Goal: Contribute content: Contribute content

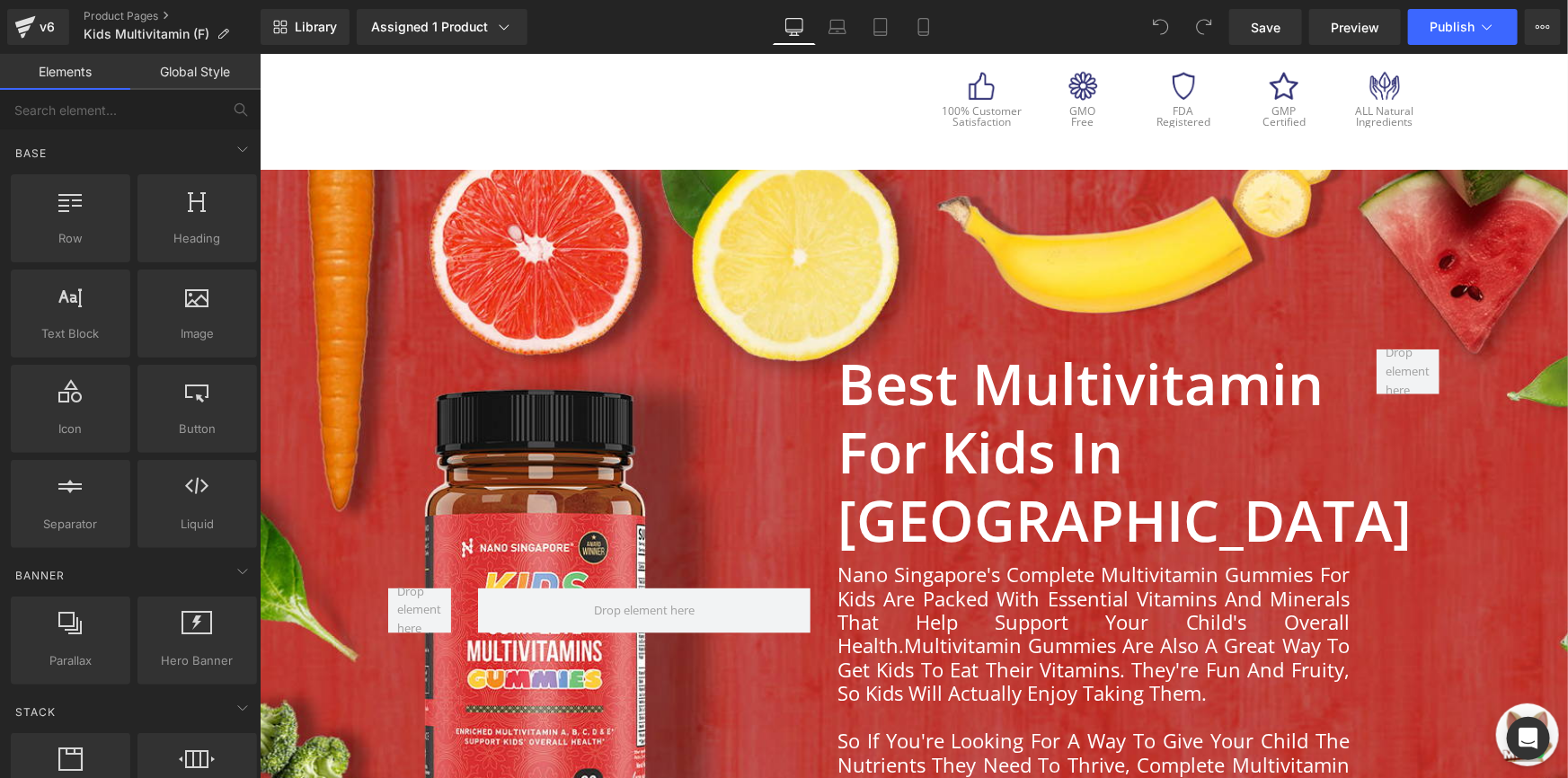
scroll to position [978, 0]
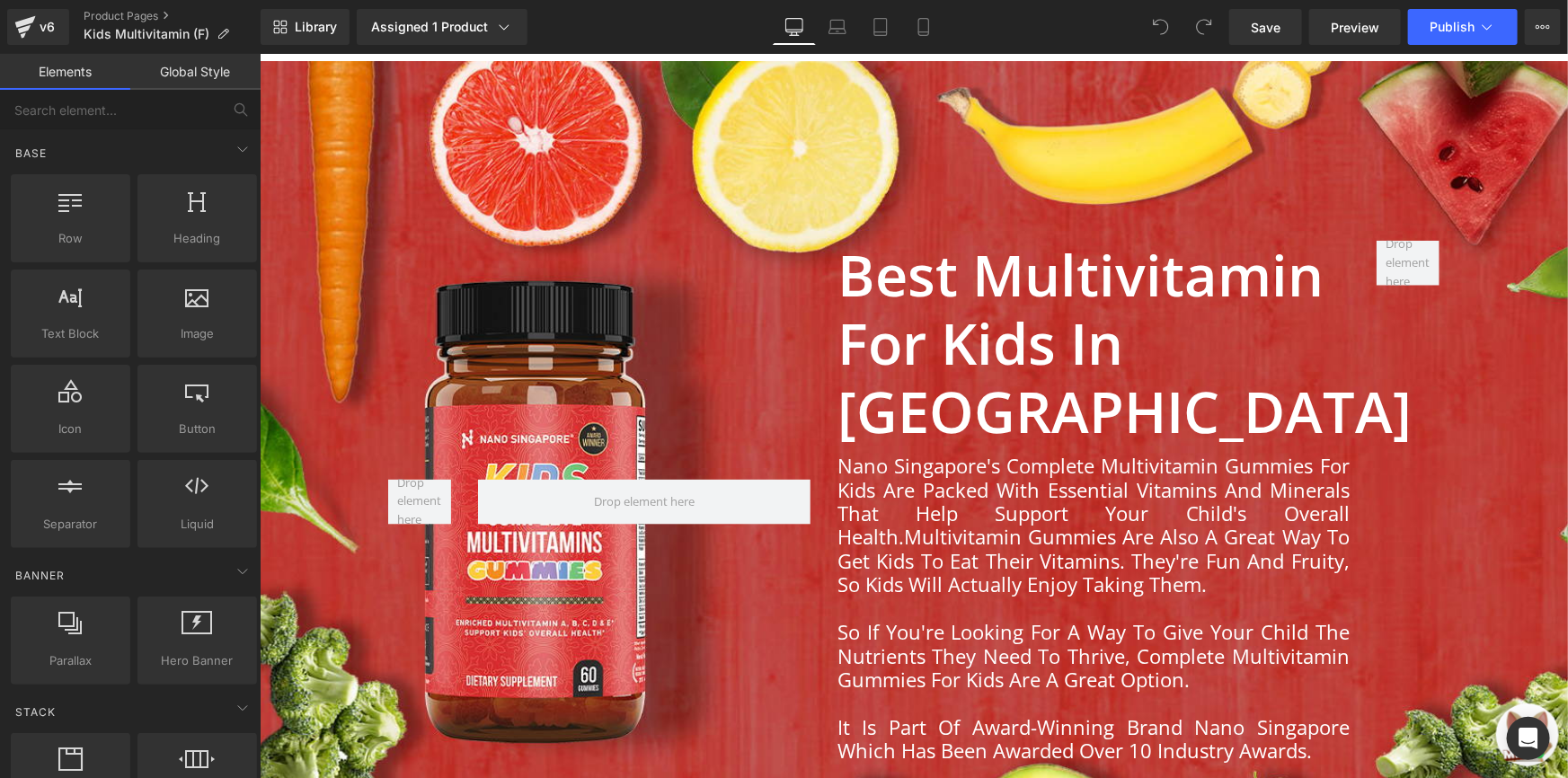
click at [412, 162] on div at bounding box center [913, 501] width 1308 height 880
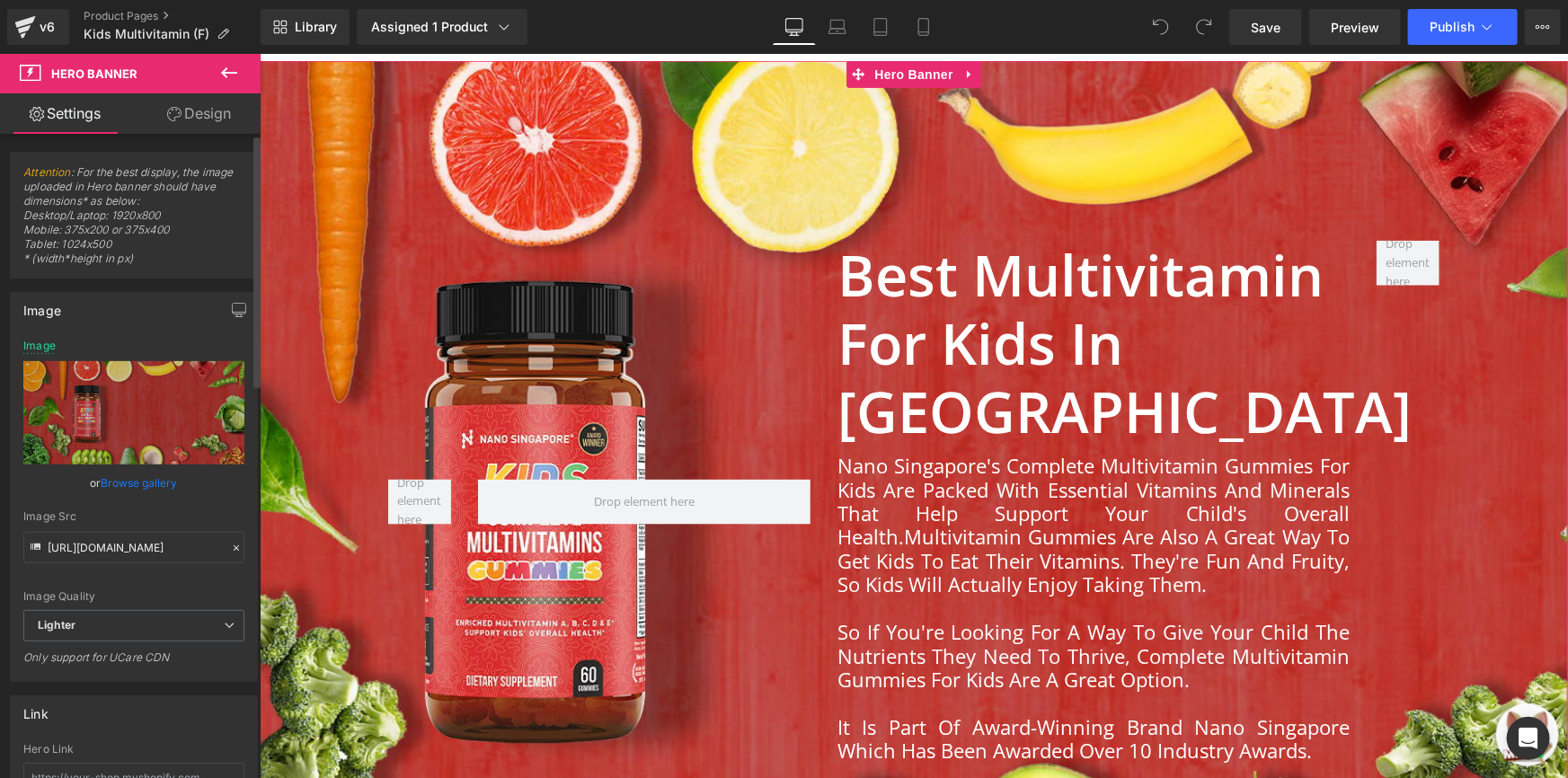
click at [132, 485] on link "Browse gallery" at bounding box center [140, 483] width 76 height 31
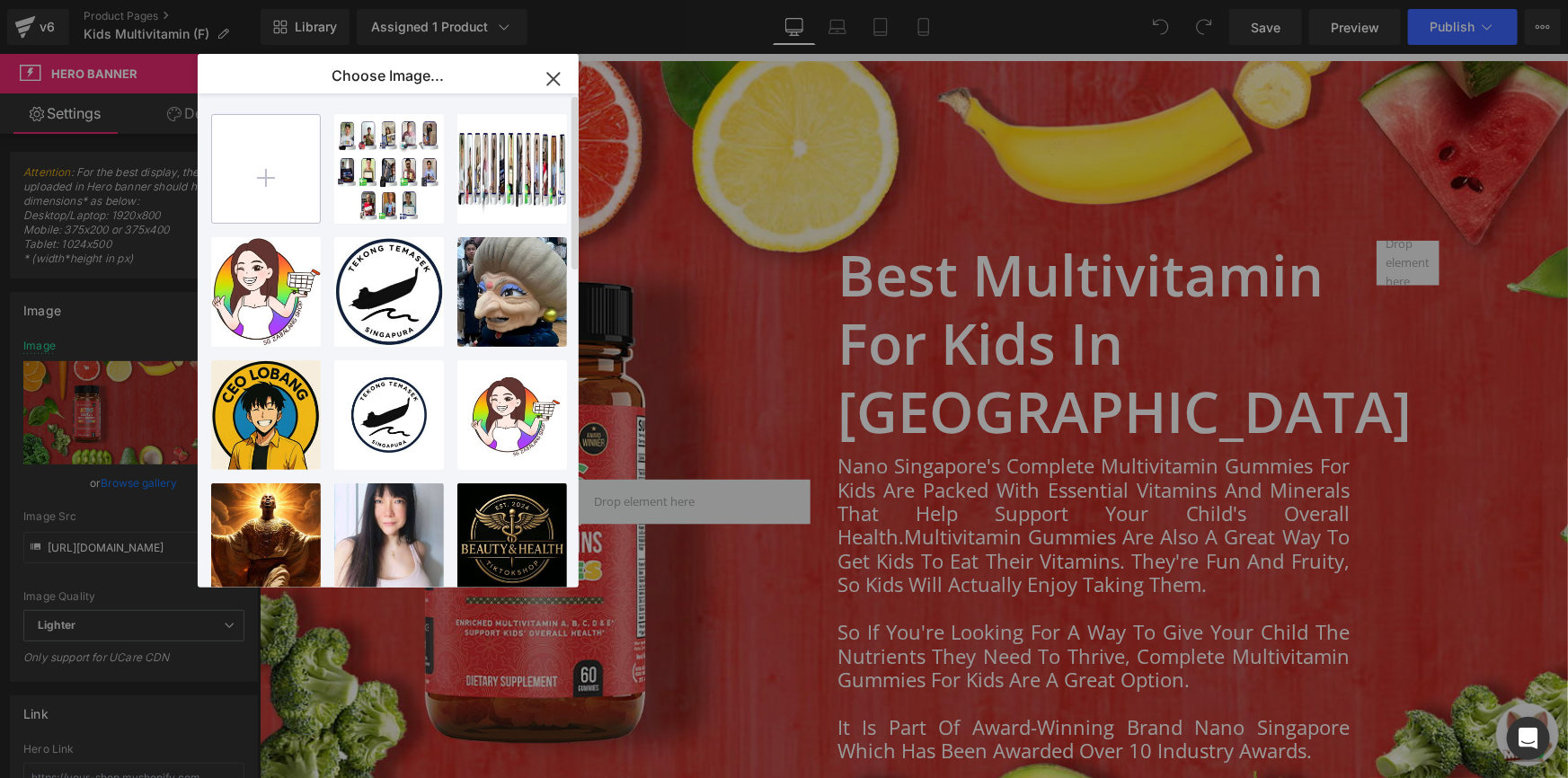
click at [279, 188] on input "file" at bounding box center [266, 169] width 107 height 107
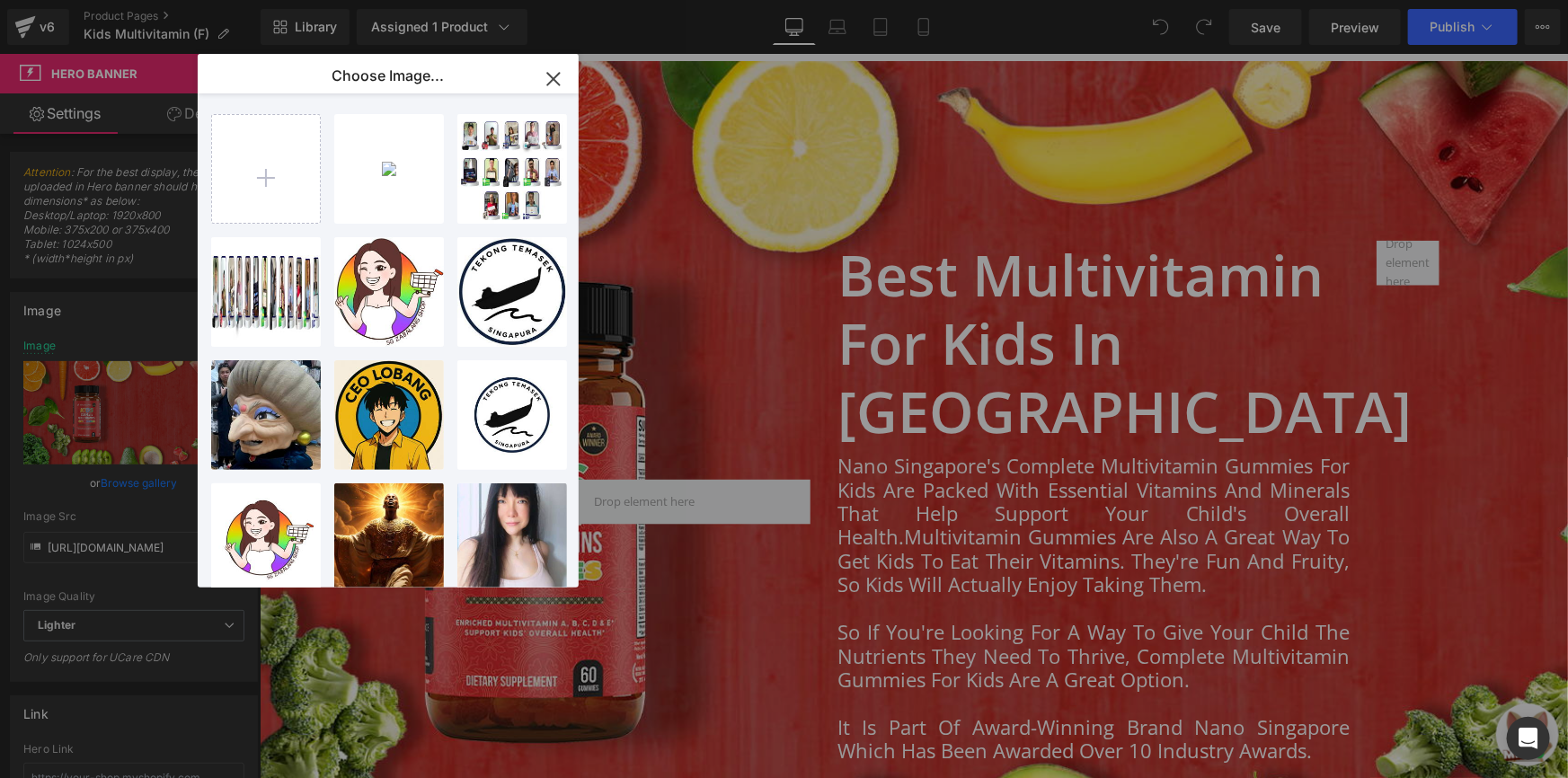
drag, startPoint x: 557, startPoint y: 83, endPoint x: 295, endPoint y: 30, distance: 267.3
click at [557, 83] on icon "button" at bounding box center [553, 78] width 28 height 28
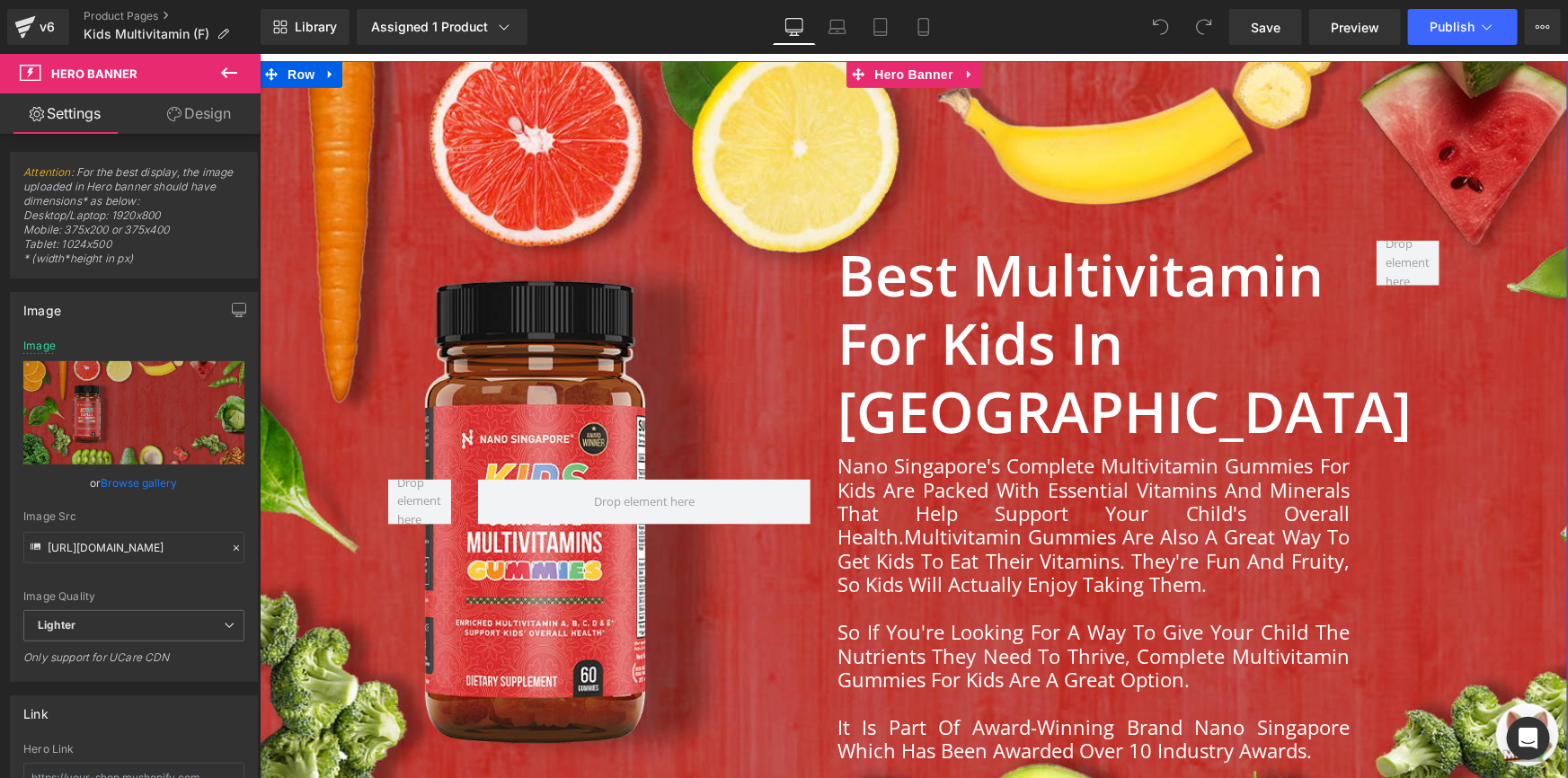
click at [327, 551] on span "Best Multivitamin for Kids in [GEOGRAPHIC_DATA] Heading Nano Singapore's Comple…" at bounding box center [913, 501] width 1308 height 521
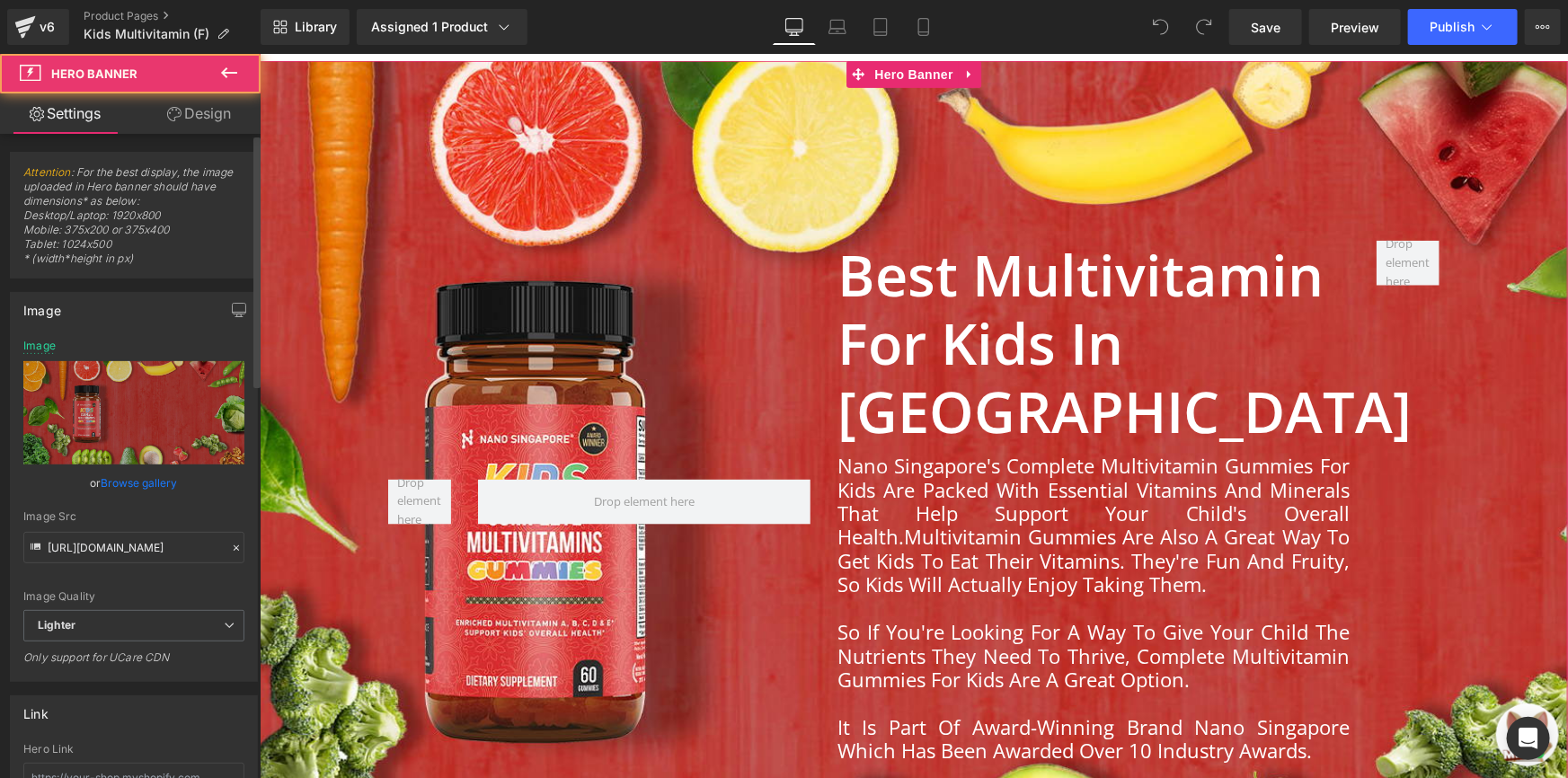
click at [122, 492] on link "Browse gallery" at bounding box center [140, 483] width 76 height 31
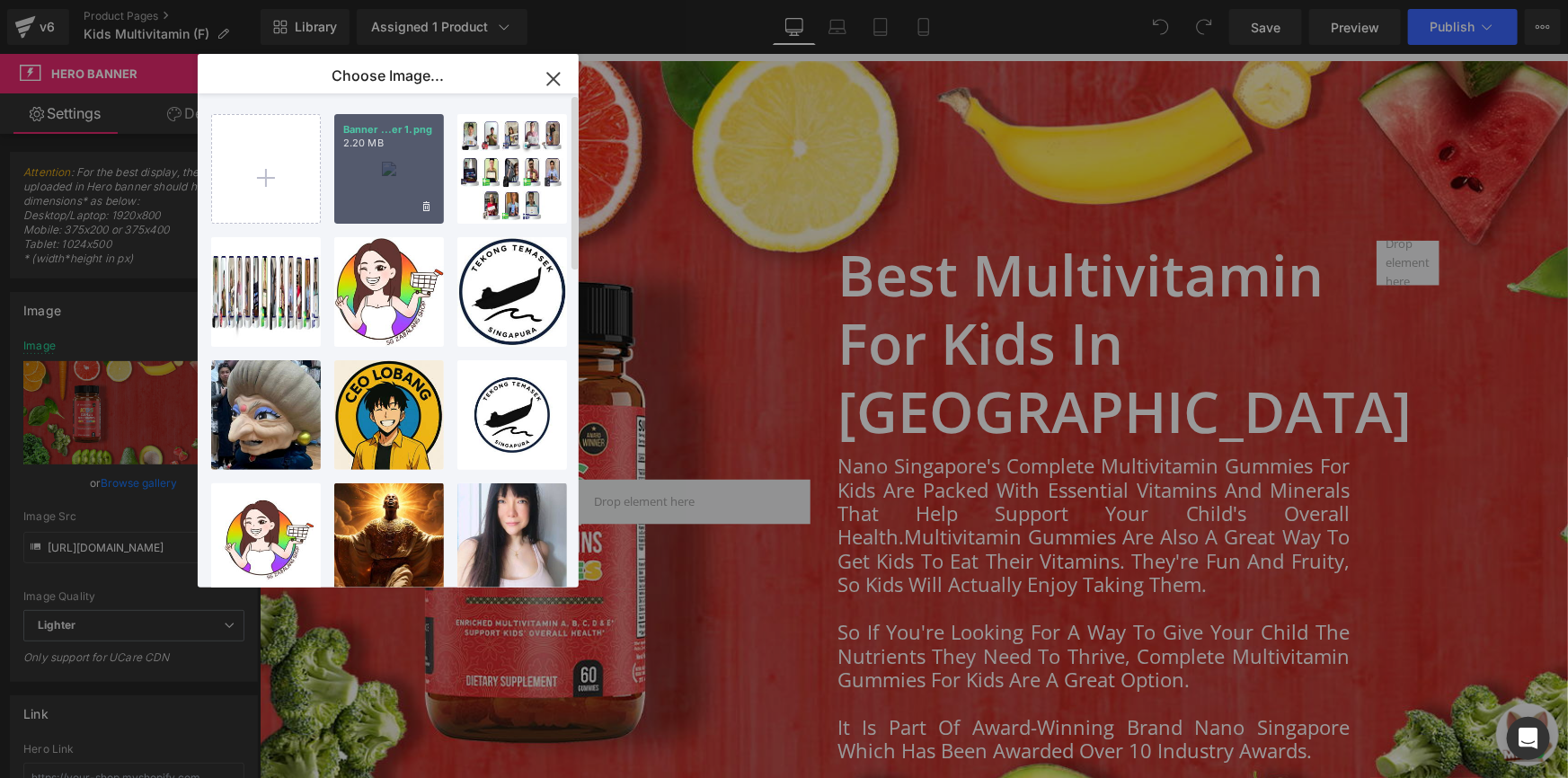
click at [353, 179] on div "Banner ...er 1.png 2.20 MB" at bounding box center [389, 169] width 109 height 109
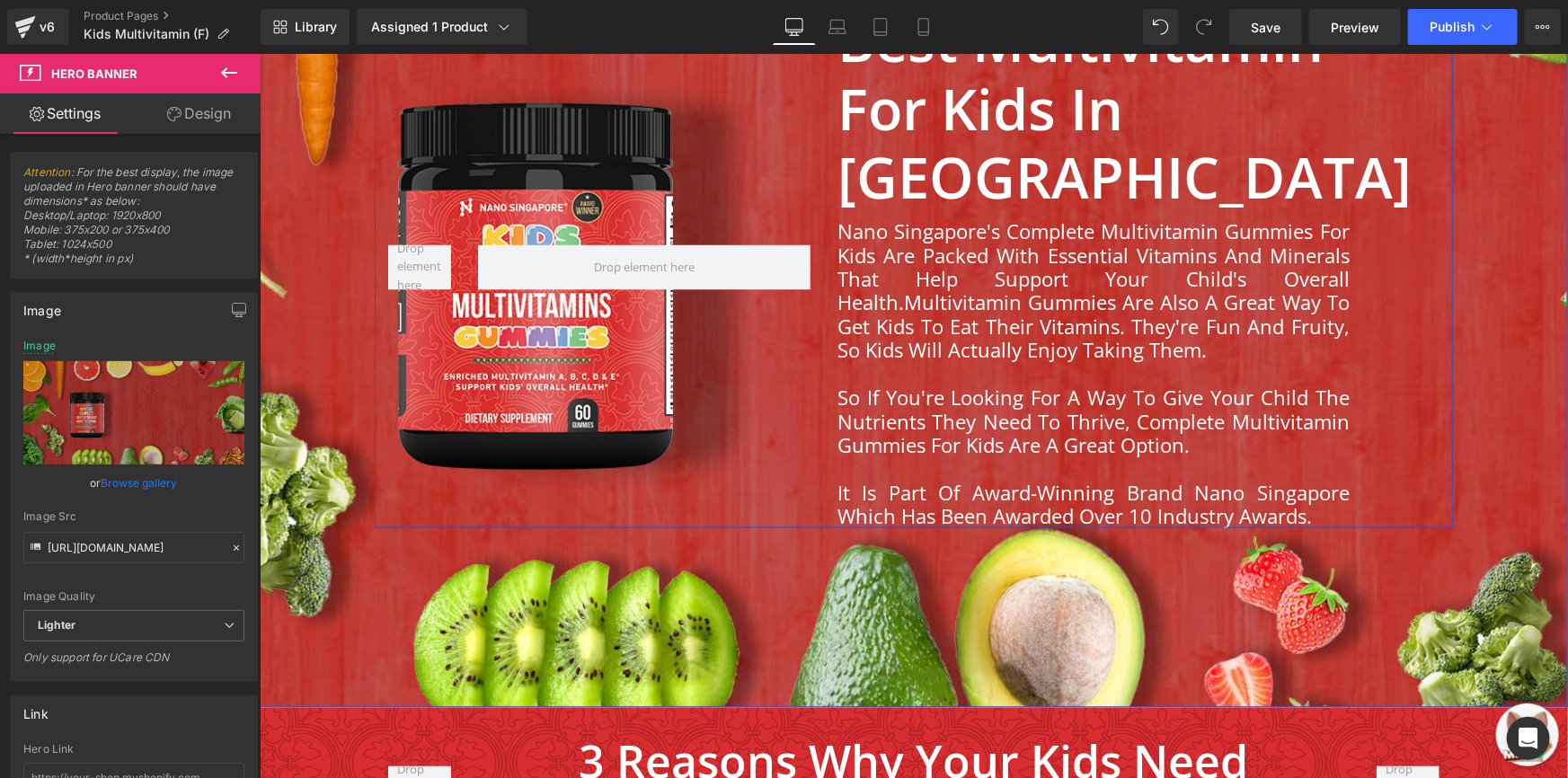
scroll to position [1223, 0]
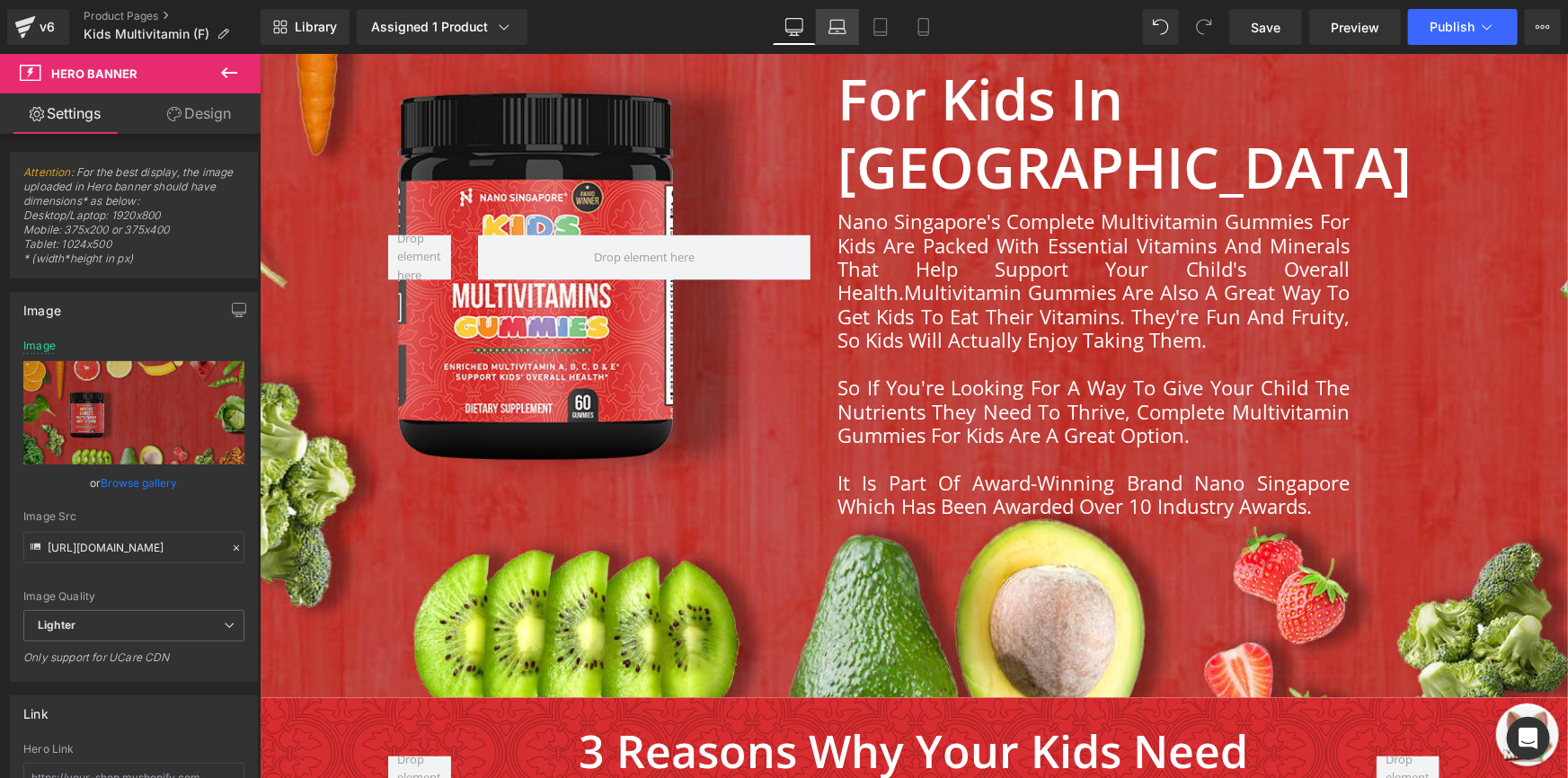
click at [845, 32] on icon at bounding box center [838, 26] width 18 height 18
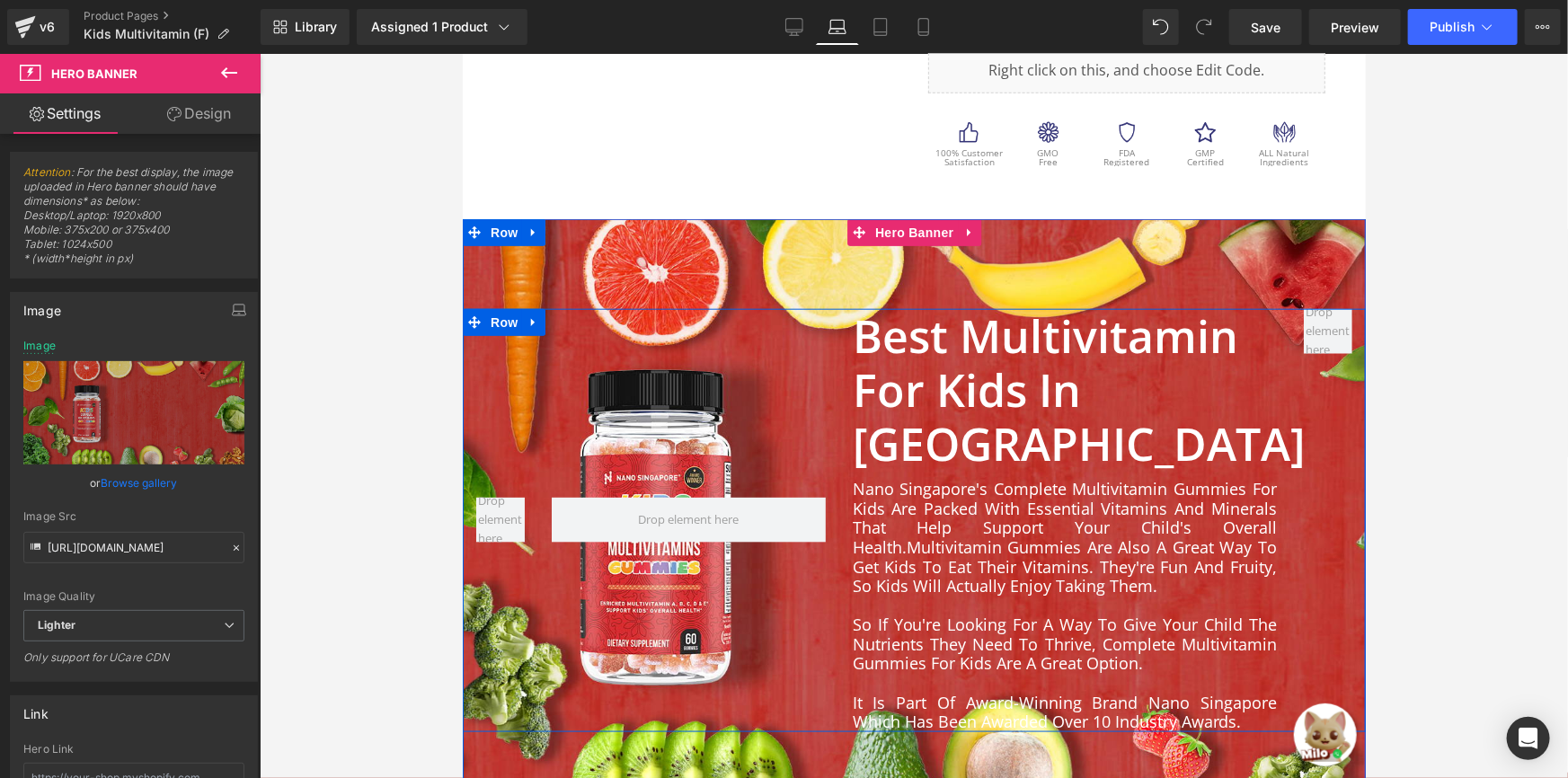
scroll to position [956, 0]
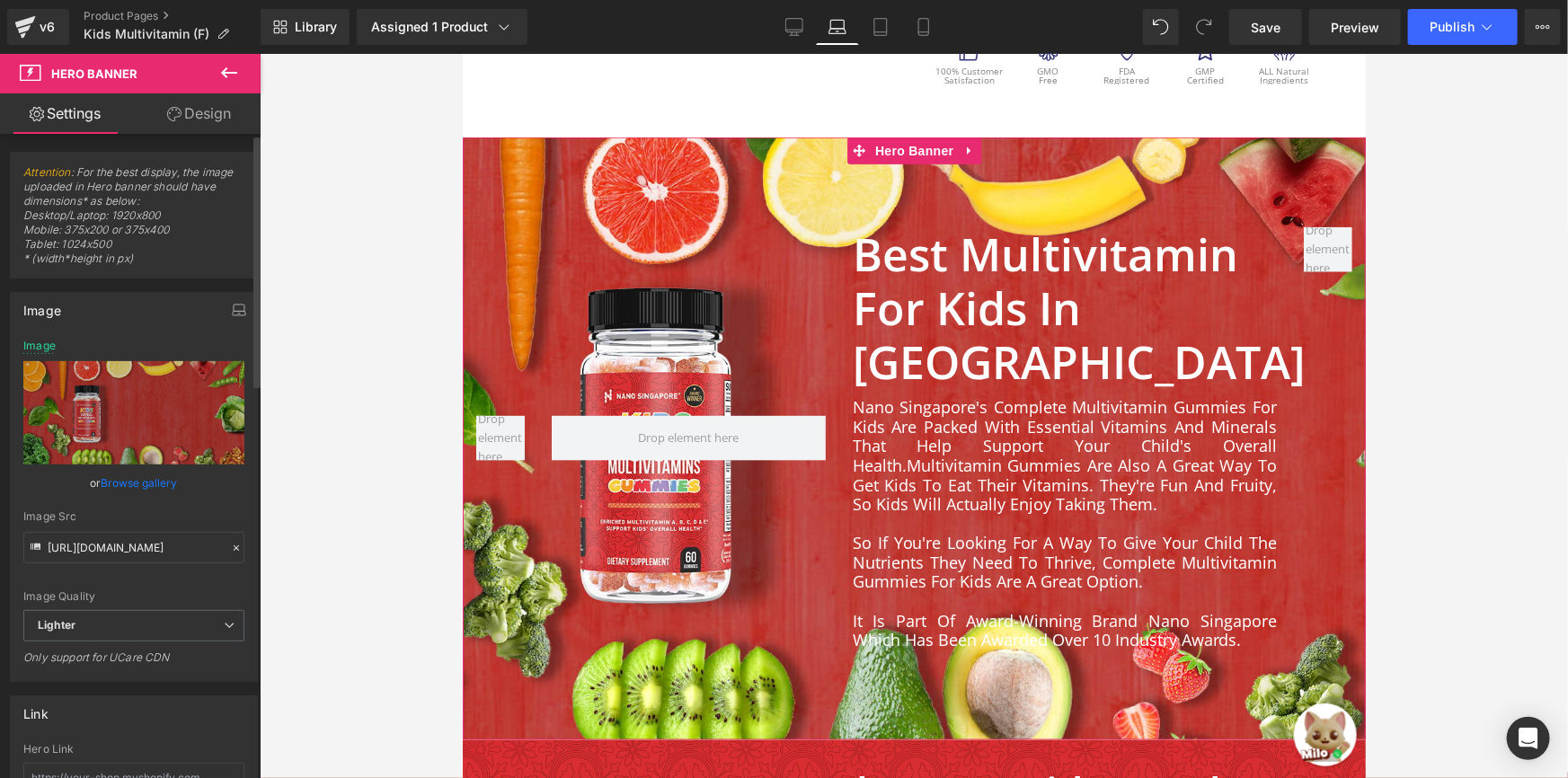
click at [166, 476] on link "Browse gallery" at bounding box center [140, 483] width 76 height 31
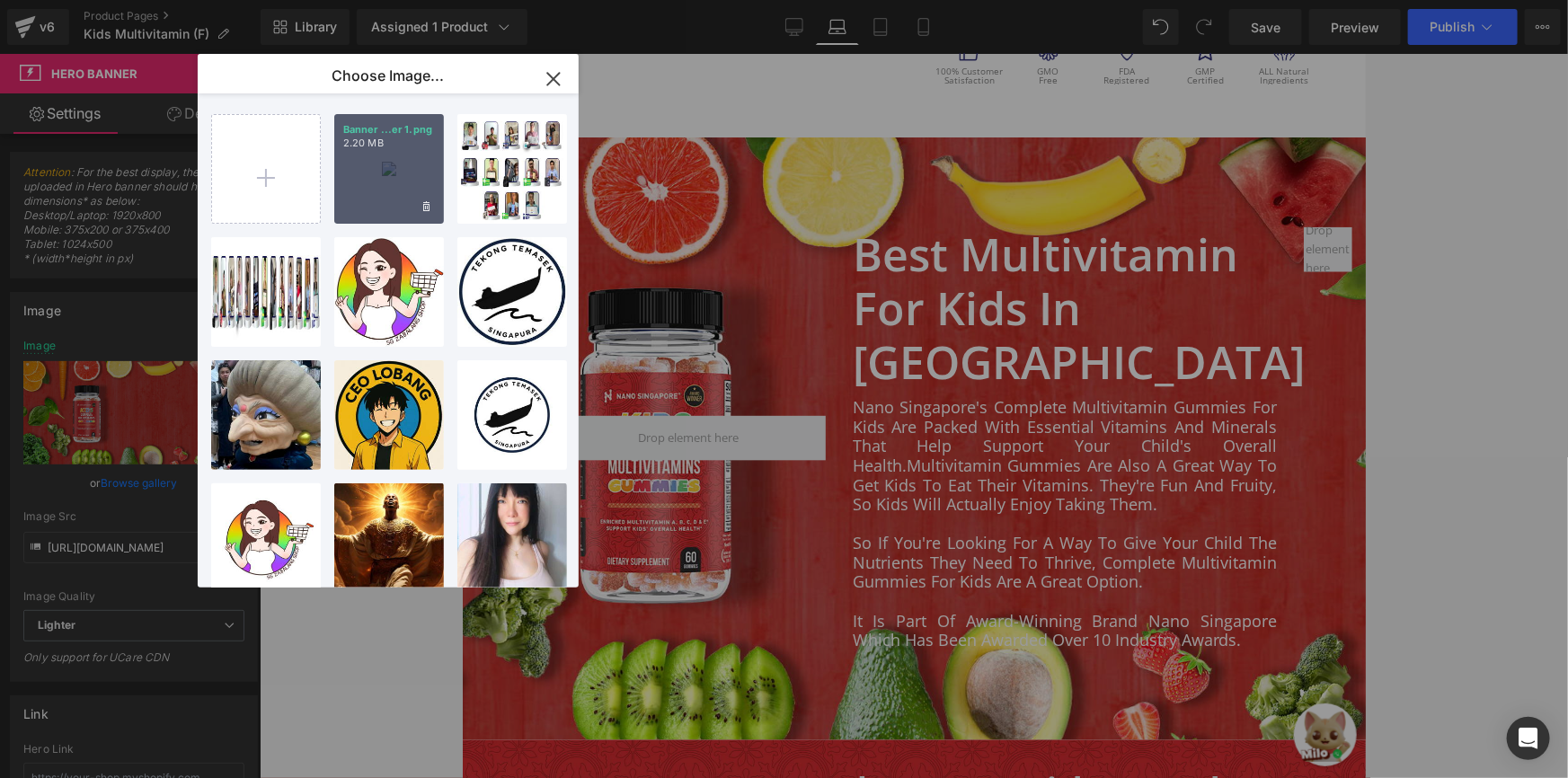
click at [377, 168] on div "Banner ...er 1.png 2.20 MB" at bounding box center [389, 169] width 109 height 109
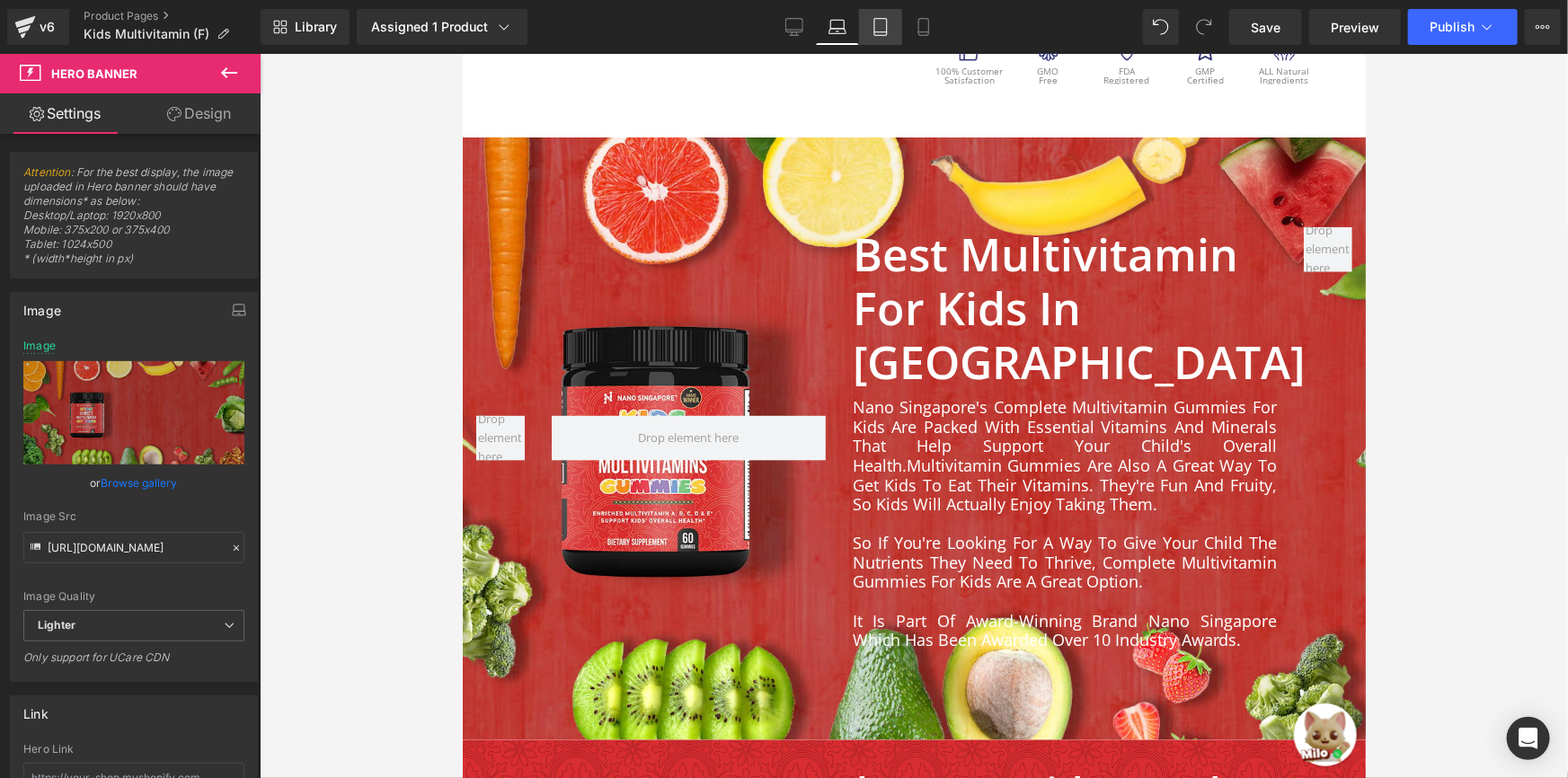
drag, startPoint x: 880, startPoint y: 22, endPoint x: 177, endPoint y: 83, distance: 705.6
click at [880, 22] on icon at bounding box center [881, 26] width 18 height 18
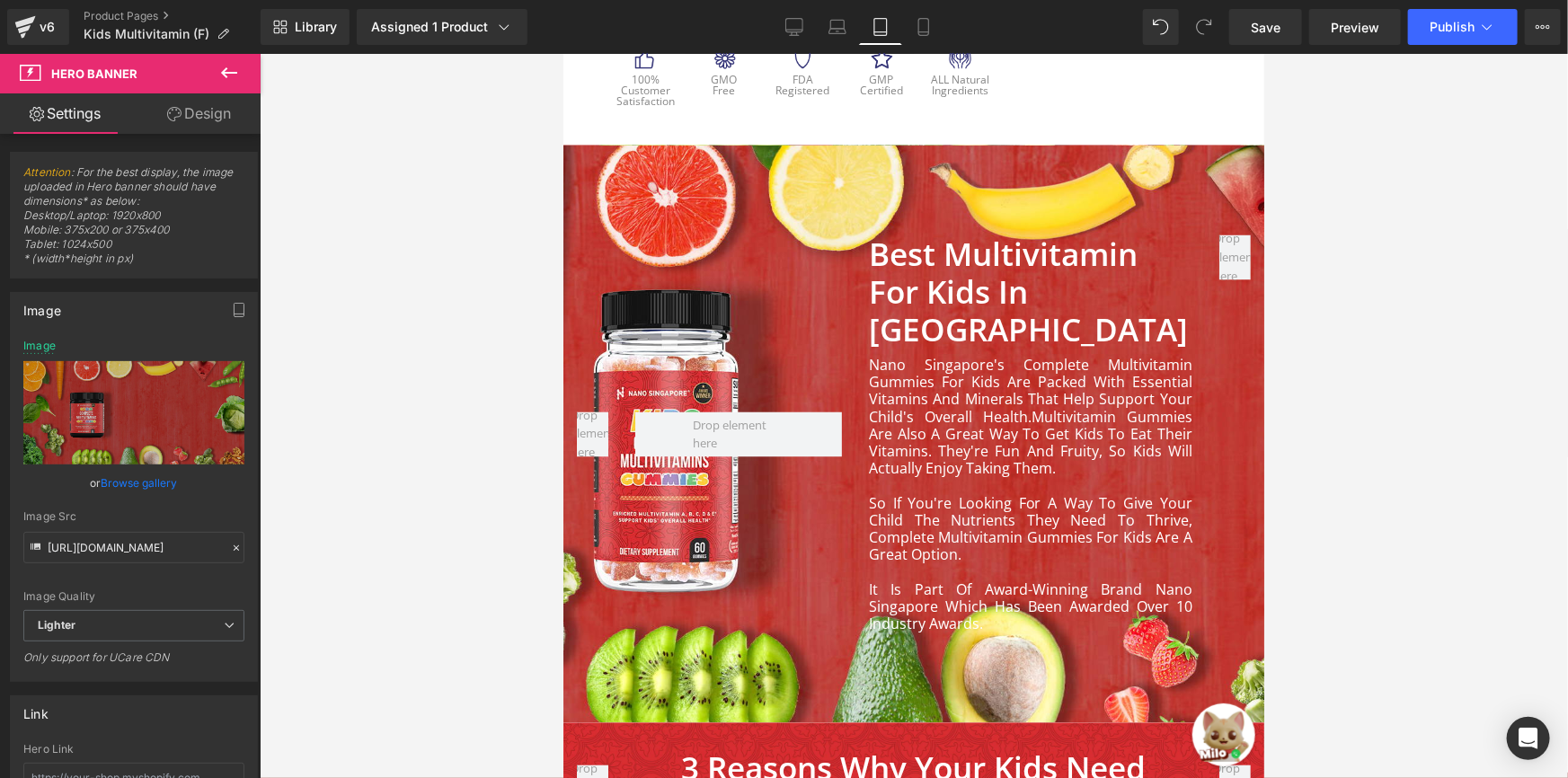
scroll to position [1438, 0]
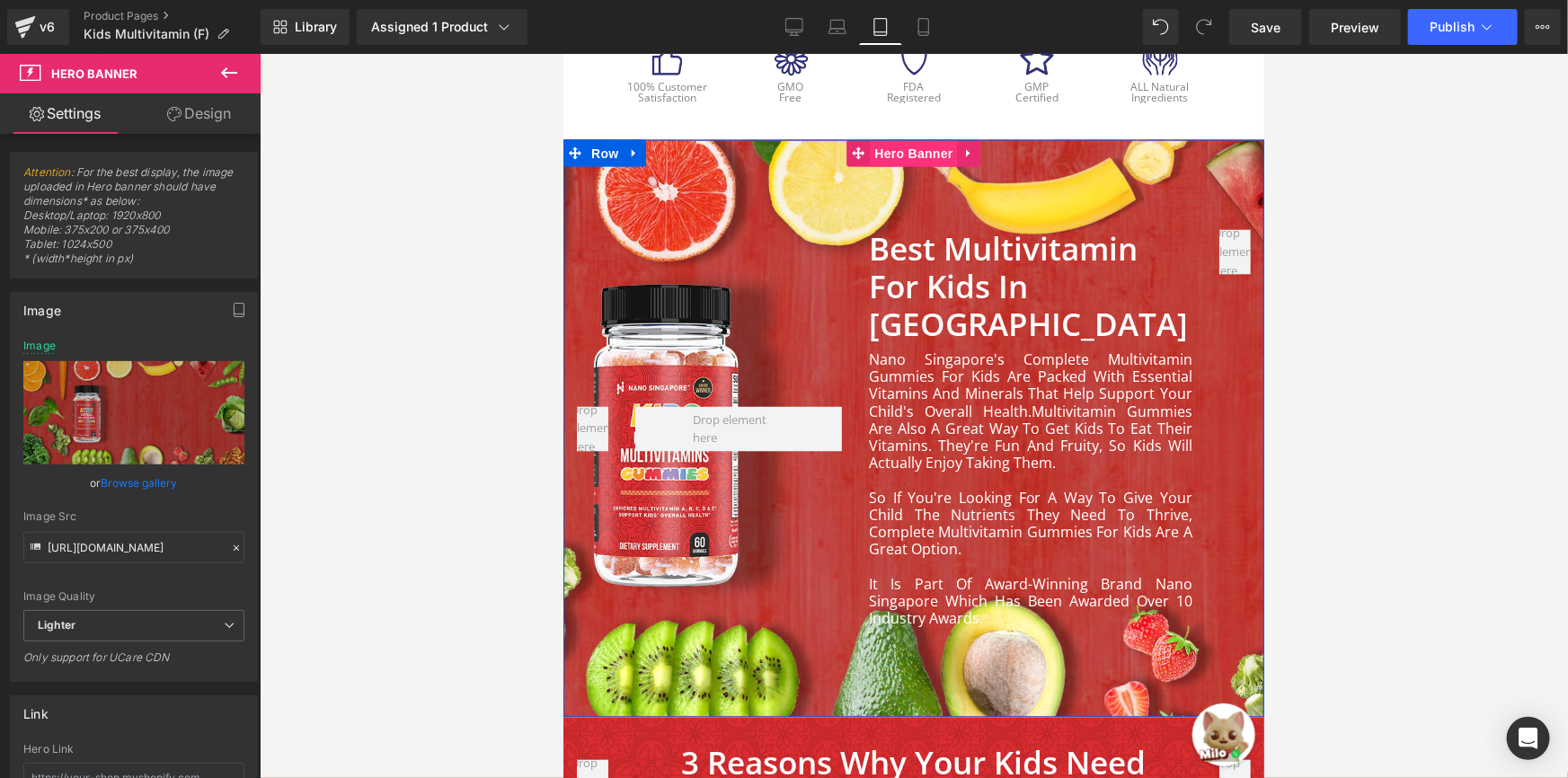
click at [892, 151] on span "Hero Banner" at bounding box center [912, 153] width 87 height 27
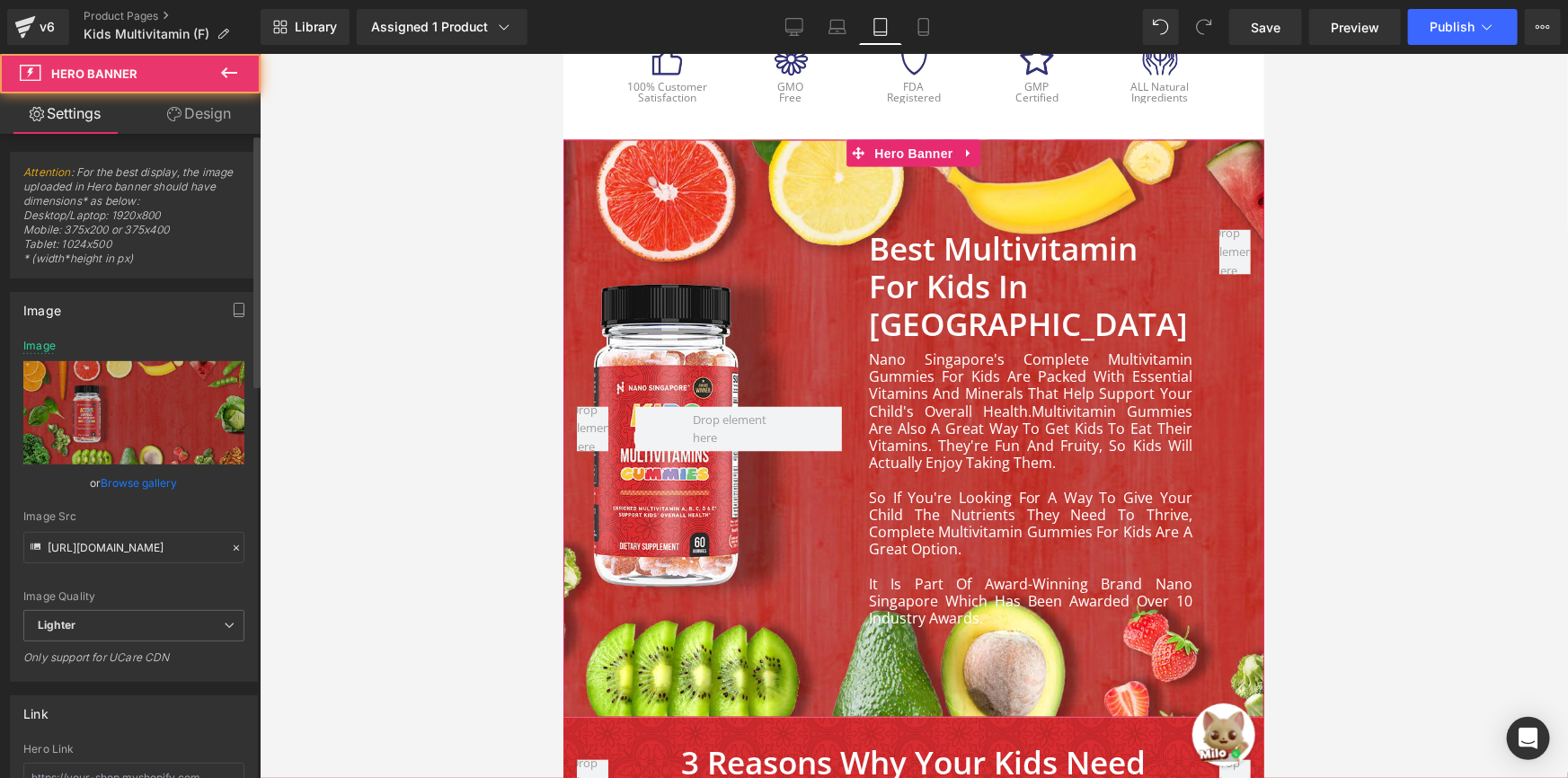
click at [140, 476] on link "Browse gallery" at bounding box center [140, 483] width 76 height 31
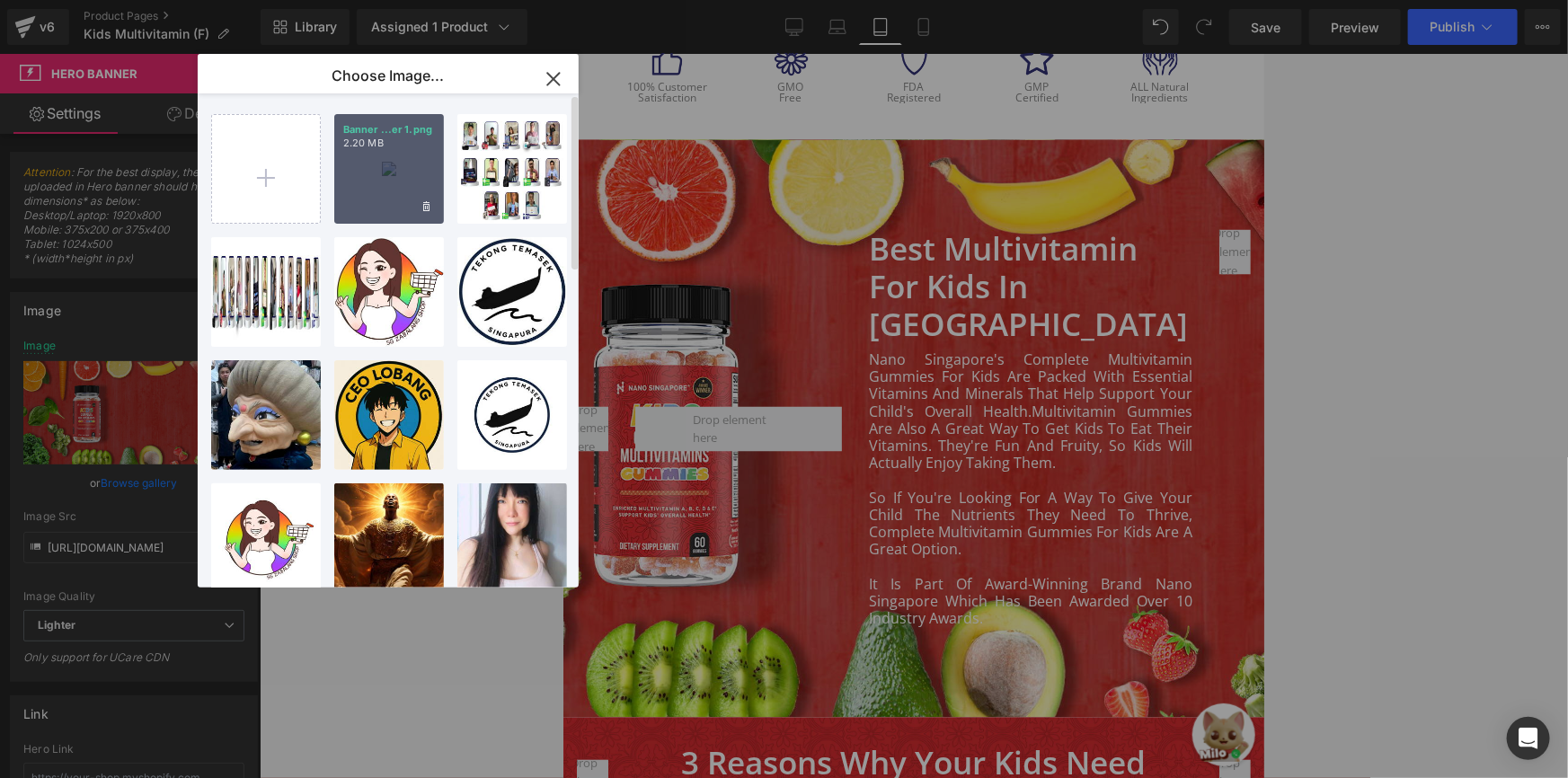
click at [380, 169] on div "Banner ...er 1.png 2.20 MB" at bounding box center [389, 169] width 109 height 109
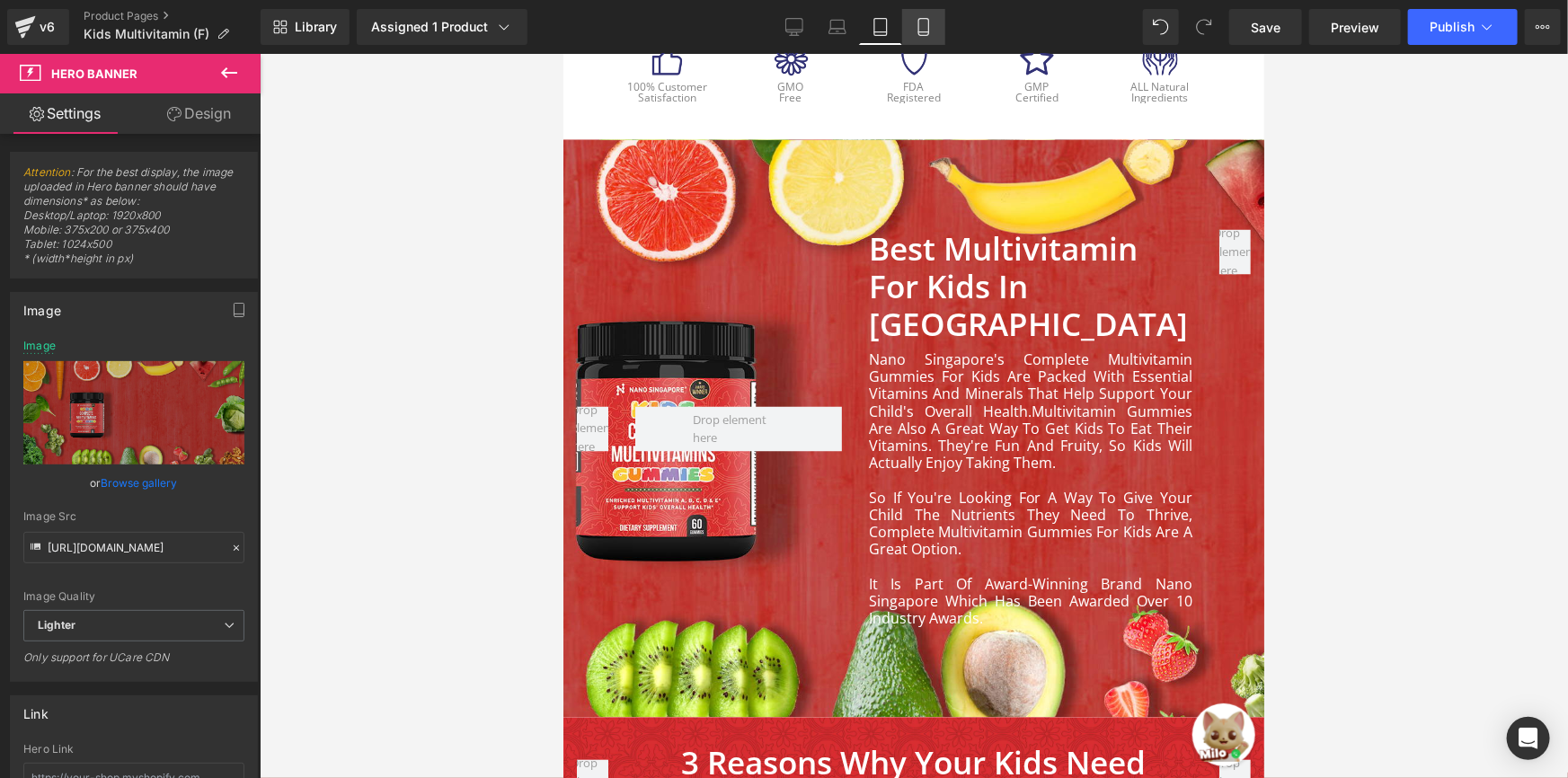
click at [920, 24] on icon at bounding box center [924, 26] width 18 height 18
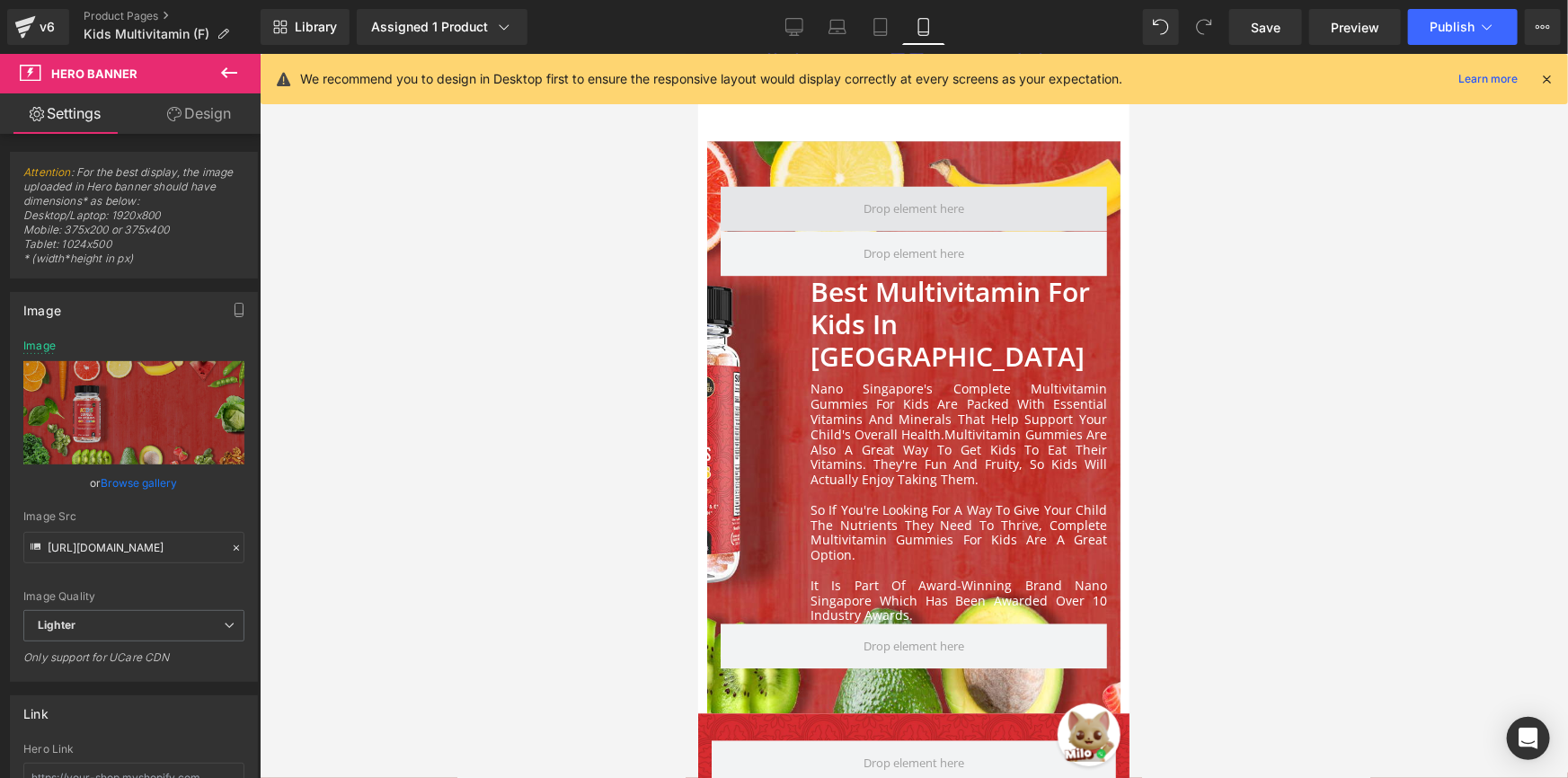
scroll to position [1507, 0]
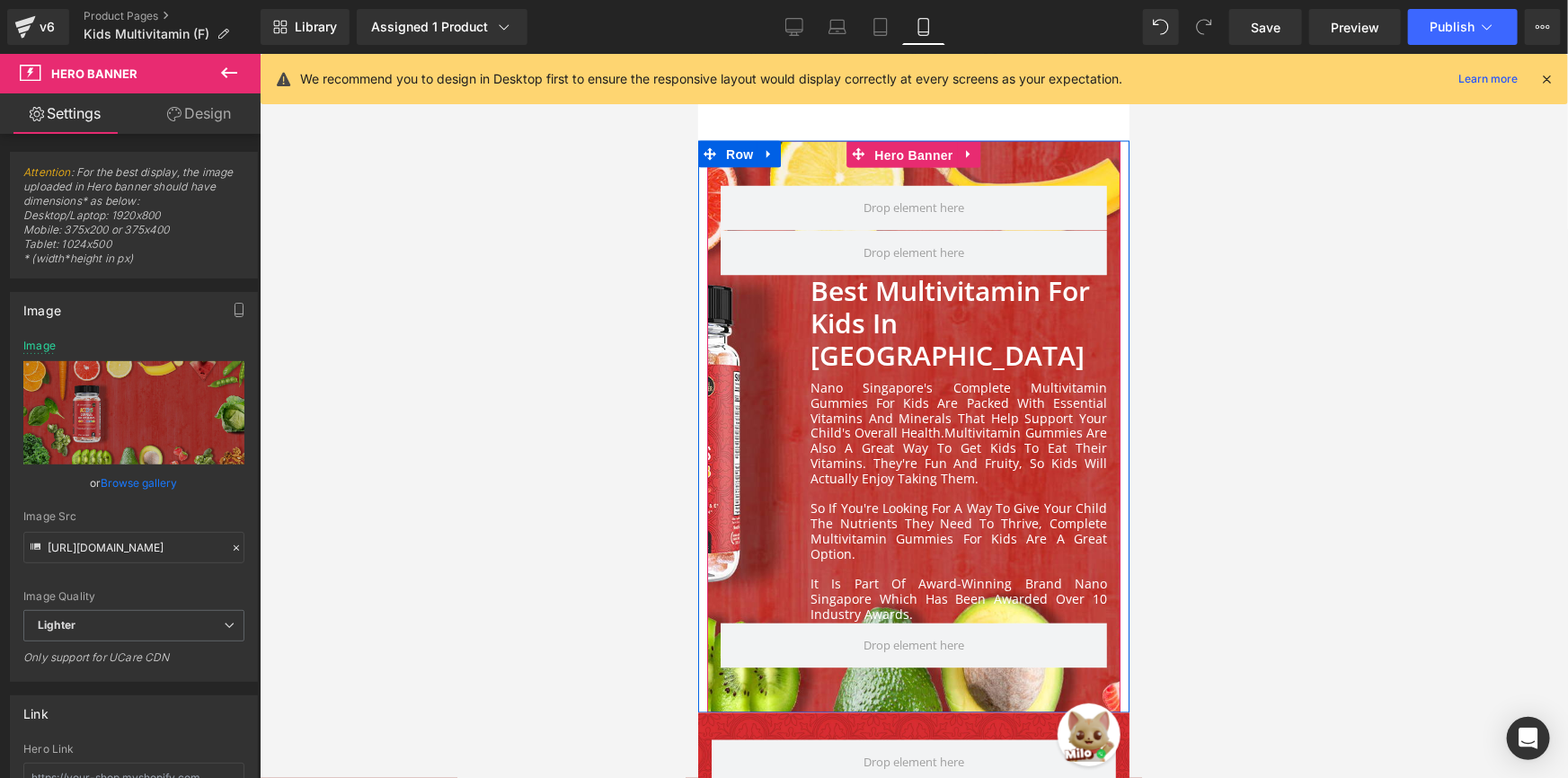
click at [878, 145] on span "Hero Banner" at bounding box center [912, 155] width 87 height 27
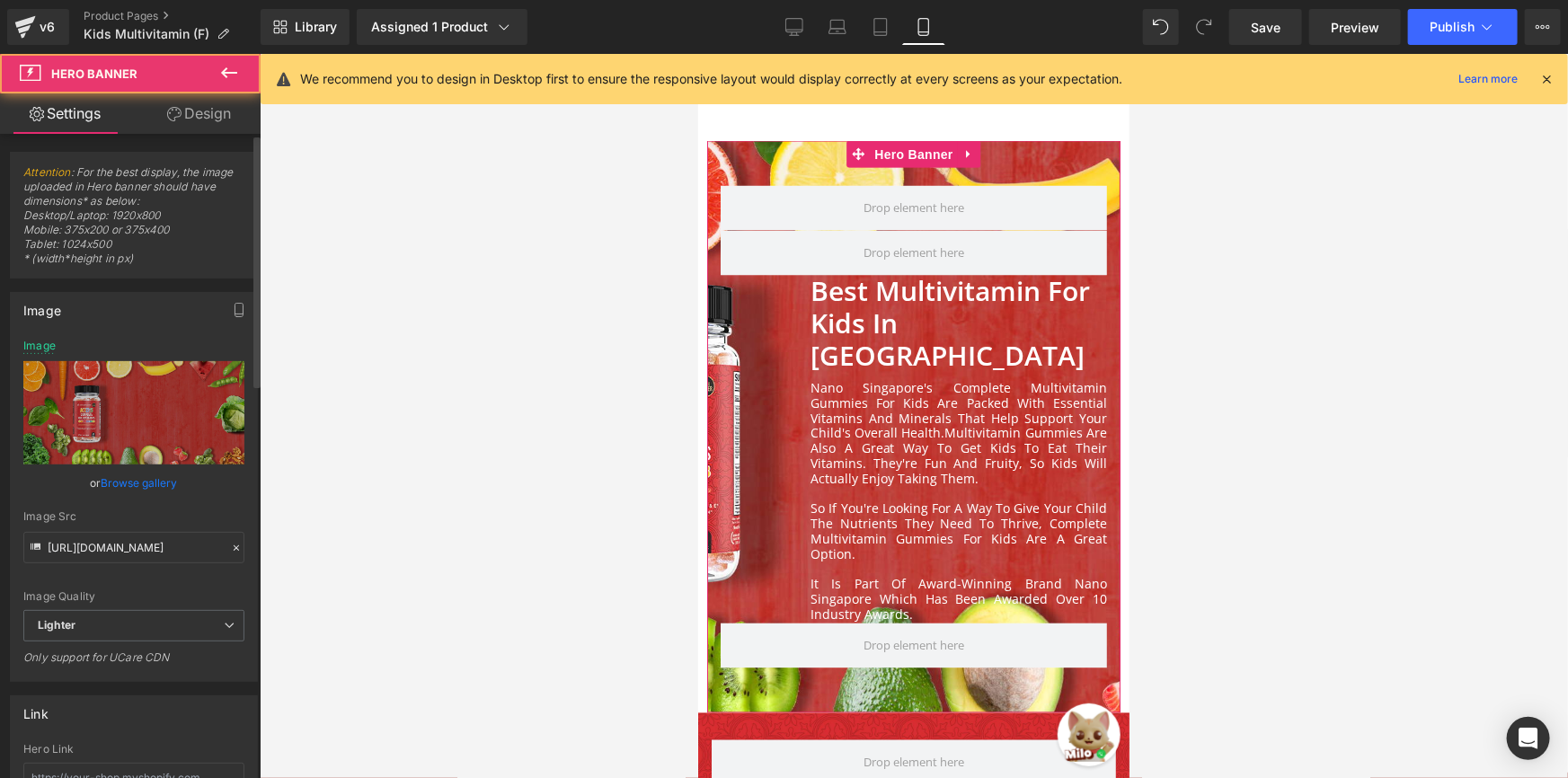
click at [125, 474] on link "Browse gallery" at bounding box center [140, 483] width 76 height 31
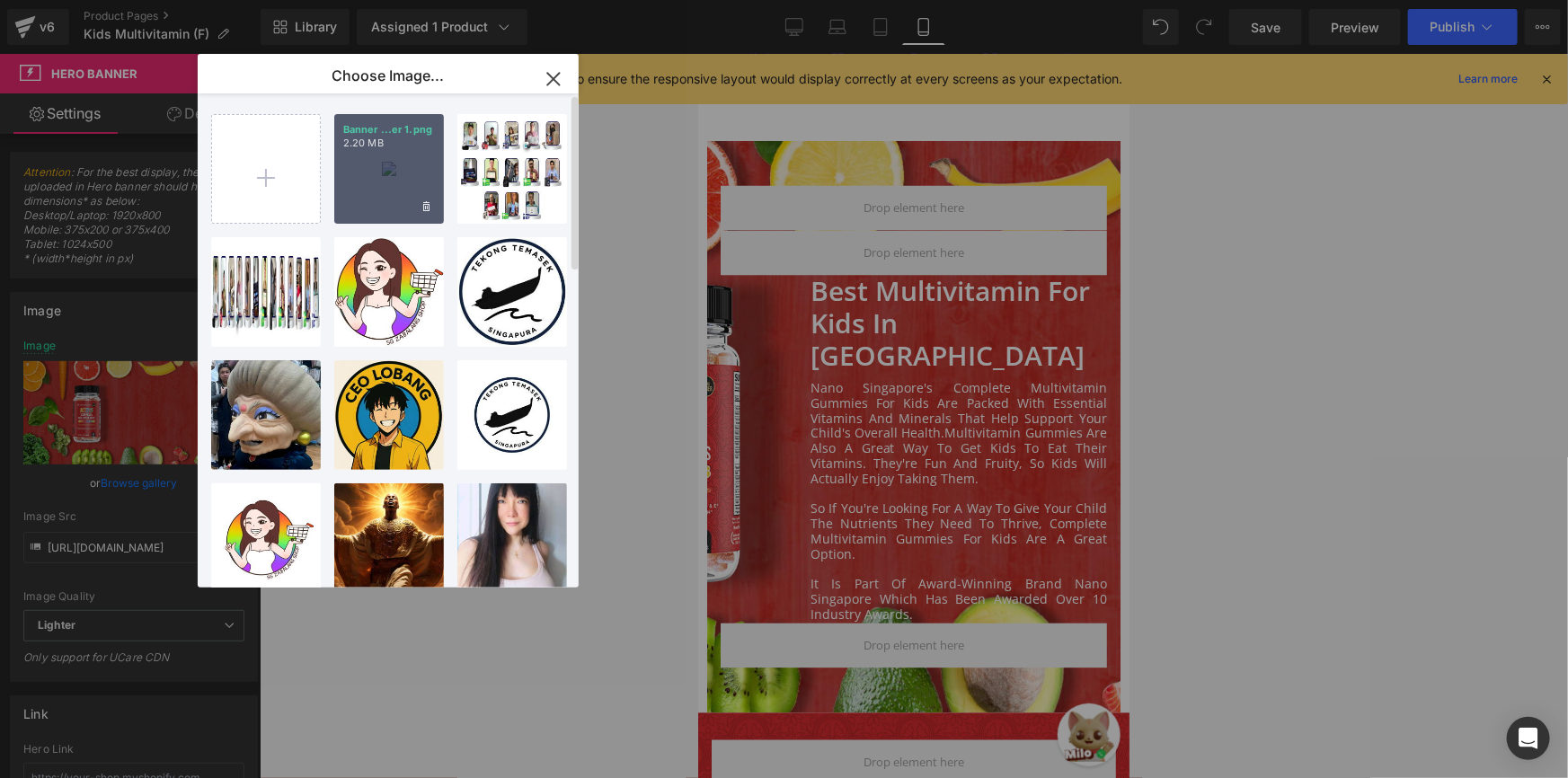
click at [403, 150] on div "Banner ...er 1.png 2.20 MB" at bounding box center [389, 169] width 109 height 109
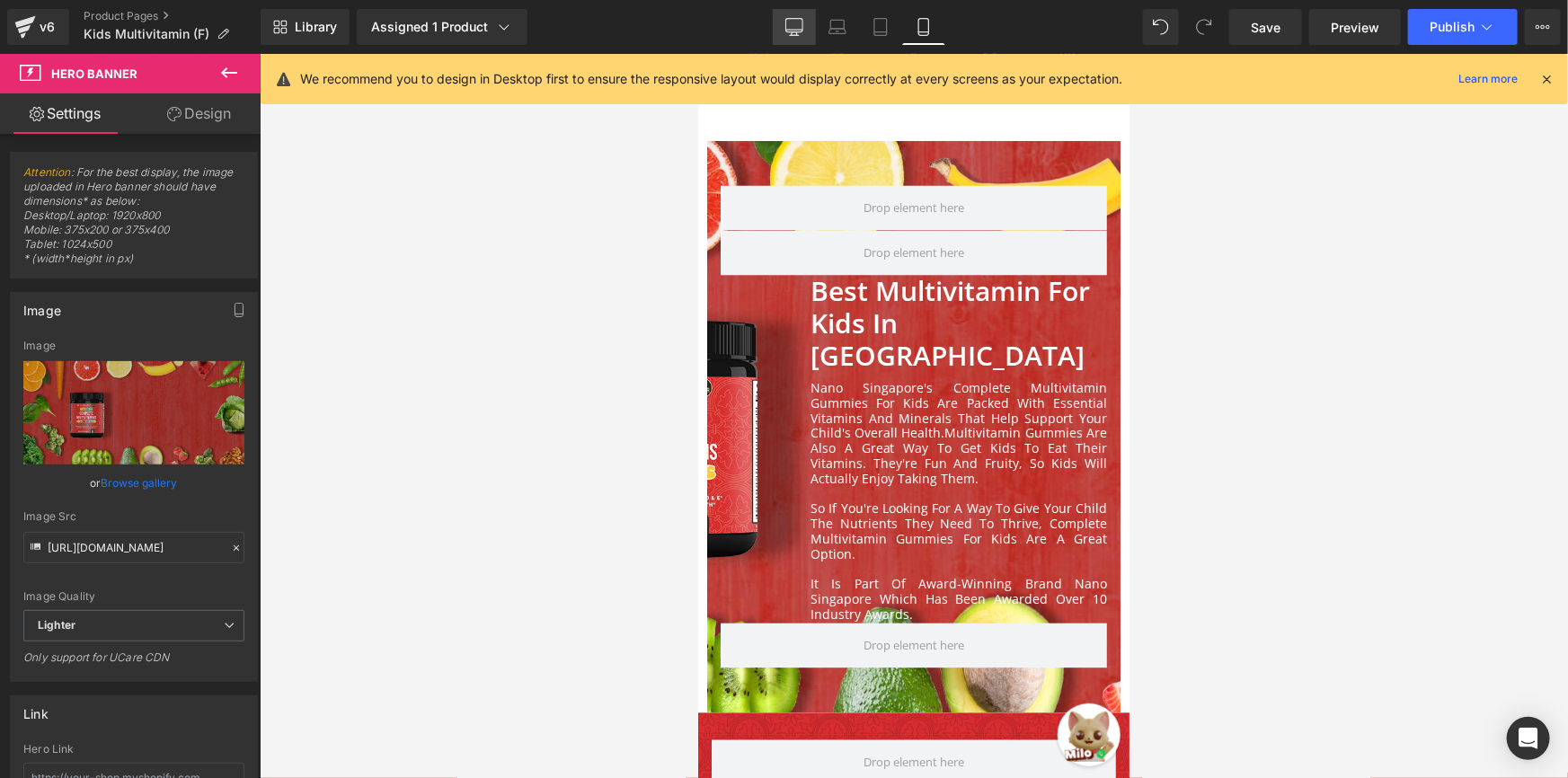
click at [778, 32] on link "Desktop" at bounding box center [795, 26] width 43 height 36
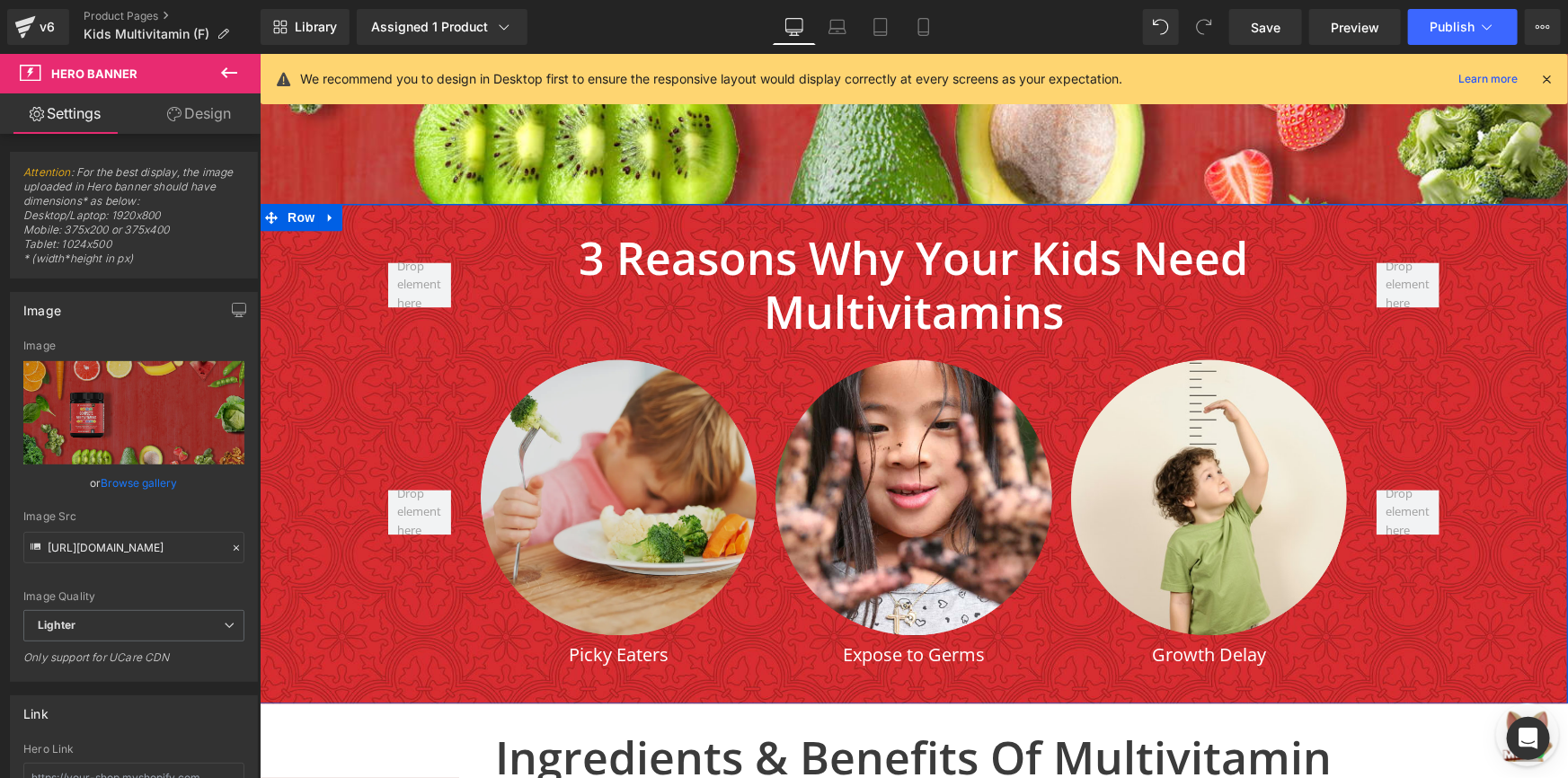
scroll to position [1716, 0]
click at [604, 466] on img at bounding box center [618, 497] width 281 height 281
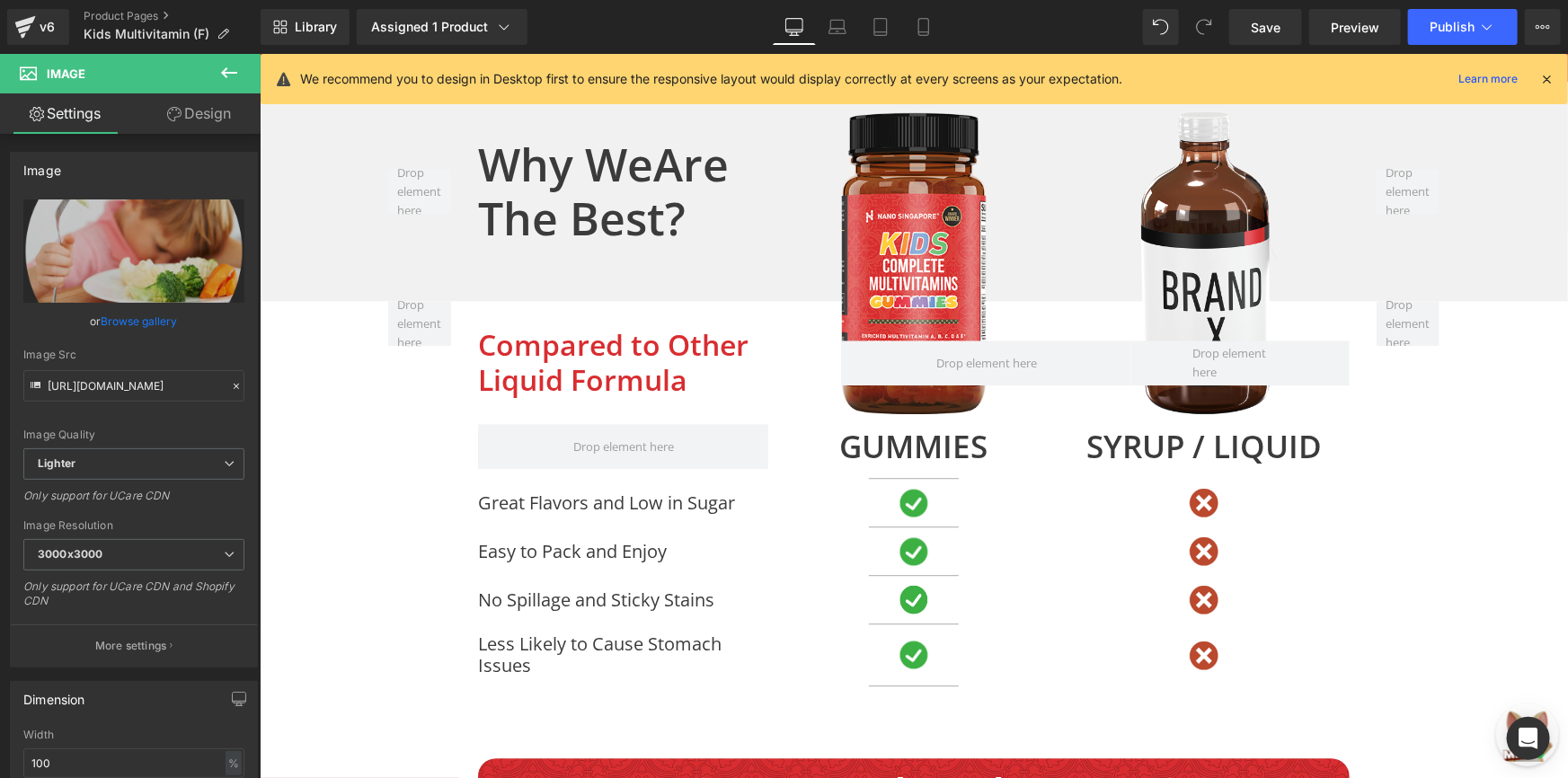
scroll to position [5719, 0]
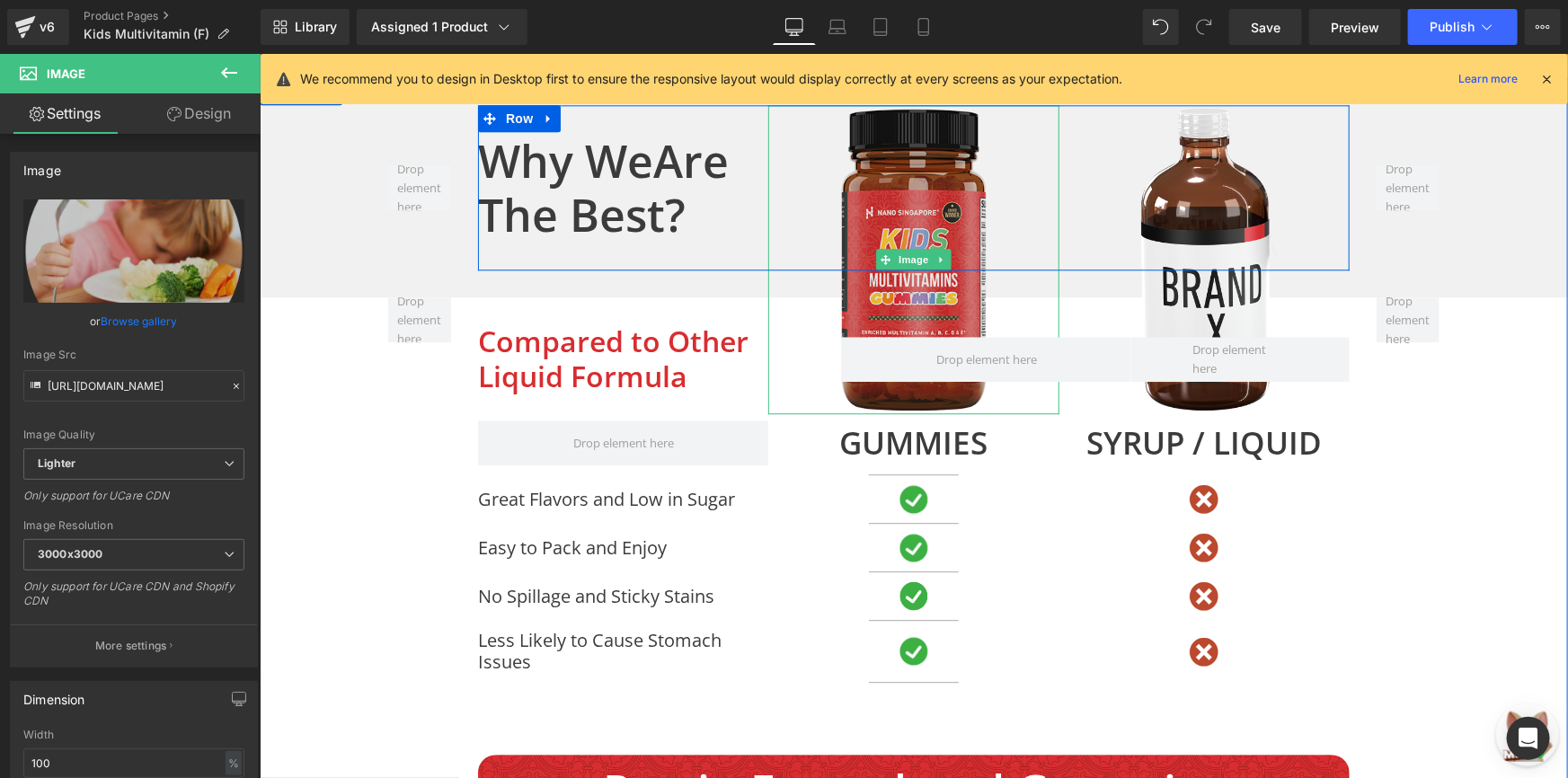
click at [932, 214] on img at bounding box center [913, 260] width 175 height 310
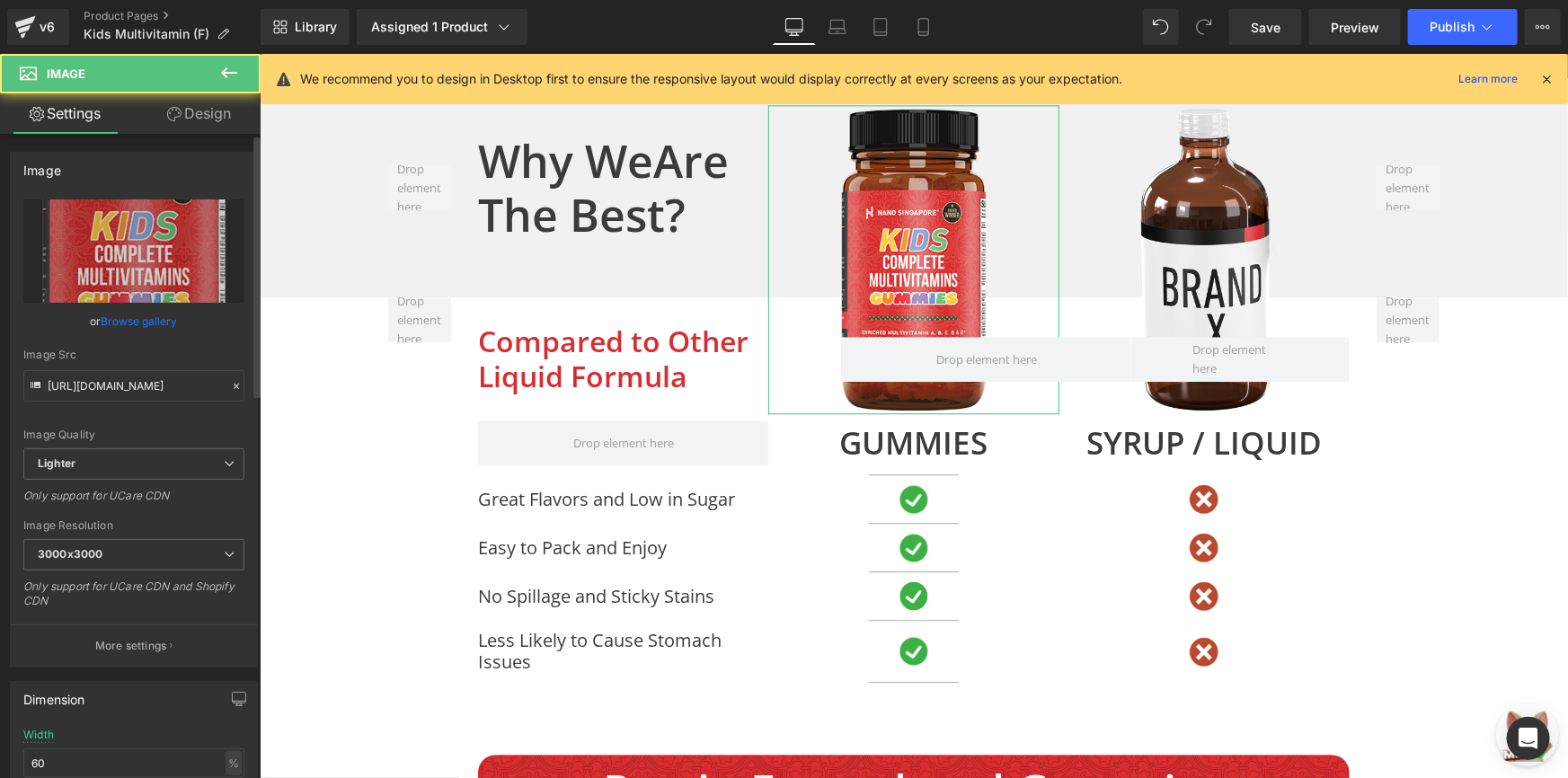
click at [107, 322] on link "Browse gallery" at bounding box center [140, 321] width 76 height 31
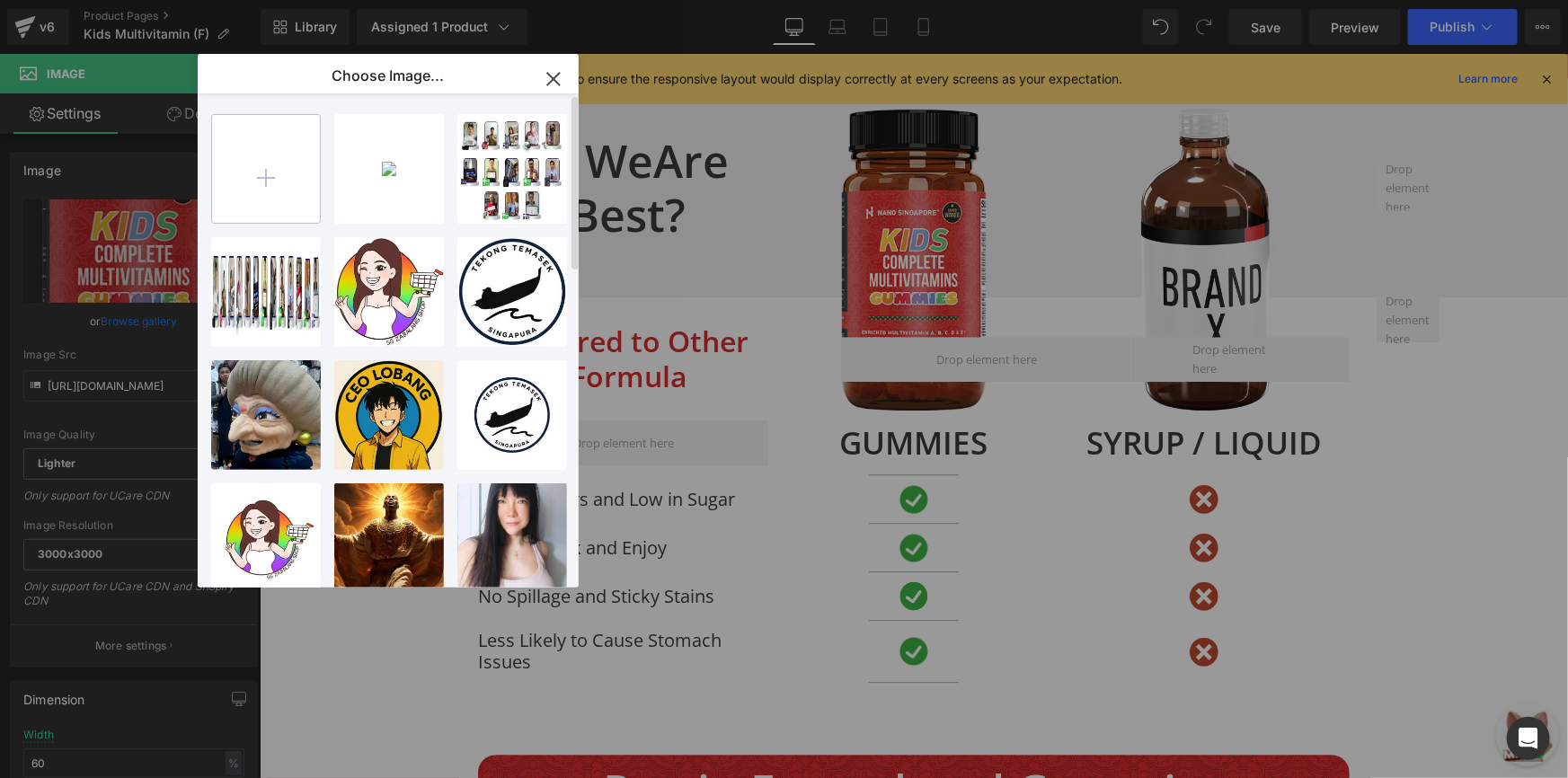
click at [286, 185] on input "file" at bounding box center [266, 169] width 107 height 107
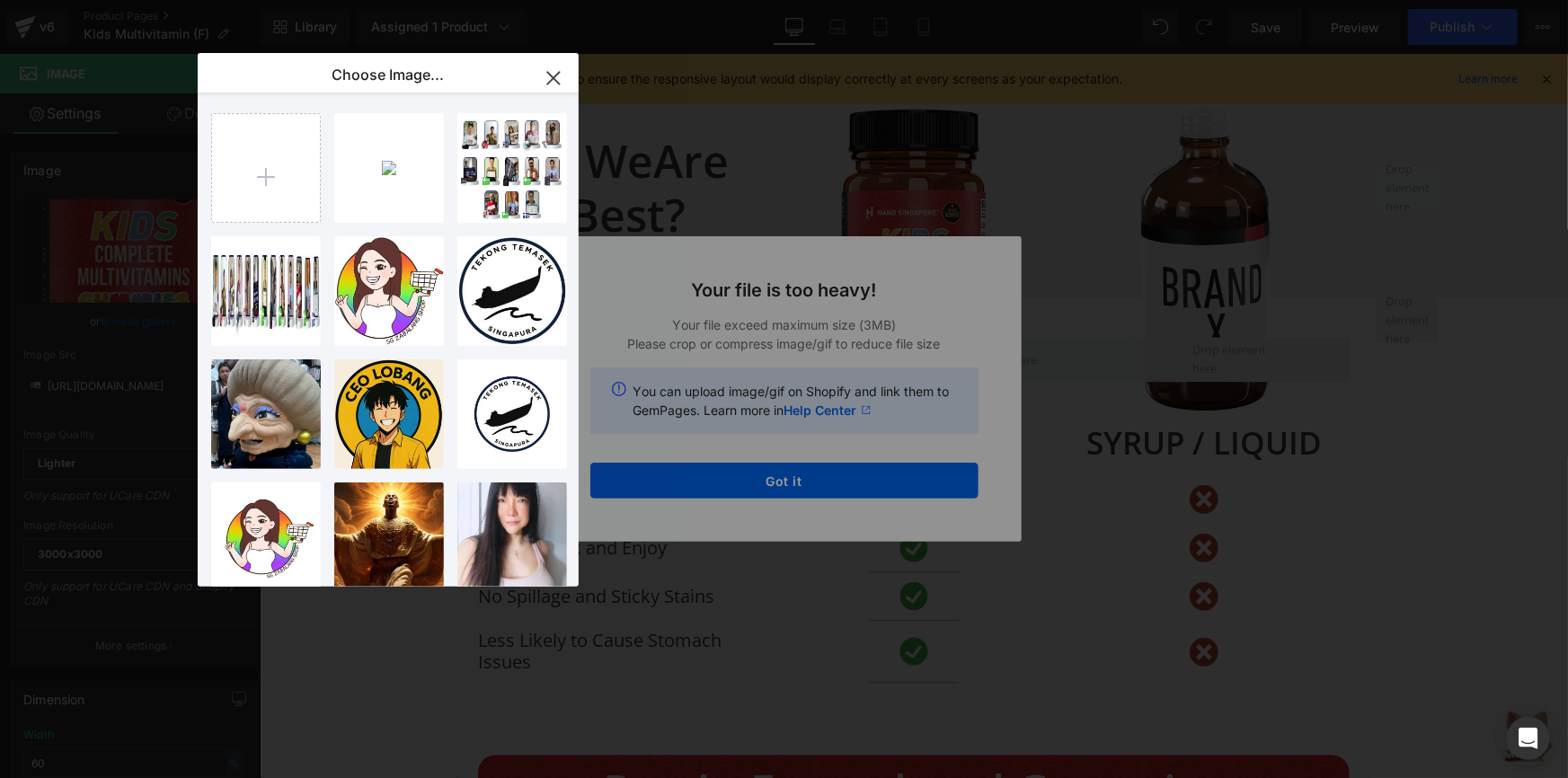
click at [549, 77] on icon "button" at bounding box center [553, 77] width 28 height 28
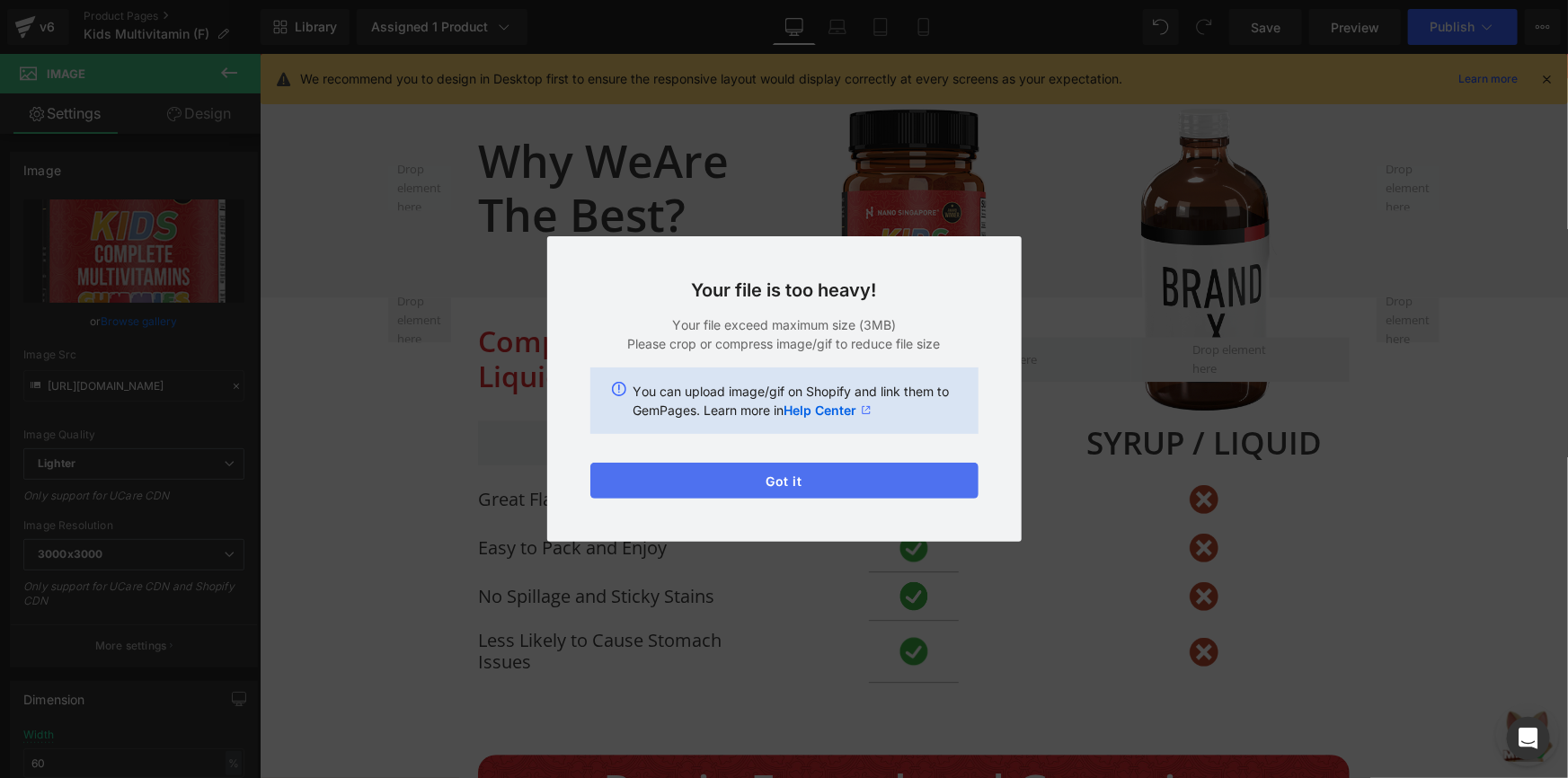
drag, startPoint x: 754, startPoint y: 488, endPoint x: 26, endPoint y: 306, distance: 750.4
click at [754, 481] on button "Got it" at bounding box center [785, 480] width 389 height 36
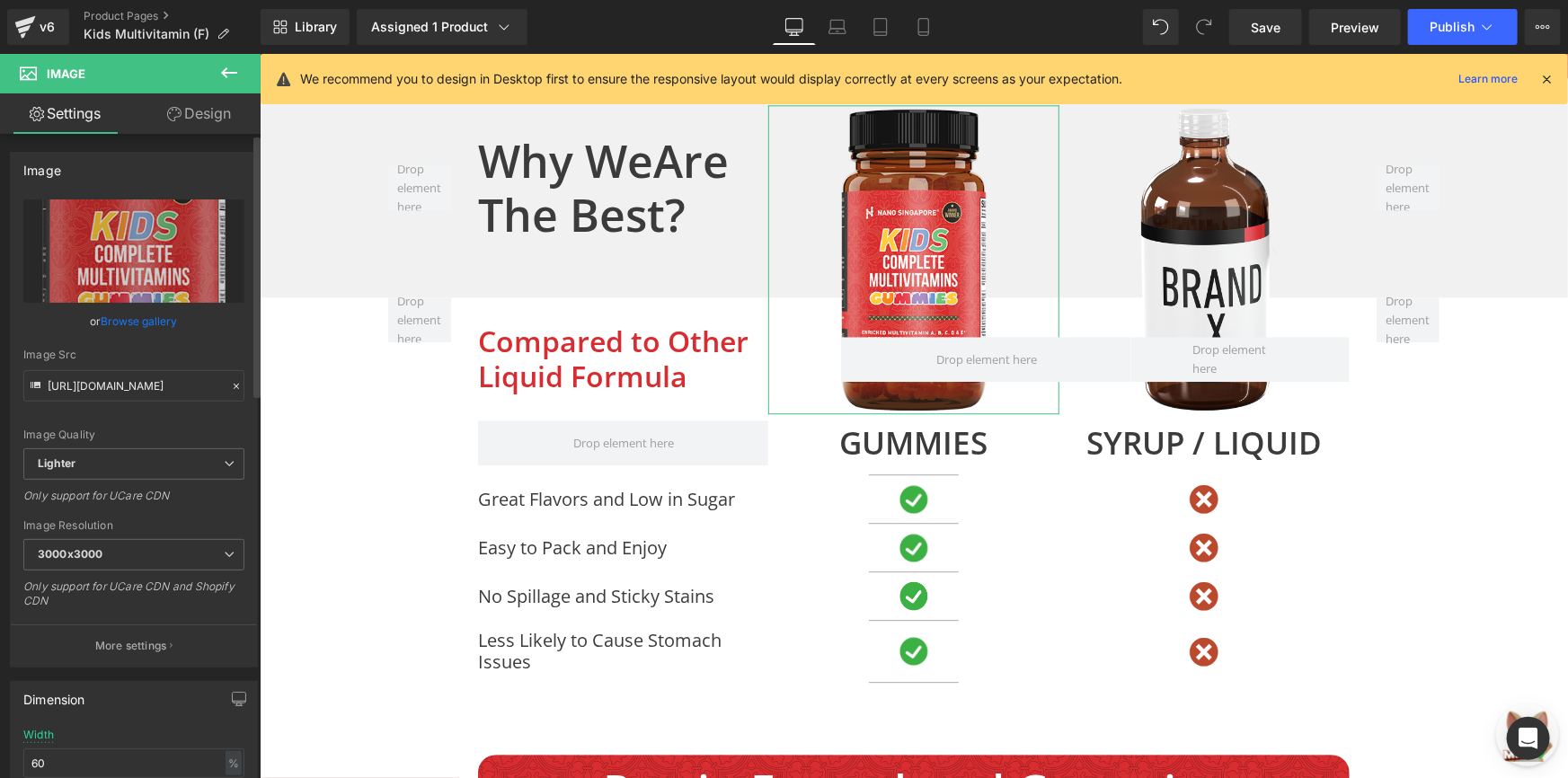
click at [146, 306] on link "Browse gallery" at bounding box center [140, 321] width 76 height 31
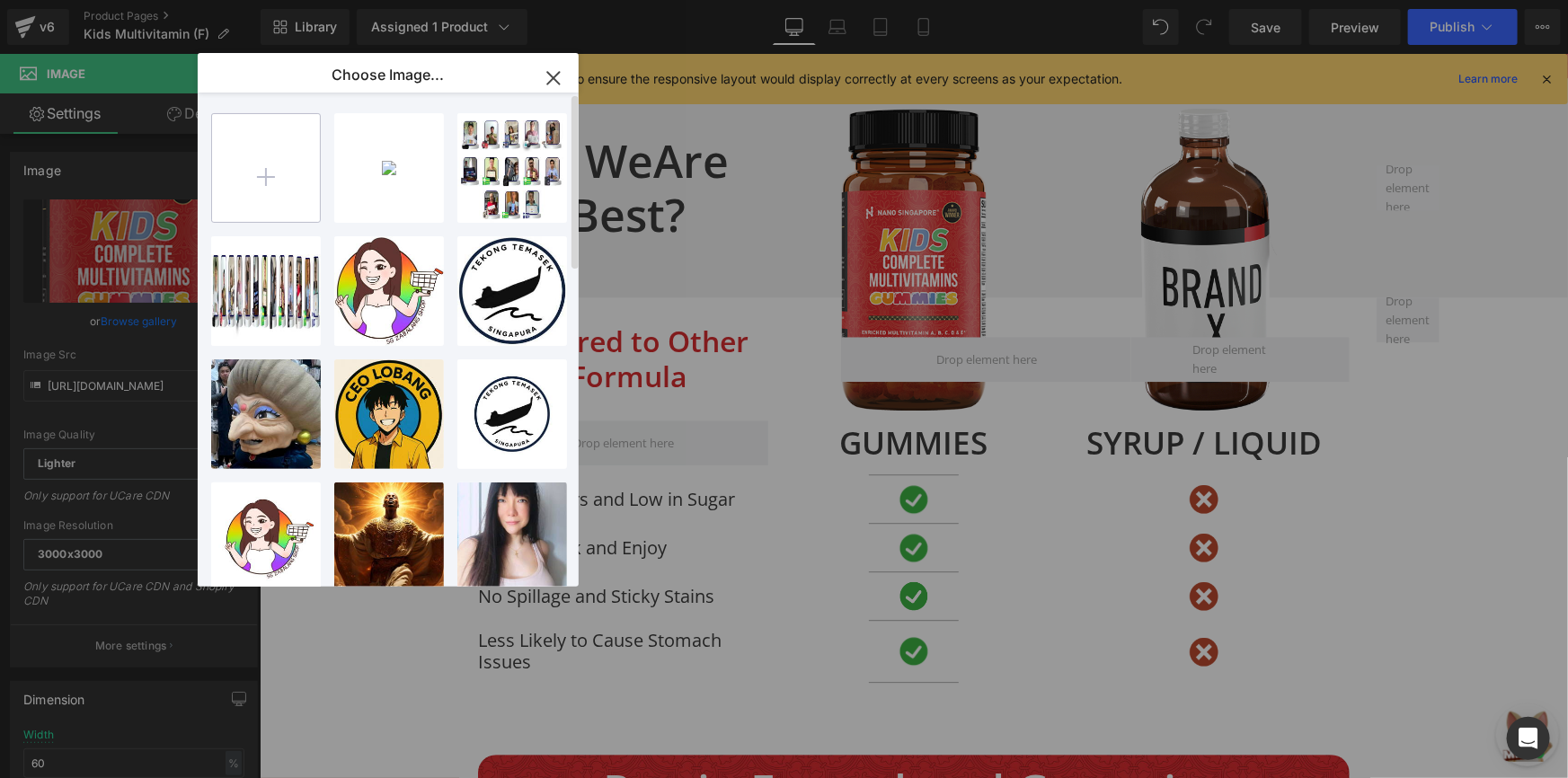
click at [287, 145] on input "file" at bounding box center [266, 168] width 107 height 107
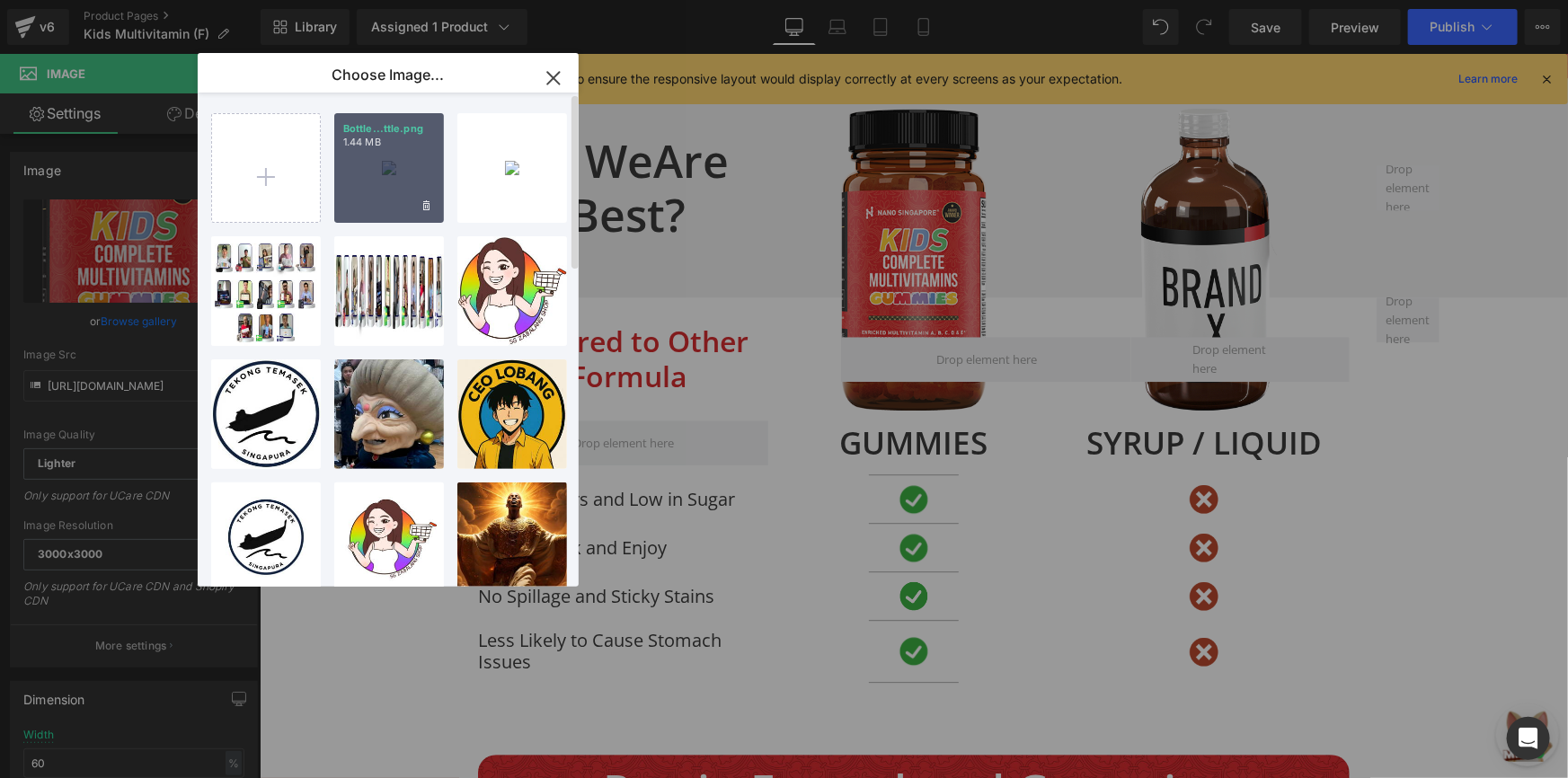
drag, startPoint x: 367, startPoint y: 198, endPoint x: 9, endPoint y: 184, distance: 358.3
click at [367, 198] on div "Bottle...ttle.png 1.44 MB" at bounding box center [389, 168] width 109 height 109
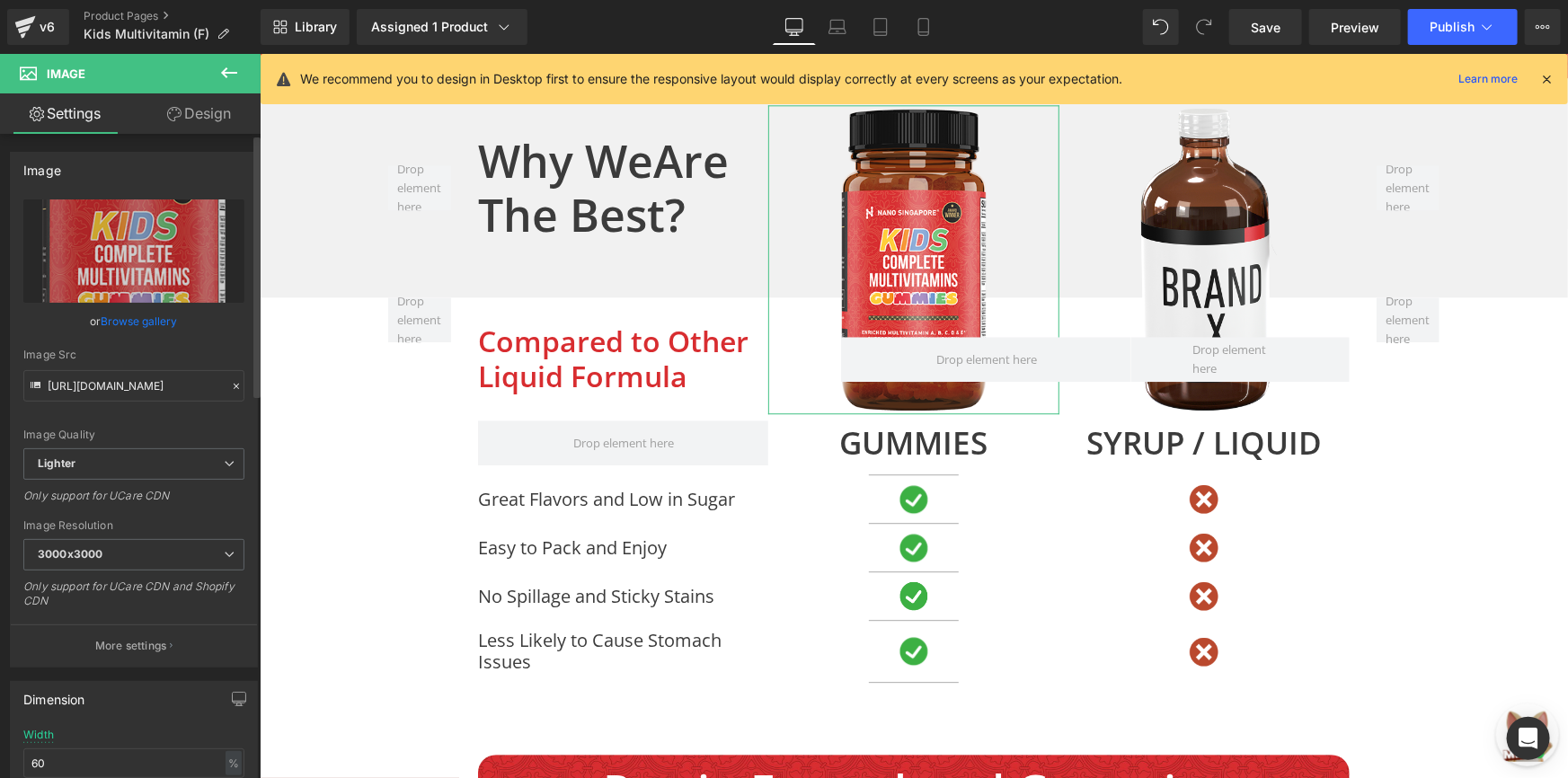
click at [149, 310] on link "Browse gallery" at bounding box center [140, 321] width 76 height 31
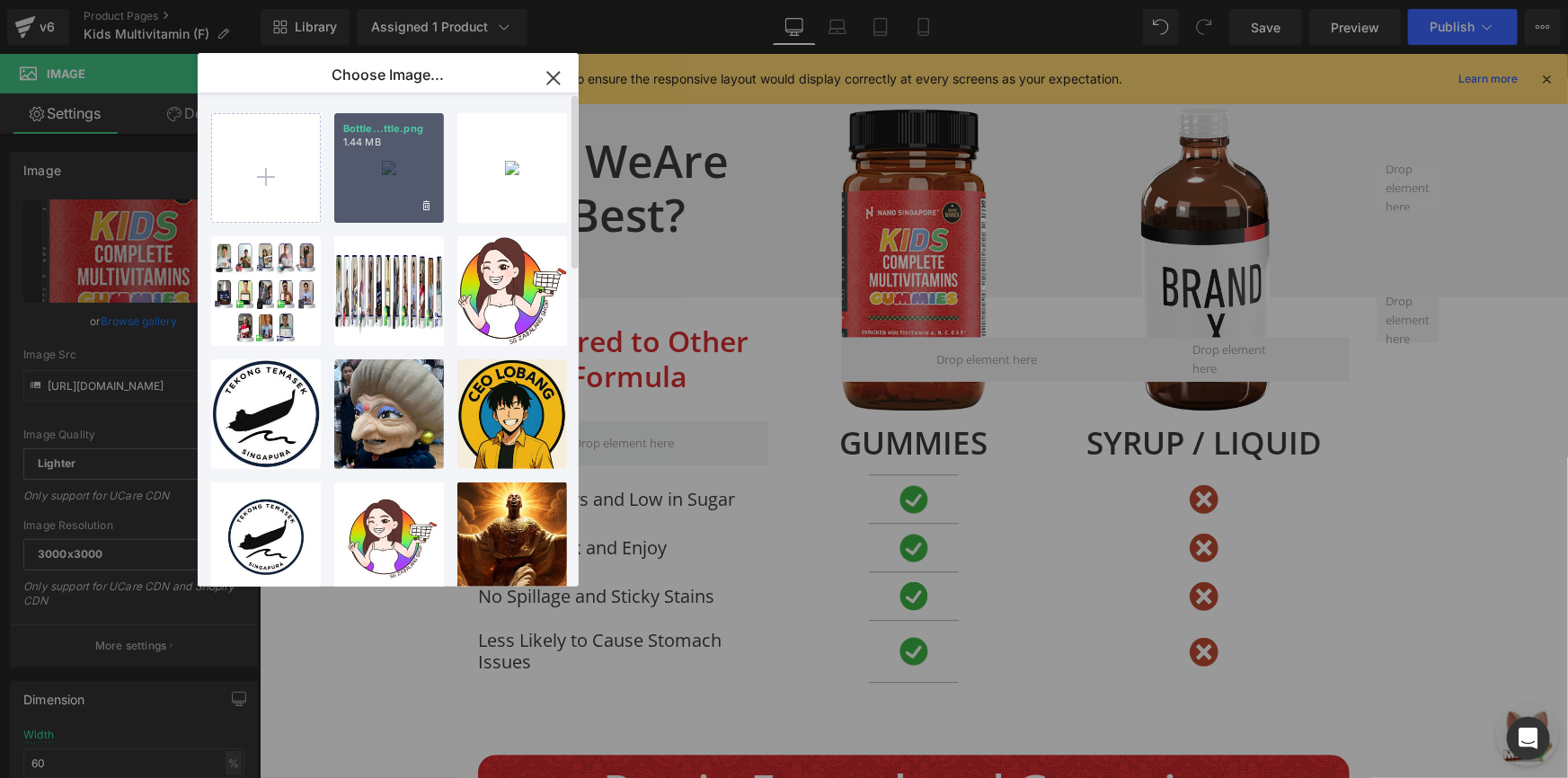
drag, startPoint x: 381, startPoint y: 156, endPoint x: 68, endPoint y: 145, distance: 313.2
click at [381, 156] on div "Bottle...ttle.png 1.44 MB" at bounding box center [389, 168] width 109 height 109
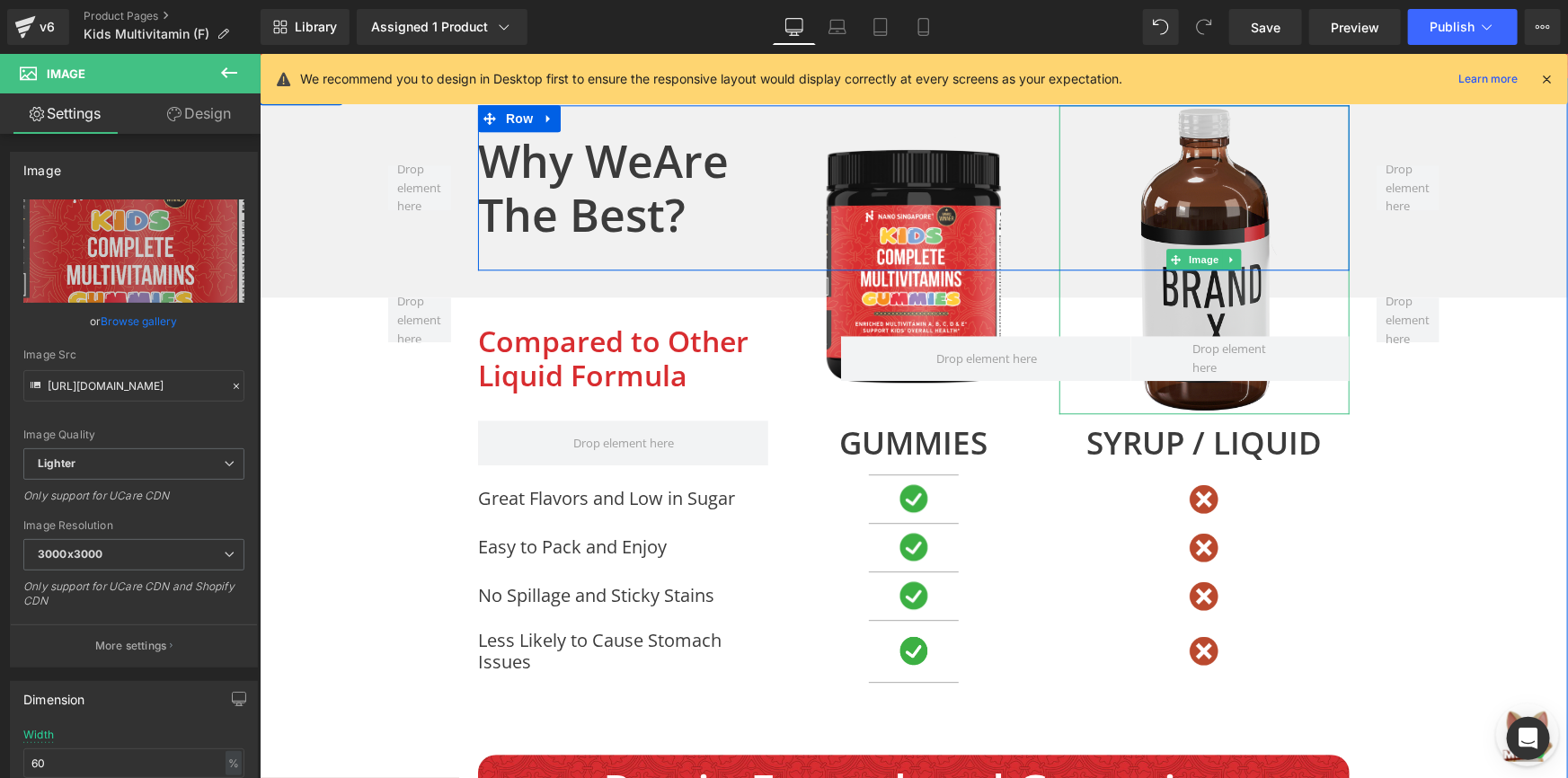
click at [1164, 189] on img at bounding box center [1203, 259] width 175 height 309
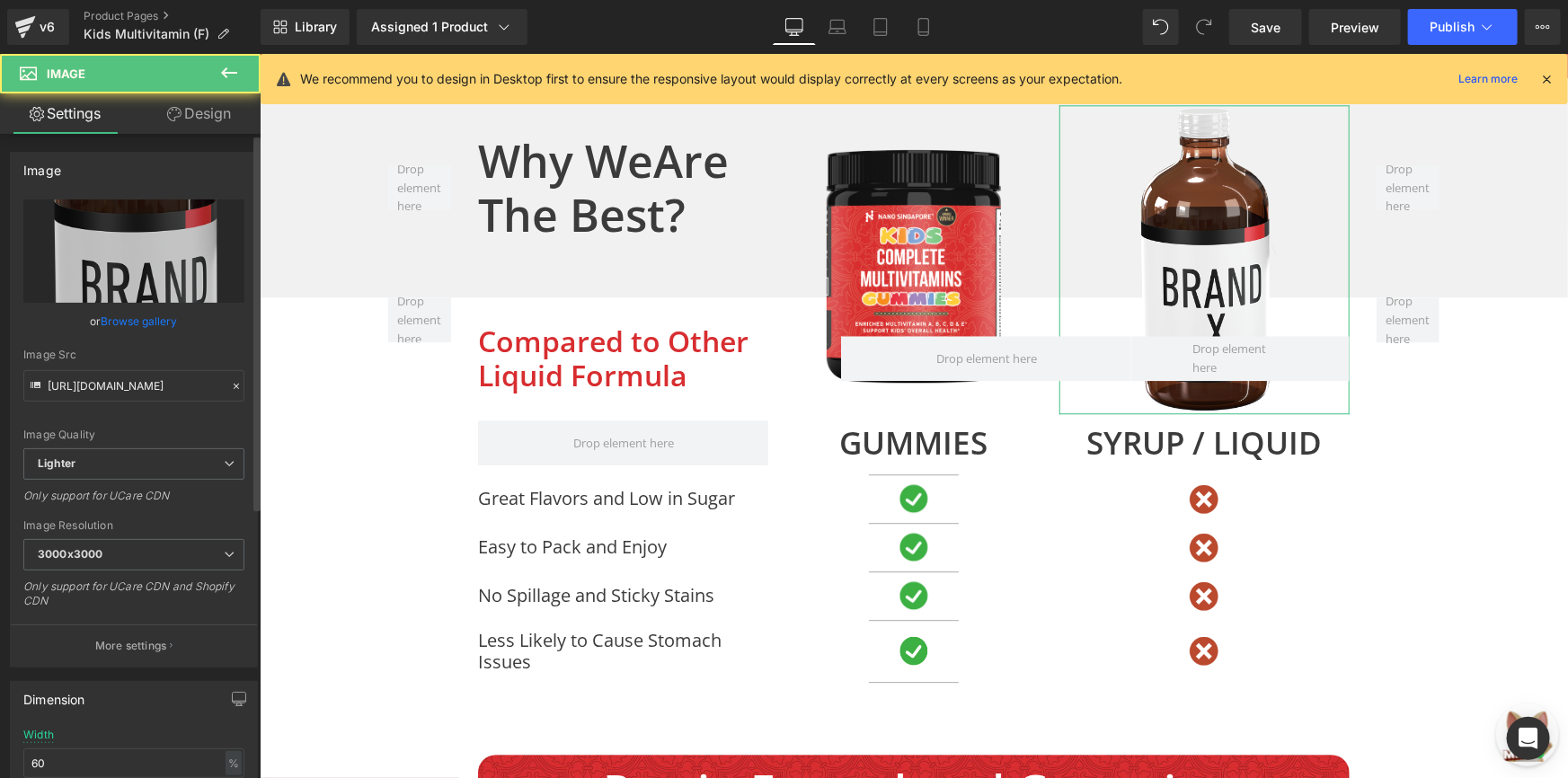
click at [165, 316] on link "Browse gallery" at bounding box center [140, 321] width 76 height 31
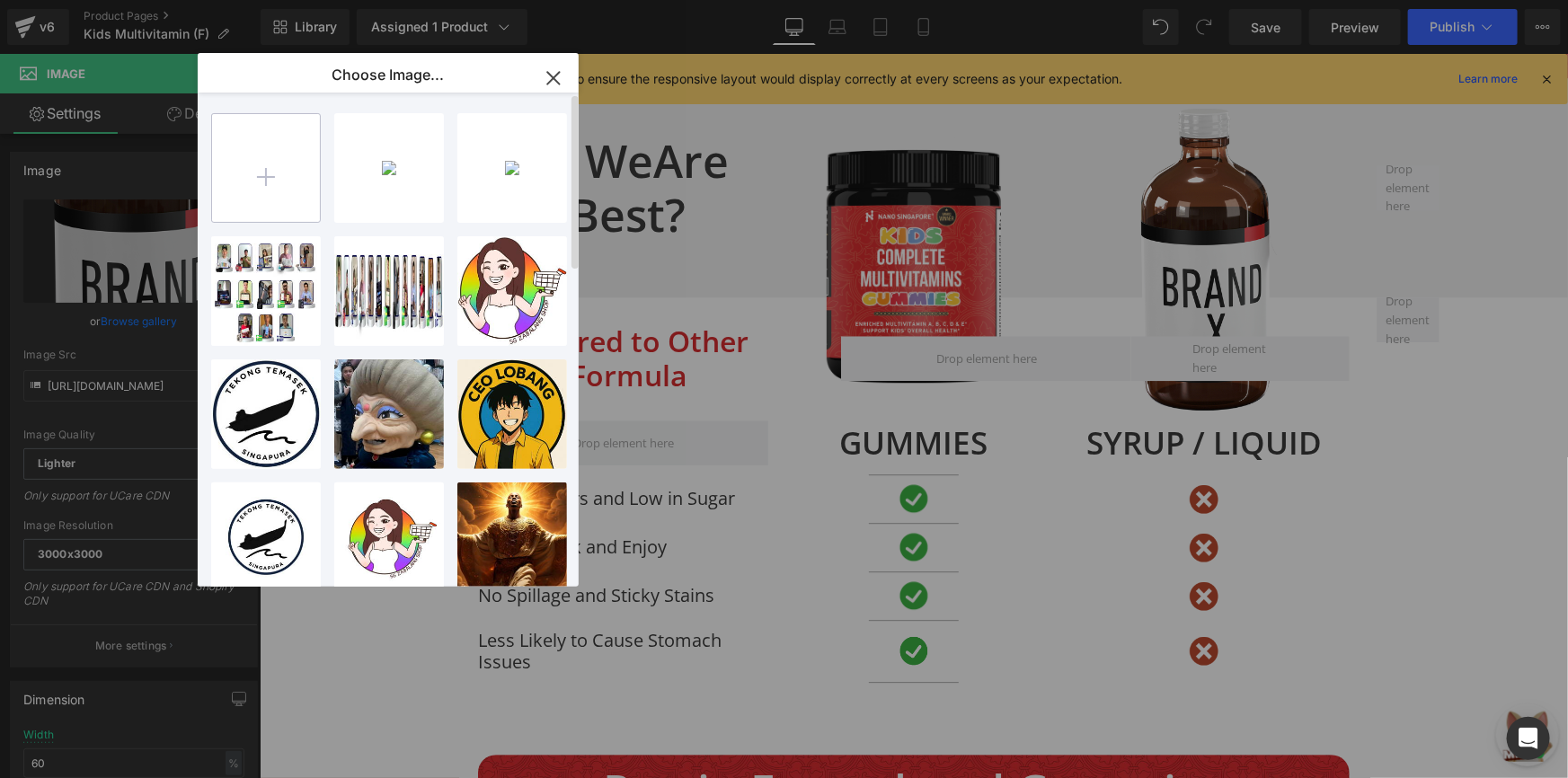
click at [272, 155] on input "file" at bounding box center [266, 168] width 107 height 107
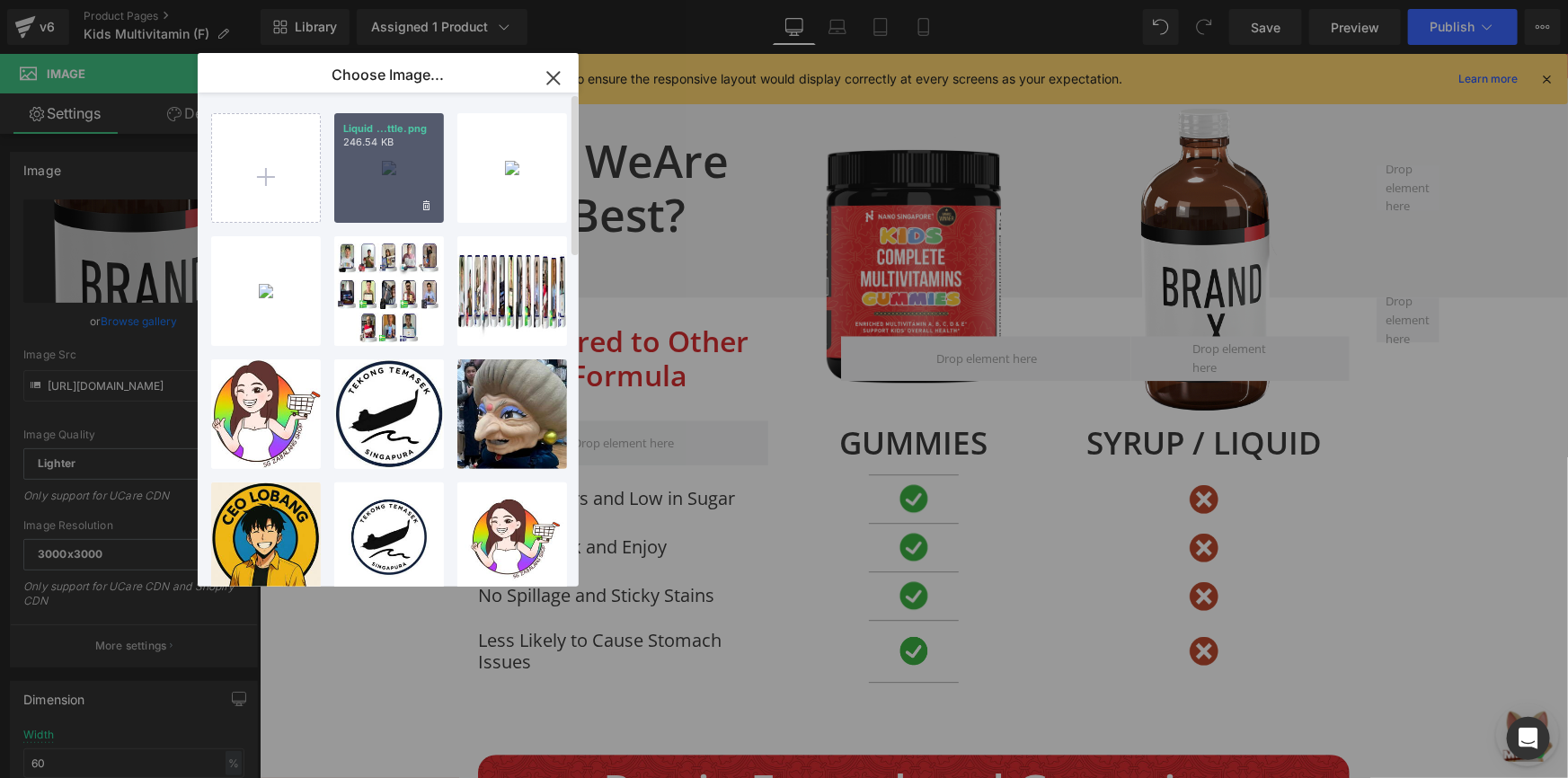
click at [374, 174] on div "Liquid ...ttle.png 246.54 KB" at bounding box center [389, 168] width 109 height 109
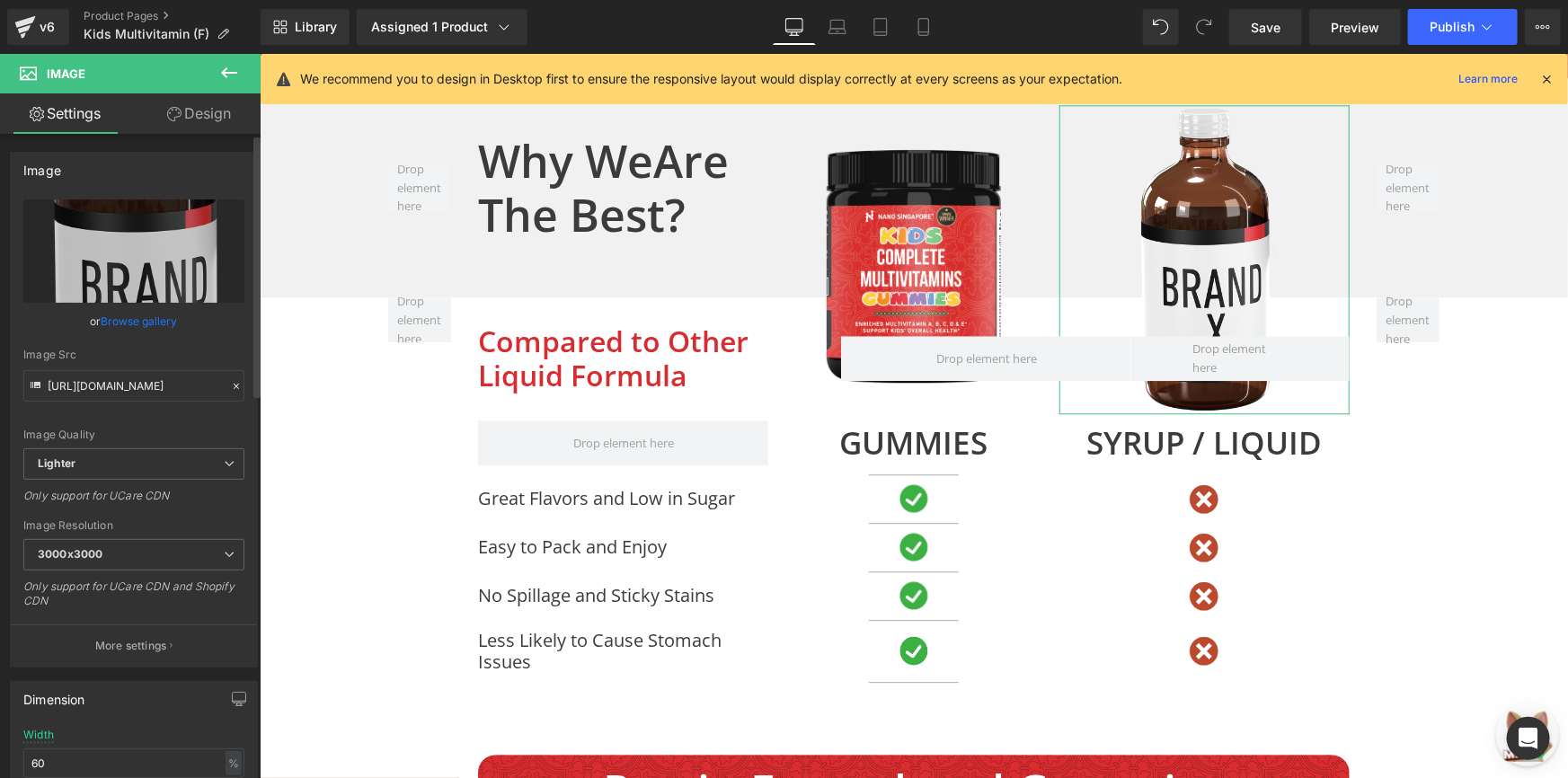
click at [102, 319] on link "Browse gallery" at bounding box center [140, 321] width 76 height 31
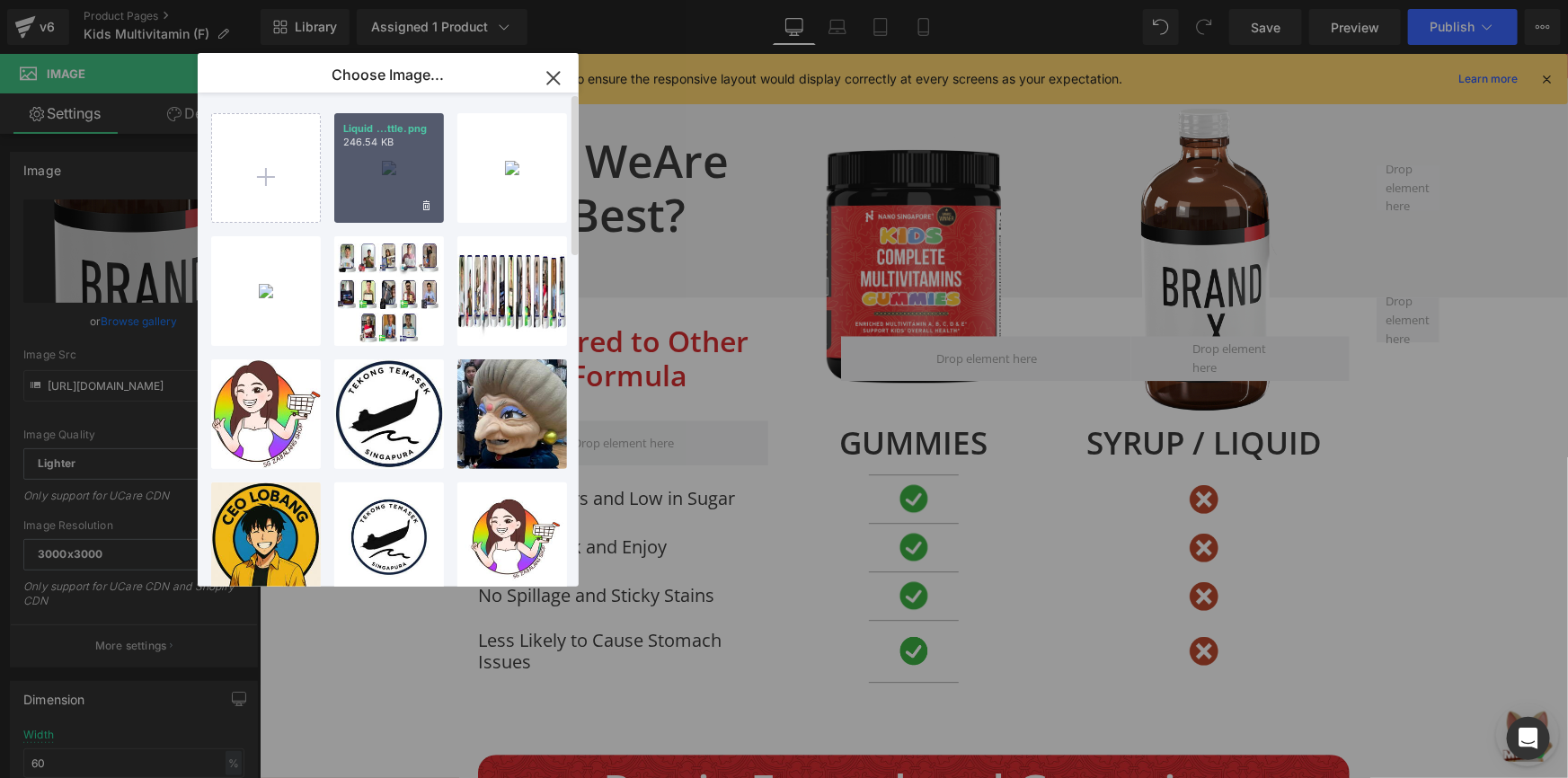
click at [393, 159] on div "Liquid ...ttle.png 246.54 KB" at bounding box center [389, 168] width 109 height 109
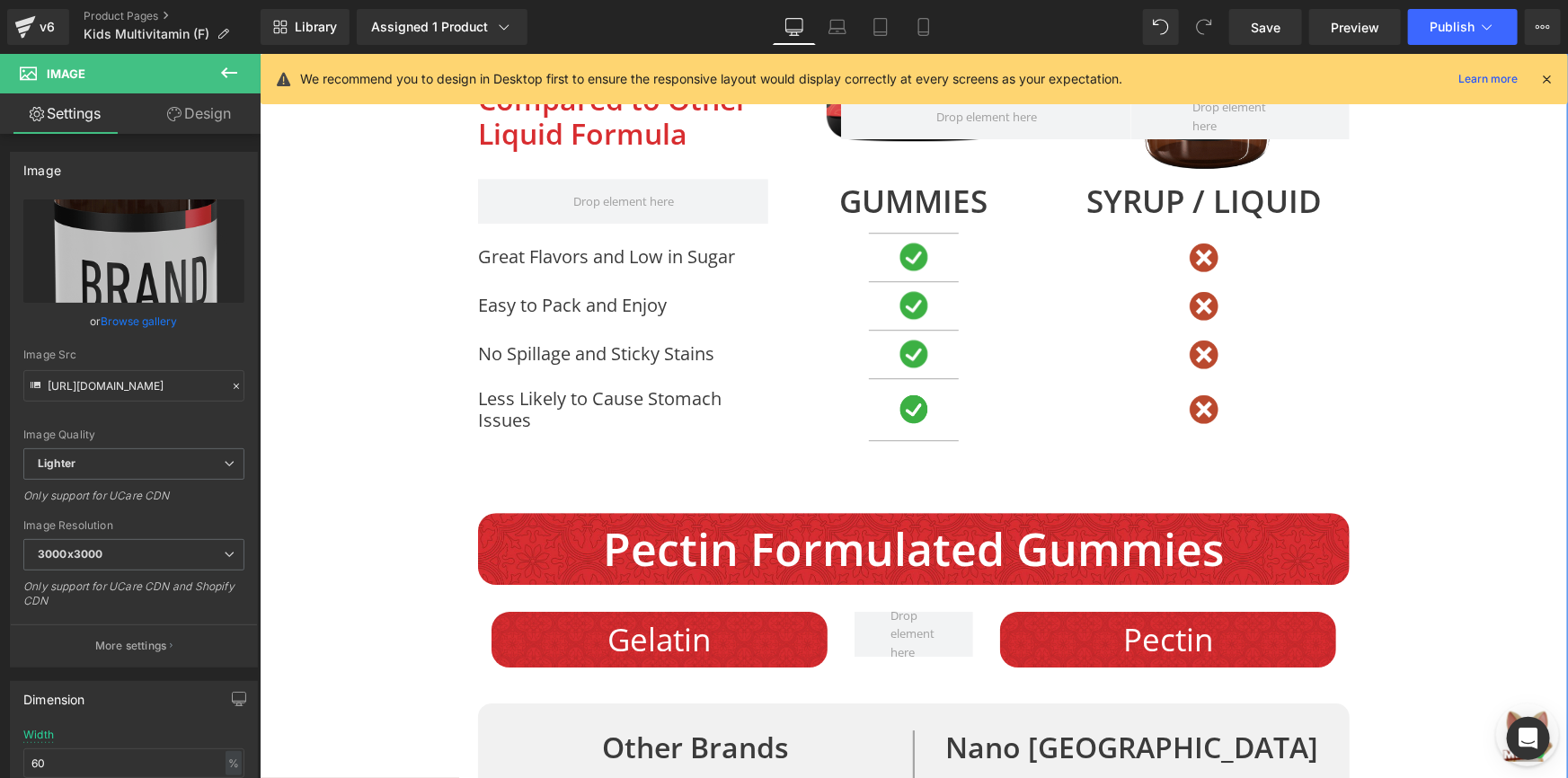
scroll to position [6046, 0]
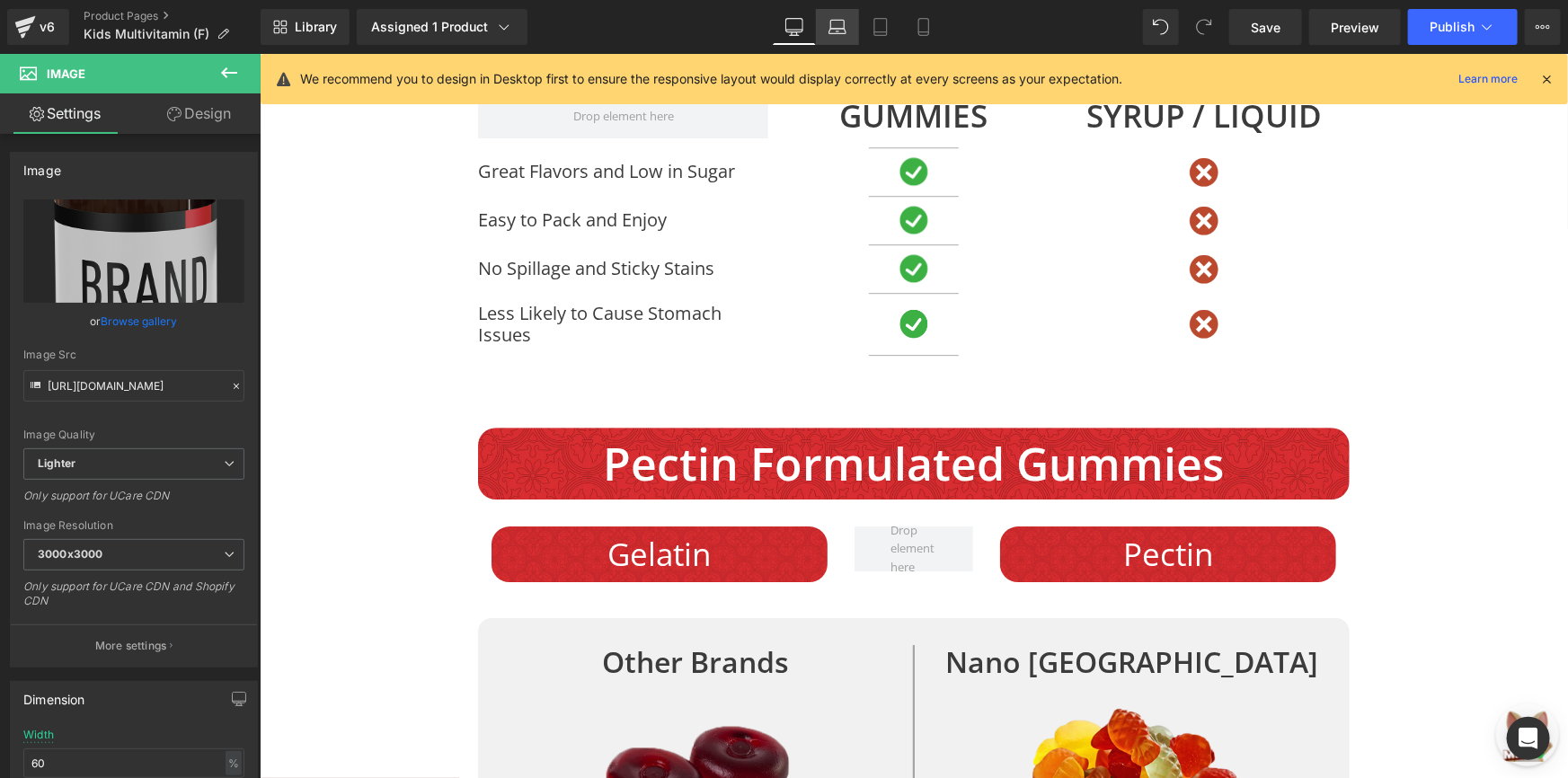
click at [823, 26] on link "Laptop" at bounding box center [838, 26] width 43 height 36
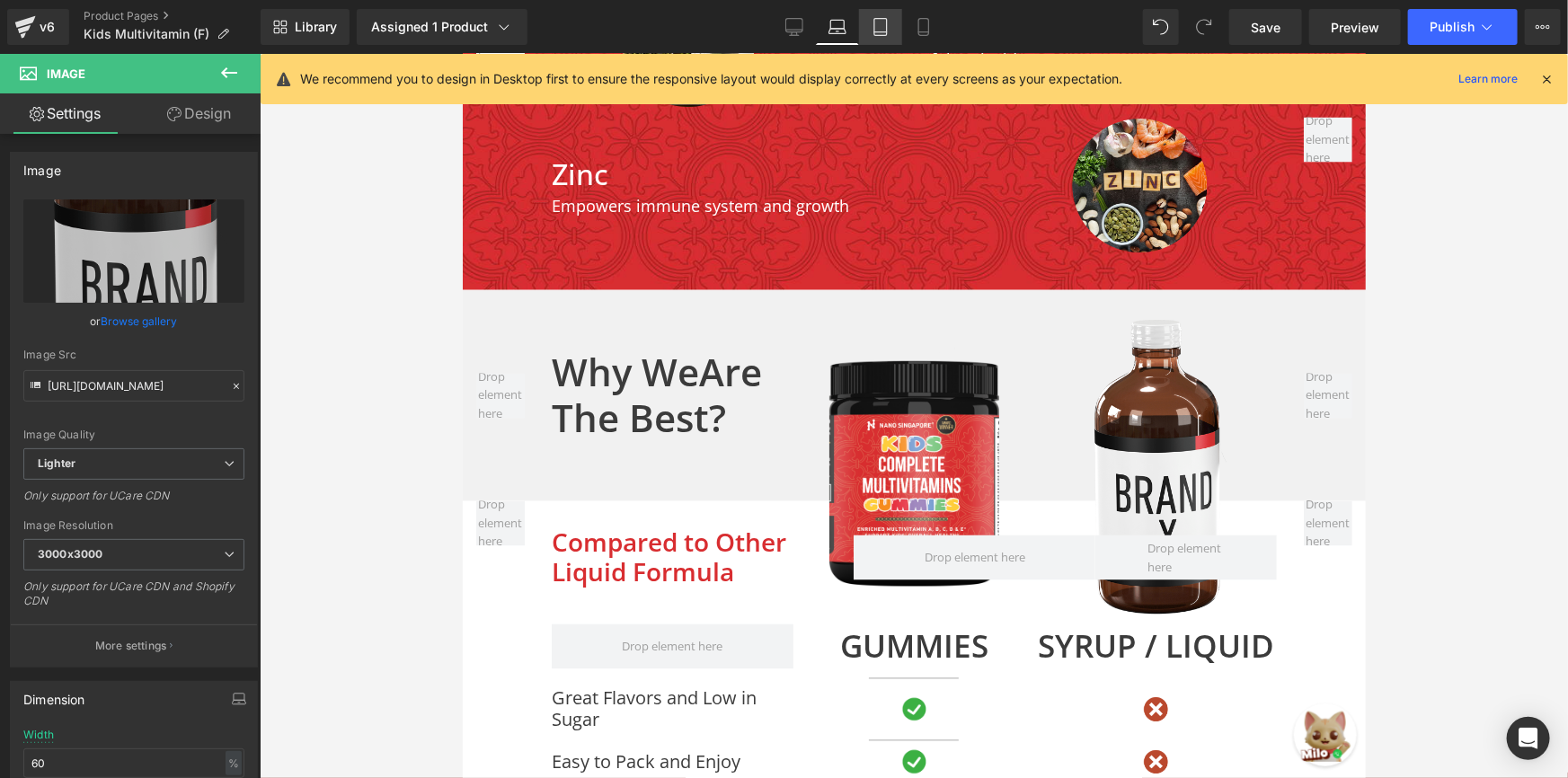
drag, startPoint x: 875, startPoint y: 28, endPoint x: 325, endPoint y: 140, distance: 561.3
click at [875, 28] on icon at bounding box center [881, 26] width 18 height 18
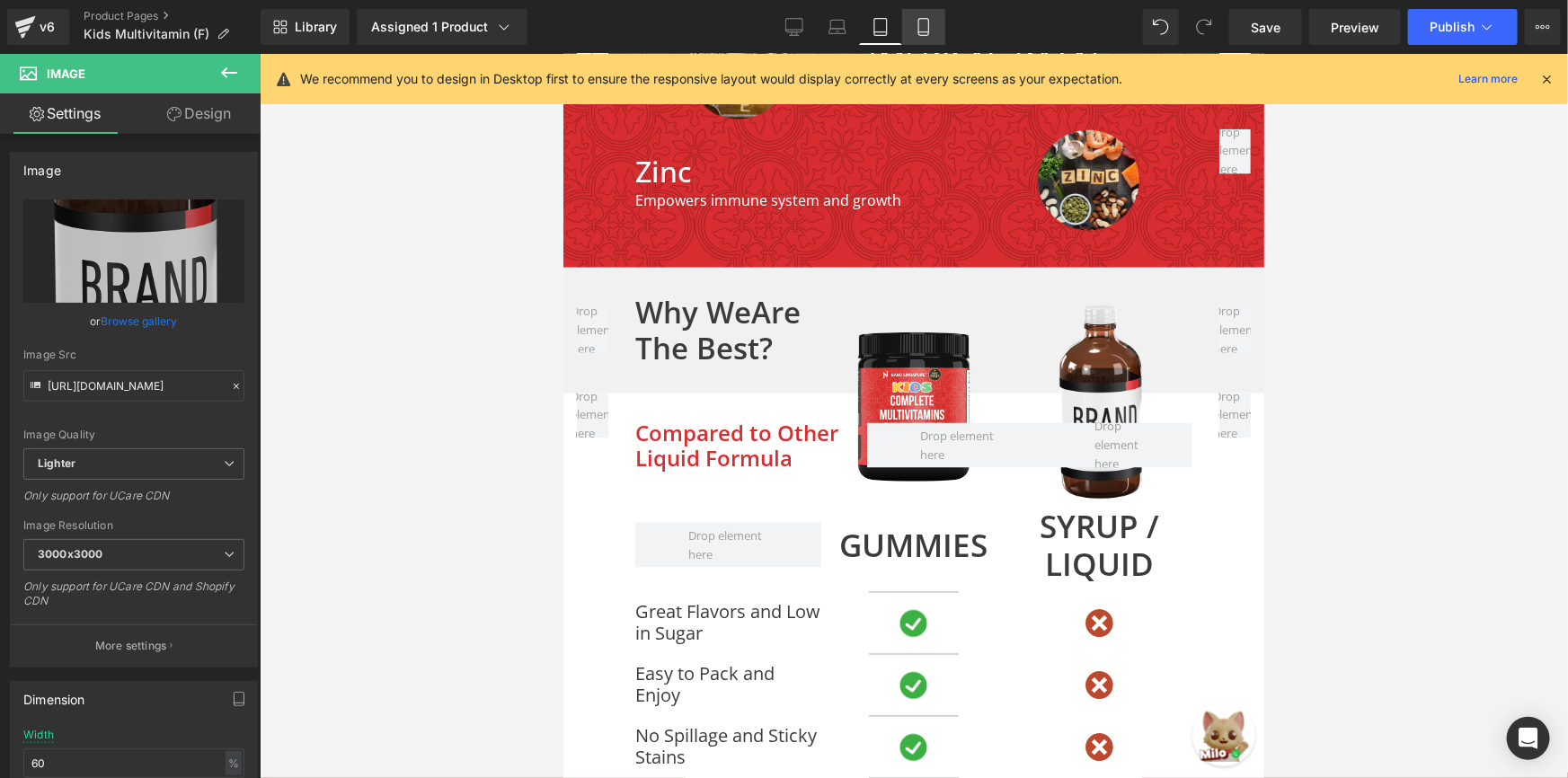
click at [910, 35] on link "Mobile" at bounding box center [924, 26] width 43 height 36
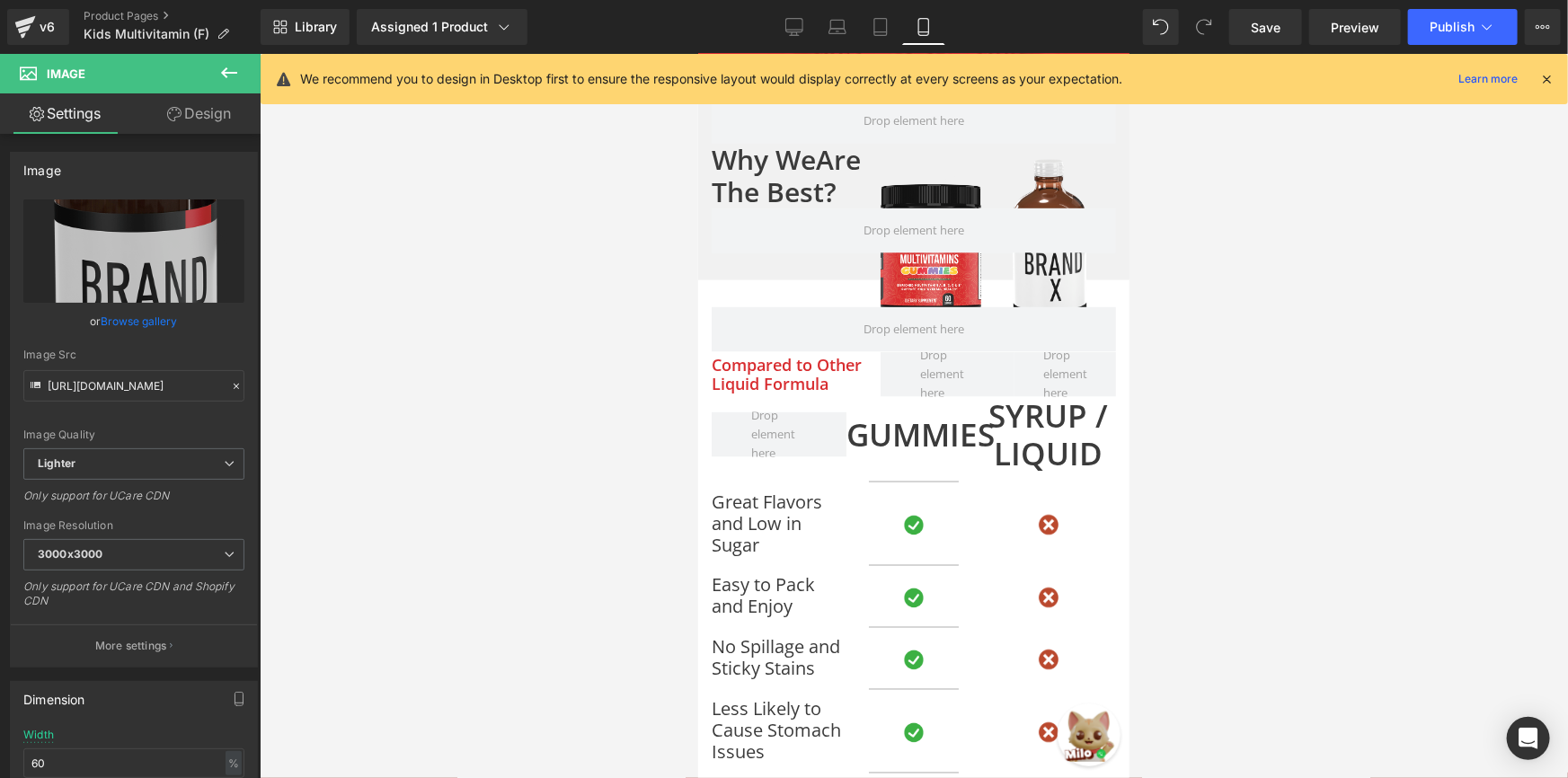
scroll to position [8118, 0]
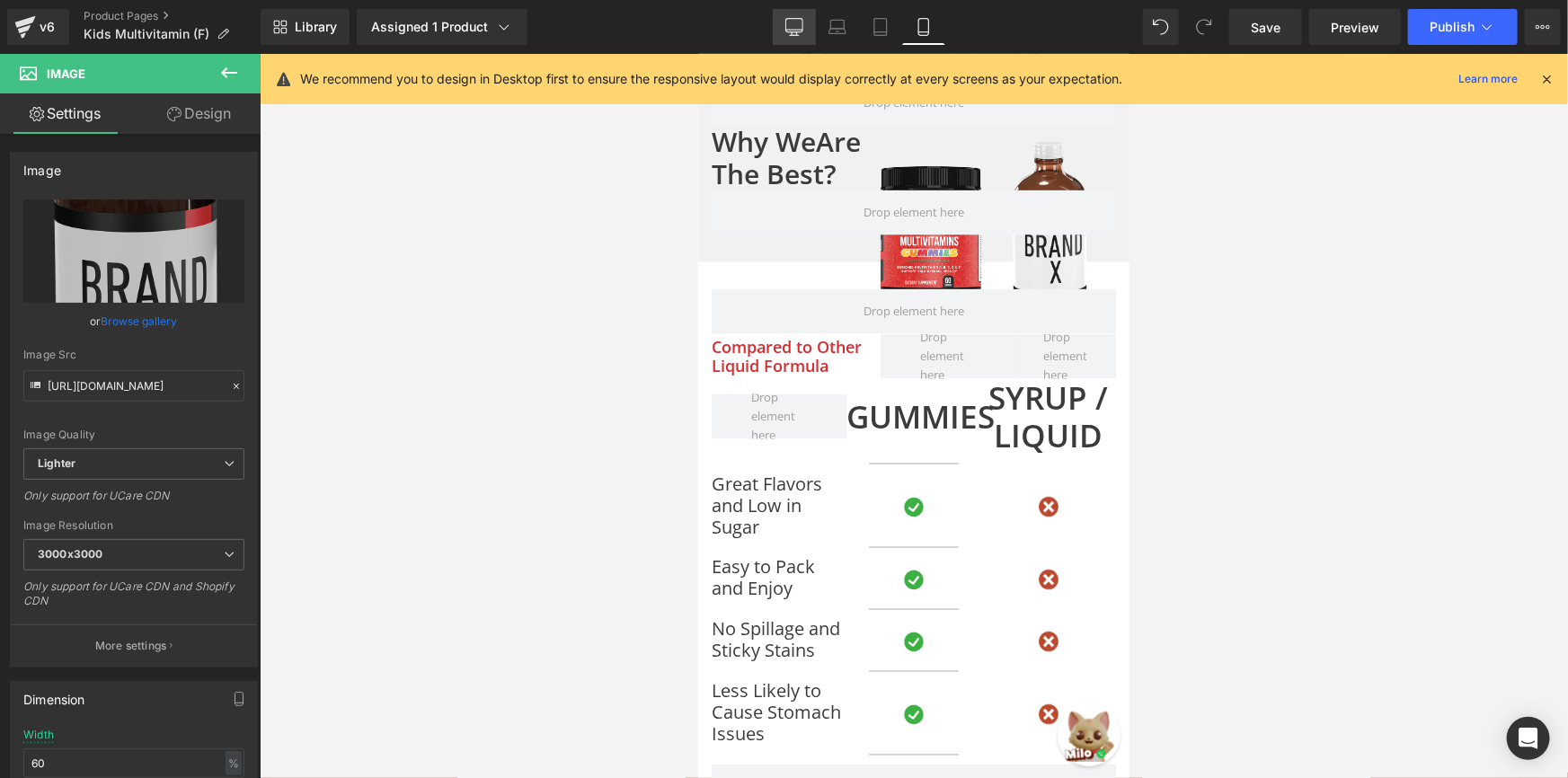
drag, startPoint x: 800, startPoint y: 34, endPoint x: 553, endPoint y: 419, distance: 457.4
click at [800, 34] on icon at bounding box center [795, 26] width 18 height 18
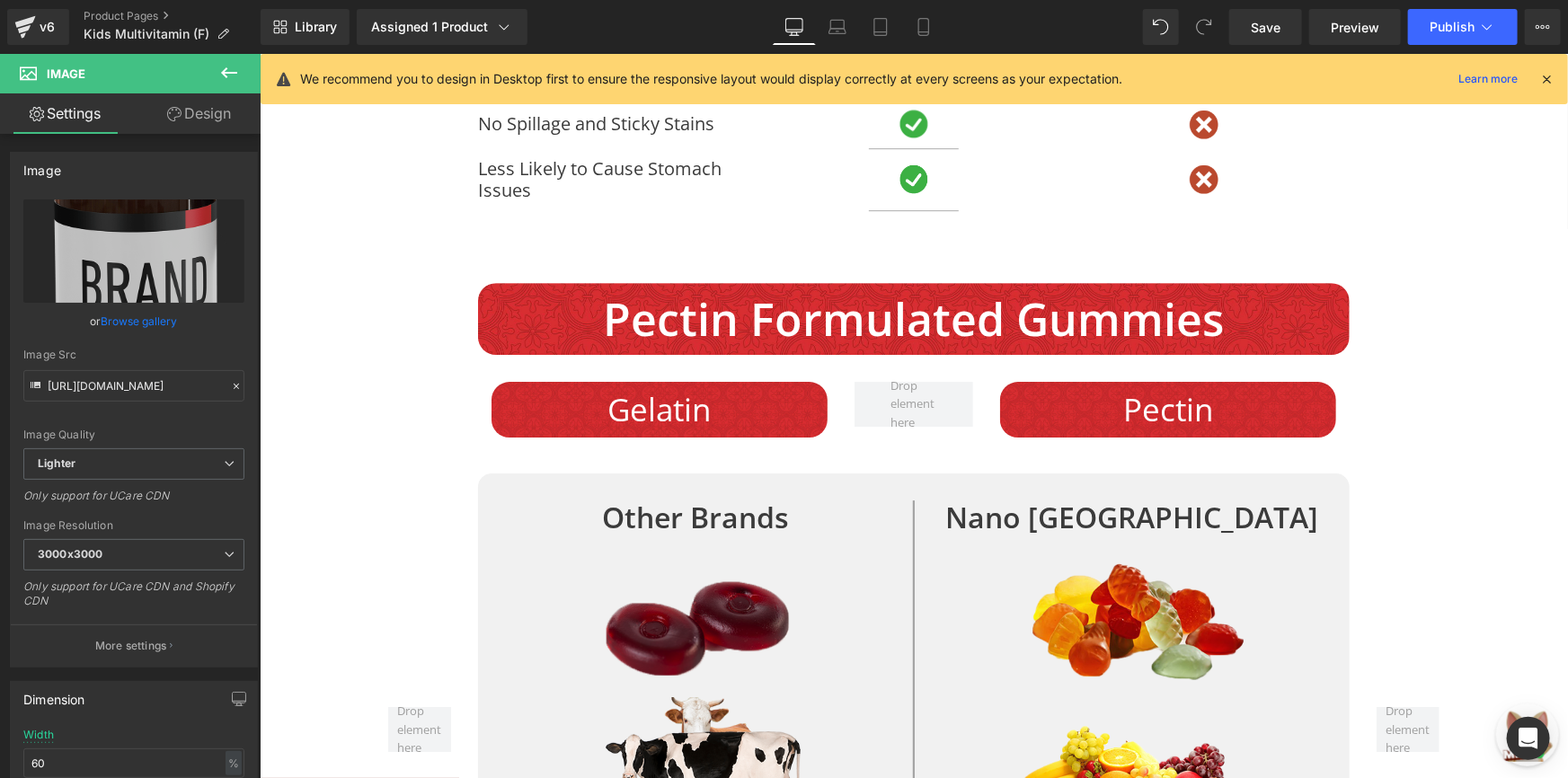
scroll to position [6392, 0]
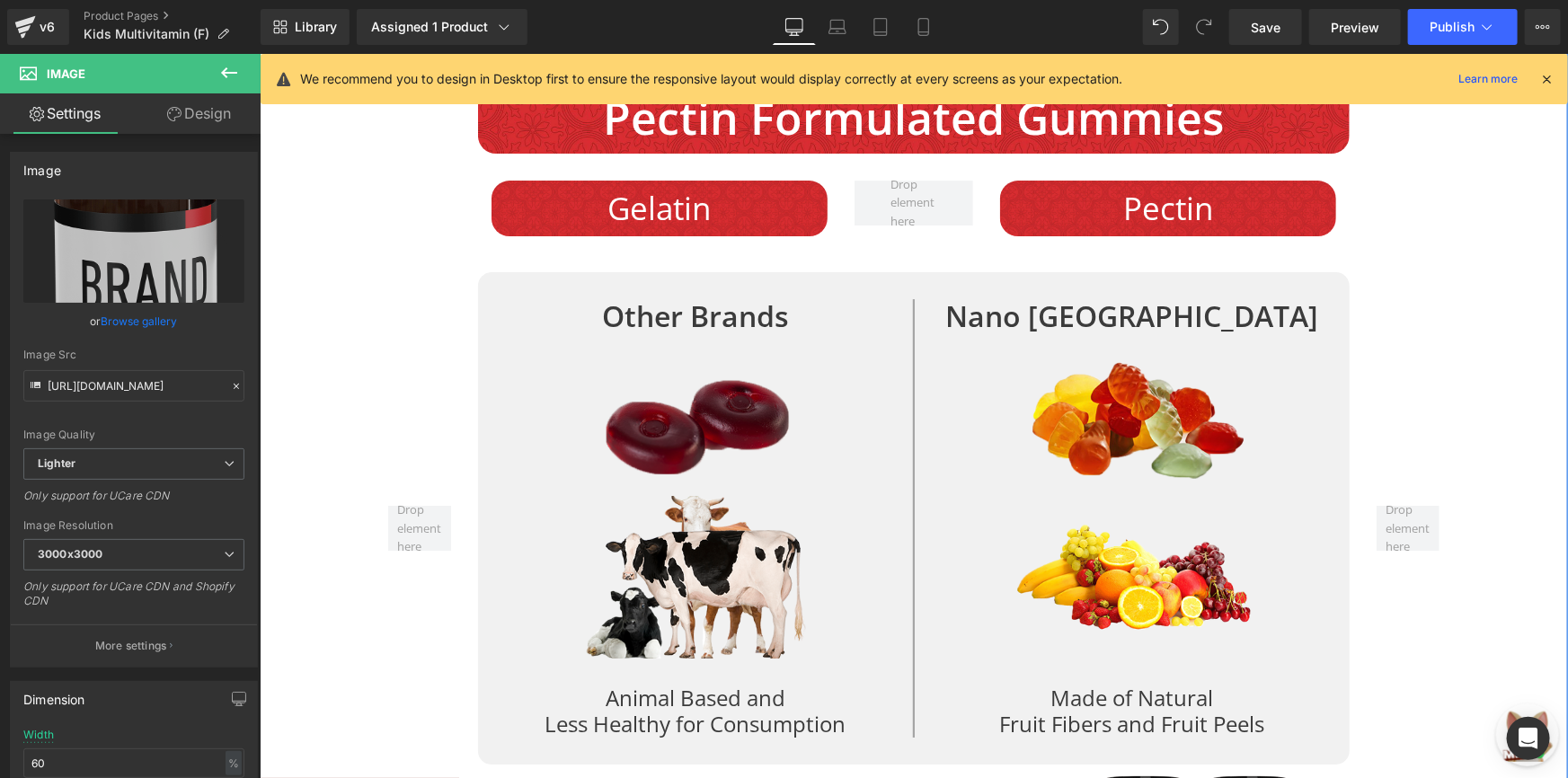
click at [343, 345] on div "Why We Are The Best? Text Block Image Image Row Row Row Row Compared to Other L…" at bounding box center [913, 445] width 1308 height 2081
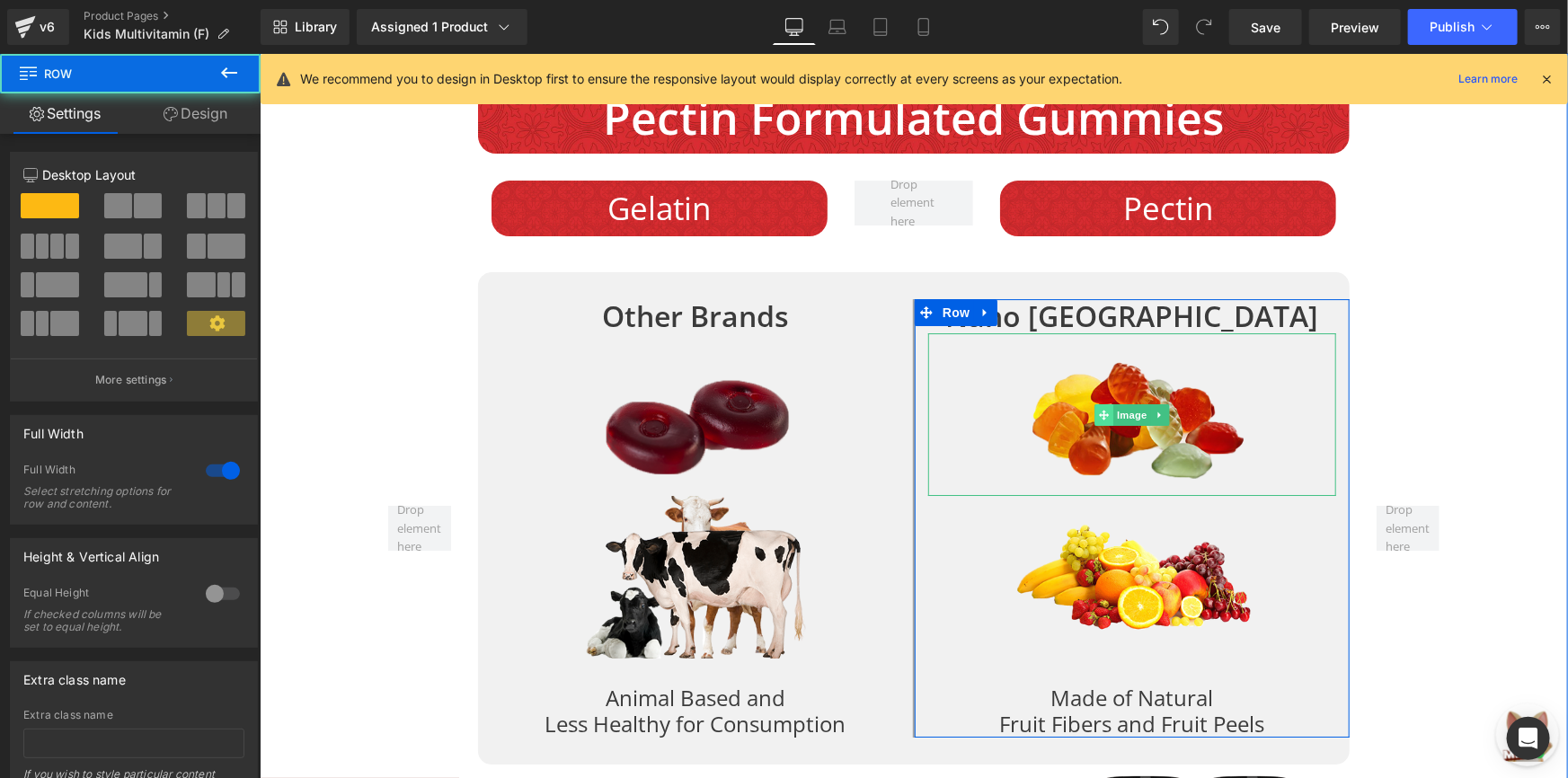
click at [1104, 408] on span at bounding box center [1102, 414] width 19 height 21
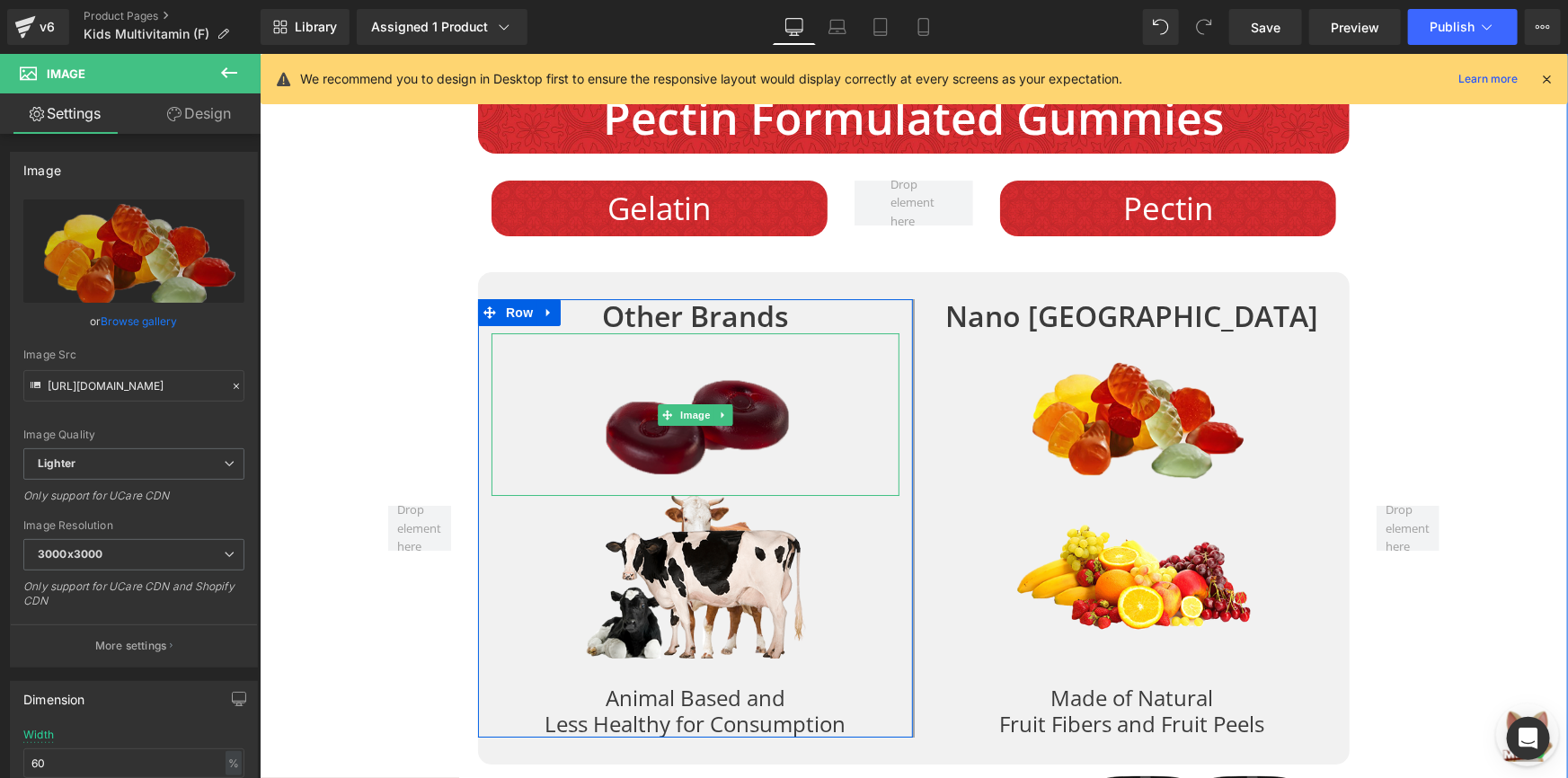
click at [640, 362] on img at bounding box center [694, 414] width 244 height 163
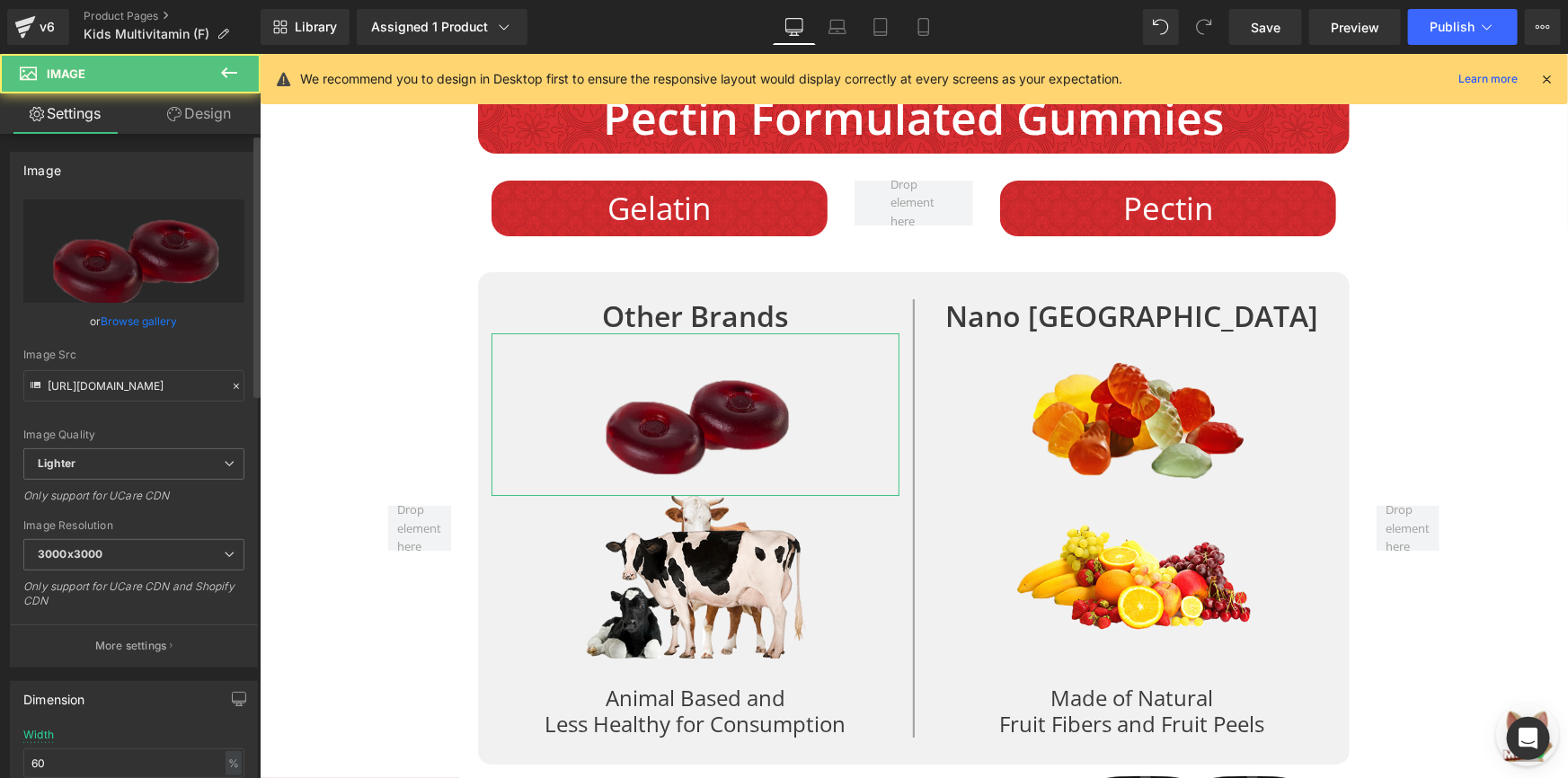
click at [152, 326] on link "Browse gallery" at bounding box center [140, 321] width 76 height 31
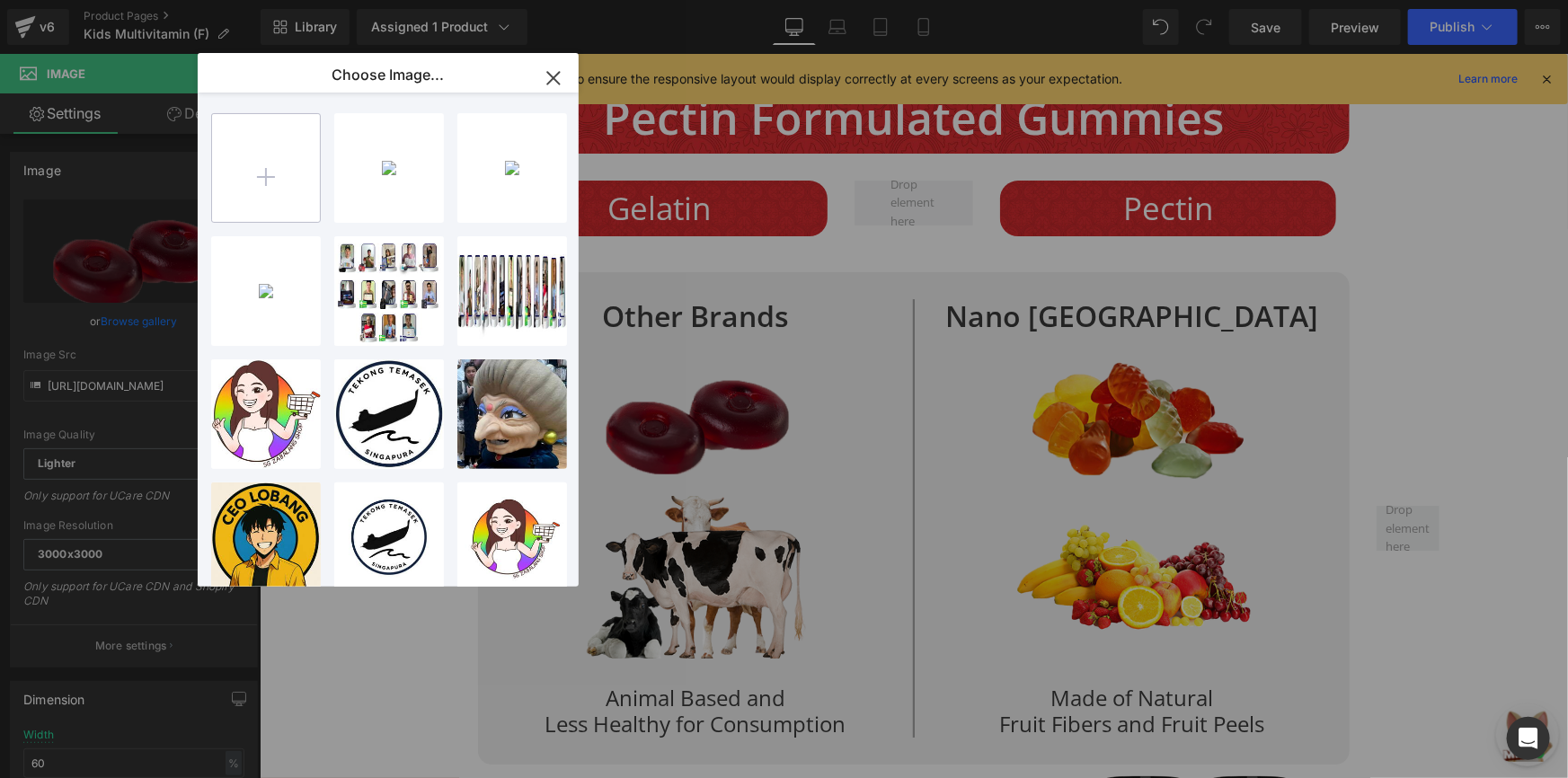
click at [287, 197] on input "file" at bounding box center [266, 168] width 107 height 107
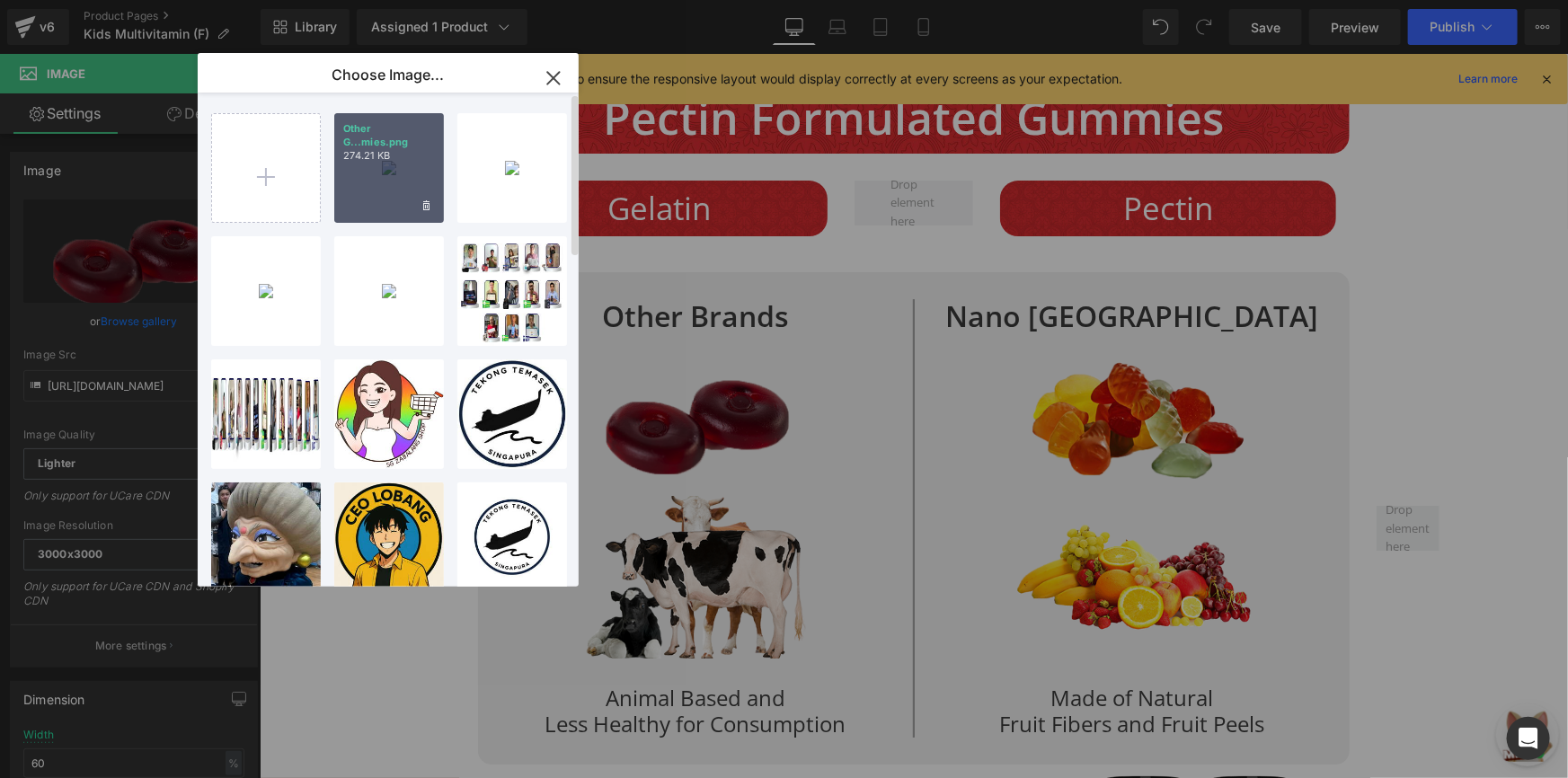
click at [378, 182] on div "Other G...mies.png 274.21 KB" at bounding box center [389, 168] width 109 height 109
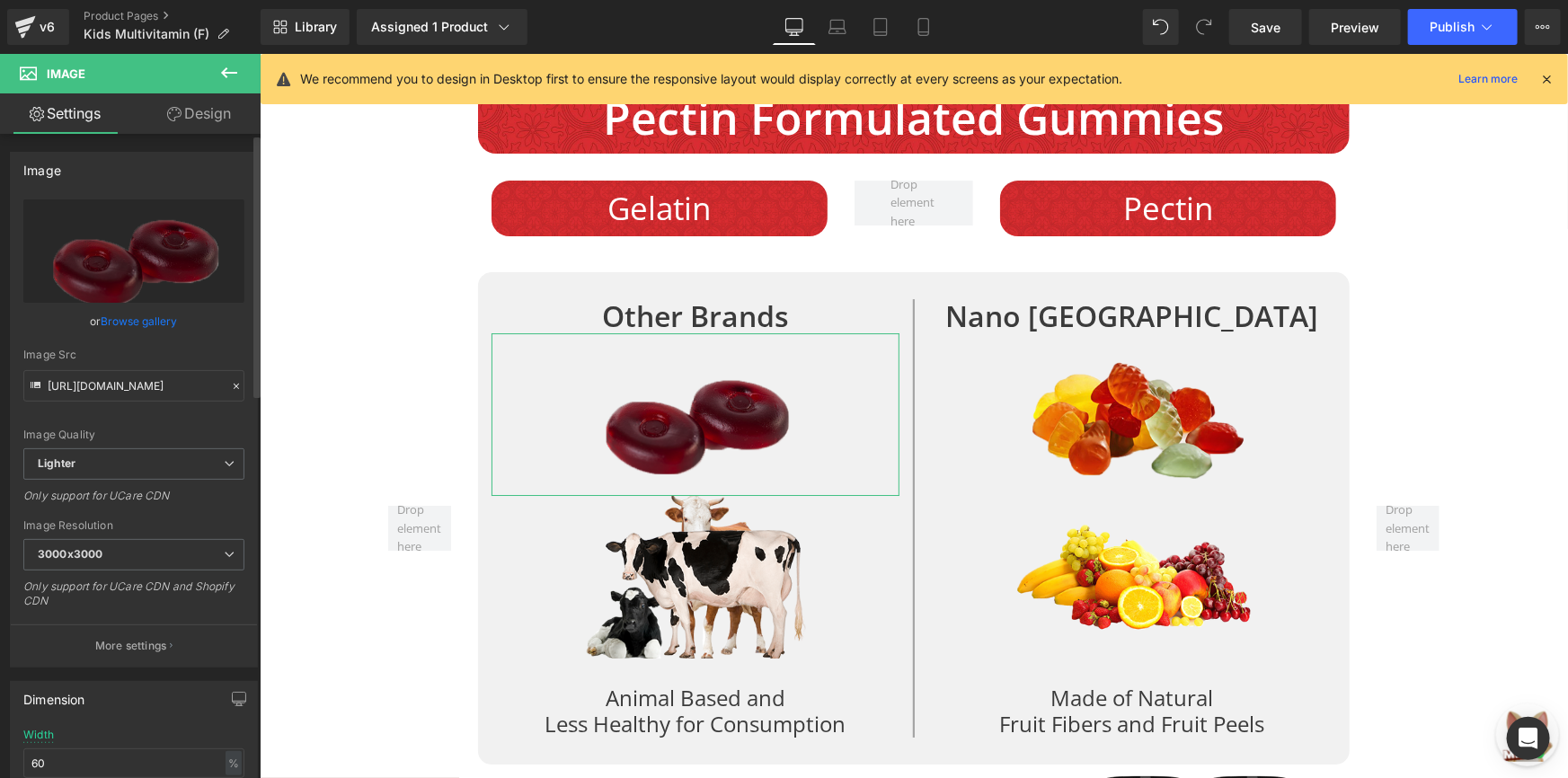
click at [131, 318] on link "Browse gallery" at bounding box center [140, 321] width 76 height 31
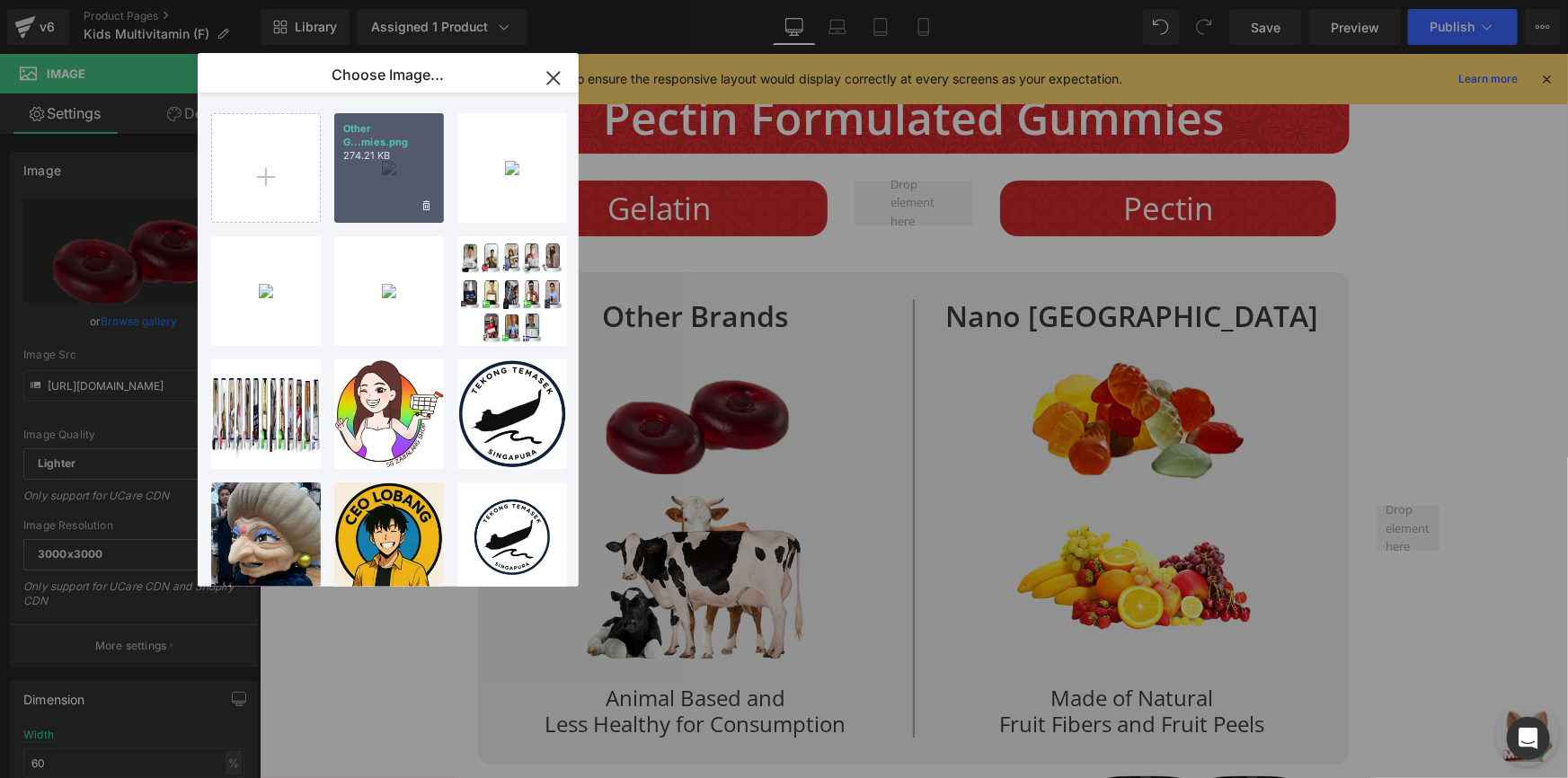
drag, startPoint x: 354, startPoint y: 195, endPoint x: 98, endPoint y: 147, distance: 260.5
click at [354, 195] on div "Other G...mies.png 274.21 KB" at bounding box center [389, 168] width 109 height 109
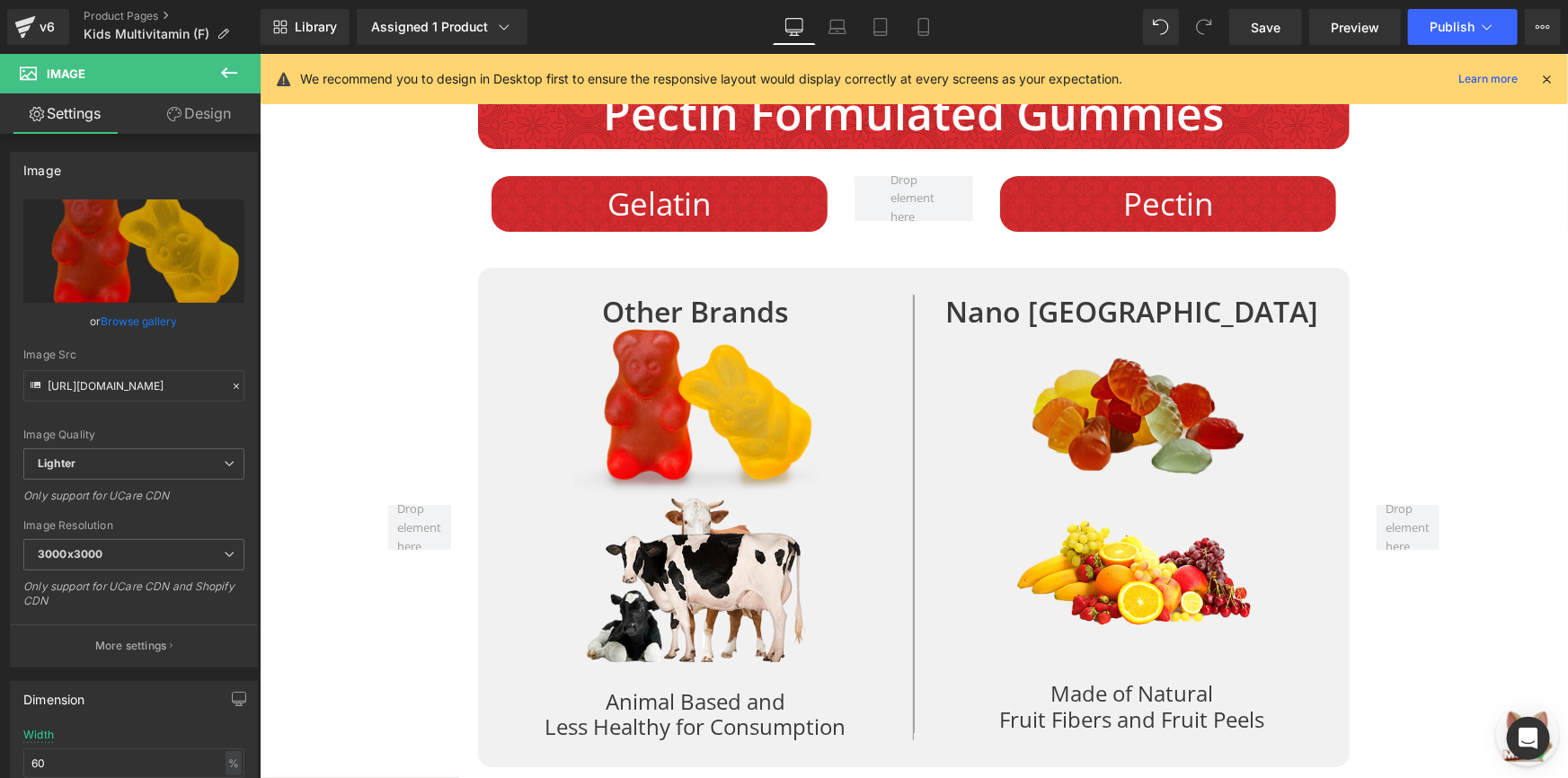
click at [1097, 415] on img at bounding box center [1132, 409] width 244 height 163
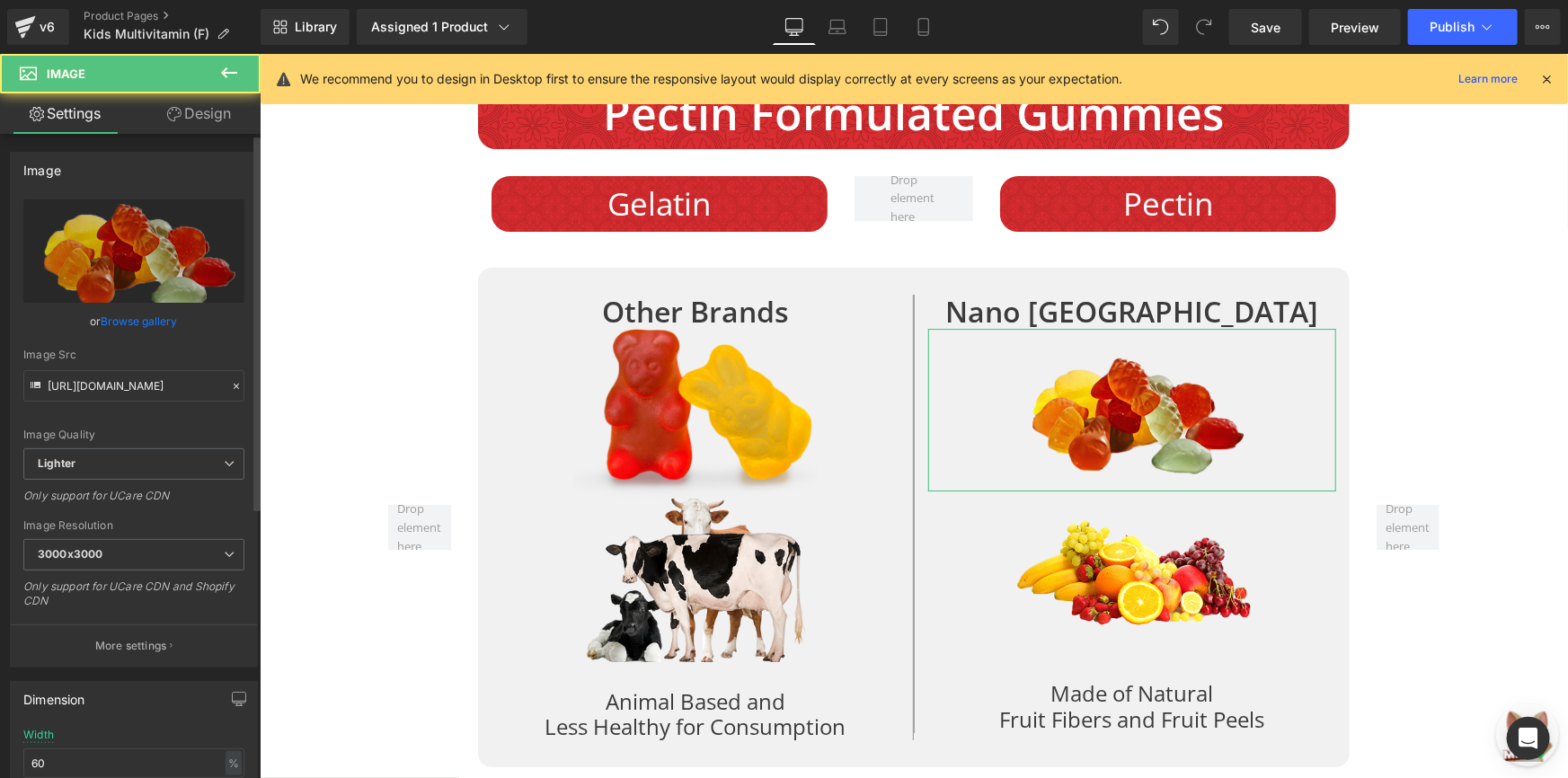
click at [148, 323] on link "Browse gallery" at bounding box center [140, 321] width 76 height 31
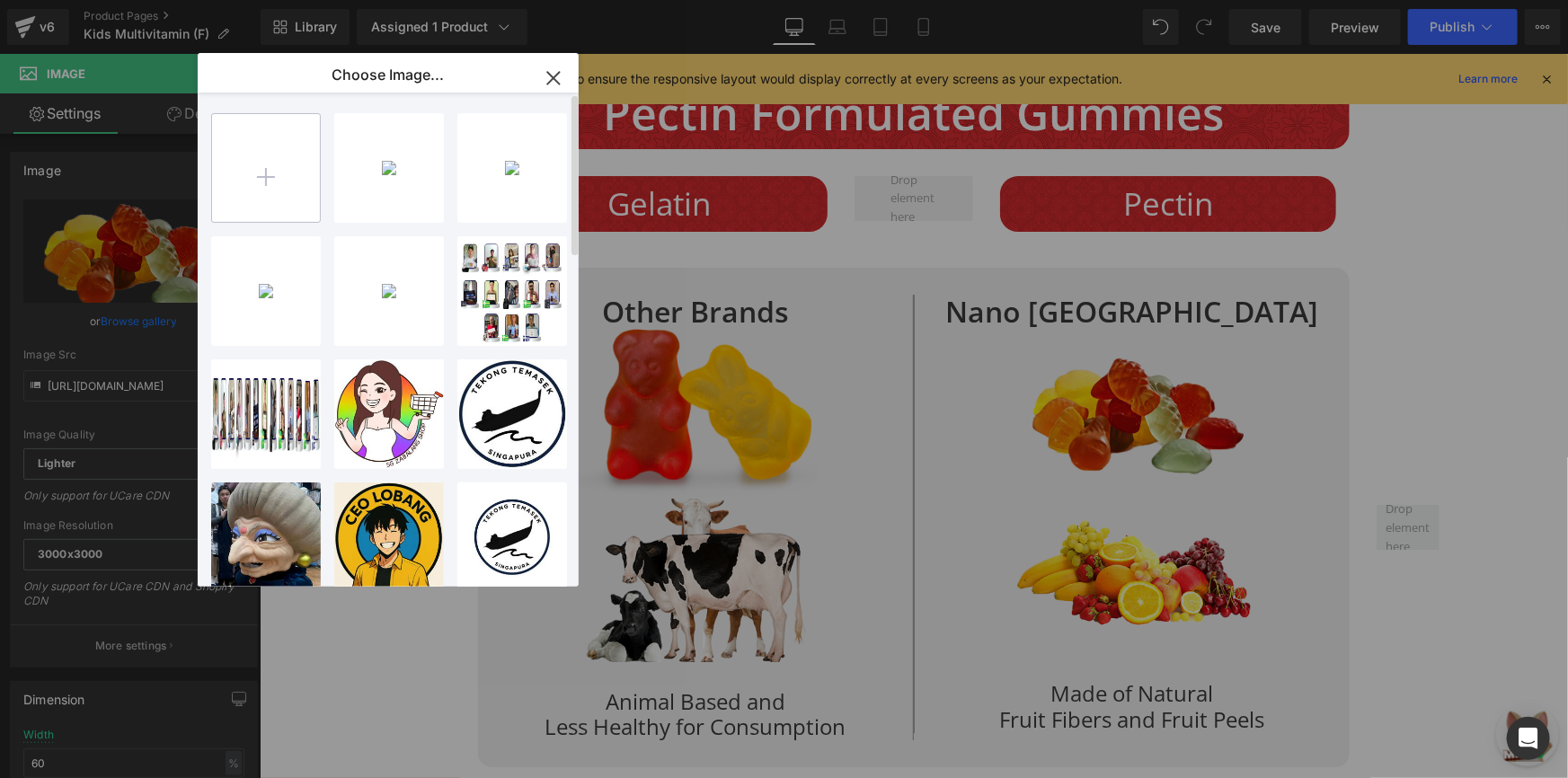
click at [306, 195] on input "file" at bounding box center [266, 168] width 107 height 107
type input "C:\fakepath\Nano SG Gummies.png"
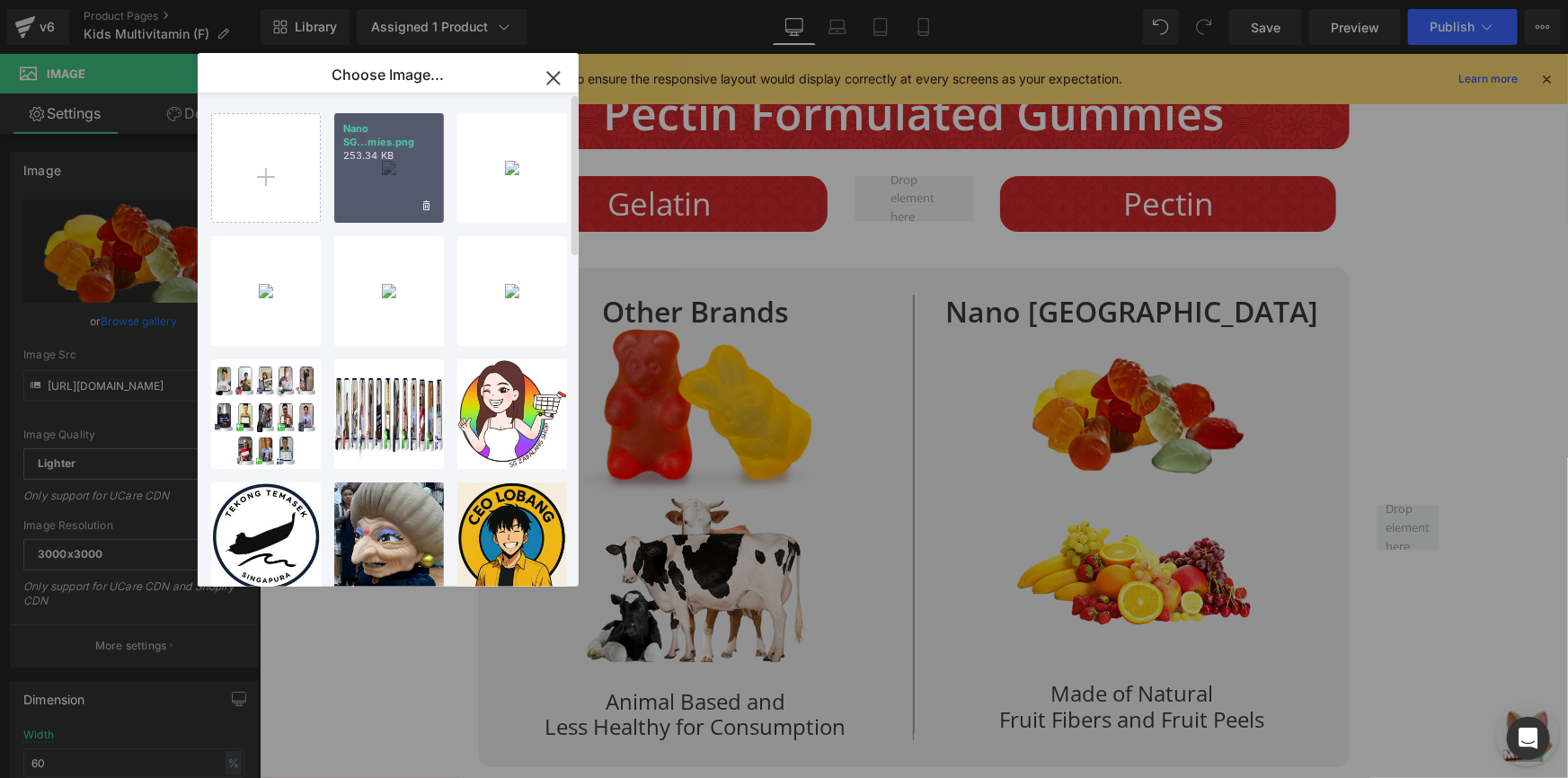
click at [375, 180] on div "Nano SG...mies.png 253.34 KB" at bounding box center [389, 168] width 109 height 109
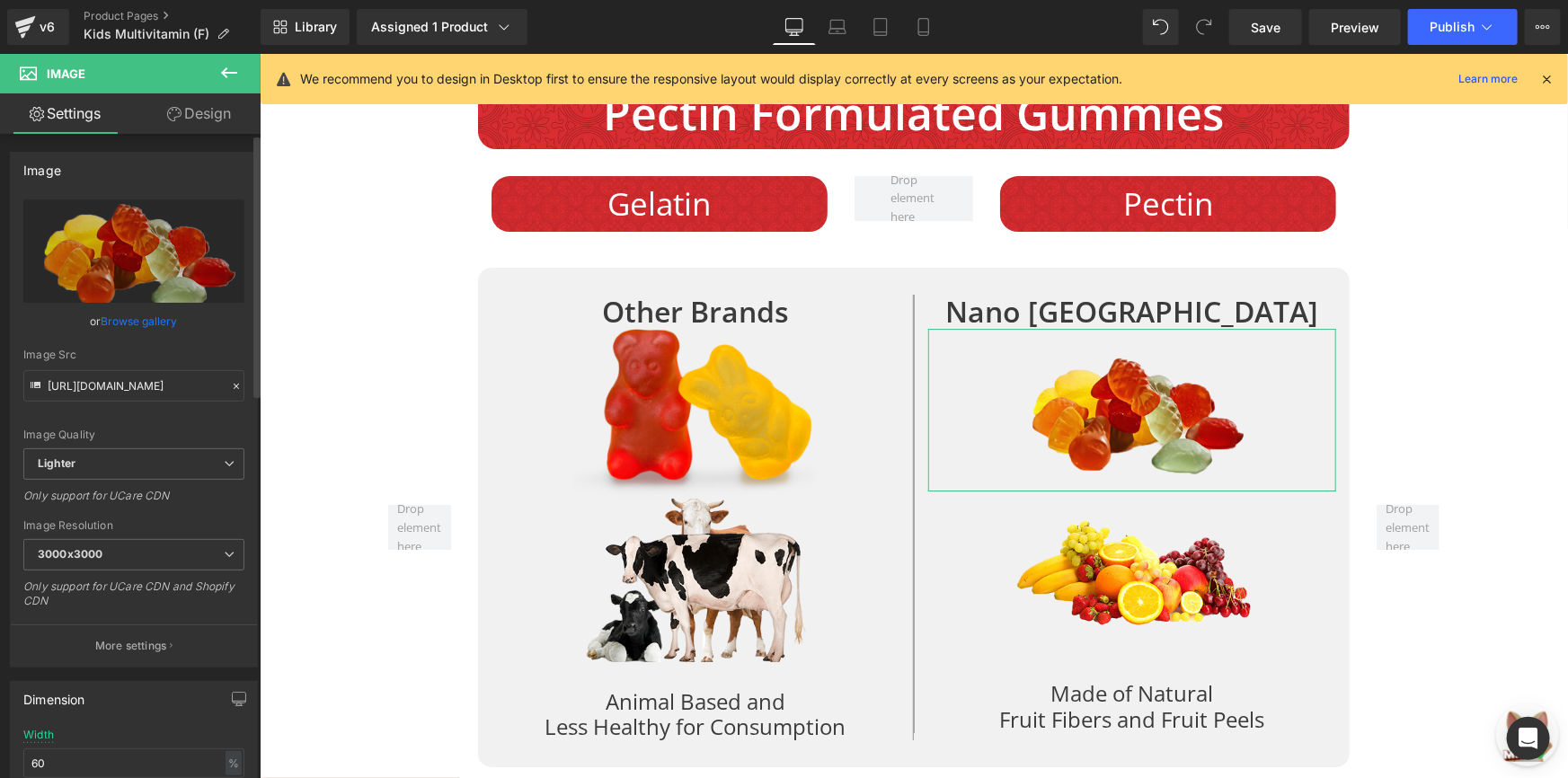
click at [149, 309] on link "Browse gallery" at bounding box center [140, 321] width 76 height 31
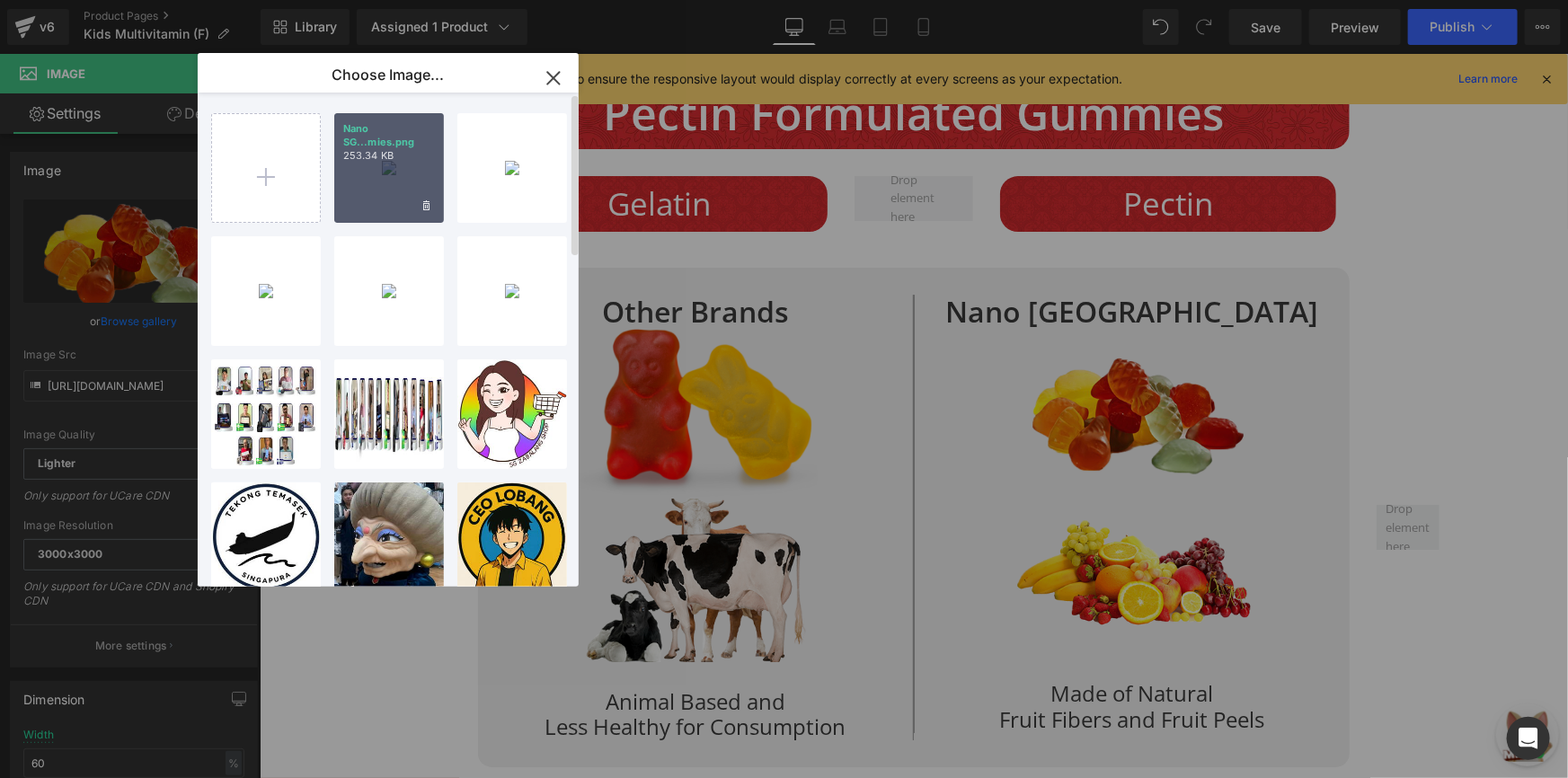
click at [391, 184] on div "Nano SG...mies.png 253.34 KB" at bounding box center [389, 168] width 109 height 109
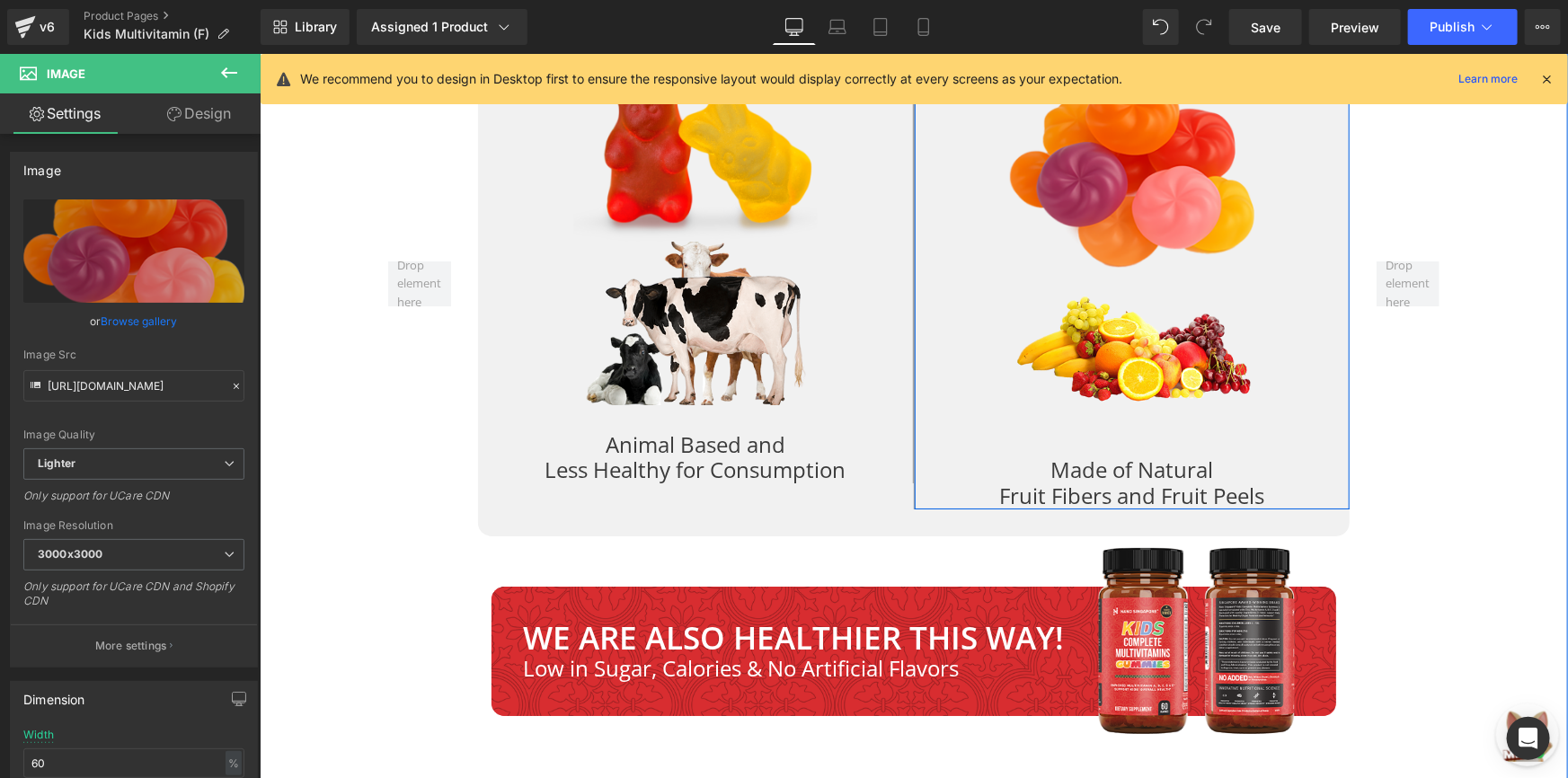
scroll to position [6654, 0]
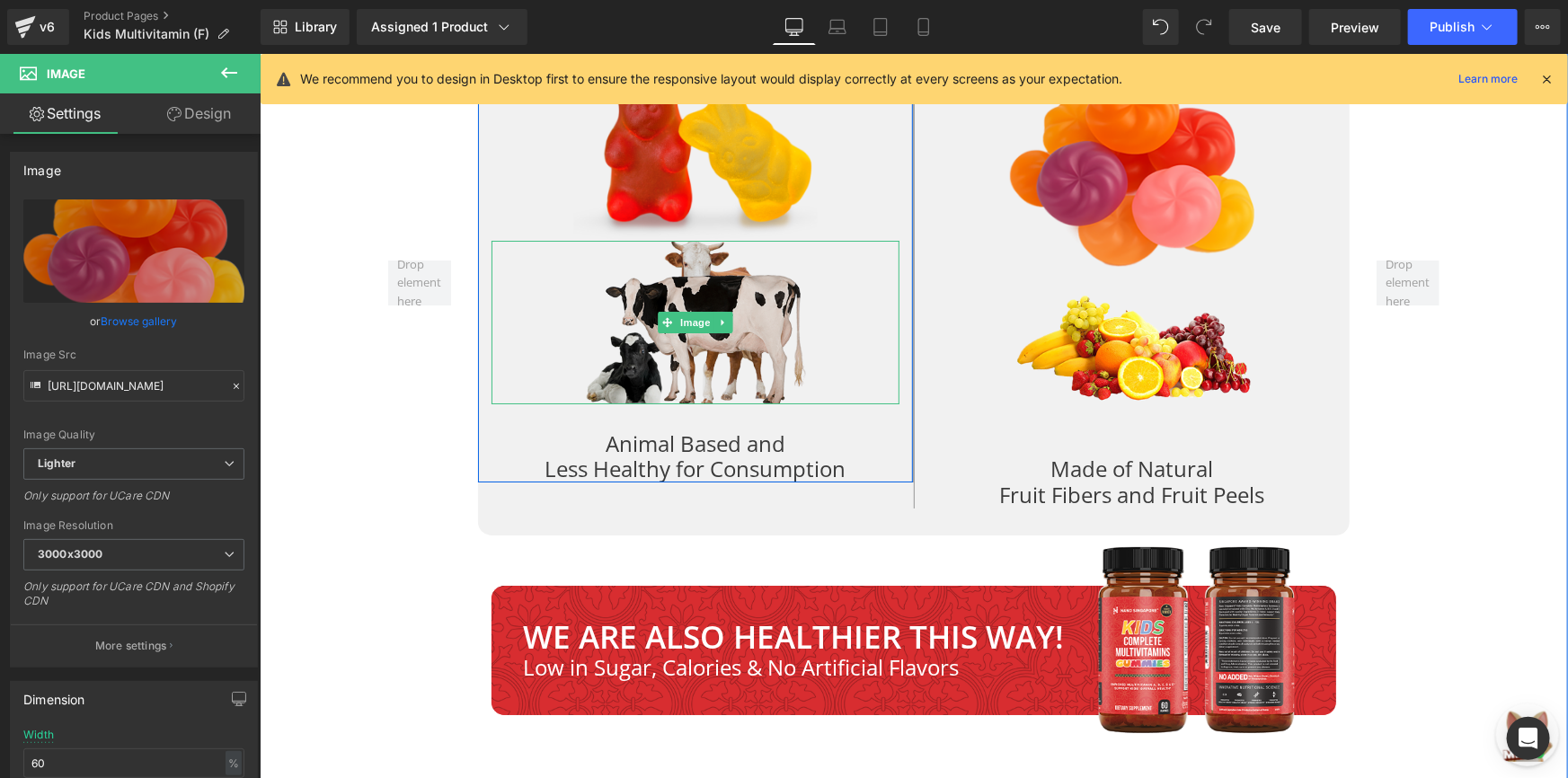
click at [779, 310] on img at bounding box center [694, 321] width 244 height 163
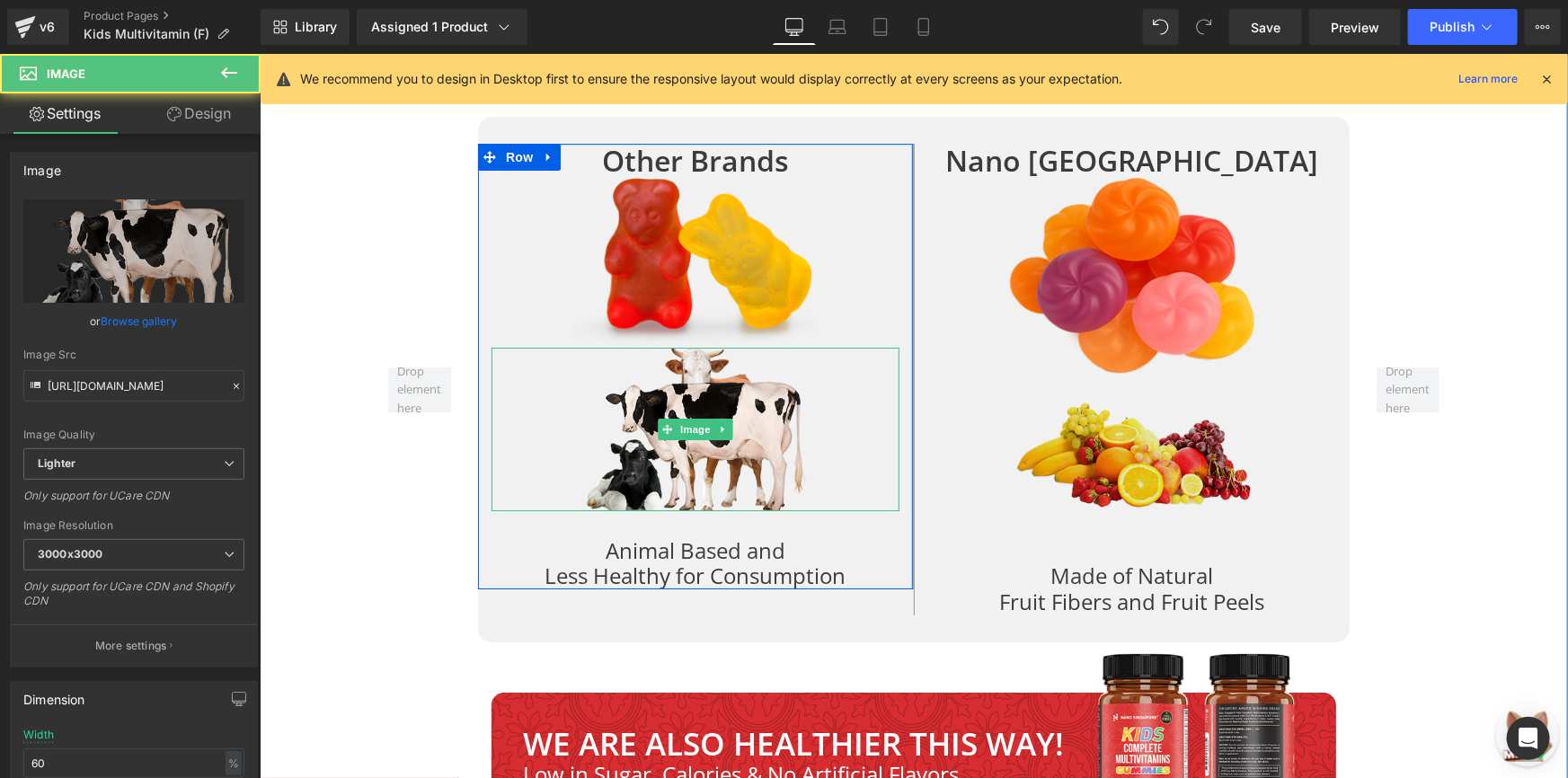
scroll to position [6491, 0]
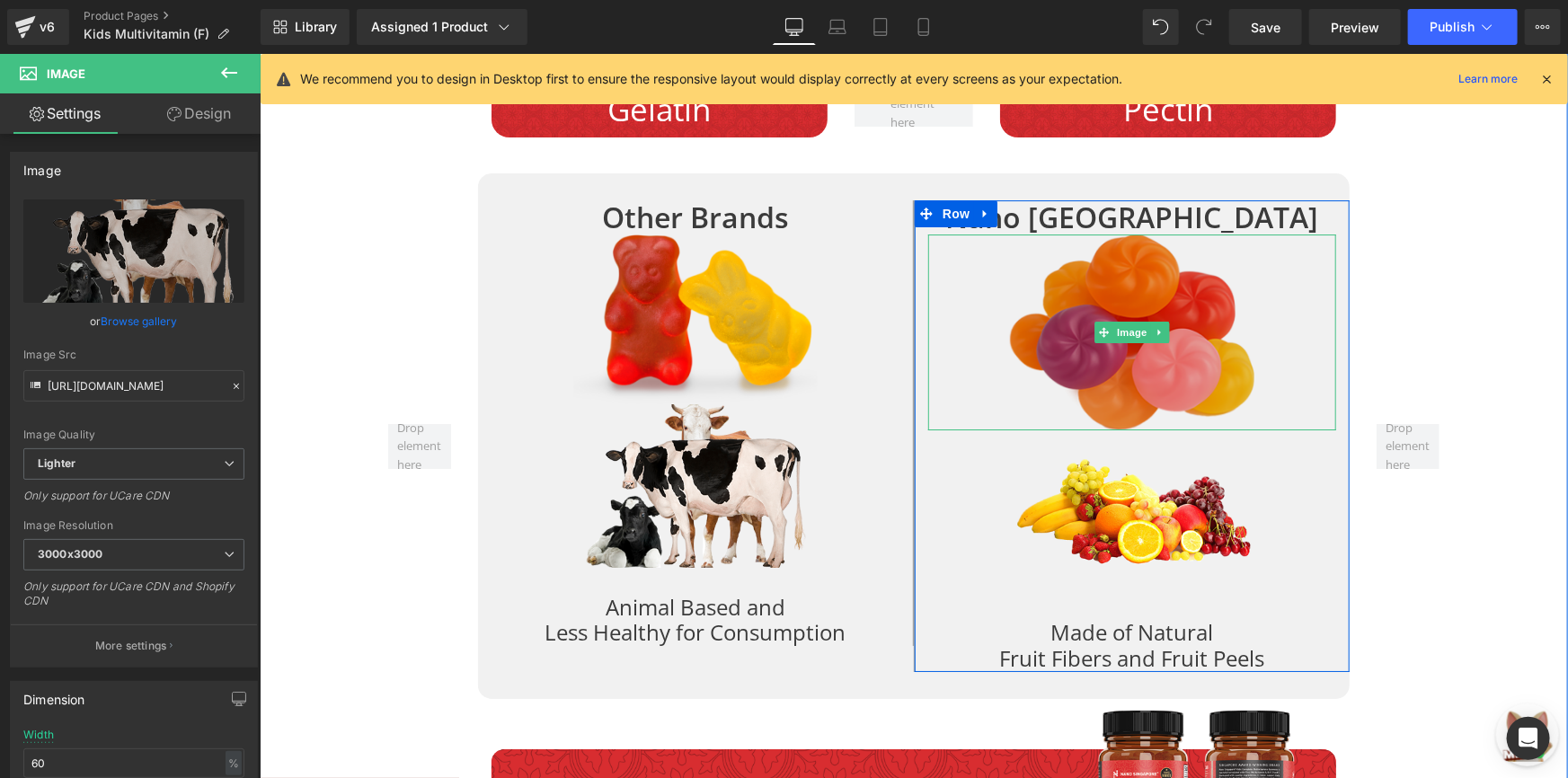
click at [1080, 366] on img at bounding box center [1132, 331] width 244 height 196
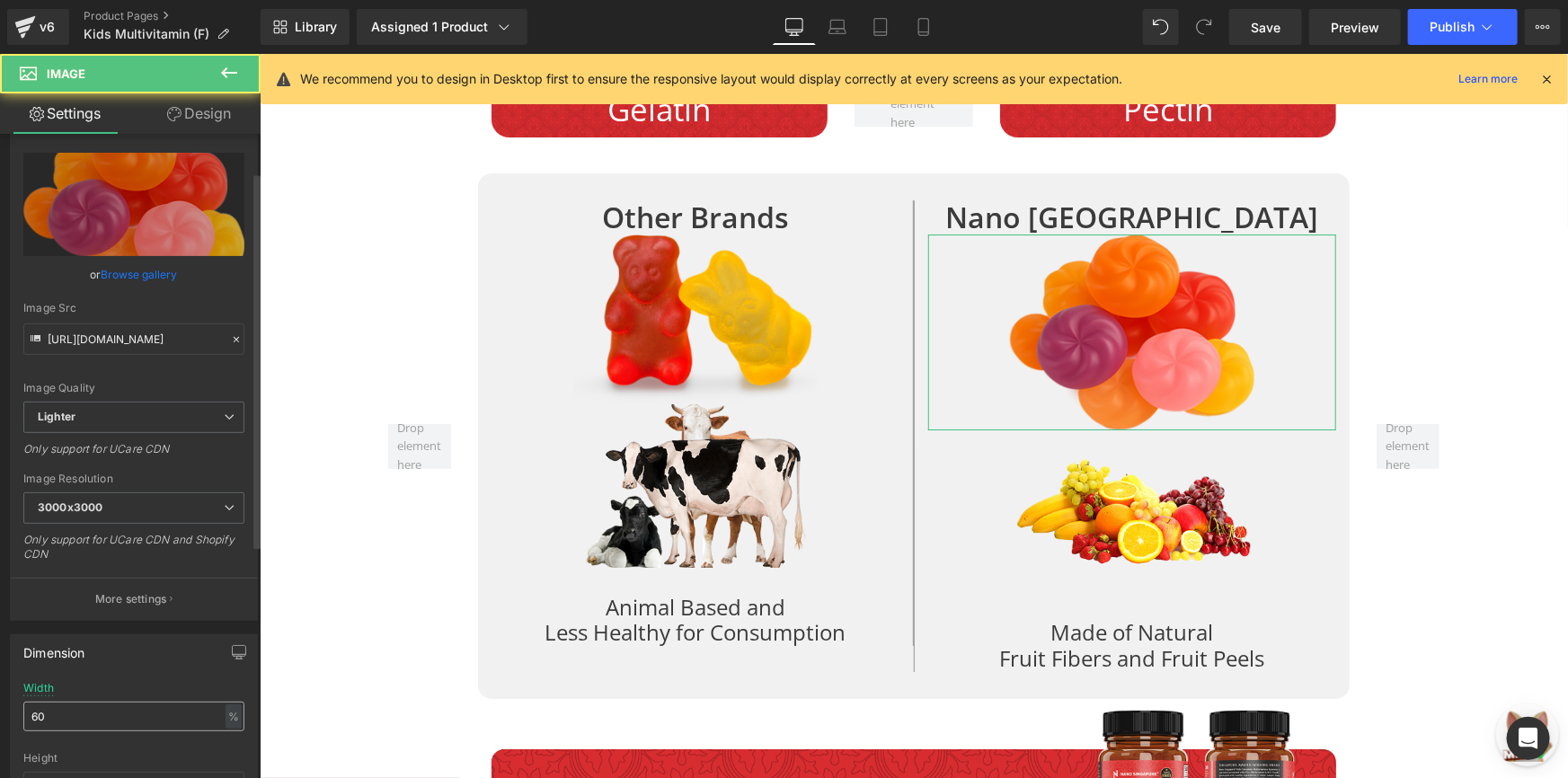
scroll to position [163, 0]
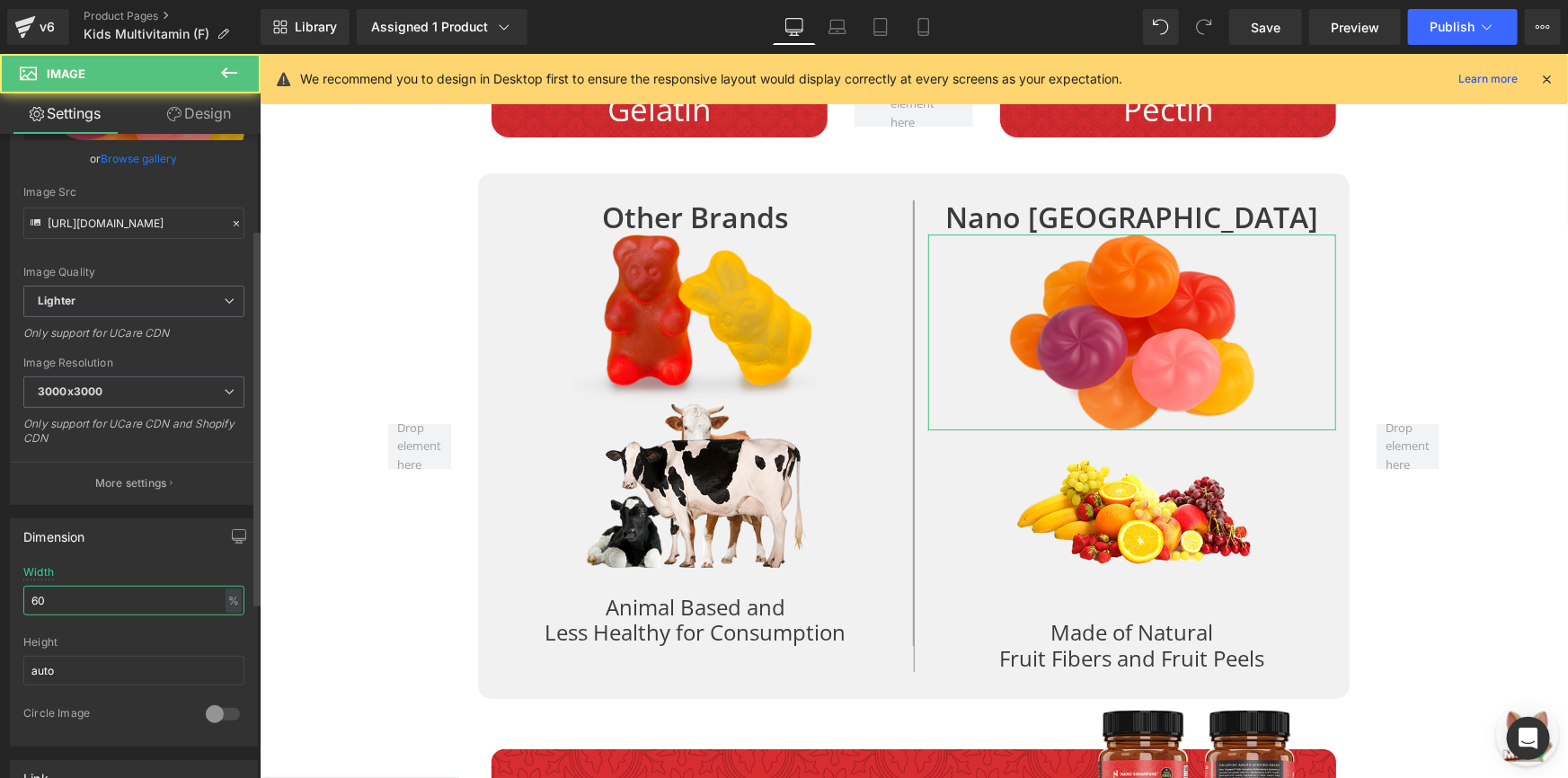
click at [99, 604] on input "60" at bounding box center [134, 600] width 221 height 29
click at [101, 603] on input "60" at bounding box center [134, 600] width 221 height 29
type input "50"
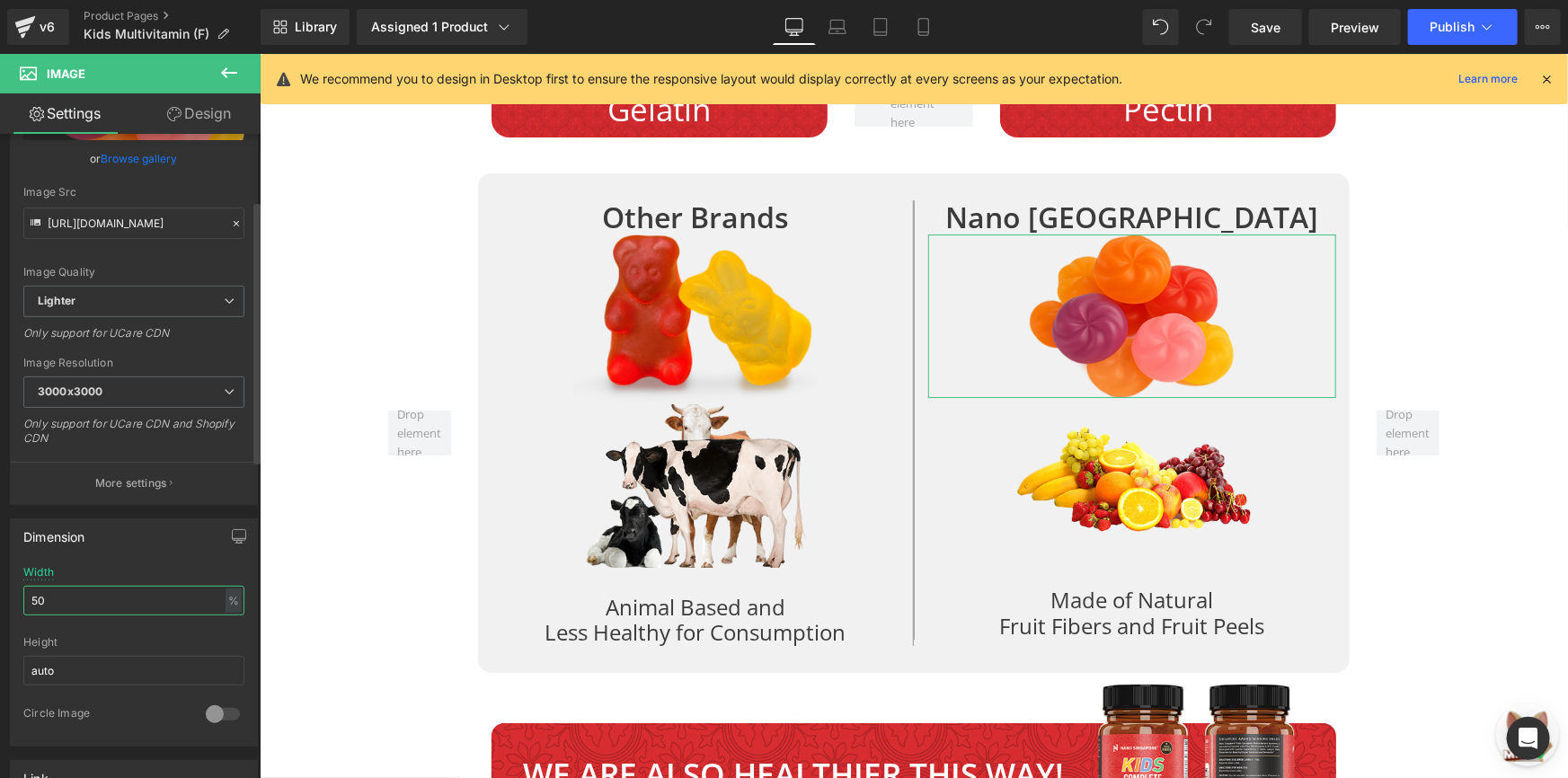
scroll to position [6479, 0]
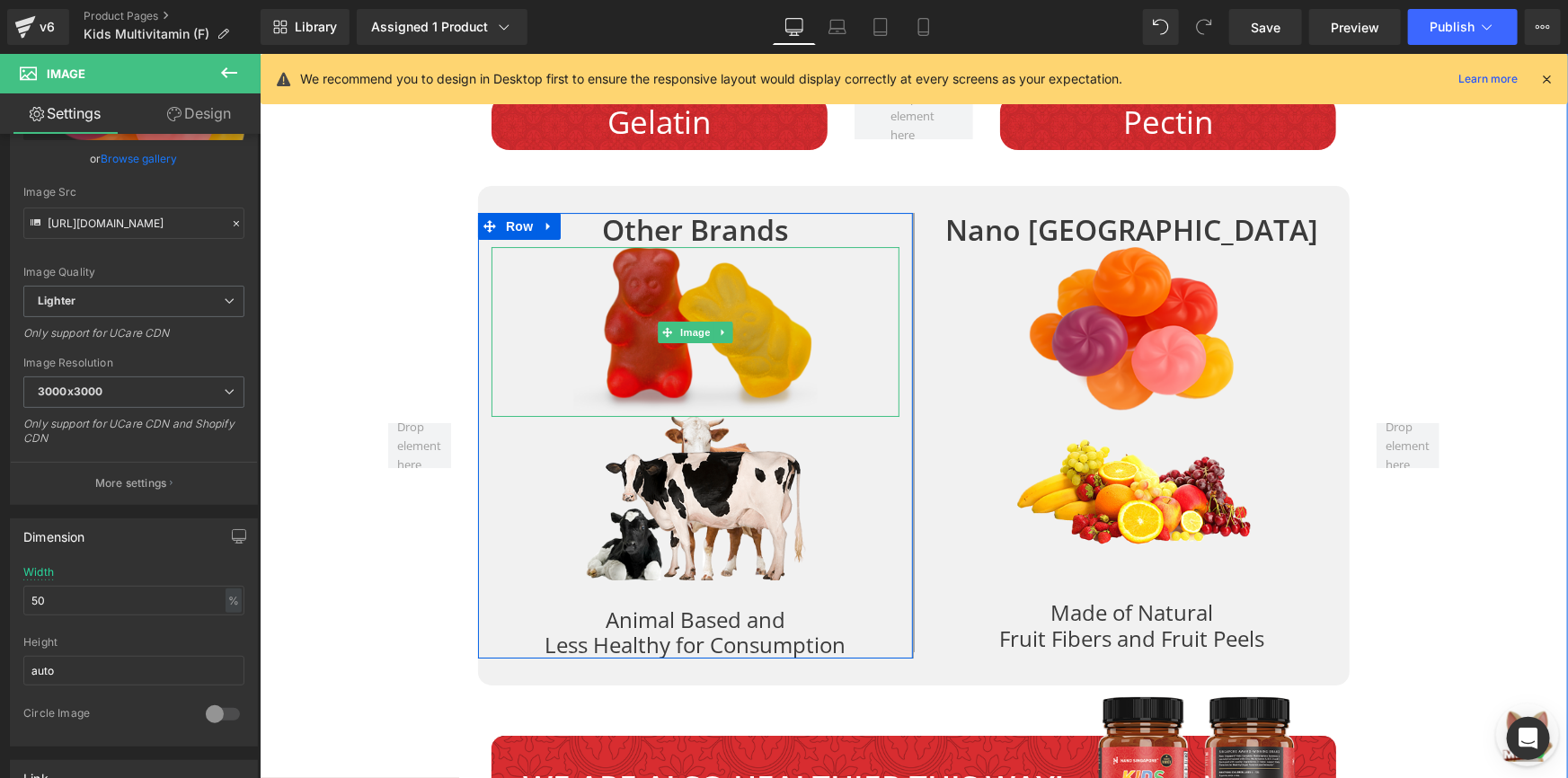
click at [618, 329] on img at bounding box center [694, 331] width 244 height 170
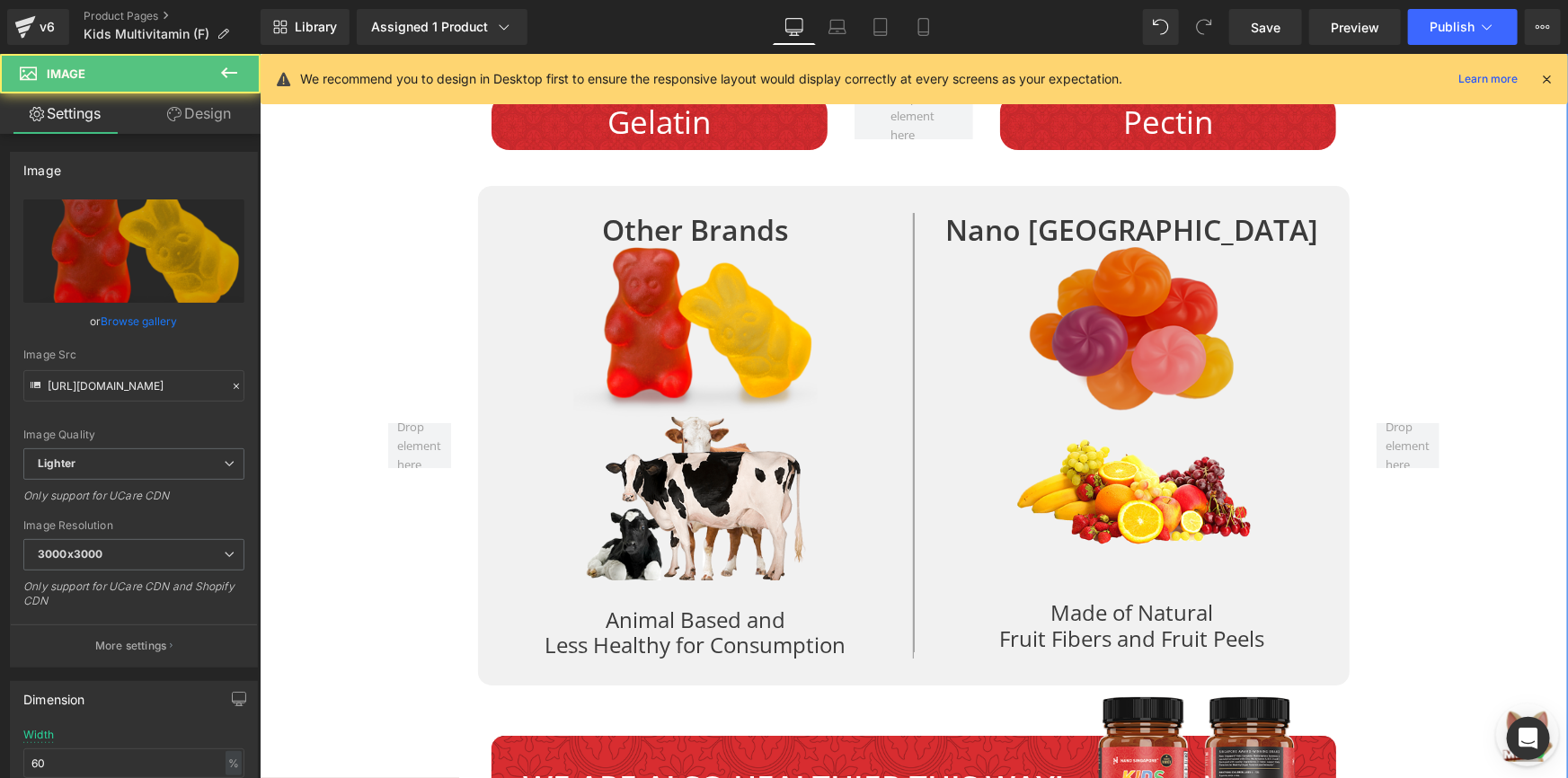
click at [1080, 305] on img at bounding box center [1131, 328] width 204 height 164
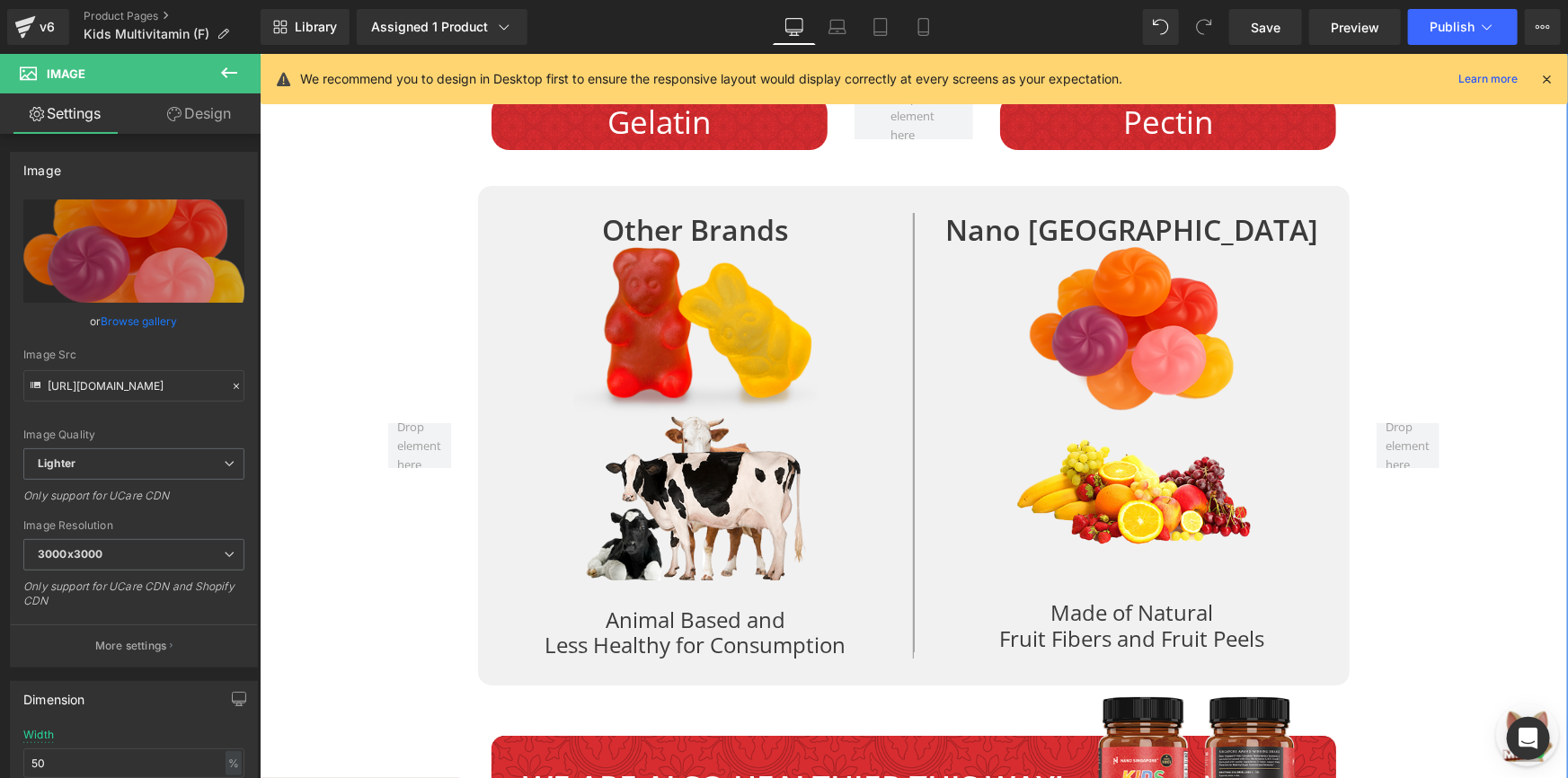
click at [1473, 334] on div "Why We Are The Best? Text Block Image Image Row Row Row Row Compared to Other L…" at bounding box center [913, 361] width 1308 height 2088
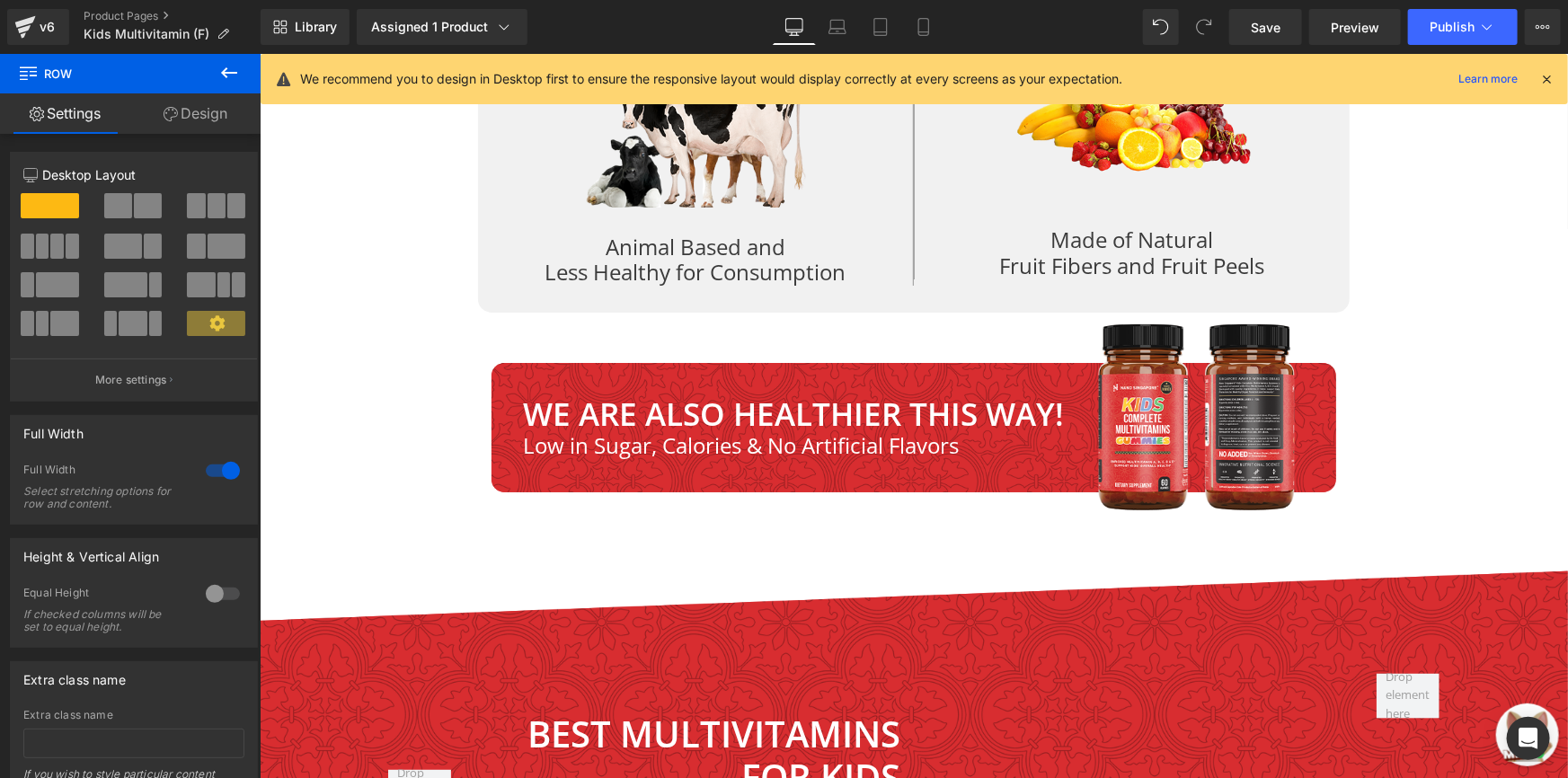
scroll to position [7054, 0]
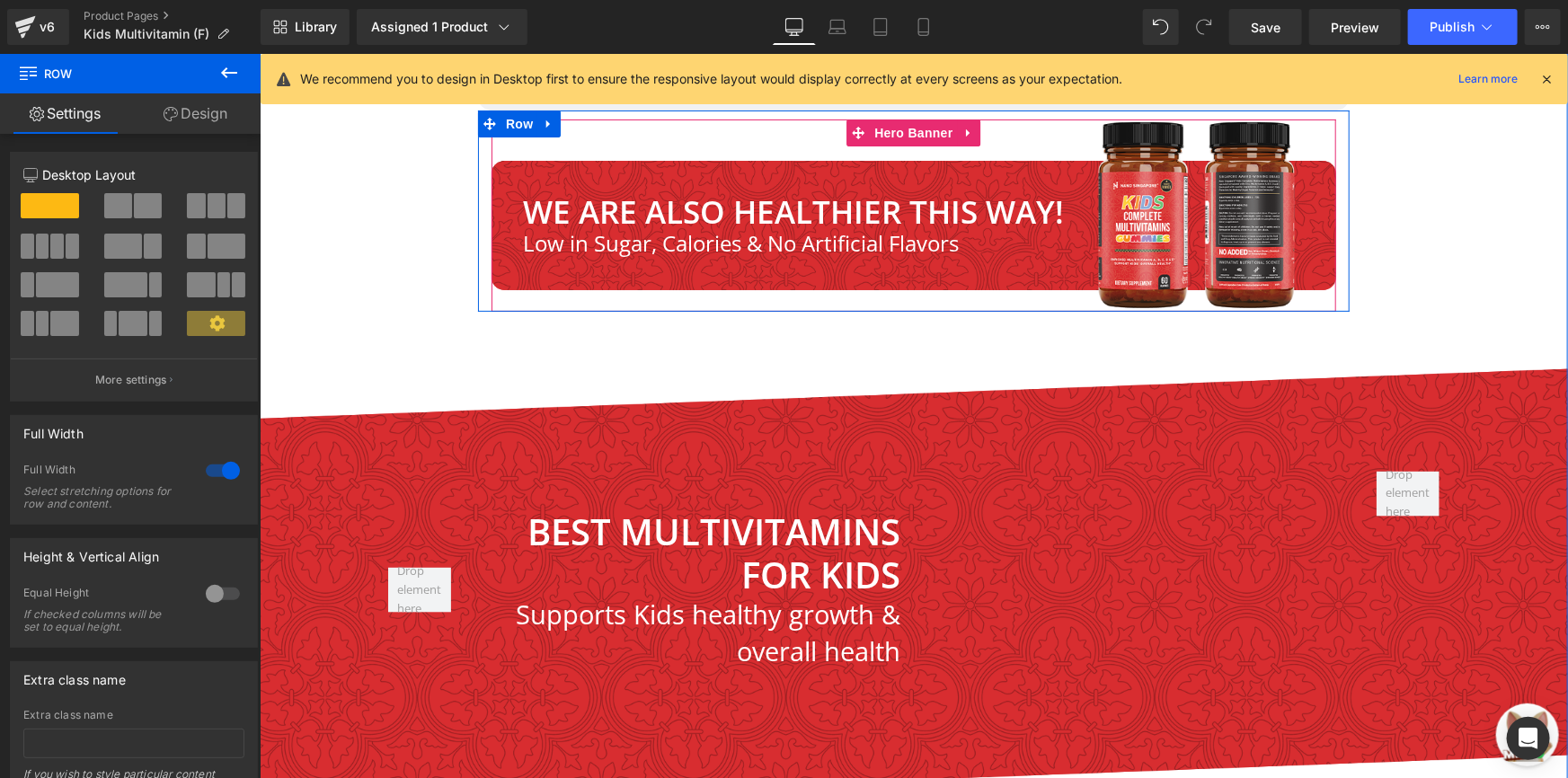
click at [557, 264] on div "WE ARE ALSO HEALTHIER THIS WAY! Heading Low in Sugar, Calories & No Artificial …" at bounding box center [913, 215] width 845 height 192
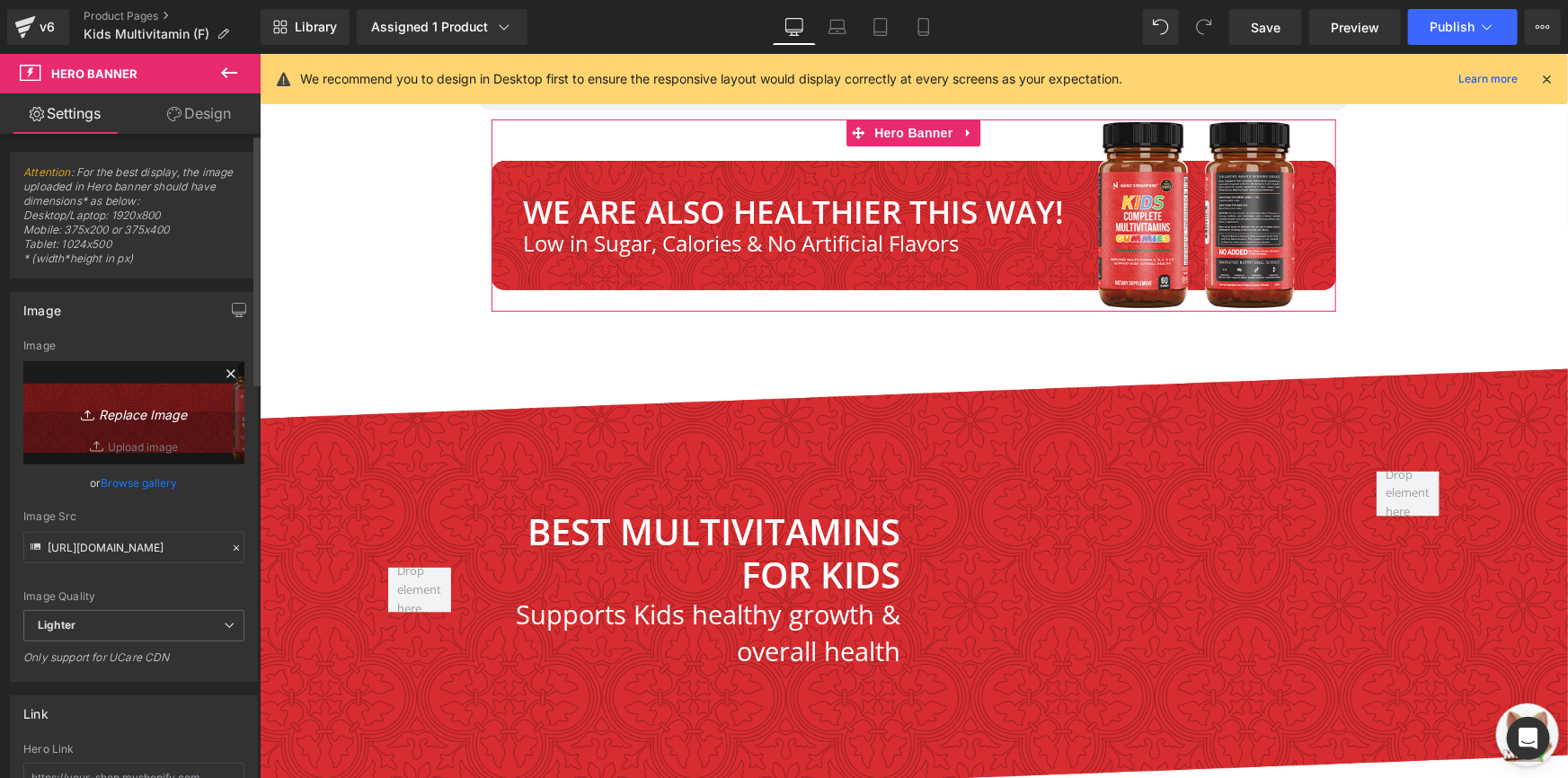
click at [138, 411] on icon "Replace Image" at bounding box center [134, 412] width 144 height 22
type input "C:\fakepath\Holder.jpg"
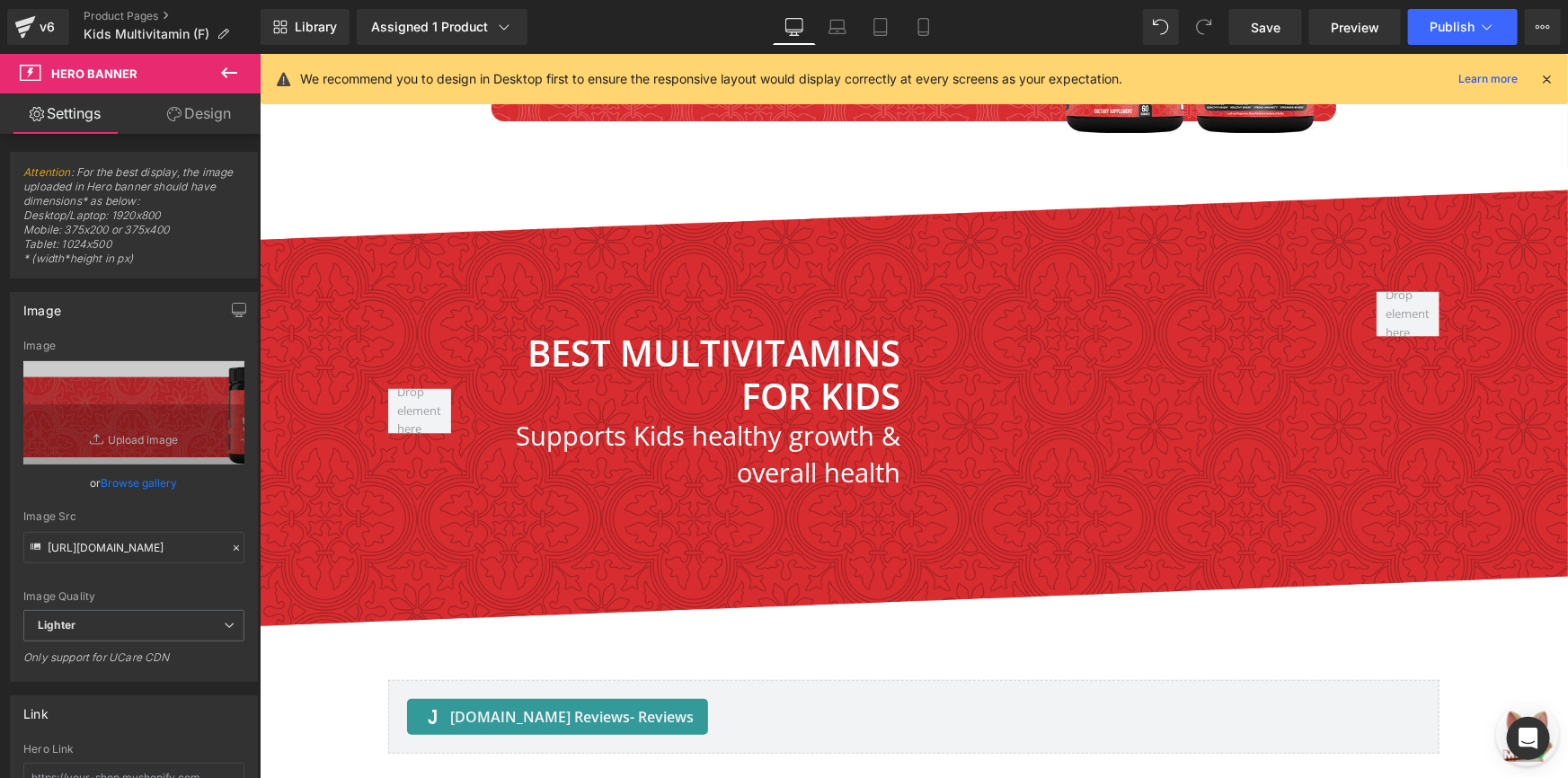
scroll to position [7006, 0]
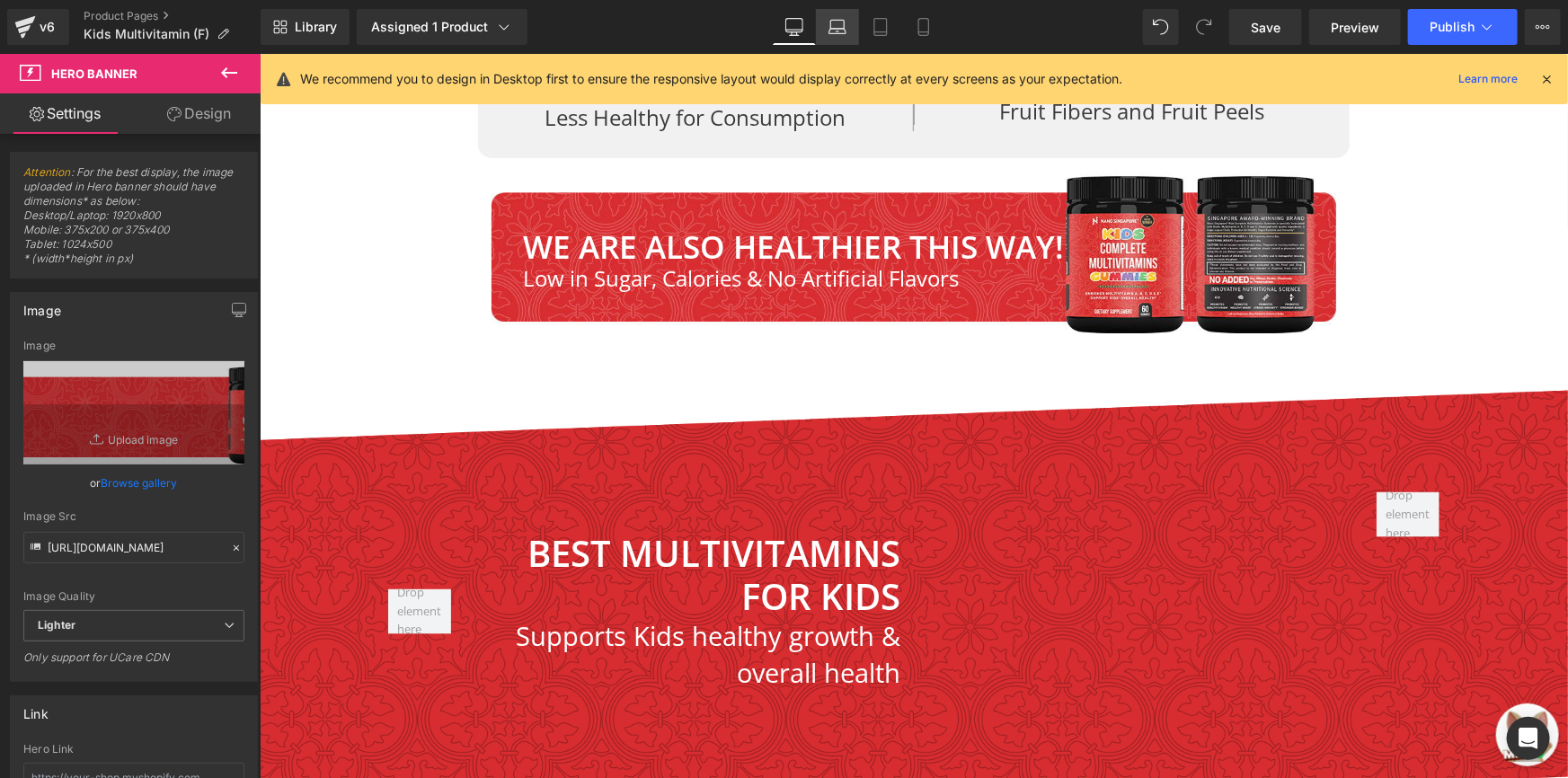
click at [825, 26] on link "Laptop" at bounding box center [838, 26] width 43 height 36
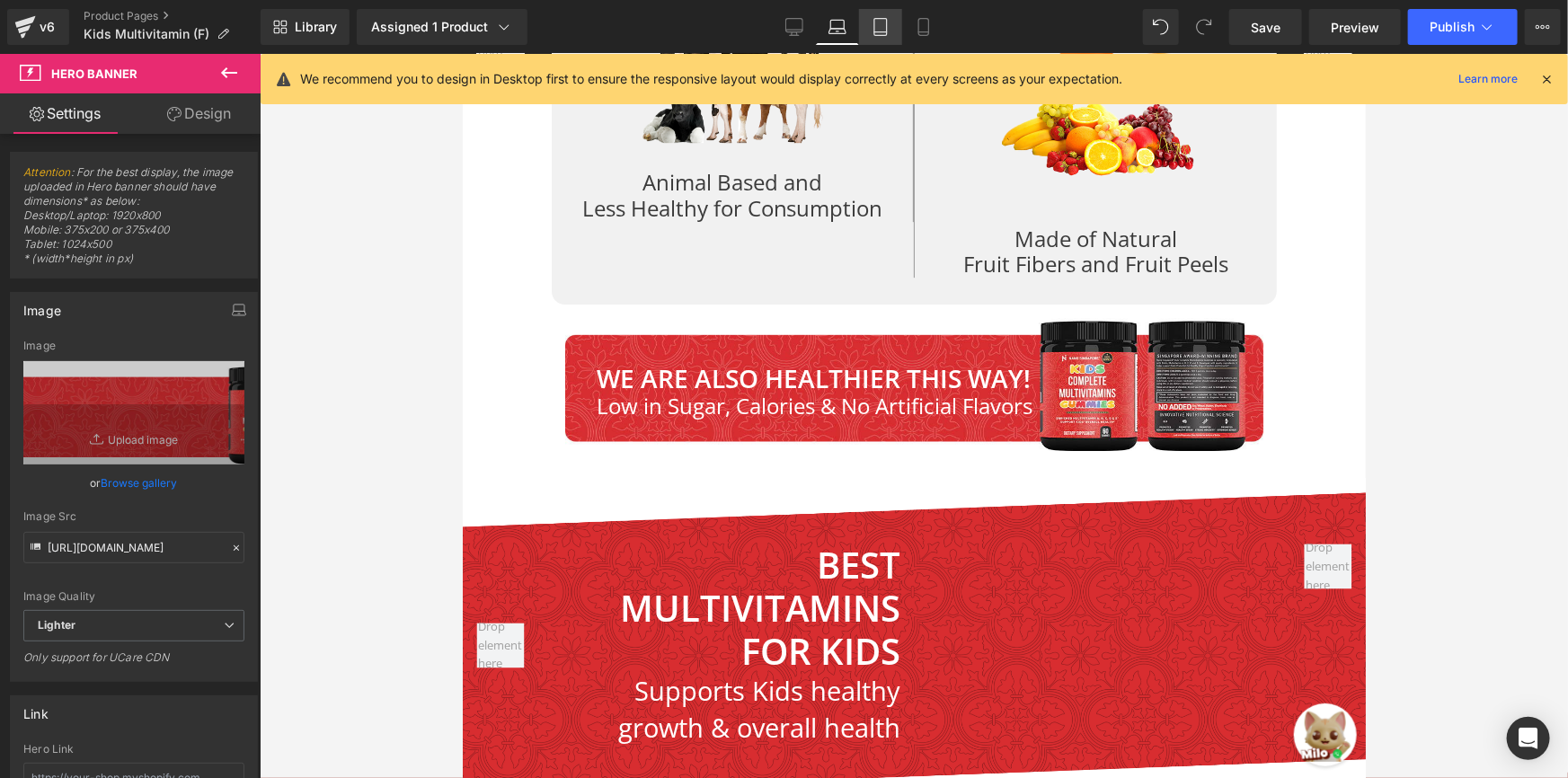
click at [882, 34] on icon at bounding box center [881, 26] width 18 height 18
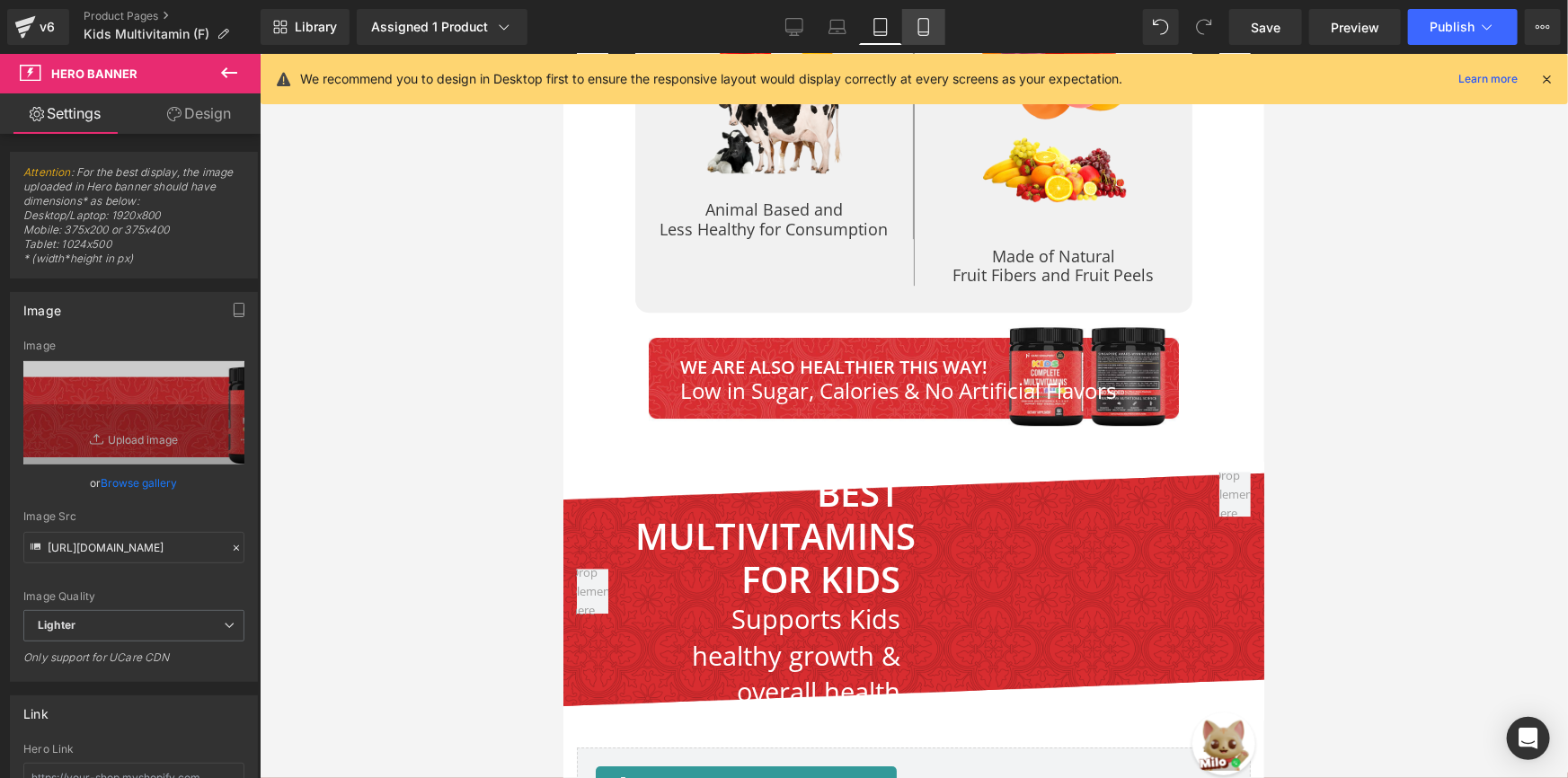
click at [932, 28] on icon at bounding box center [924, 26] width 18 height 18
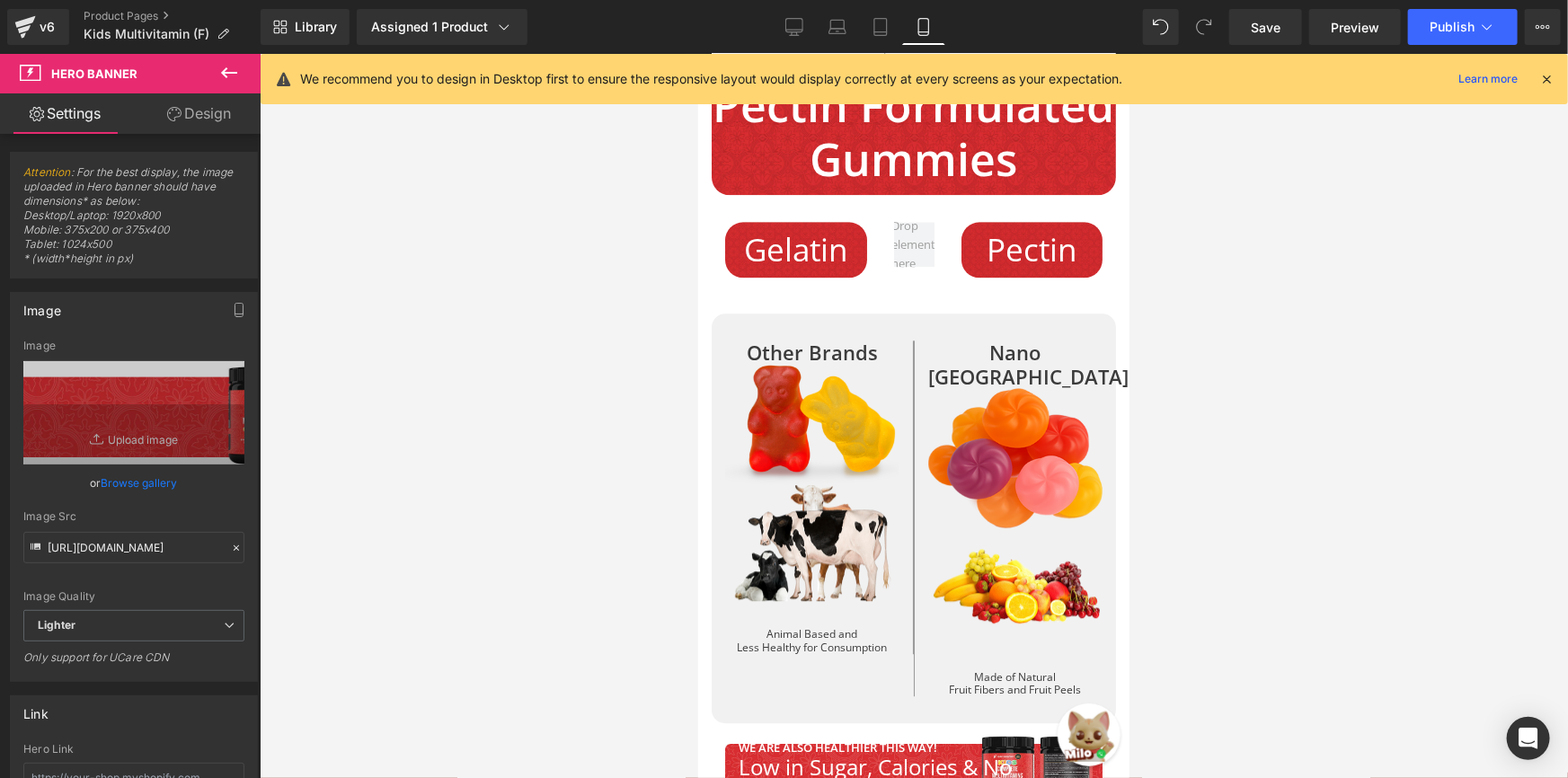
scroll to position [9069, 0]
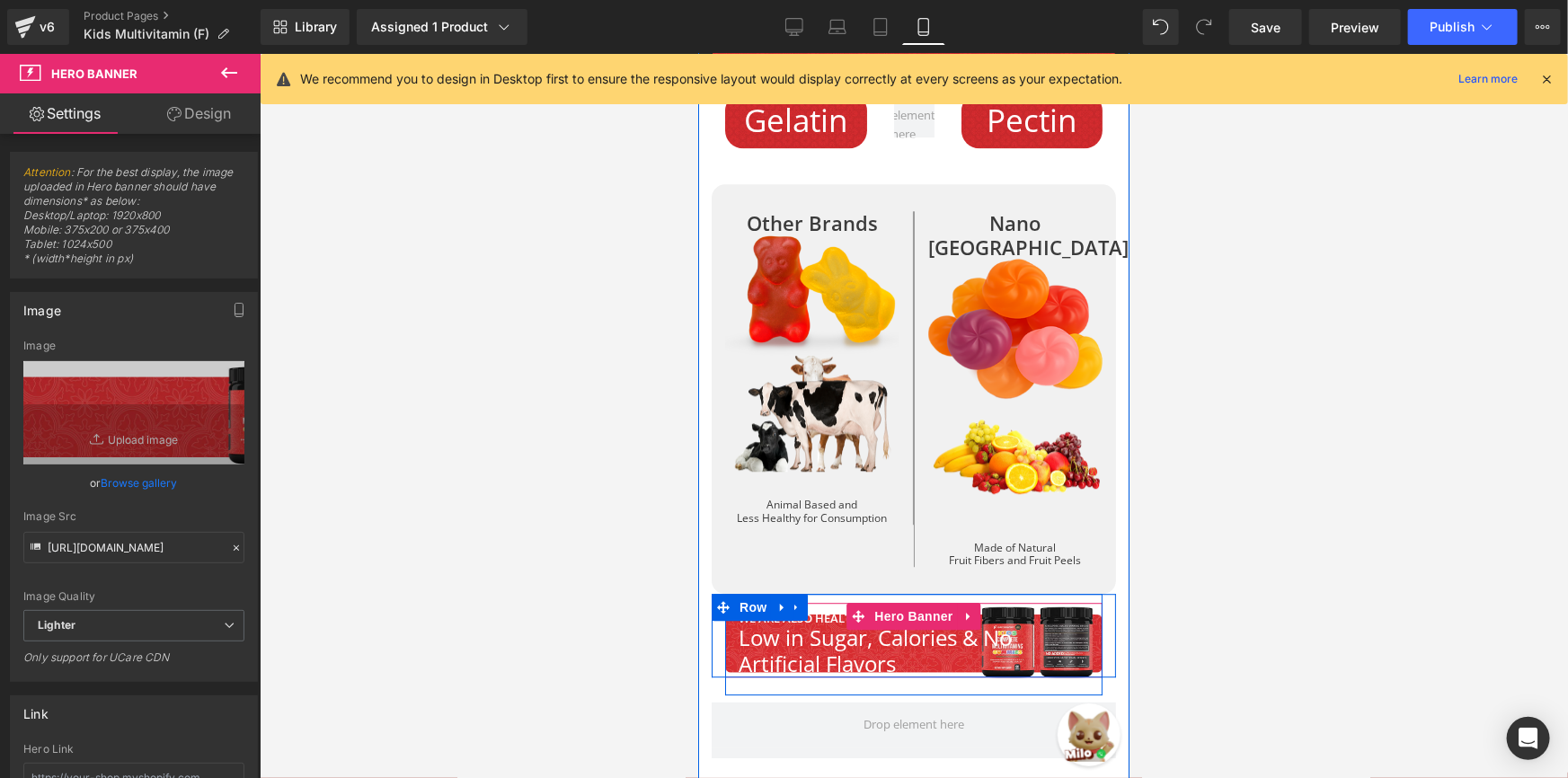
click at [758, 625] on h3 "Low in Sugar, Calories & No Artificial Flavors" at bounding box center [913, 650] width 351 height 52
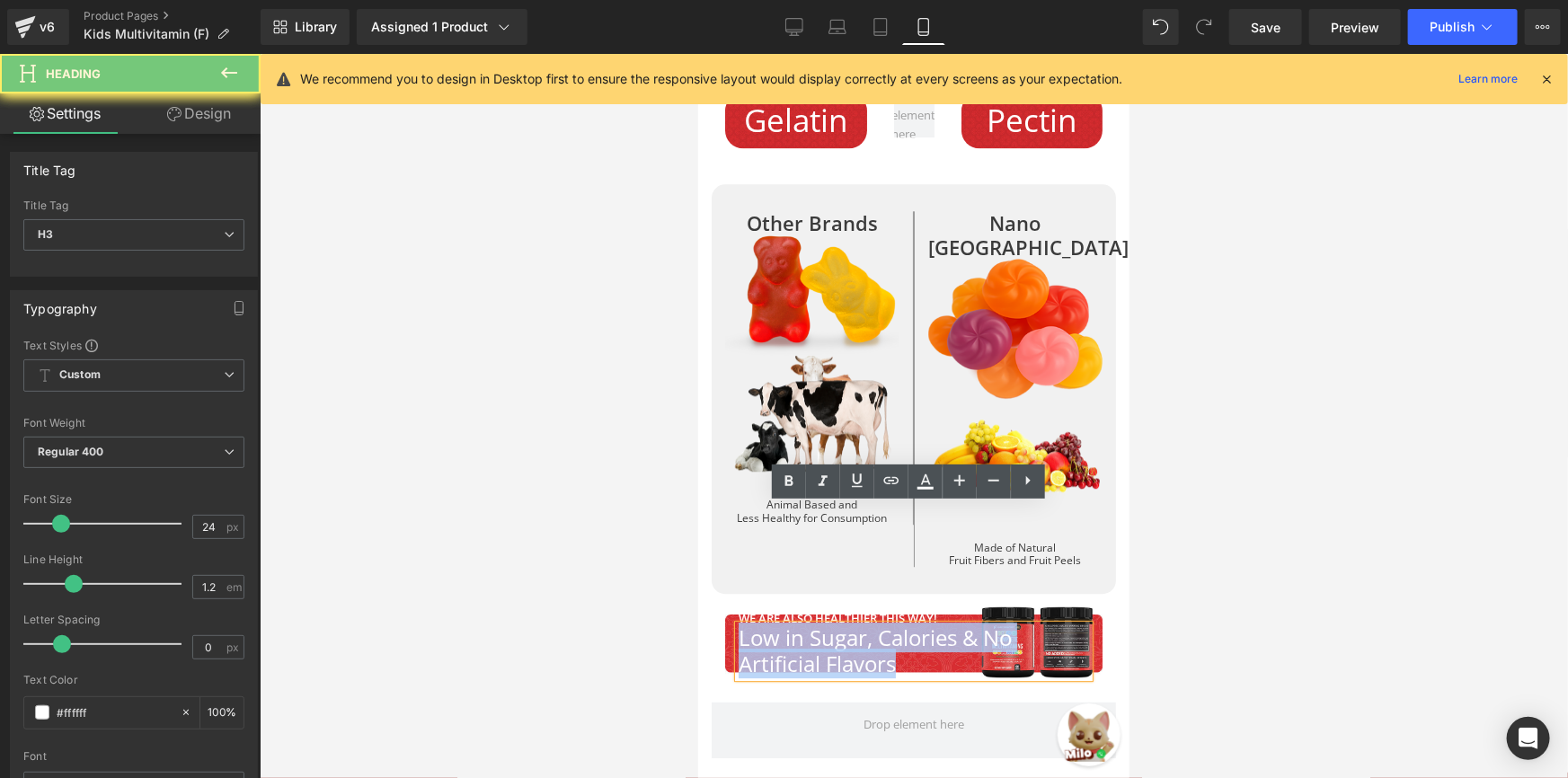
click at [758, 625] on h3 "Low in Sugar, Calories & No Artificial Flavors" at bounding box center [913, 650] width 351 height 52
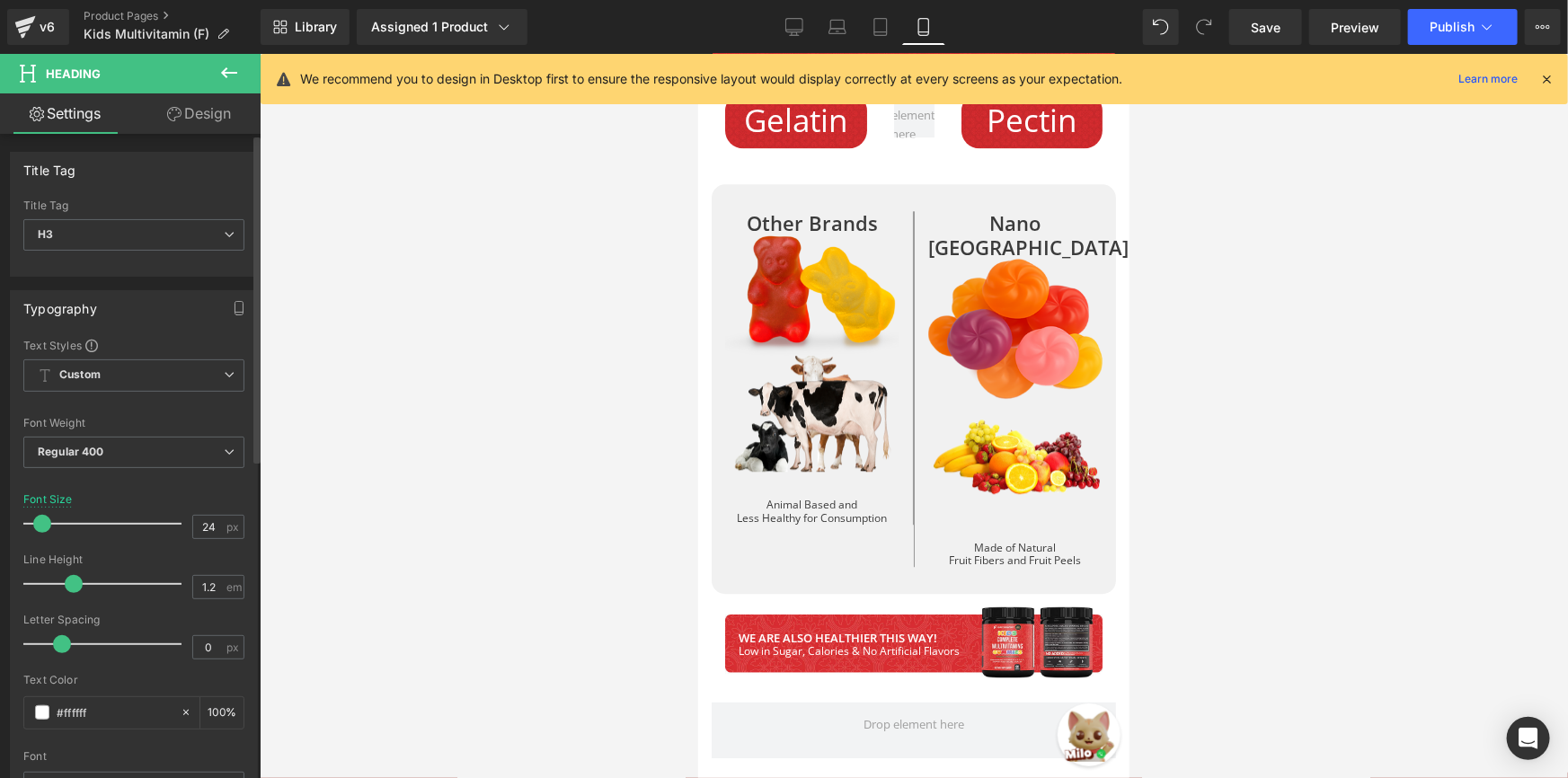
drag, startPoint x: 53, startPoint y: 526, endPoint x: 35, endPoint y: 525, distance: 18.0
click at [35, 525] on span at bounding box center [42, 523] width 18 height 18
drag, startPoint x: 789, startPoint y: 26, endPoint x: 583, endPoint y: 72, distance: 211.1
click at [789, 26] on icon at bounding box center [795, 26] width 18 height 18
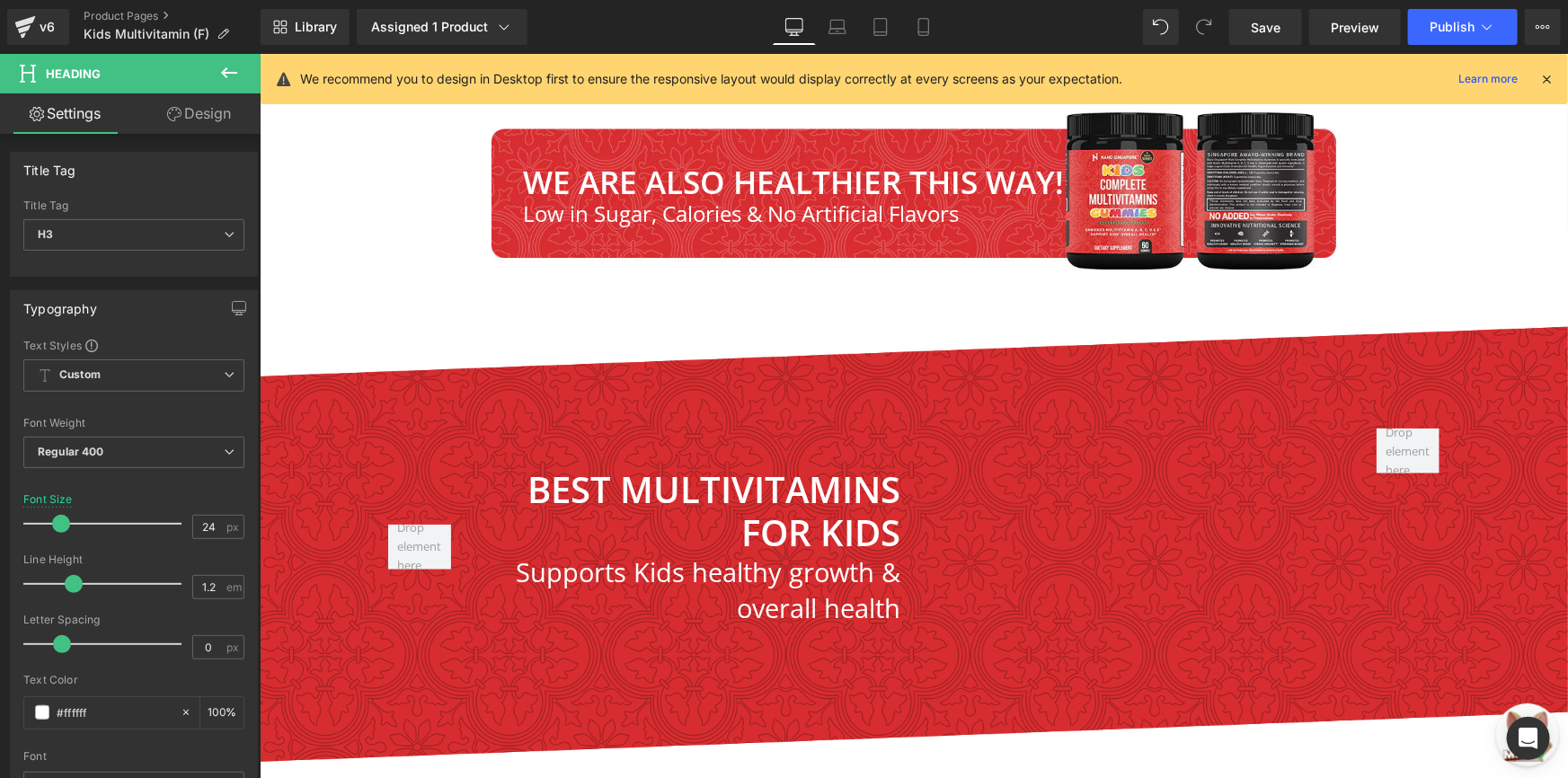
scroll to position [6982, 0]
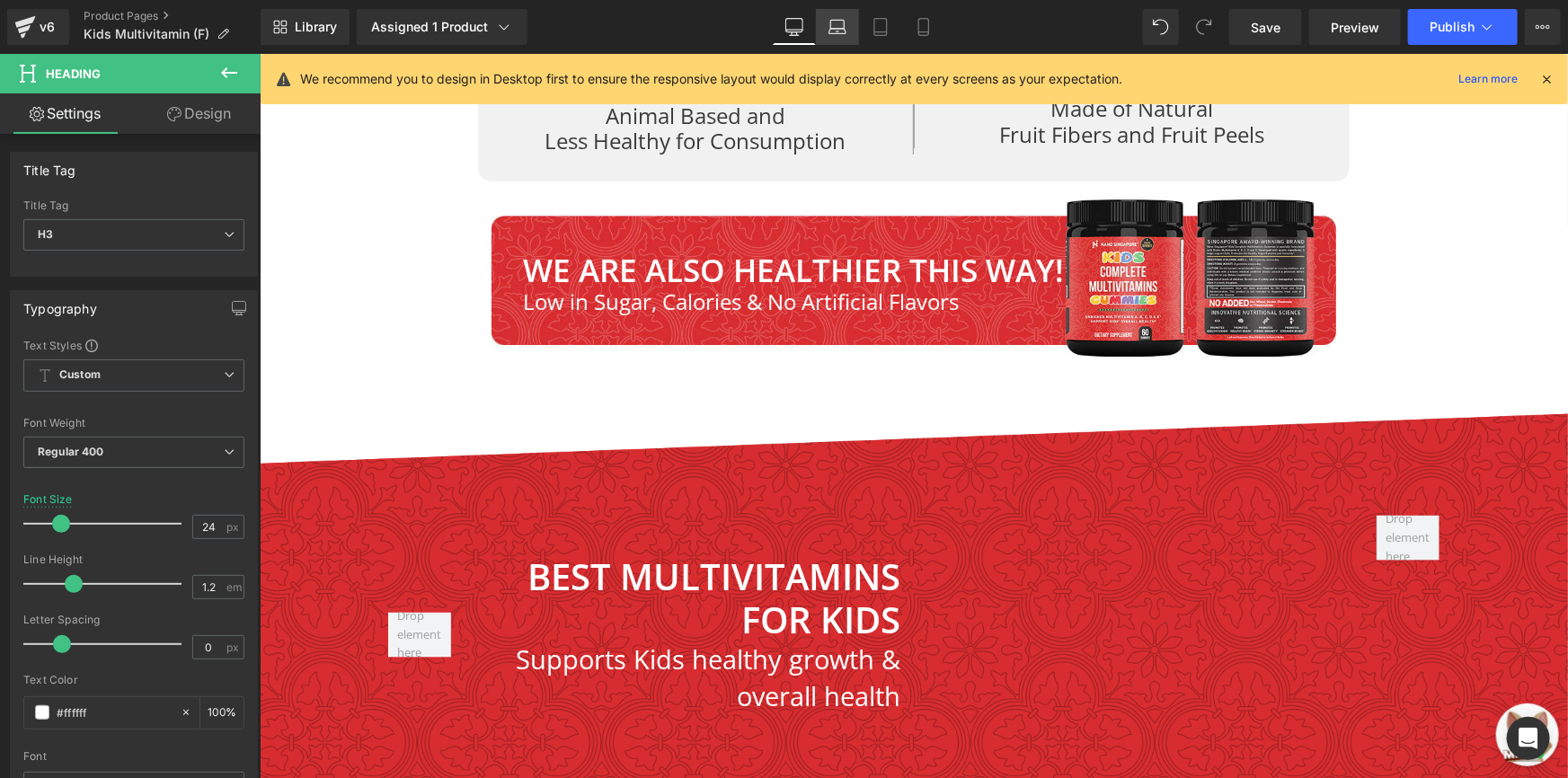
click at [842, 26] on icon at bounding box center [838, 26] width 18 height 18
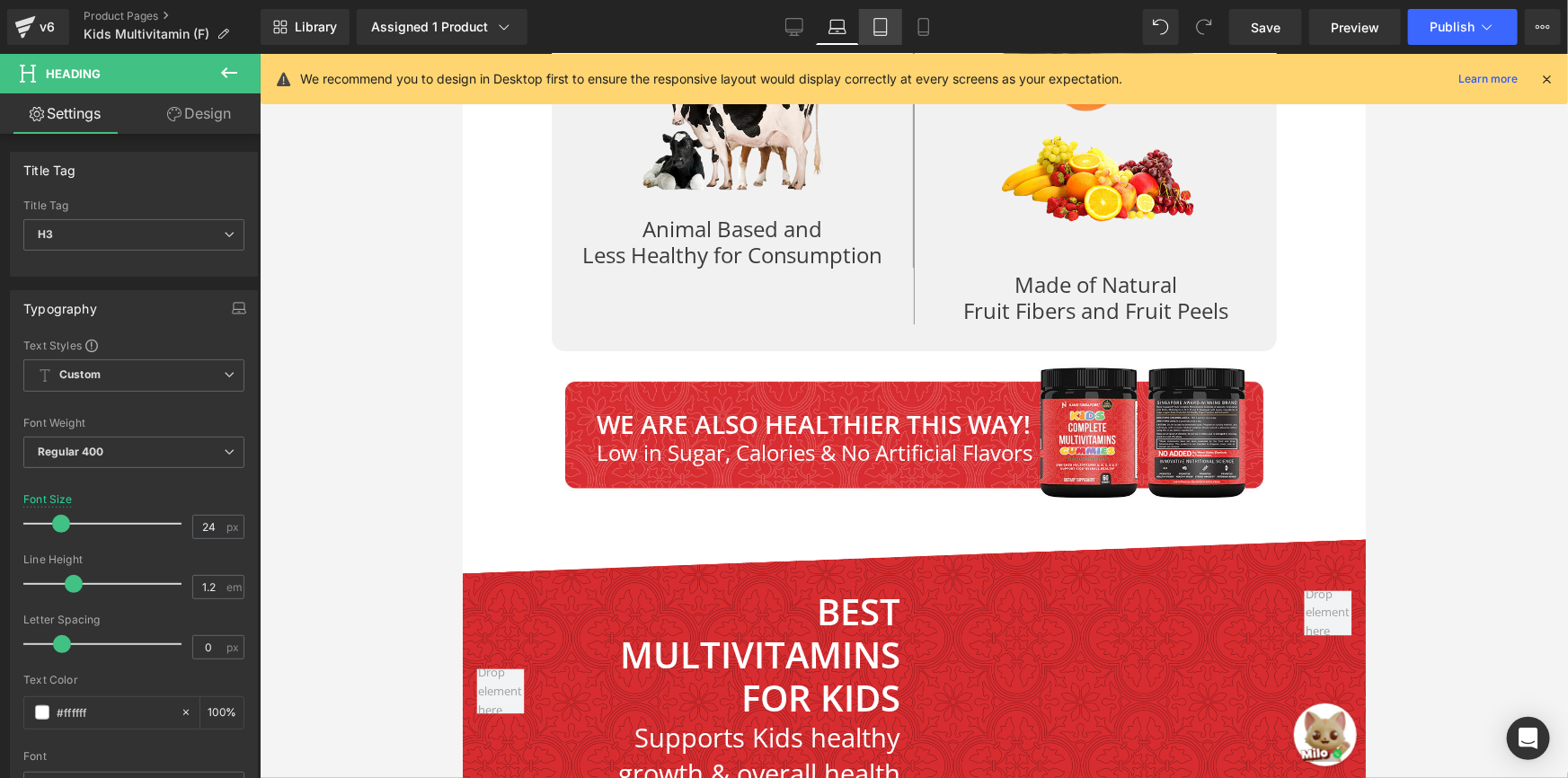
click at [865, 29] on link "Tablet" at bounding box center [881, 26] width 43 height 36
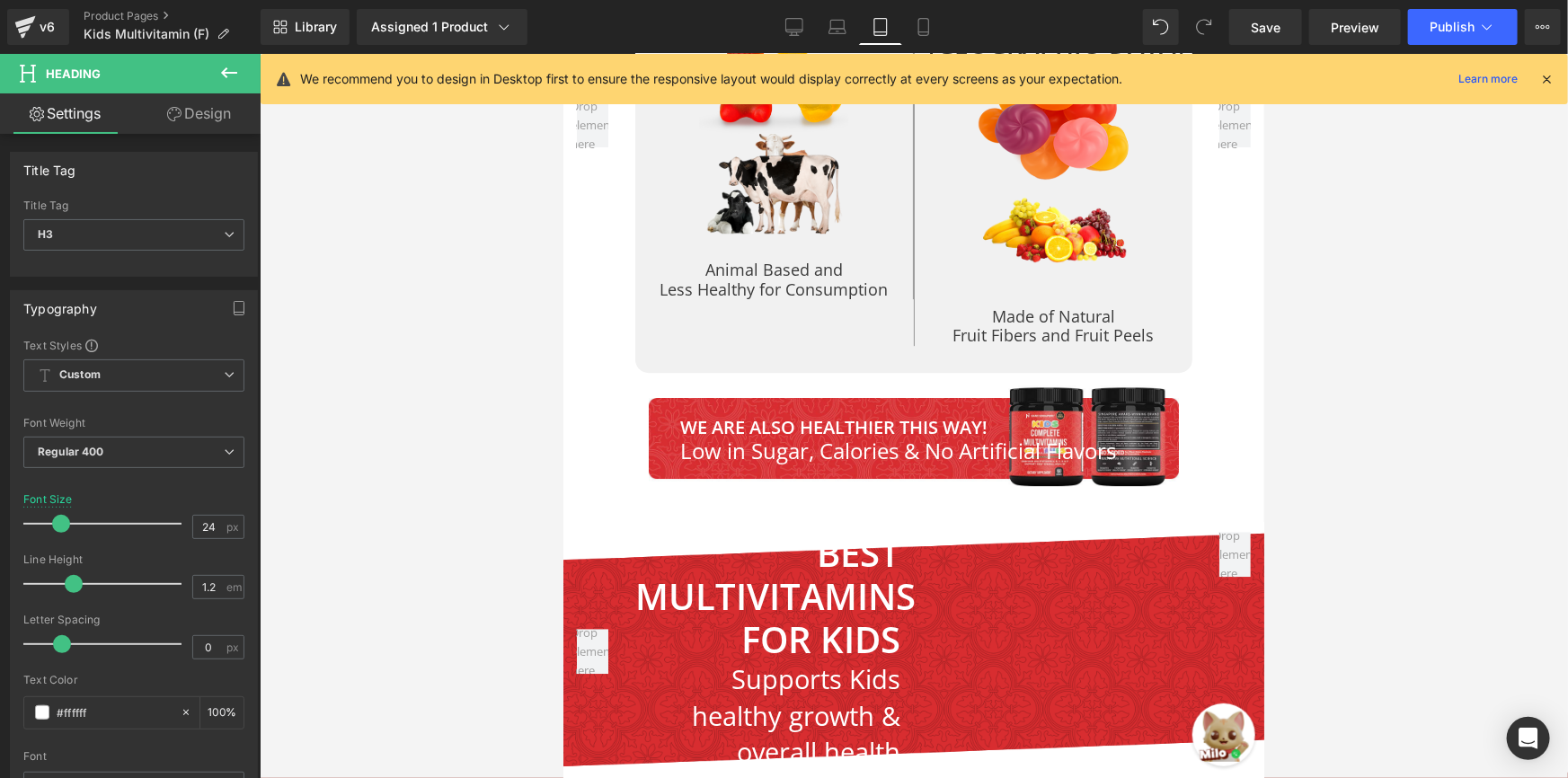
scroll to position [5846, 0]
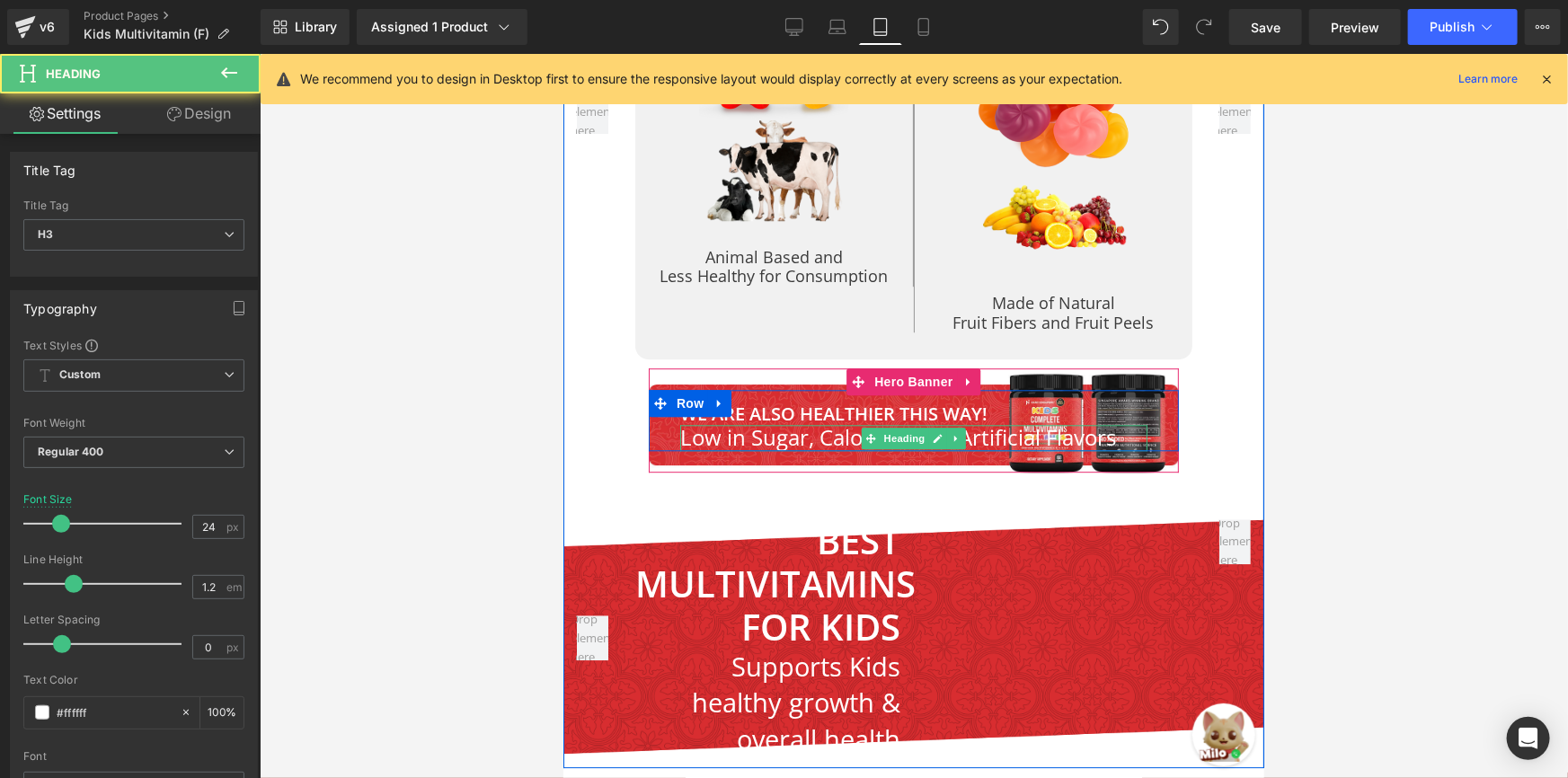
click at [766, 424] on h3 "Low in Sugar, Calories & No Artificial Flavors" at bounding box center [913, 436] width 468 height 26
click at [703, 424] on h3 "Low in Sugar, Calories & No Artificial Flavors" at bounding box center [913, 436] width 468 height 26
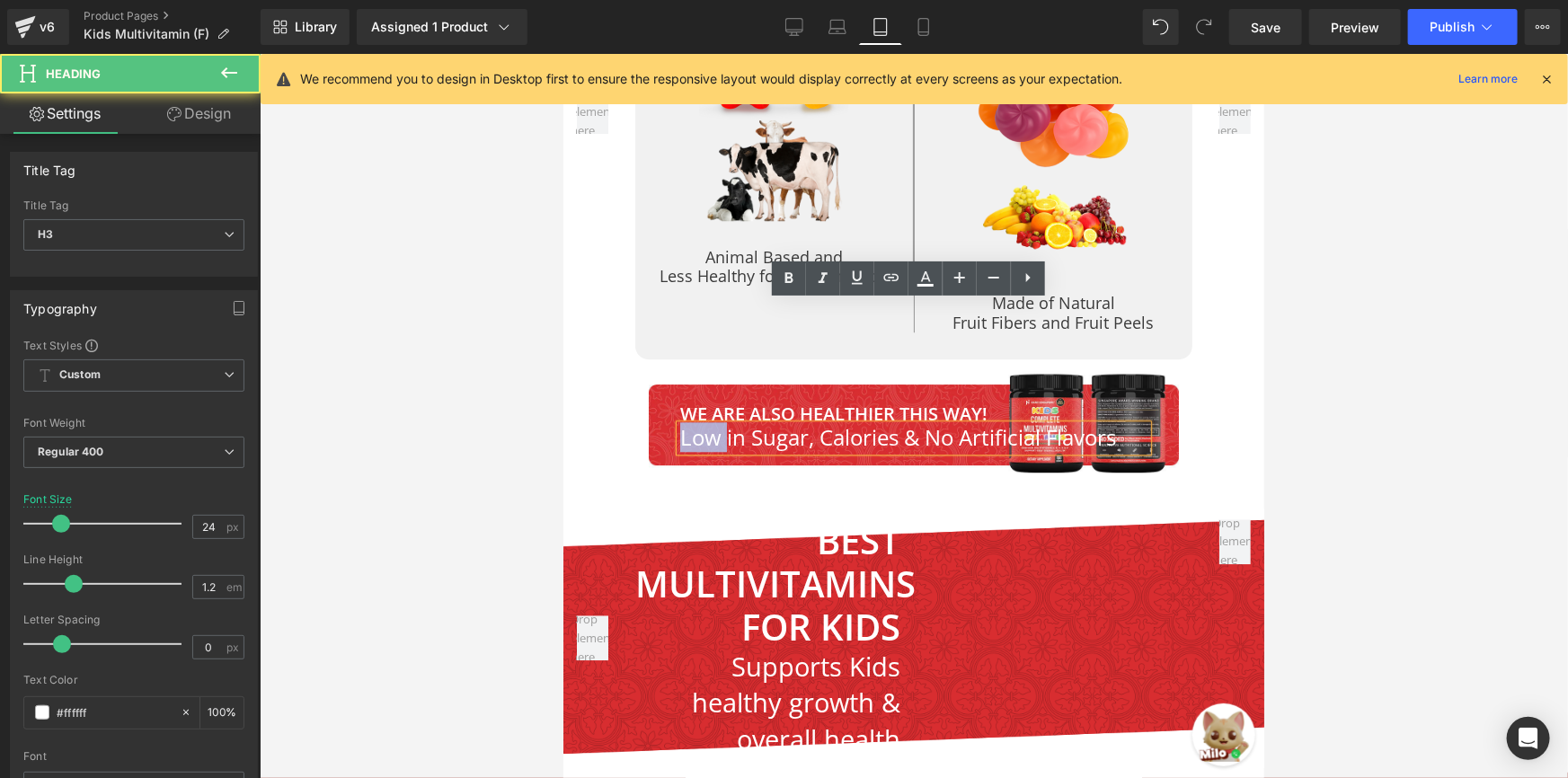
click at [703, 424] on h3 "Low in Sugar, Calories & No Artificial Flavors" at bounding box center [913, 436] width 468 height 26
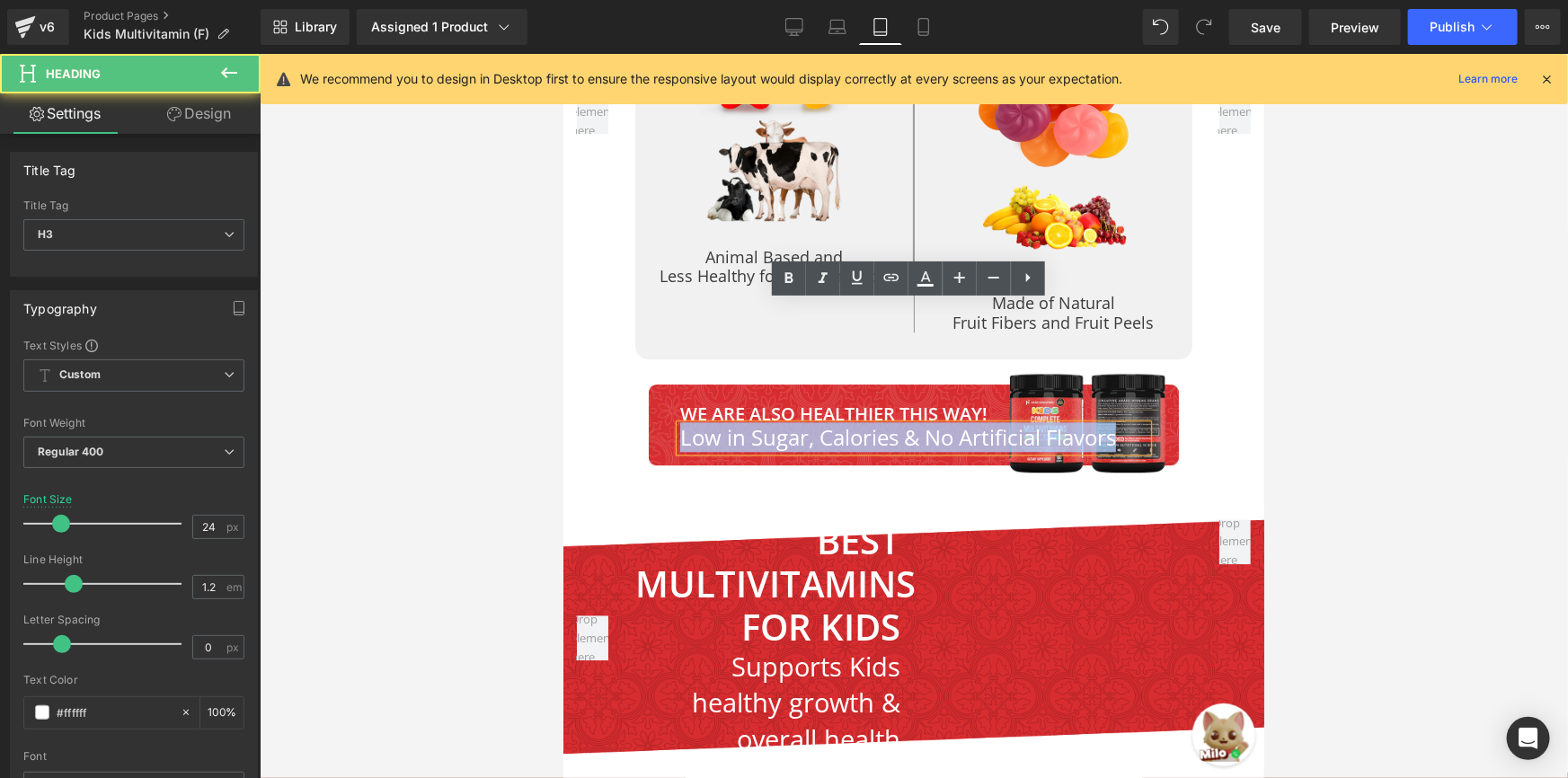
click at [703, 424] on h3 "Low in Sugar, Calories & No Artificial Flavors" at bounding box center [913, 436] width 468 height 26
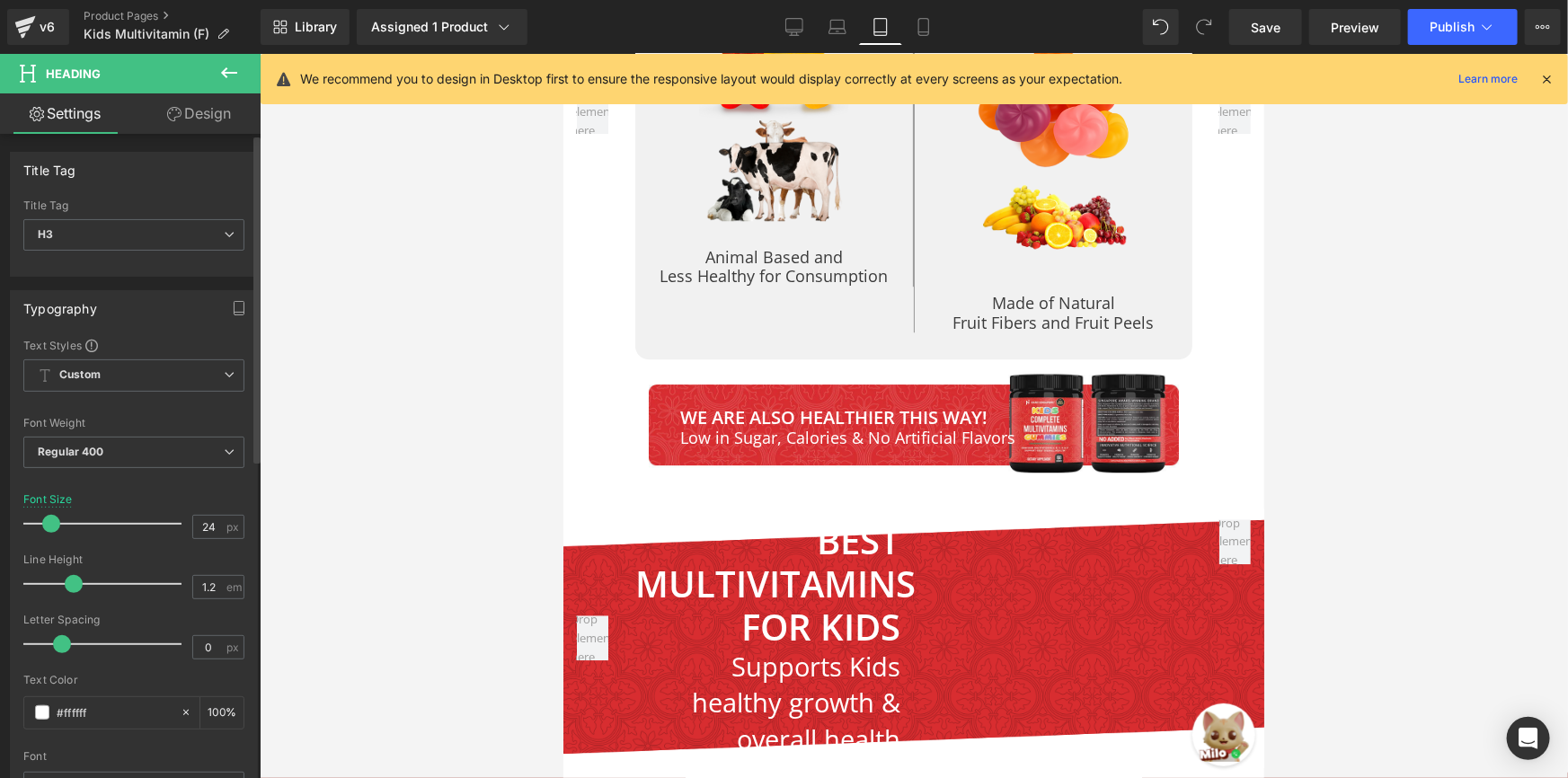
drag, startPoint x: 62, startPoint y: 526, endPoint x: 53, endPoint y: 525, distance: 9.1
click at [53, 525] on span at bounding box center [51, 523] width 18 height 18
click at [908, 20] on link "Mobile" at bounding box center [924, 26] width 43 height 36
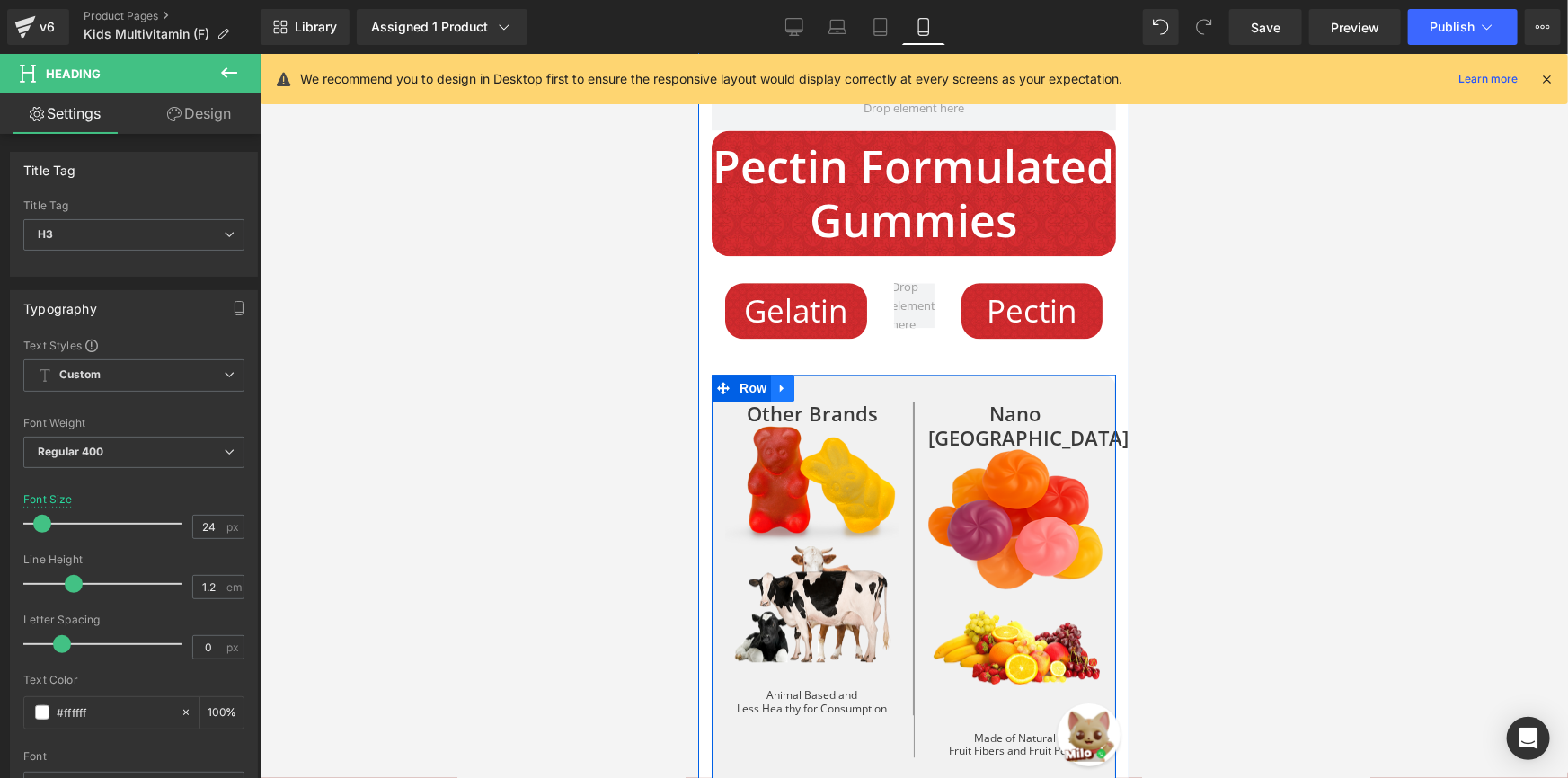
scroll to position [8859, 0]
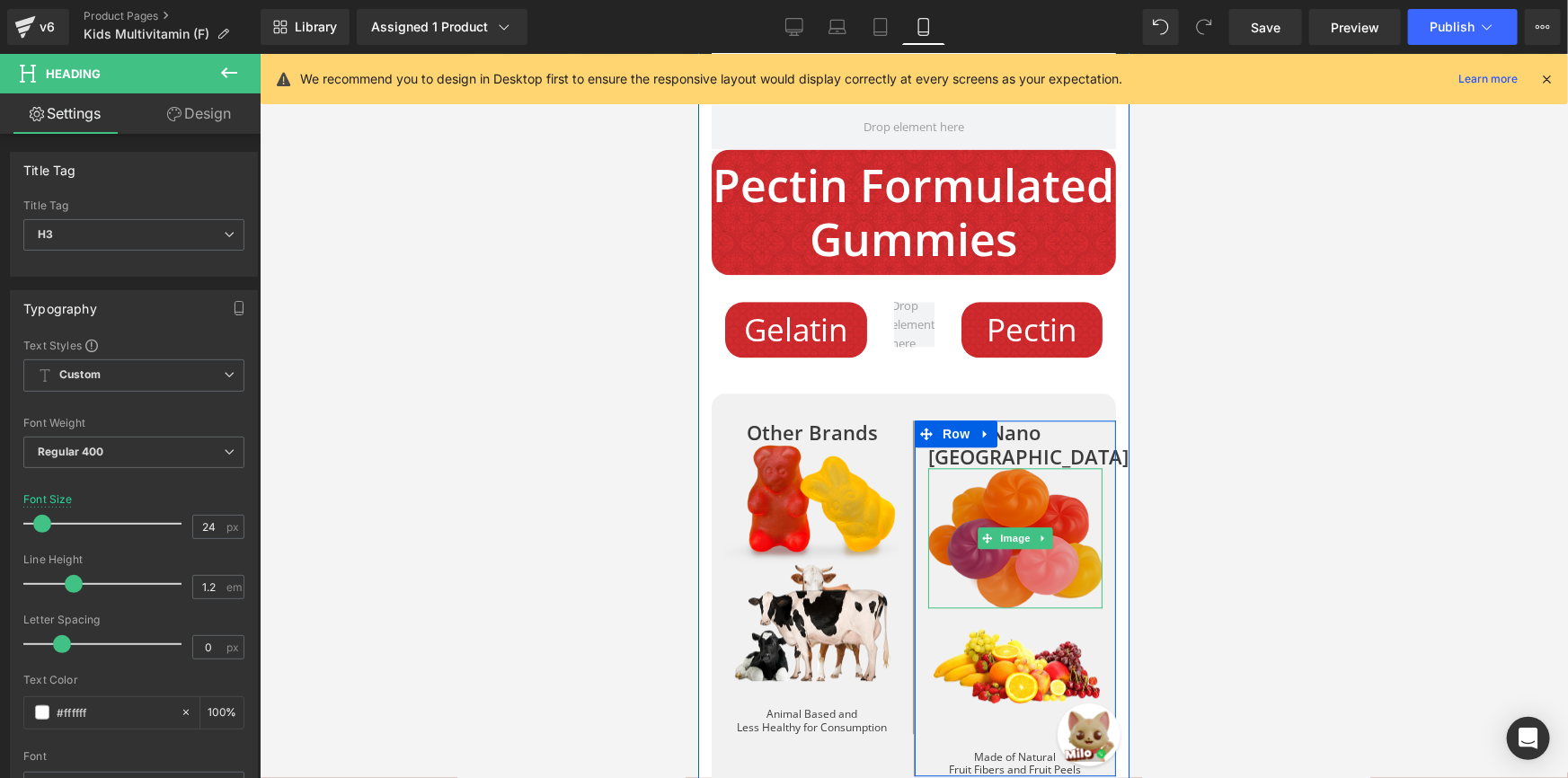
click at [977, 526] on span at bounding box center [986, 537] width 19 height 21
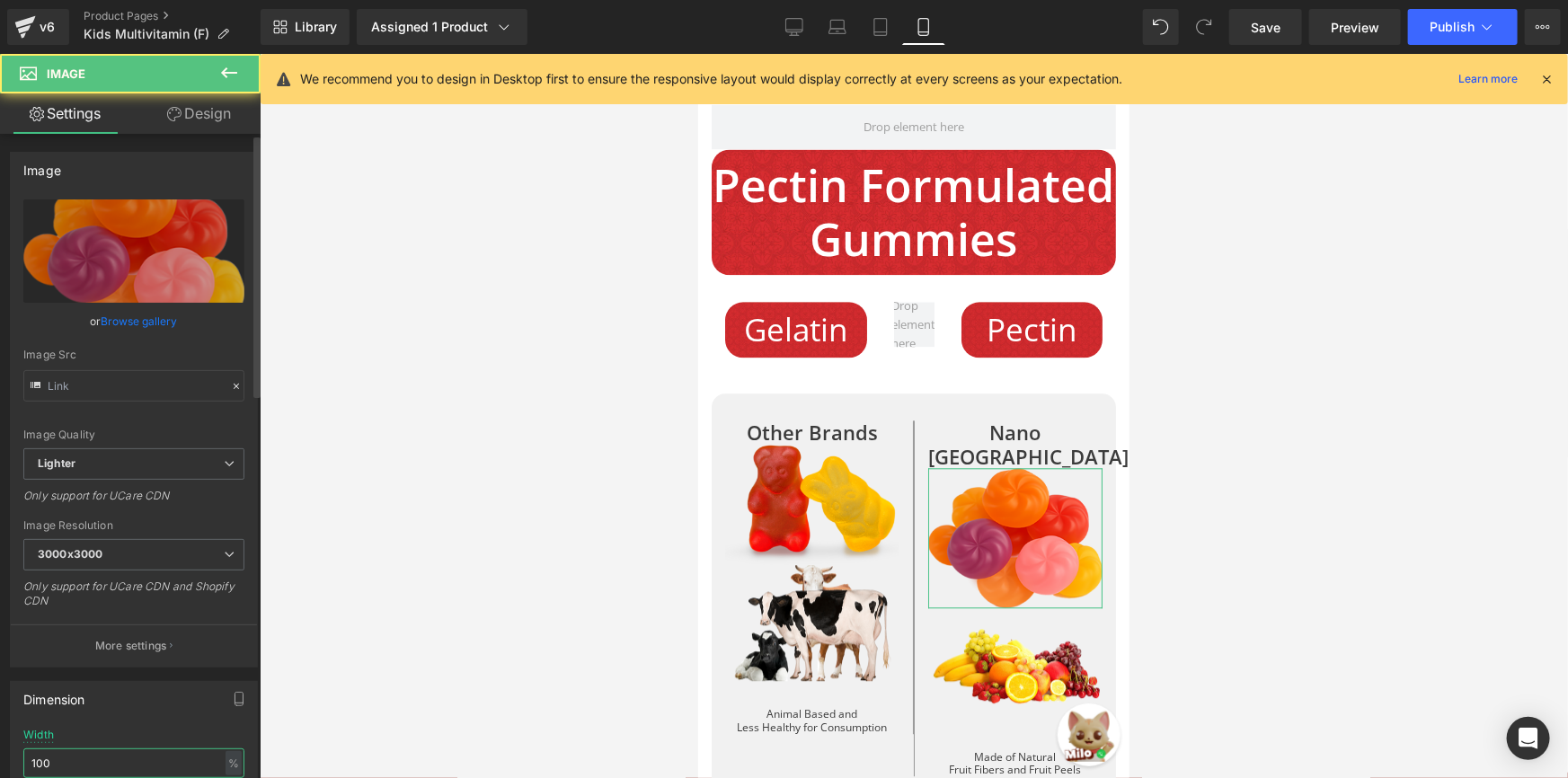
click at [93, 770] on input "100" at bounding box center [134, 763] width 221 height 29
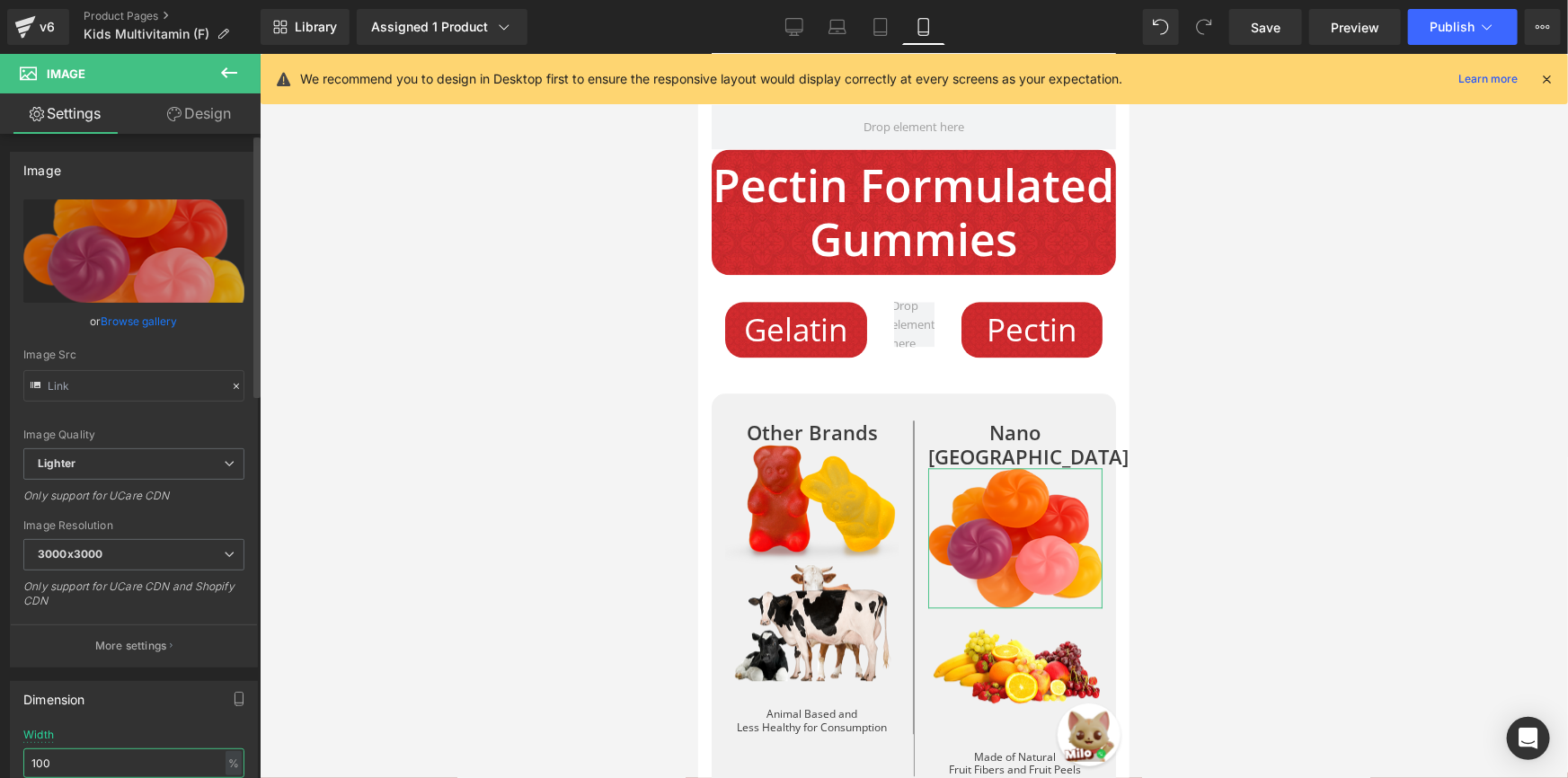
click at [95, 769] on input "100" at bounding box center [134, 763] width 221 height 29
click at [96, 769] on input "100" at bounding box center [134, 763] width 221 height 29
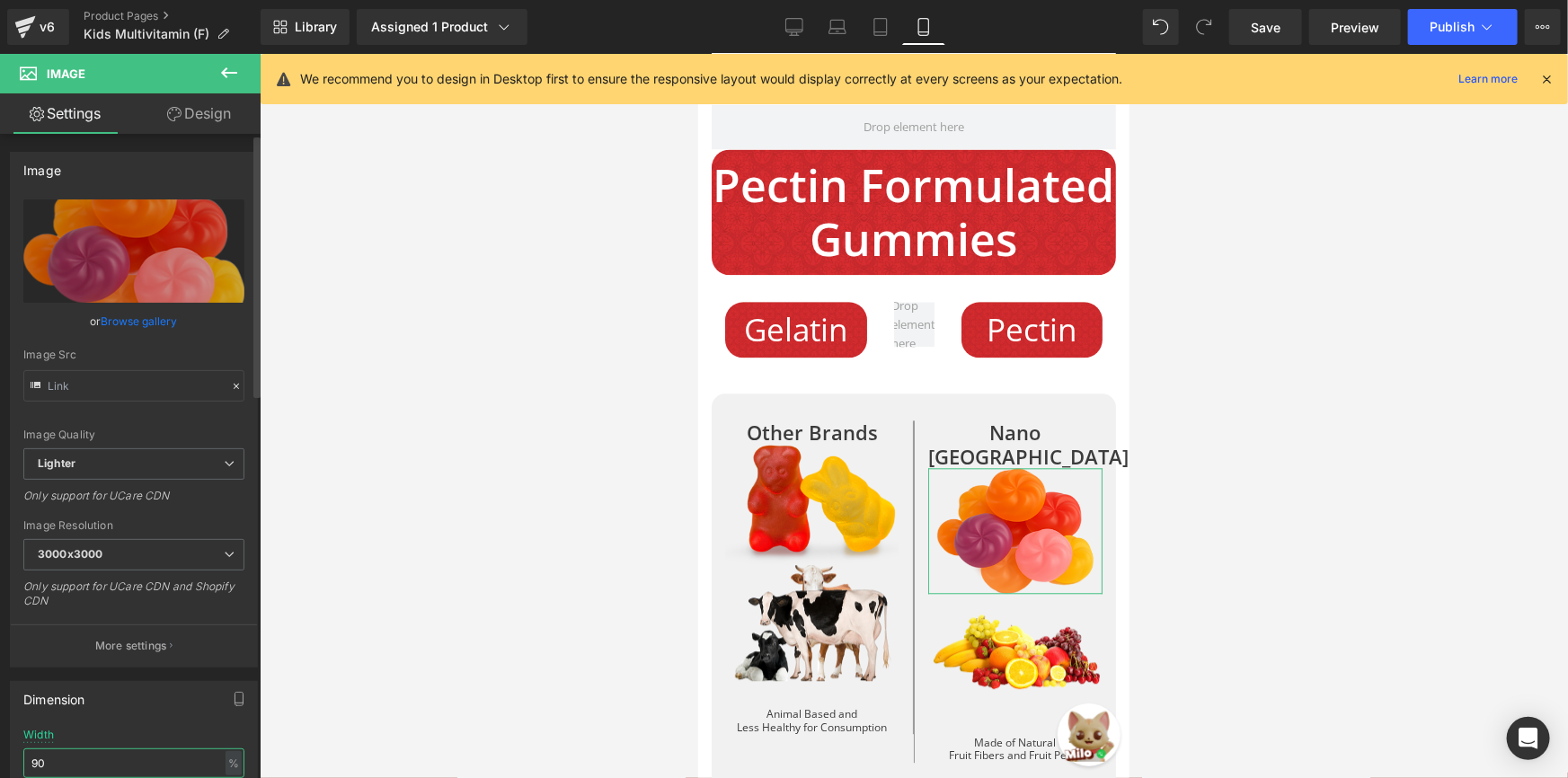
click at [114, 754] on input "90" at bounding box center [134, 763] width 221 height 29
click at [115, 754] on input "90" at bounding box center [134, 763] width 221 height 29
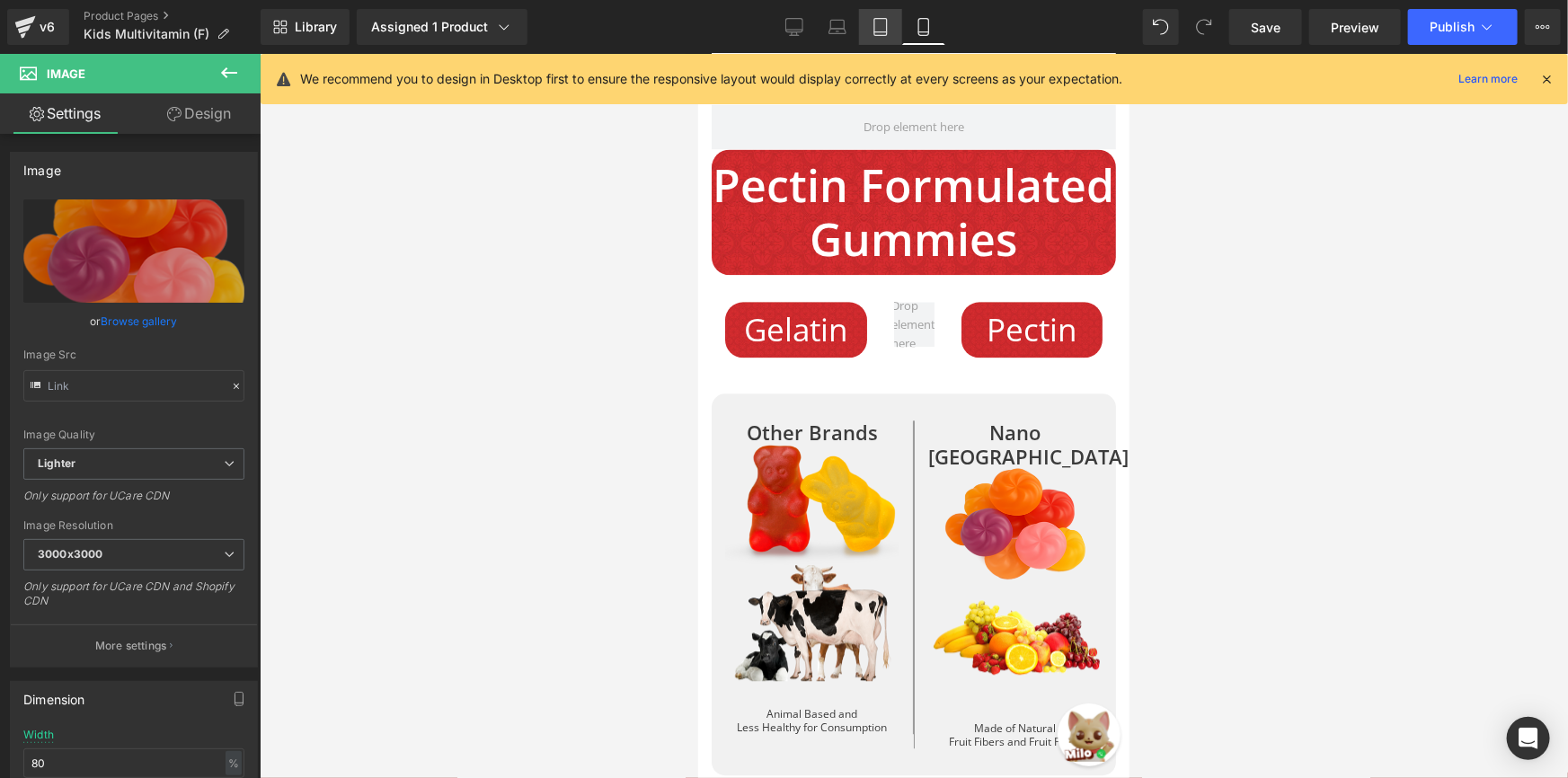
click at [899, 17] on link "Tablet" at bounding box center [881, 26] width 43 height 36
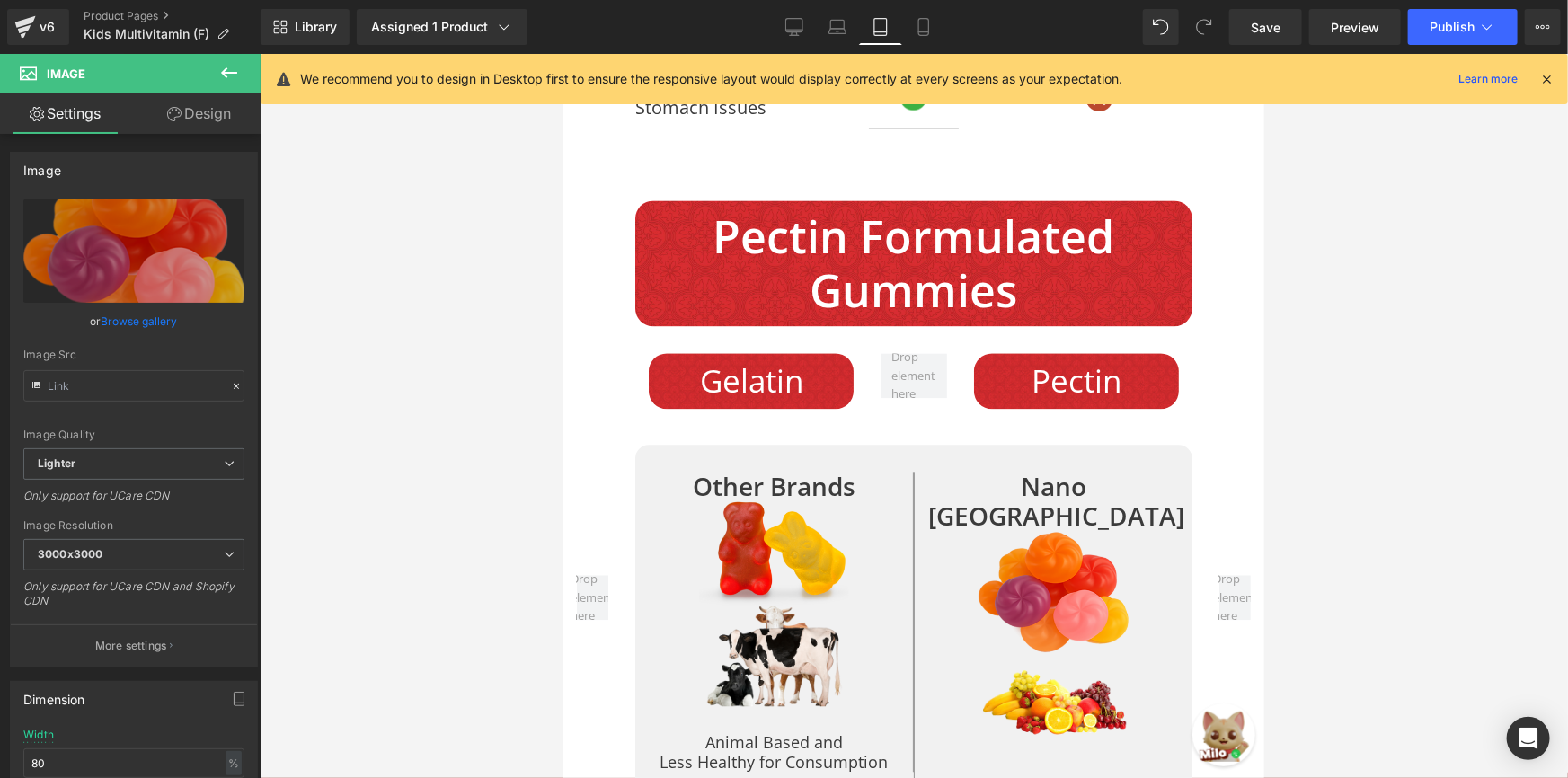
scroll to position [5360, 0]
click at [1010, 531] on div "Image" at bounding box center [1052, 591] width 251 height 120
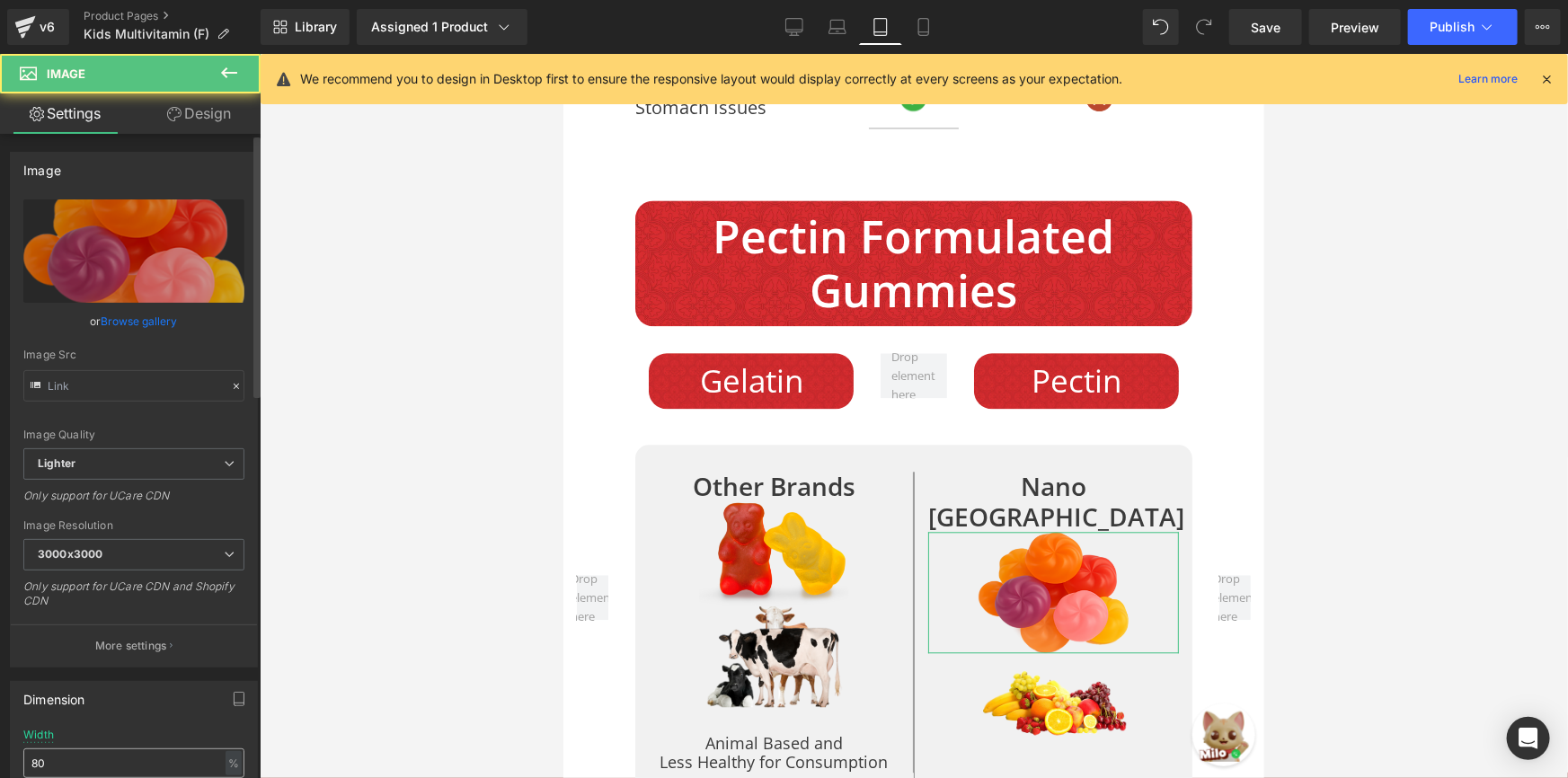
click at [74, 755] on input "80" at bounding box center [134, 763] width 221 height 29
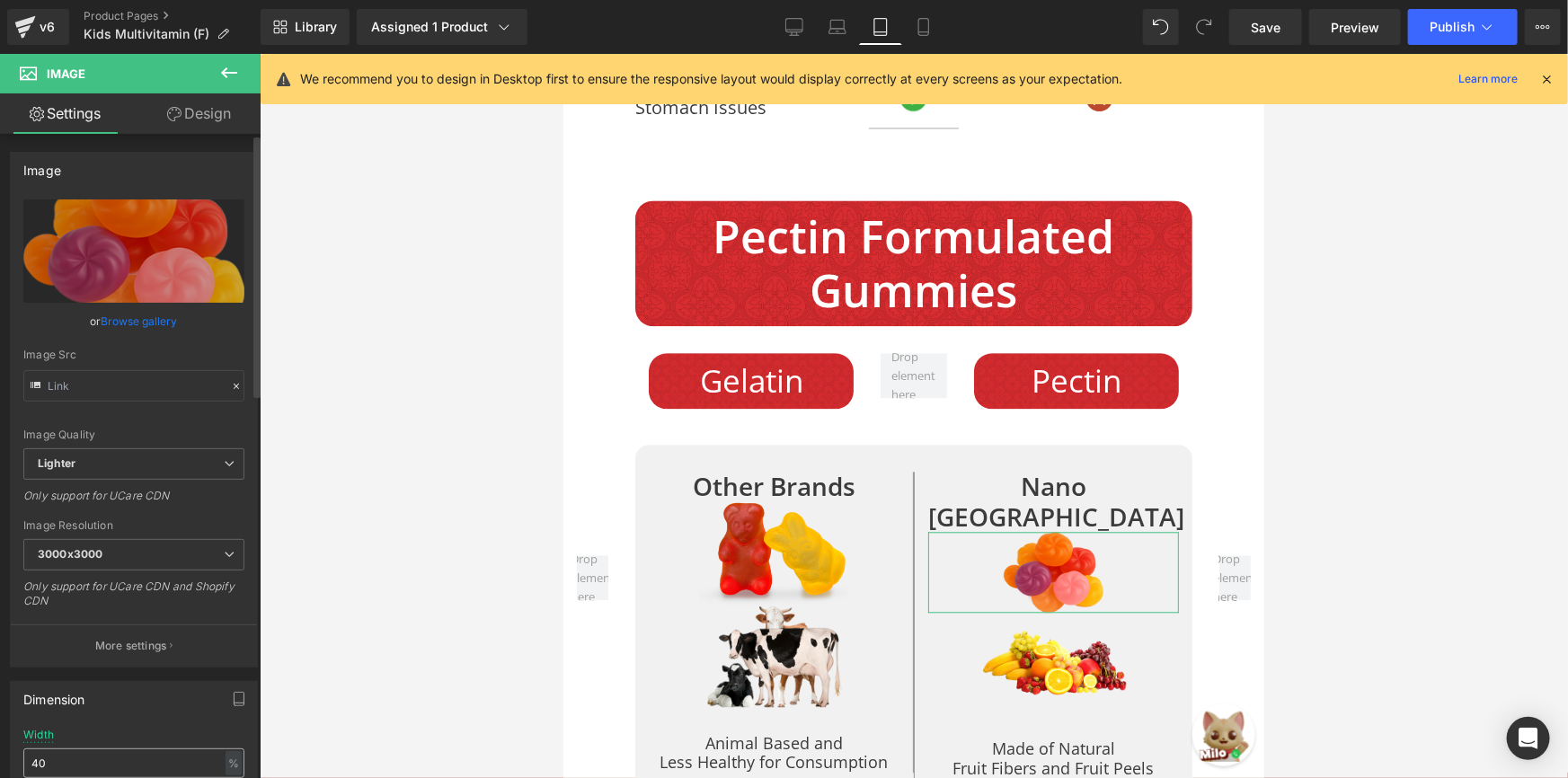
click at [73, 752] on input "40" at bounding box center [134, 763] width 221 height 29
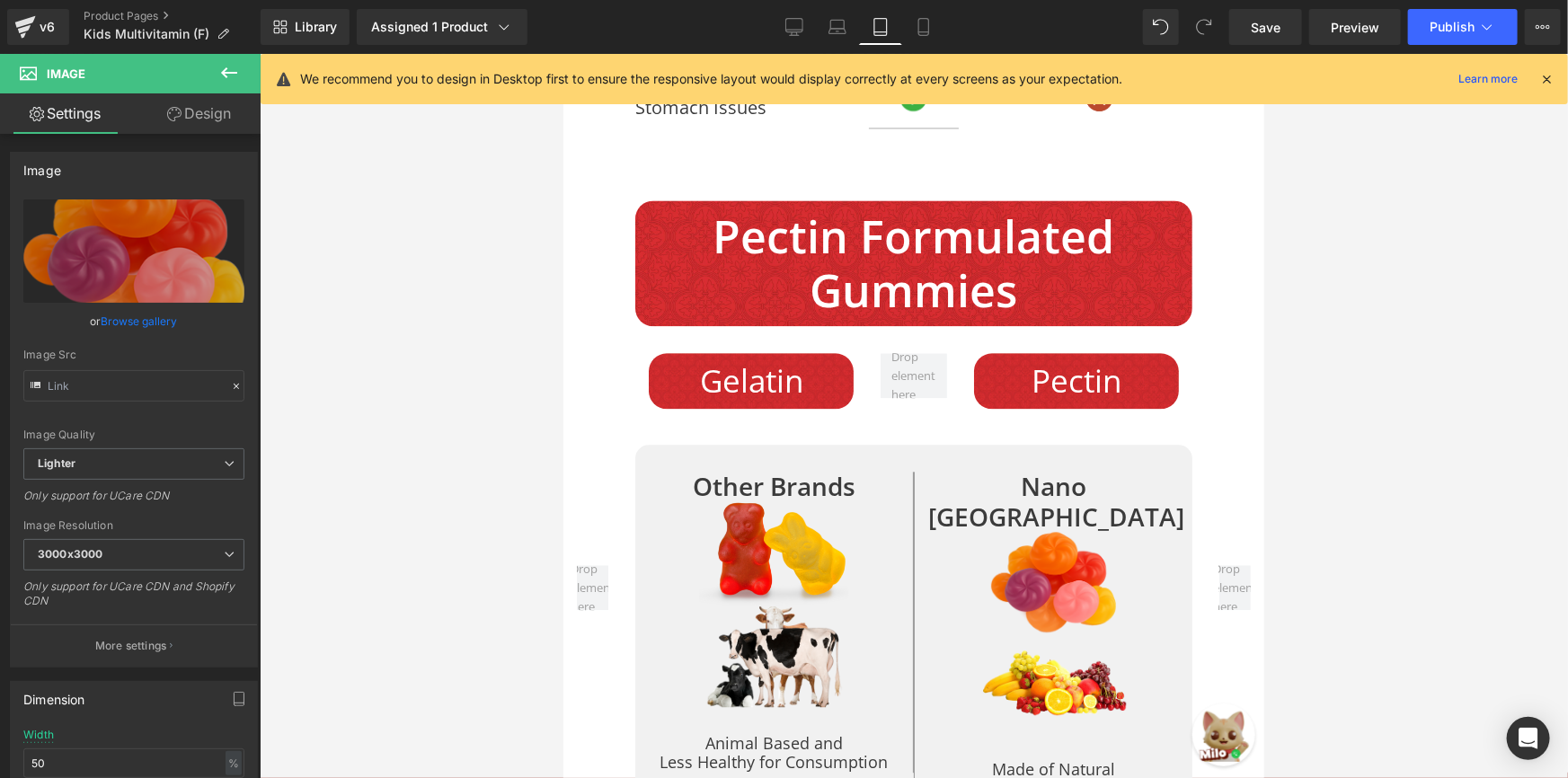
click at [838, 24] on icon at bounding box center [838, 26] width 18 height 18
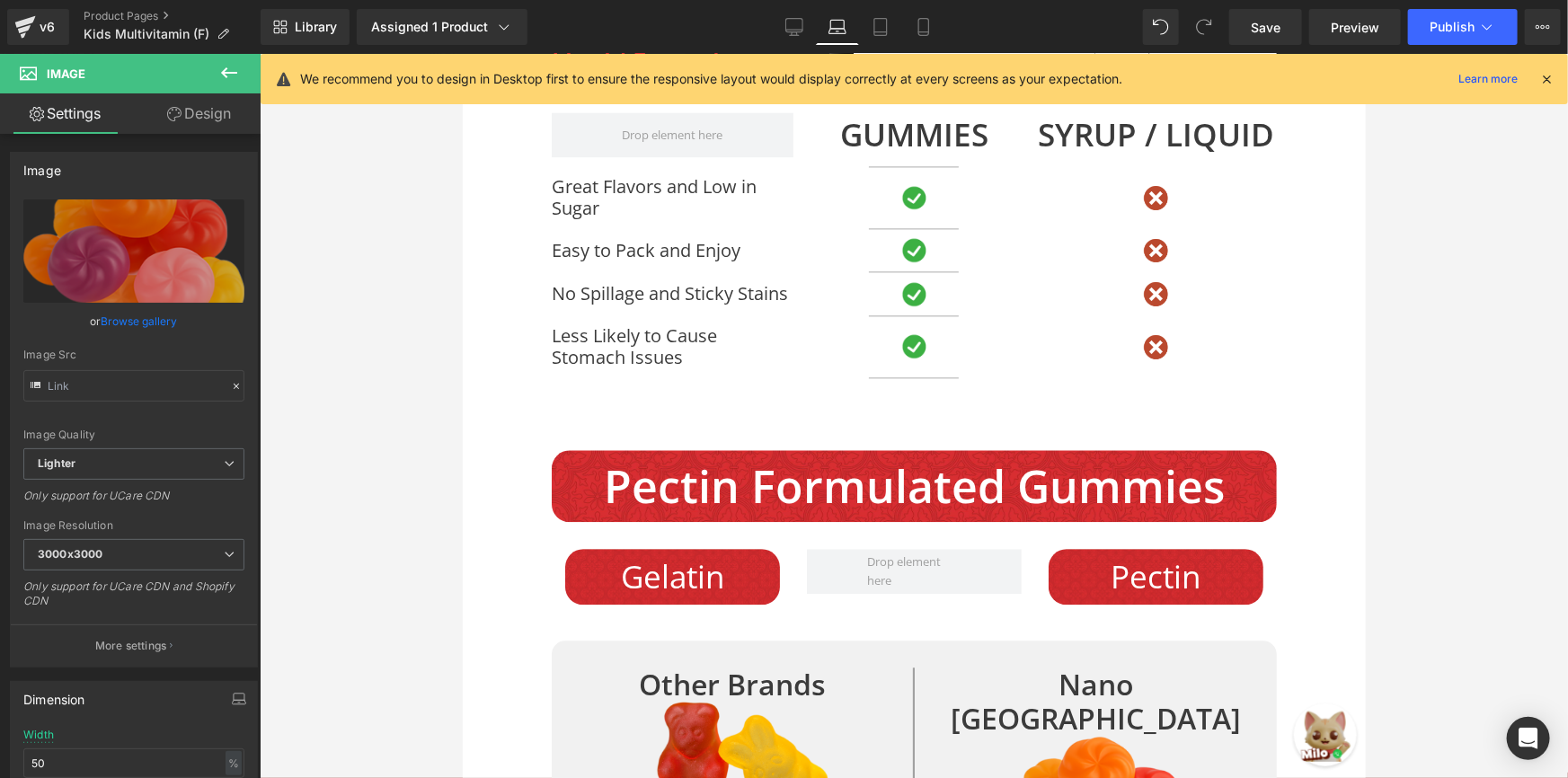
scroll to position [5580, 0]
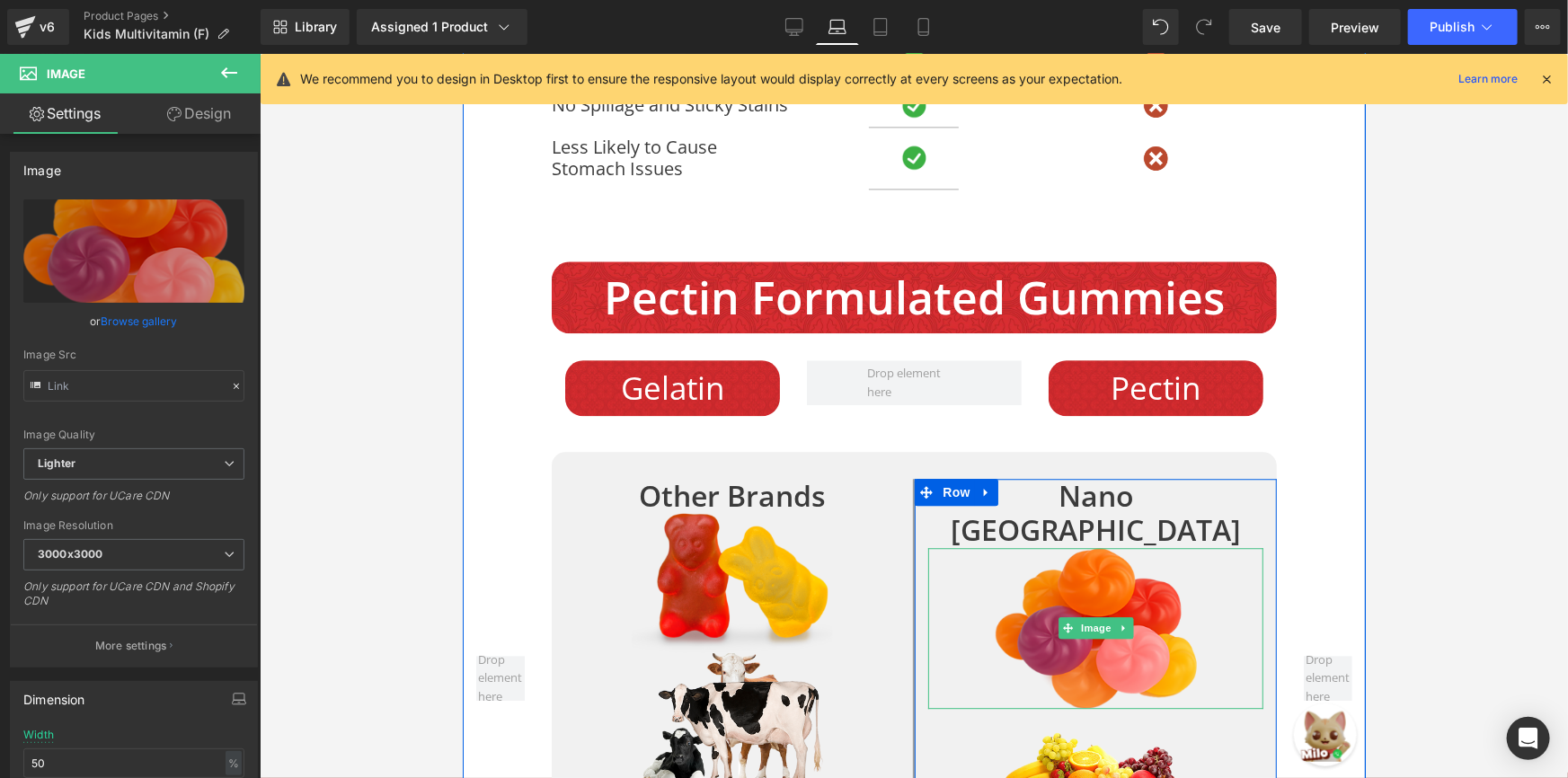
click at [964, 548] on div at bounding box center [1094, 628] width 335 height 161
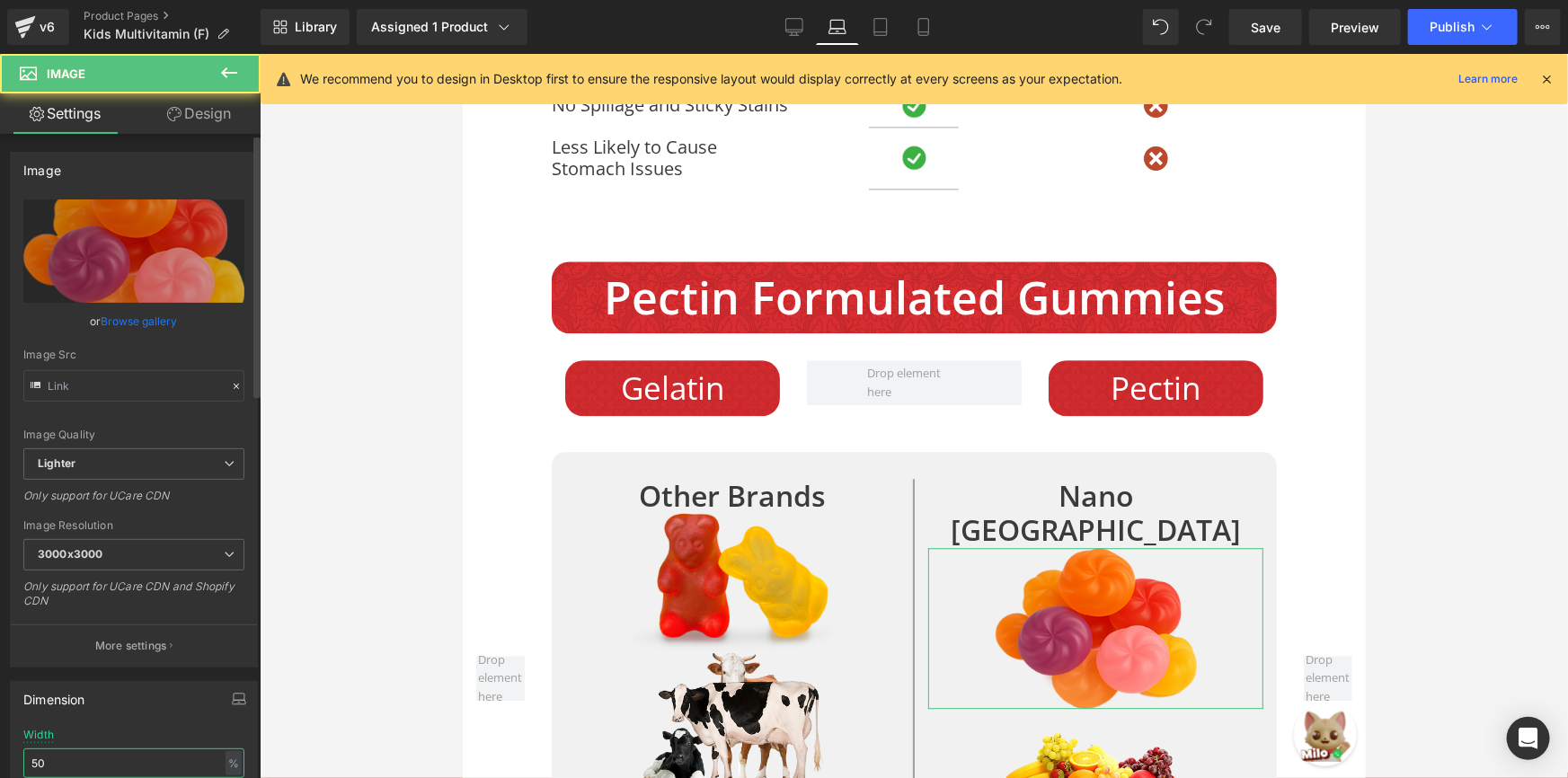
click at [101, 752] on input "50" at bounding box center [134, 763] width 221 height 29
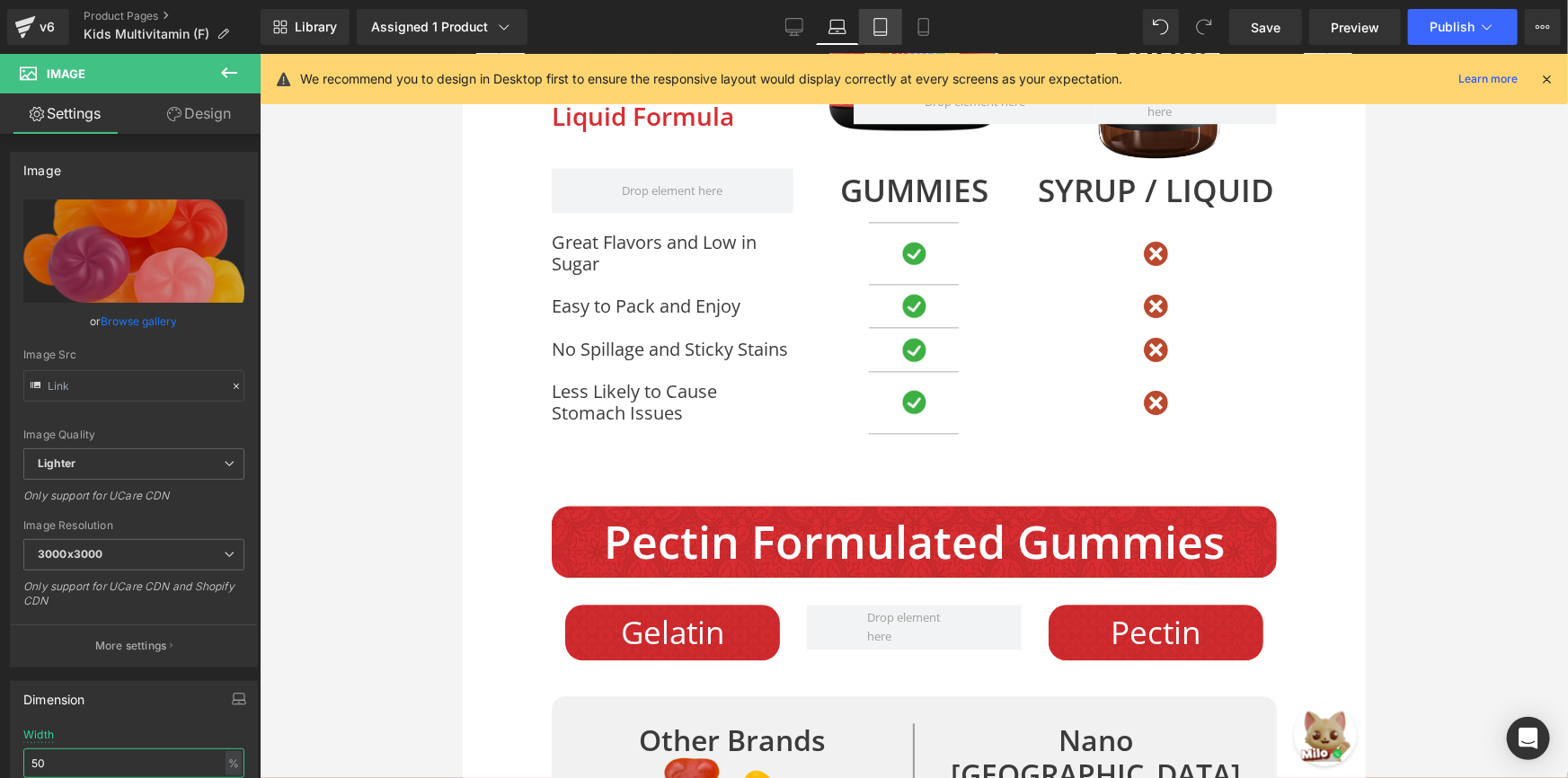
type input "50"
click at [887, 25] on icon at bounding box center [881, 26] width 18 height 18
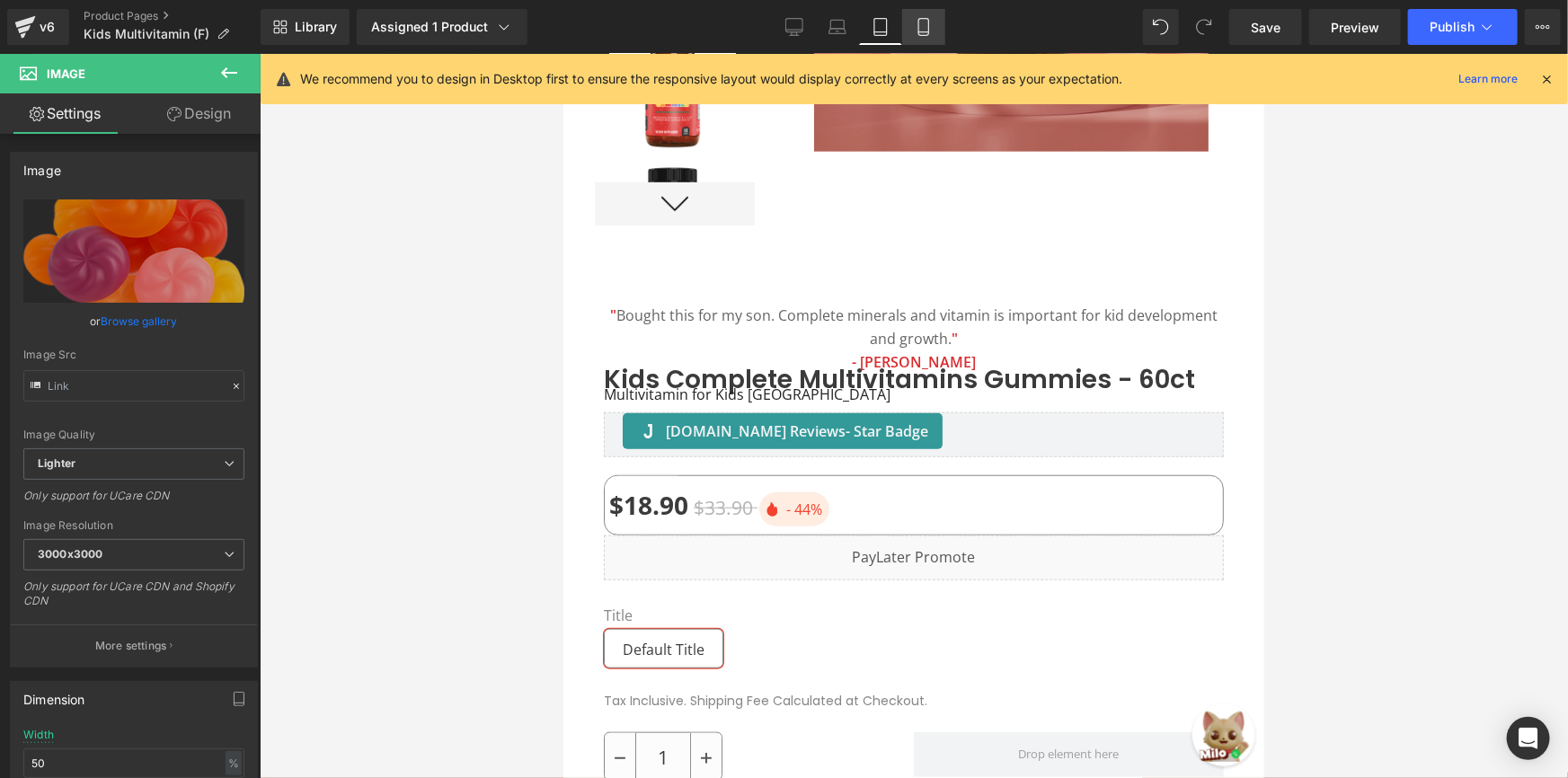
click at [934, 22] on link "Mobile" at bounding box center [924, 26] width 43 height 36
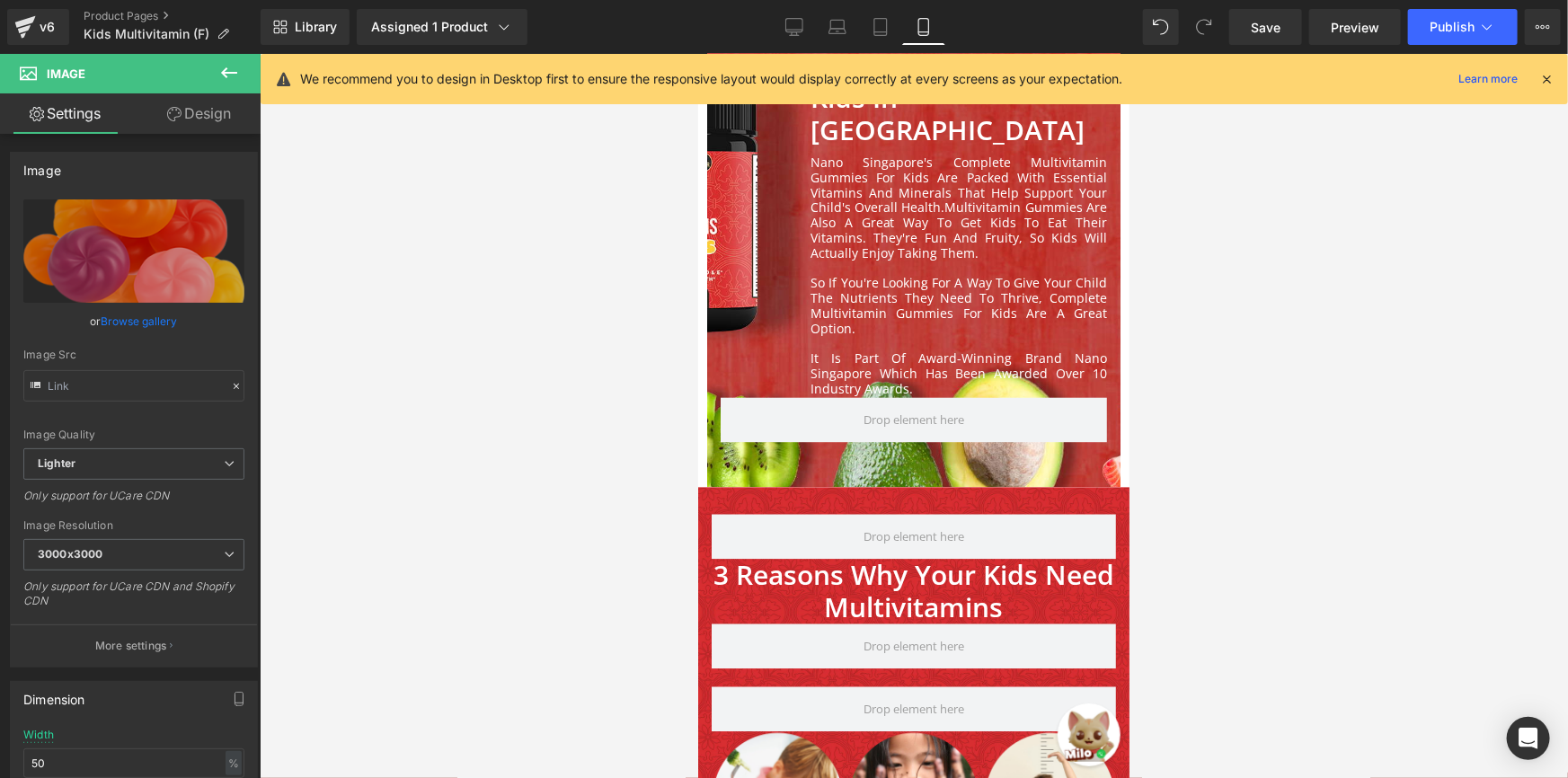
scroll to position [1575, 0]
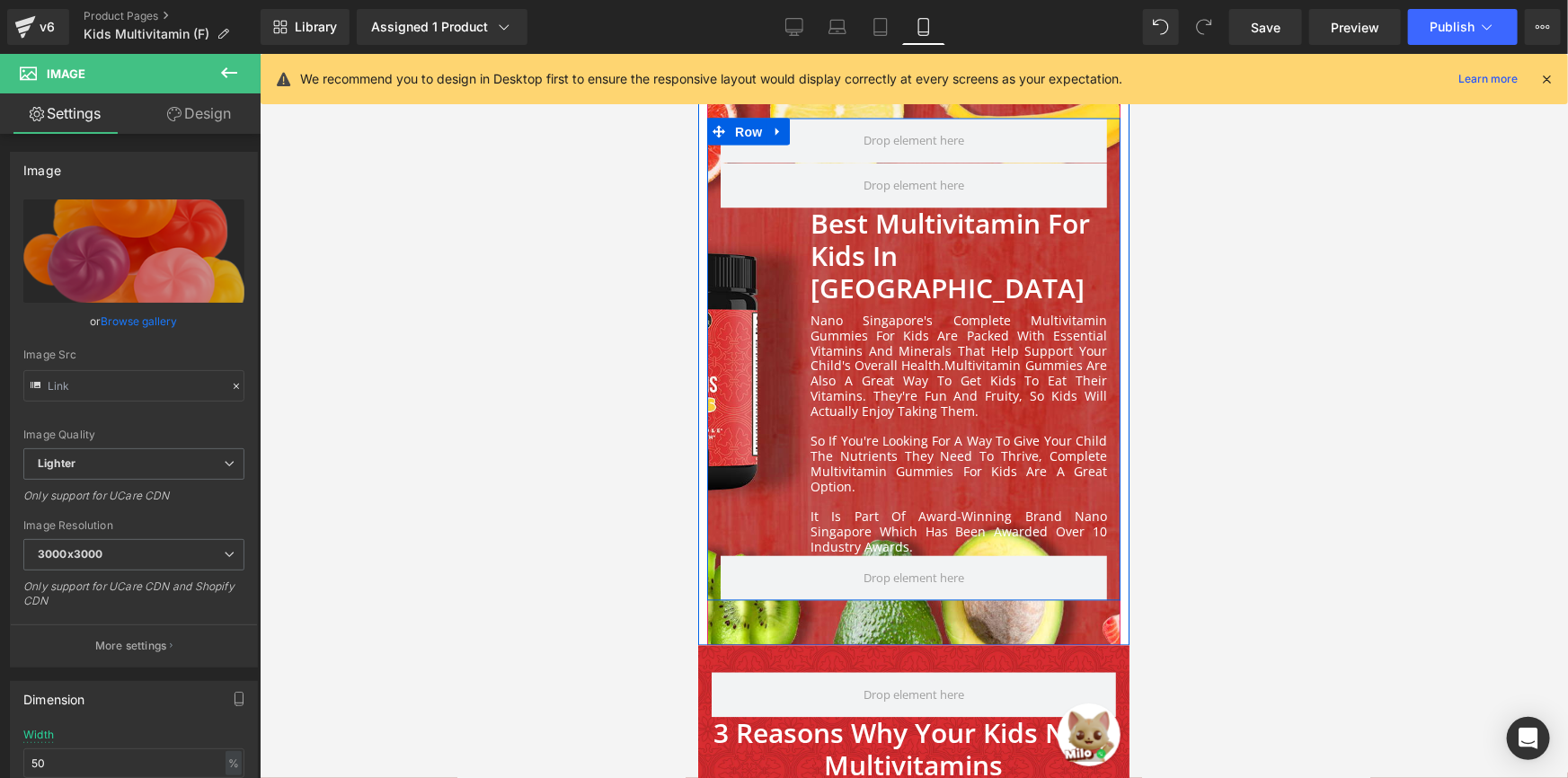
click at [720, 267] on div "Best Multivitamin for Kids in [GEOGRAPHIC_DATA] Heading" at bounding box center [913, 256] width 387 height 97
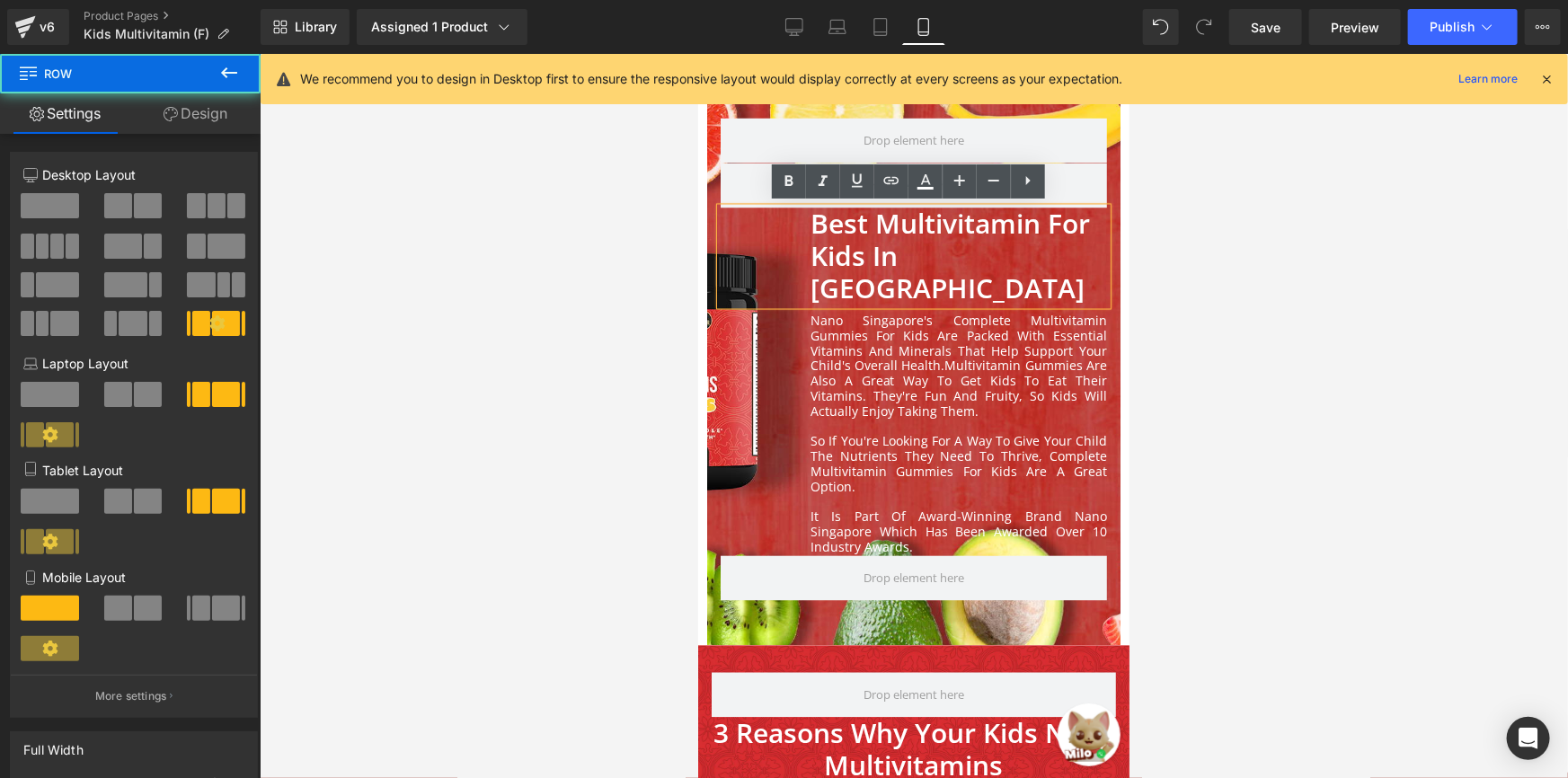
click at [707, 232] on div "Best Multivitamin for Kids in [GEOGRAPHIC_DATA] Heading Nano Singapore's Comple…" at bounding box center [913, 382] width 413 height 348
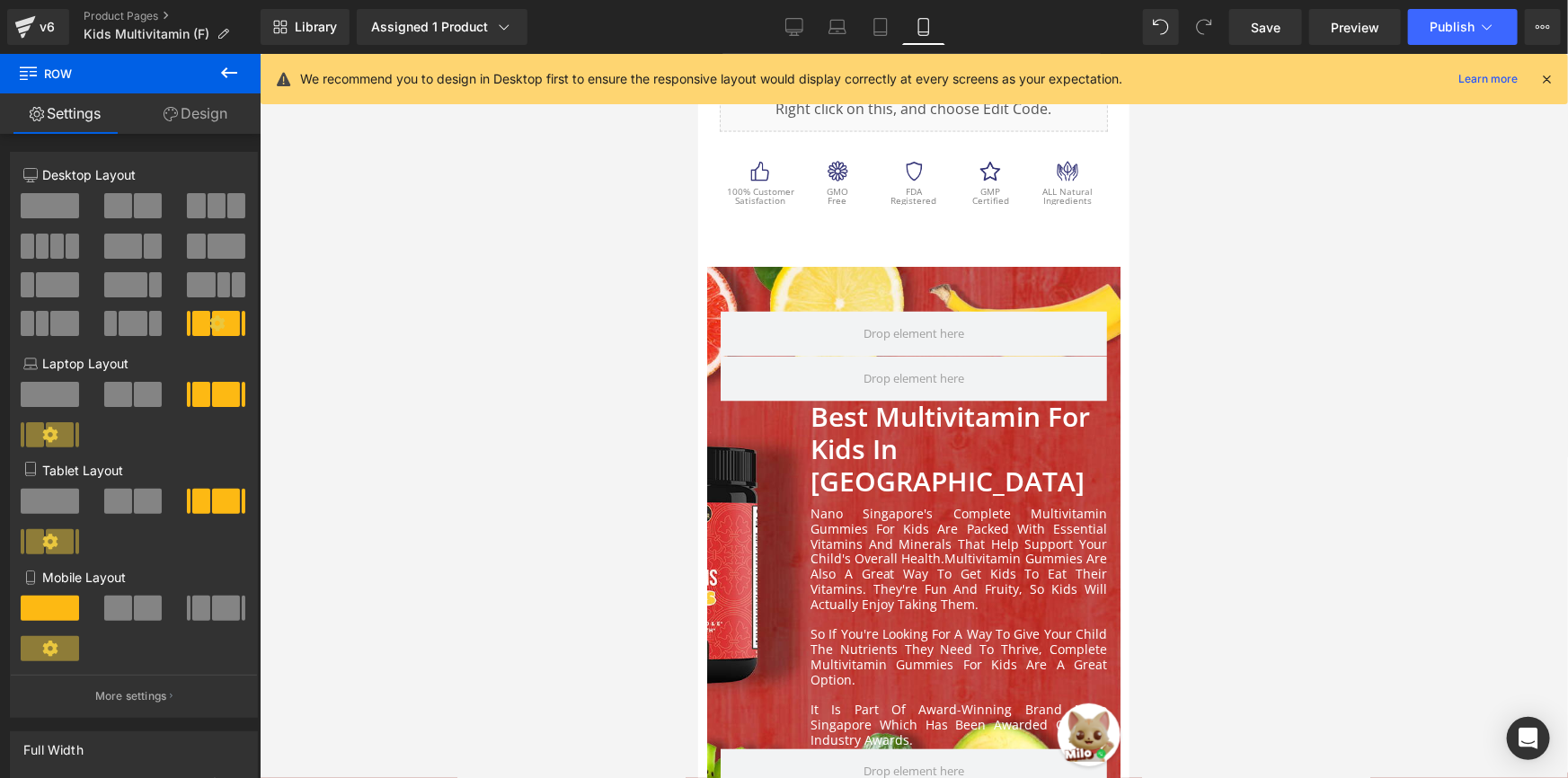
scroll to position [1330, 0]
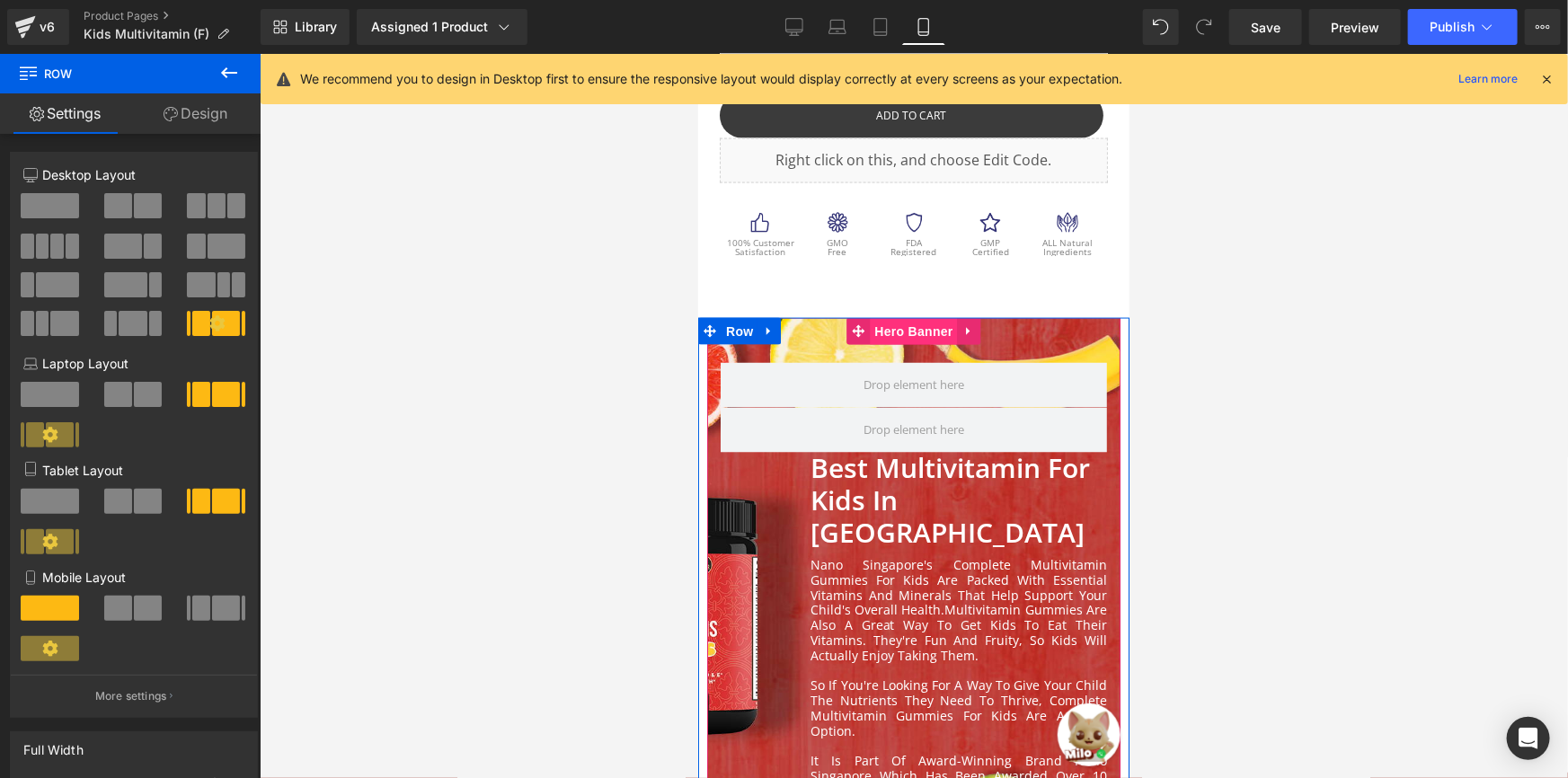
click at [915, 328] on span "Hero Banner" at bounding box center [912, 331] width 87 height 27
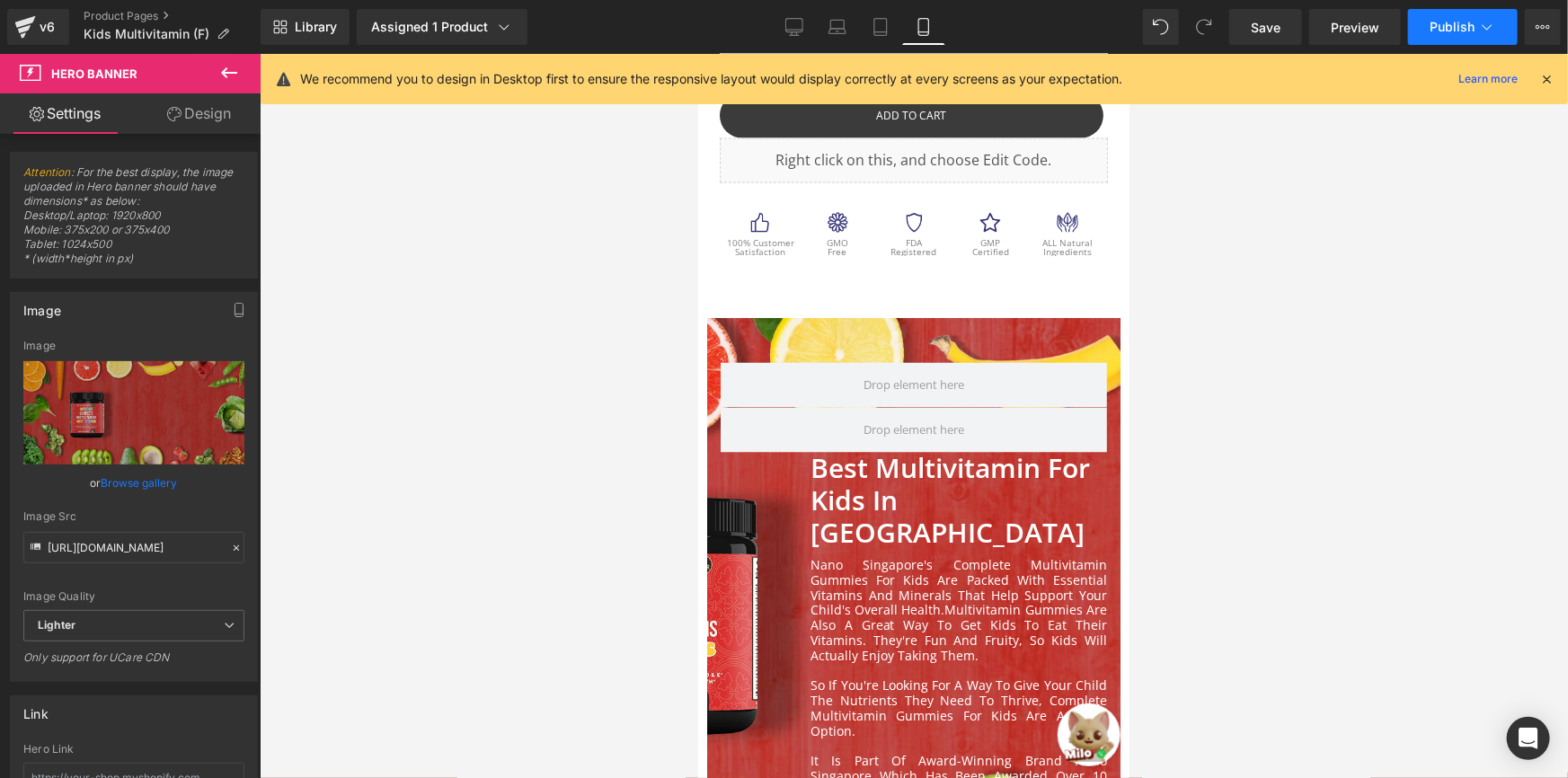
click at [1492, 31] on icon at bounding box center [1487, 26] width 18 height 18
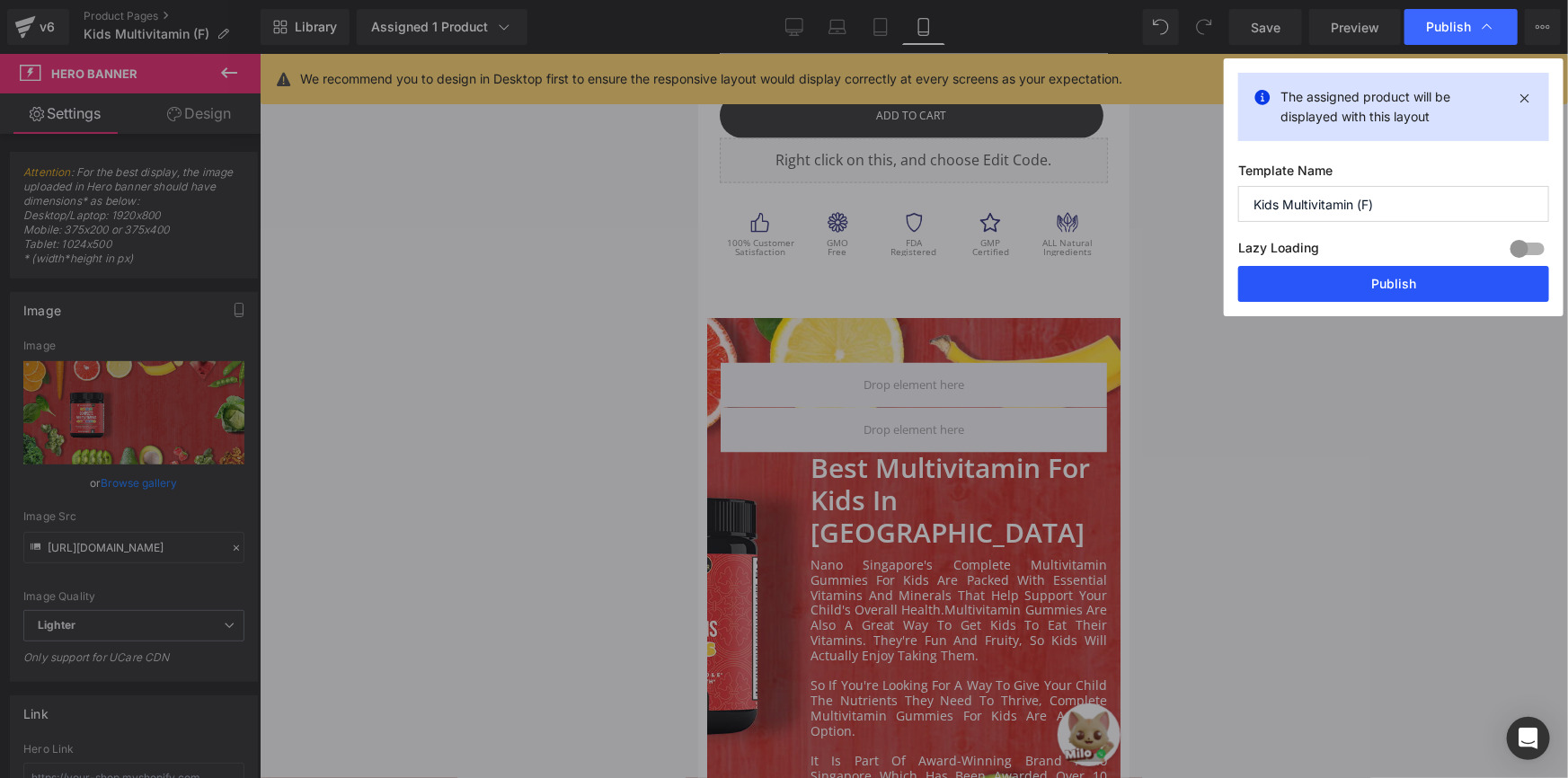
click at [1384, 275] on button "Publish" at bounding box center [1393, 283] width 310 height 36
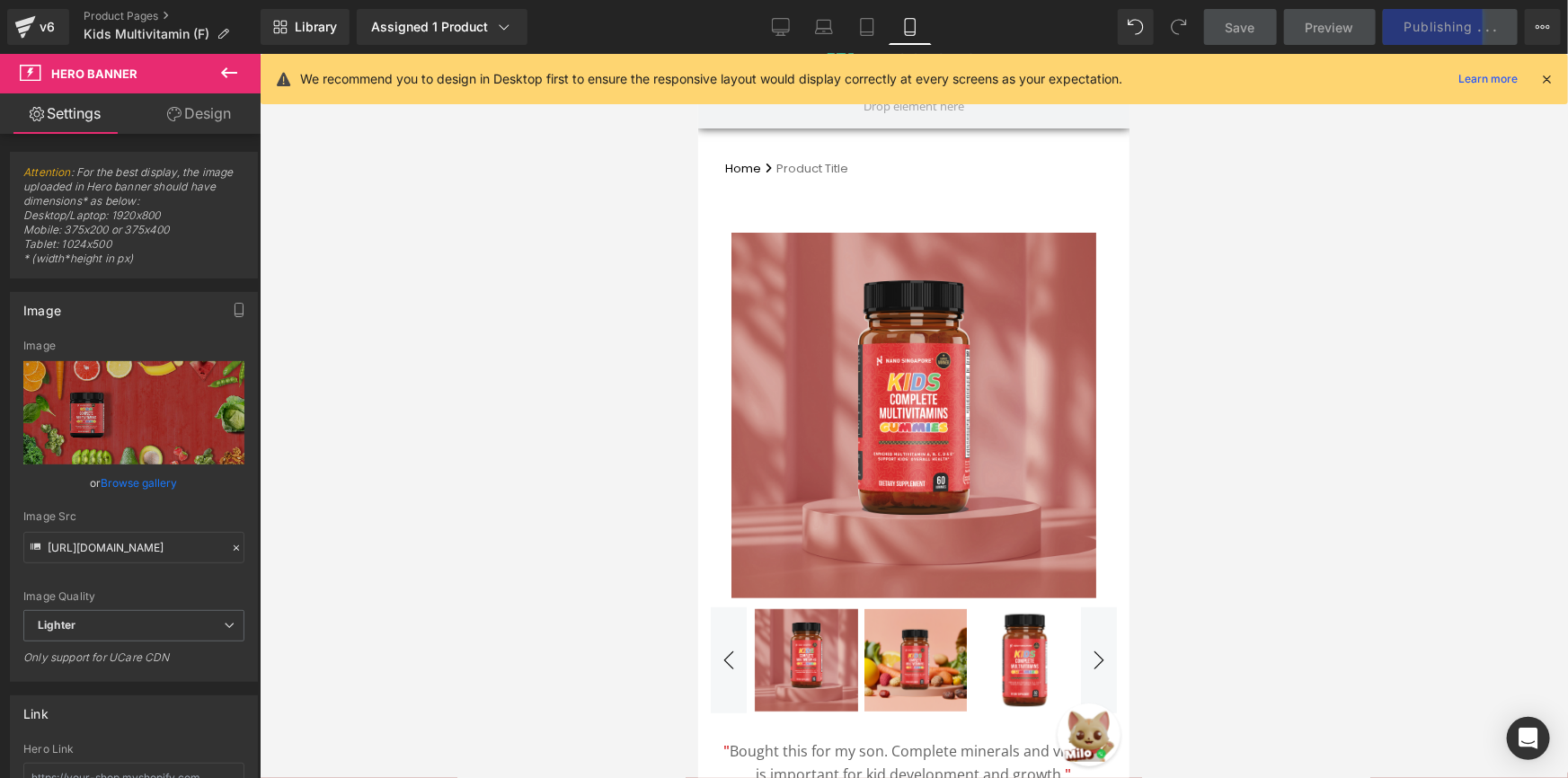
scroll to position [0, 0]
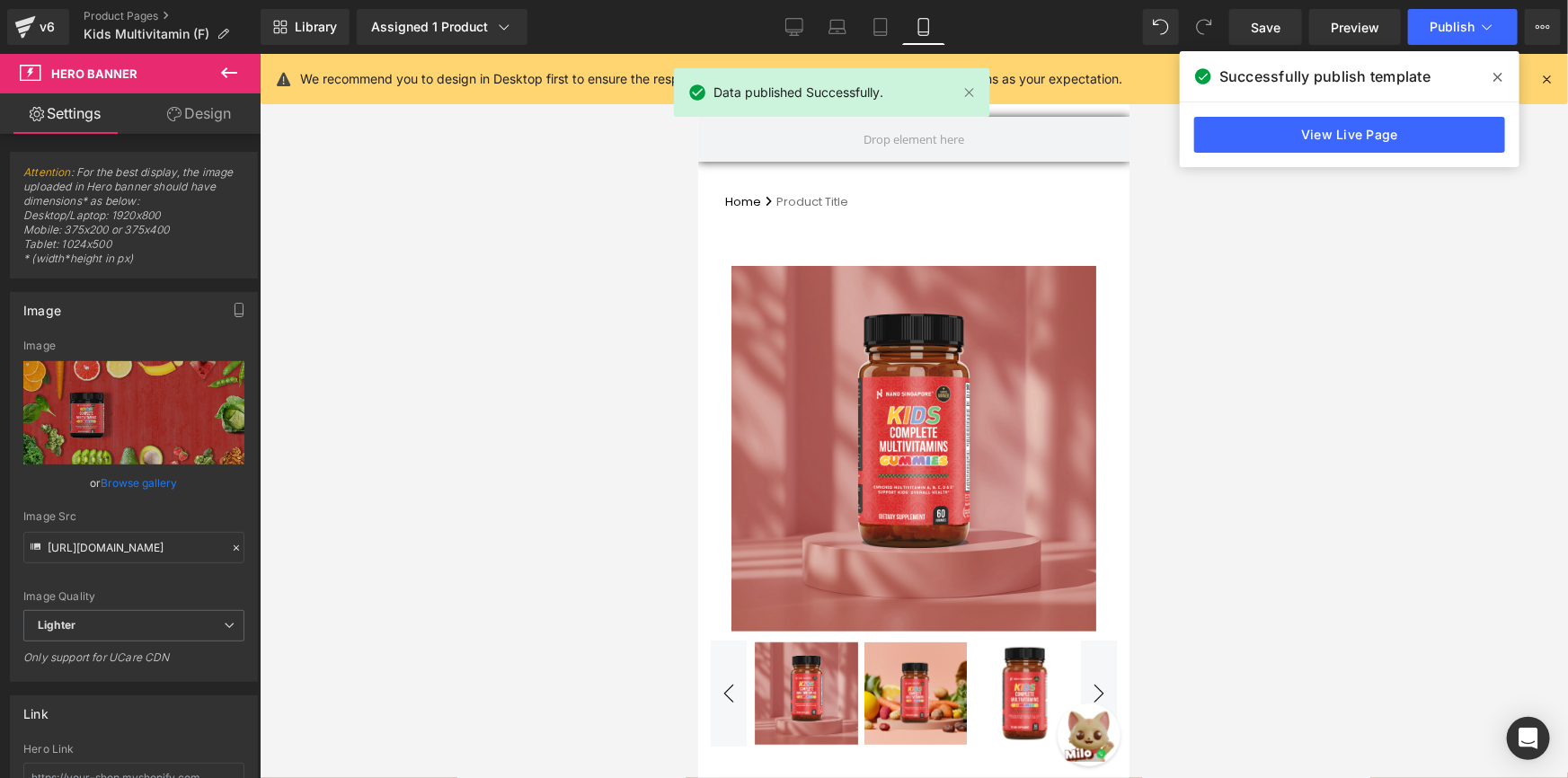
click at [1272, 106] on div "View Live Page" at bounding box center [1350, 135] width 340 height 64
click at [1259, 142] on link "View Live Page" at bounding box center [1349, 135] width 310 height 36
